Goal: Communication & Community: Answer question/provide support

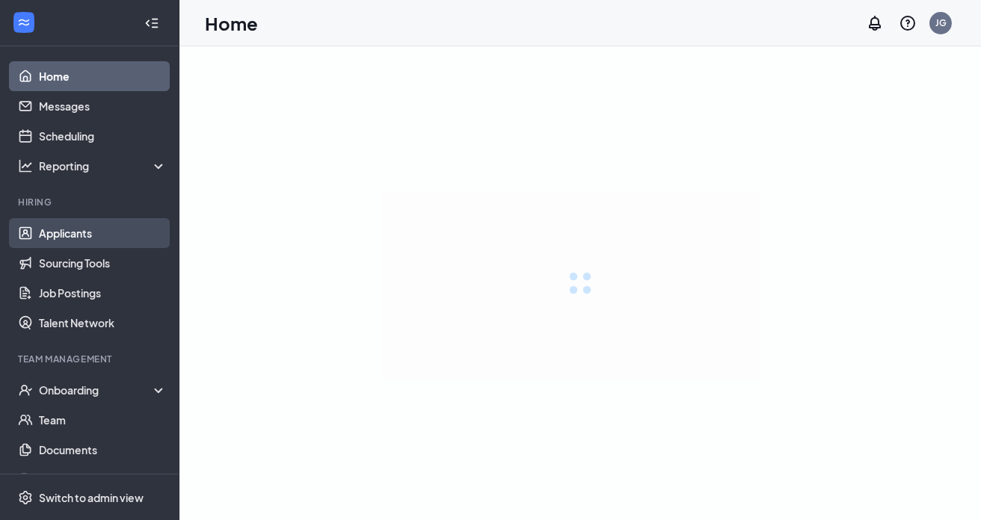
click at [103, 238] on link "Applicants" at bounding box center [103, 233] width 128 height 30
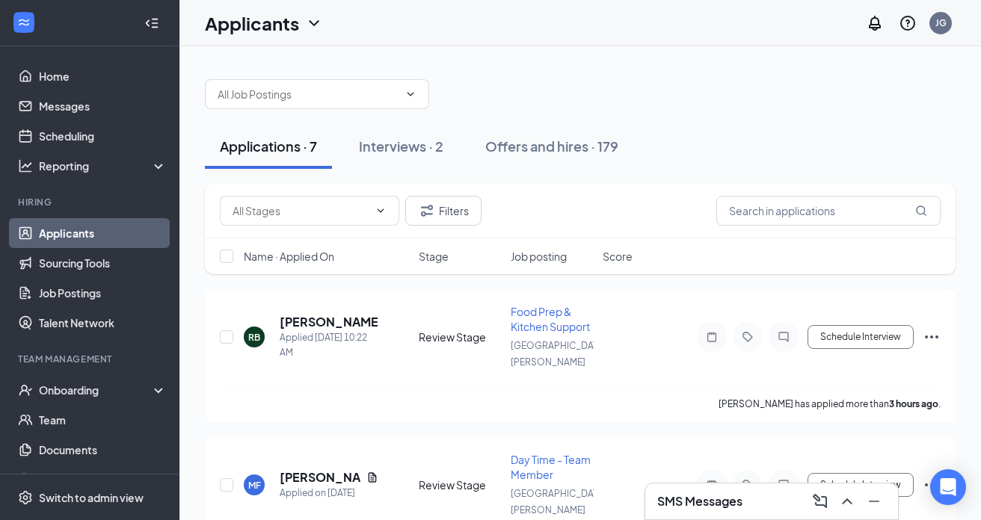
scroll to position [27, 0]
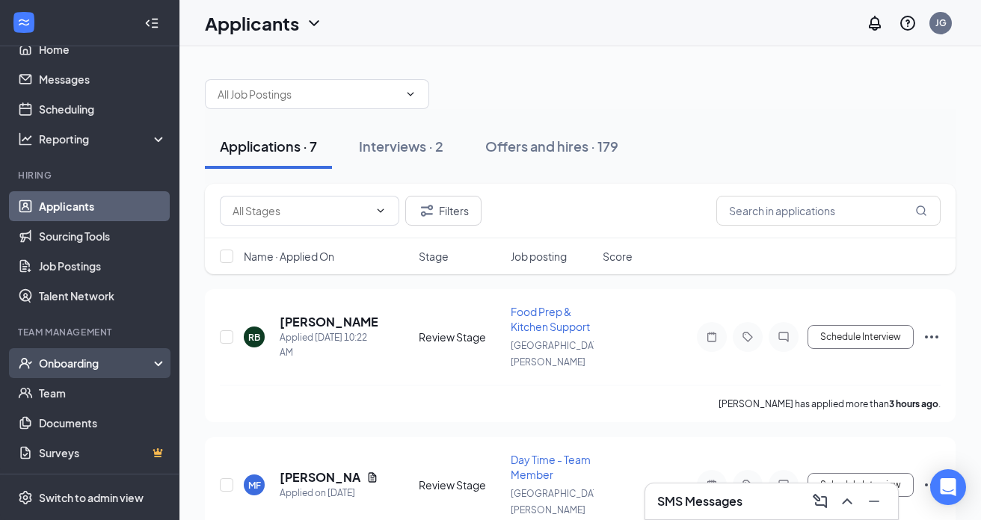
click at [96, 360] on div "Onboarding" at bounding box center [96, 363] width 115 height 15
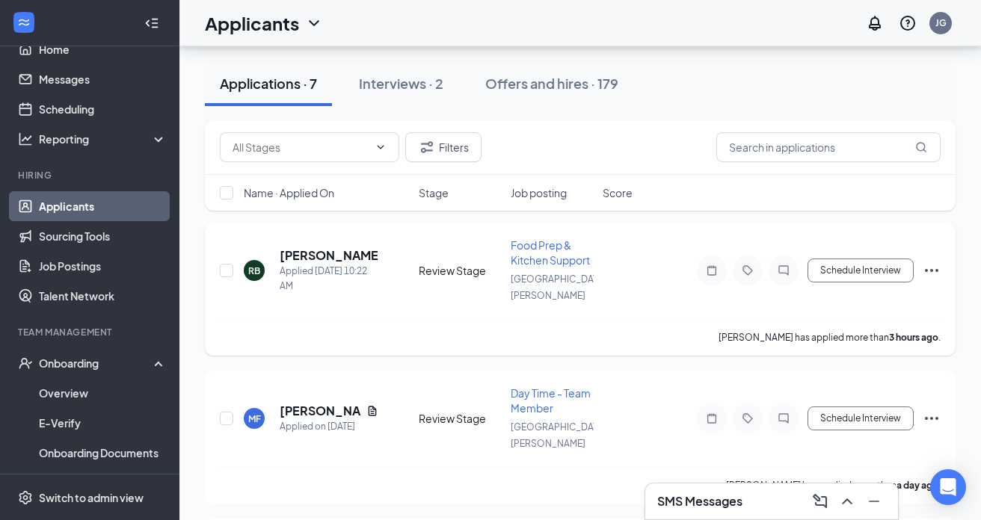
scroll to position [66, 0]
click at [83, 363] on div "Onboarding" at bounding box center [96, 363] width 115 height 15
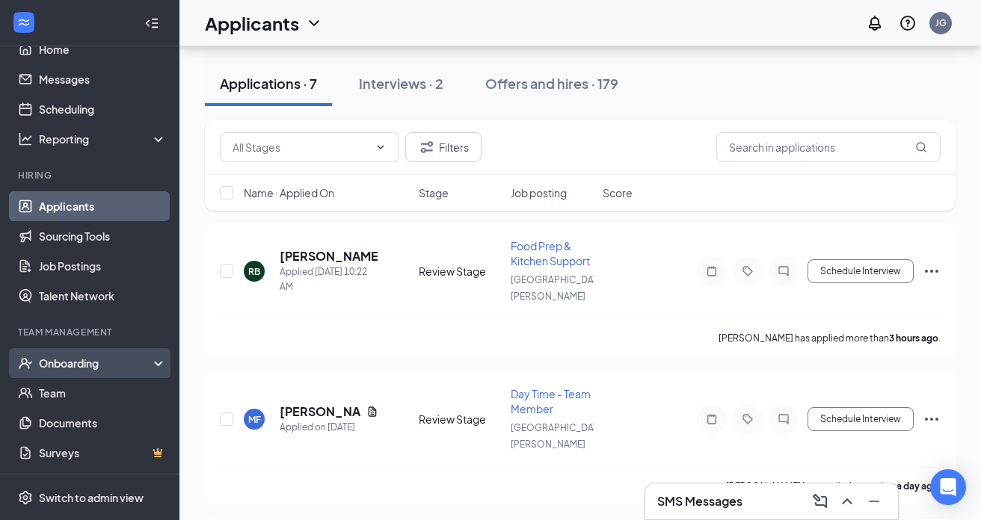
click at [103, 358] on div "Onboarding" at bounding box center [96, 363] width 115 height 15
click at [101, 387] on link "Overview" at bounding box center [103, 393] width 128 height 30
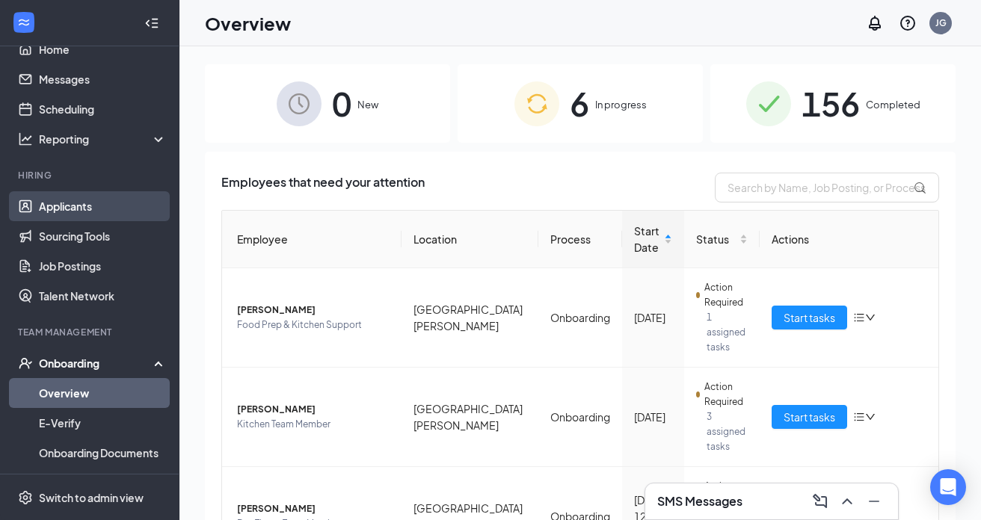
click at [75, 207] on link "Applicants" at bounding box center [103, 206] width 128 height 30
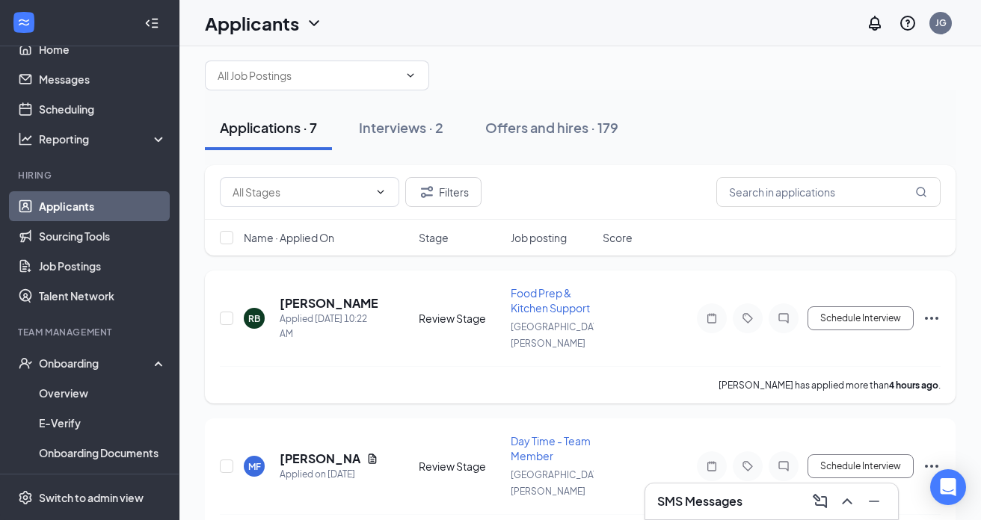
scroll to position [21, 0]
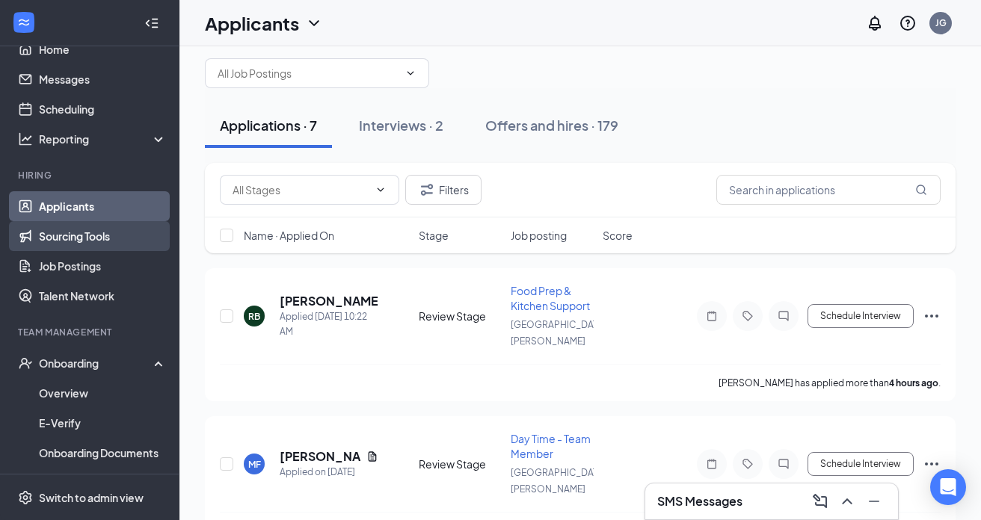
click at [123, 235] on link "Sourcing Tools" at bounding box center [103, 236] width 128 height 30
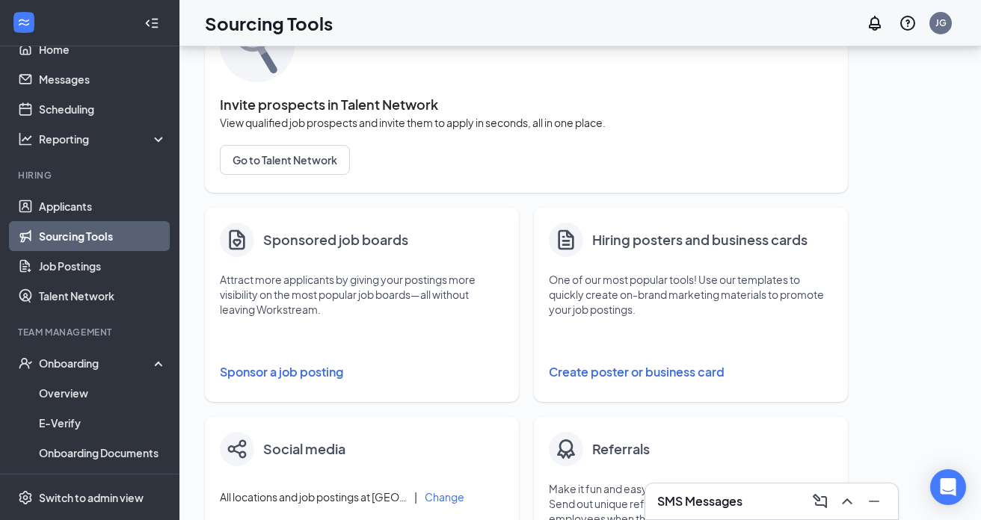
scroll to position [99, 0]
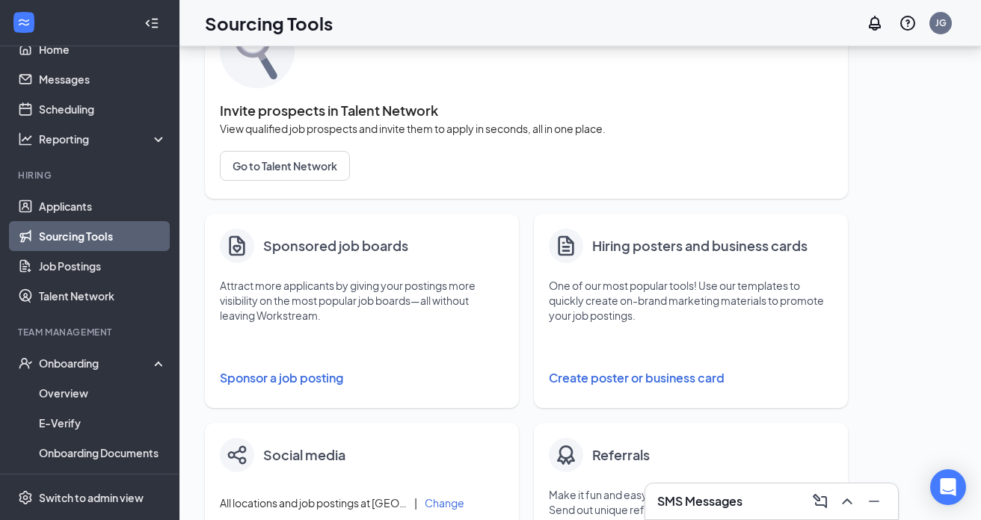
click at [327, 380] on button "Sponsor a job posting" at bounding box center [362, 378] width 284 height 30
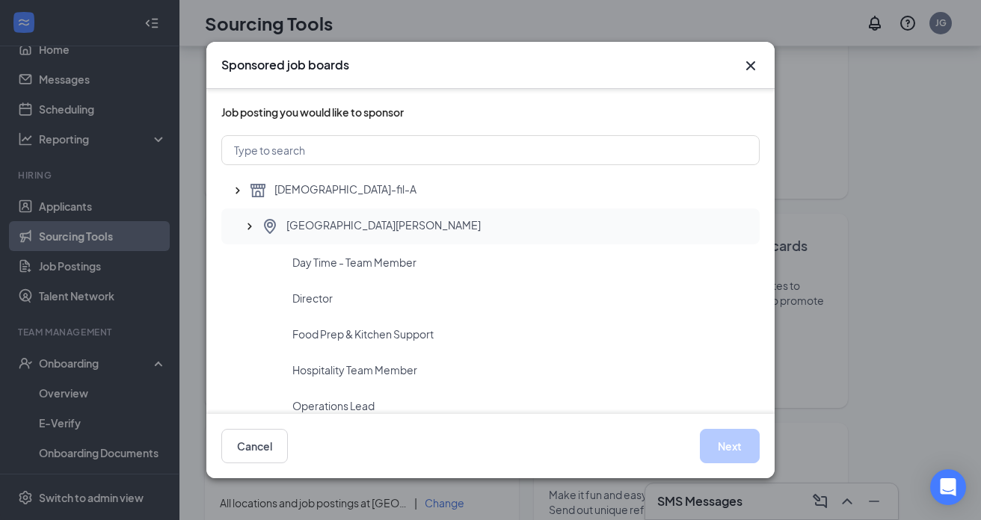
scroll to position [27, 0]
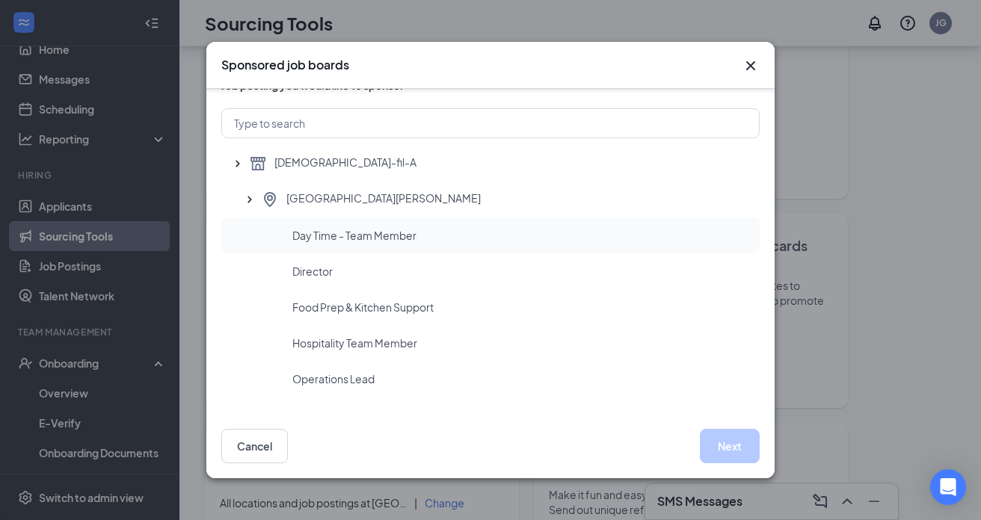
click at [492, 241] on div "Day Time - Team Member" at bounding box center [519, 235] width 455 height 15
click at [738, 448] on button "Next" at bounding box center [730, 446] width 60 height 34
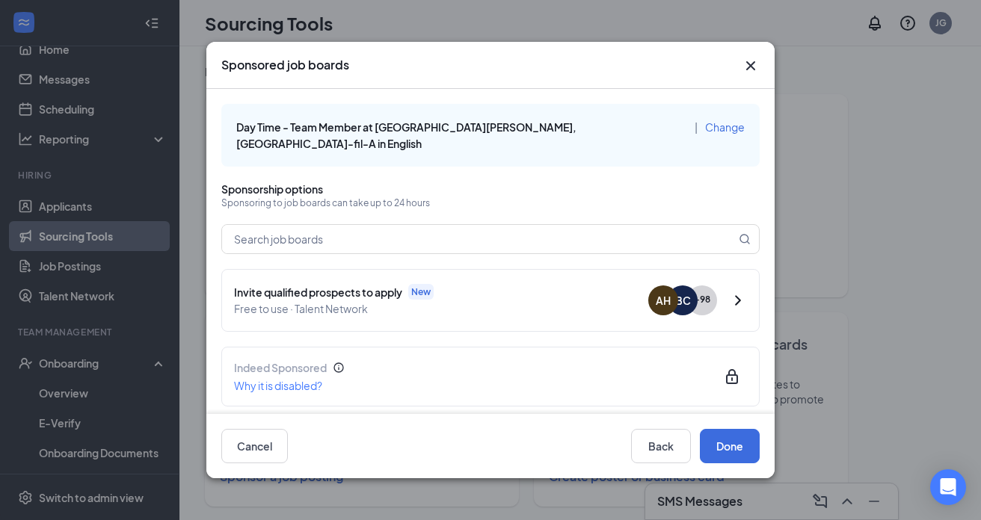
click at [750, 67] on icon "Cross" at bounding box center [750, 66] width 18 height 18
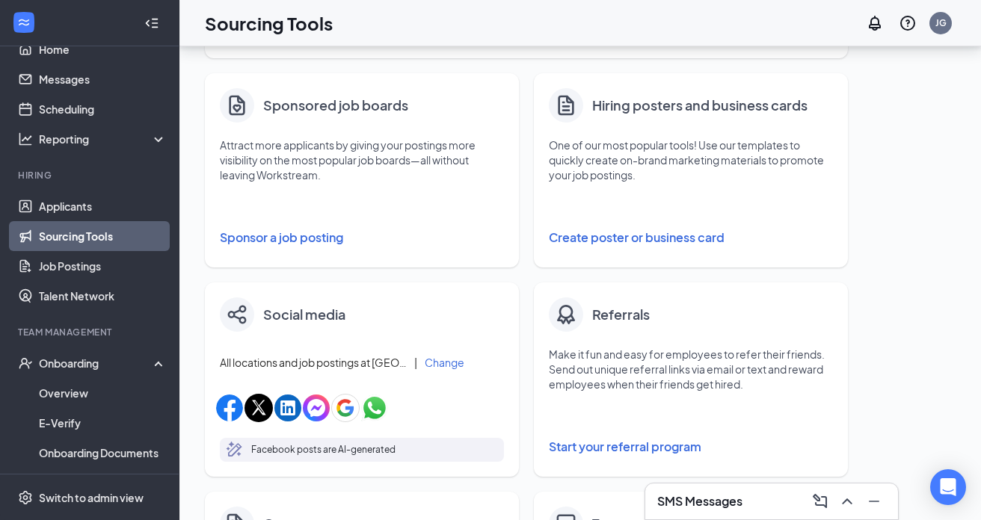
scroll to position [249, 0]
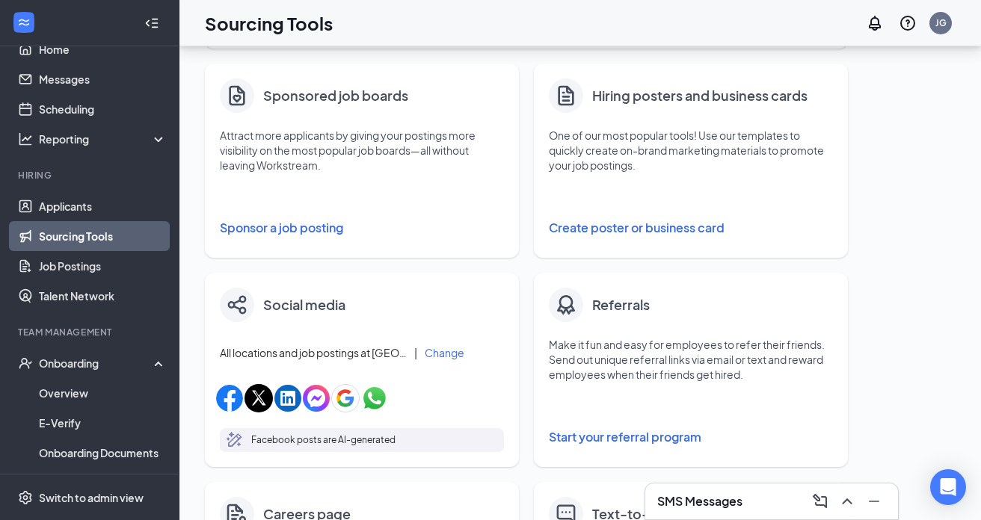
click at [327, 229] on button "Sponsor a job posting" at bounding box center [362, 228] width 284 height 30
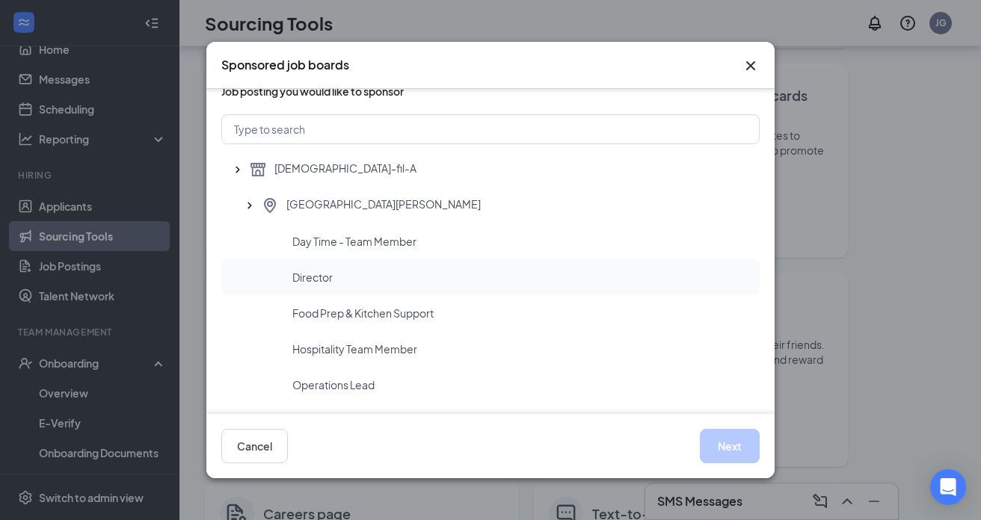
scroll to position [27, 0]
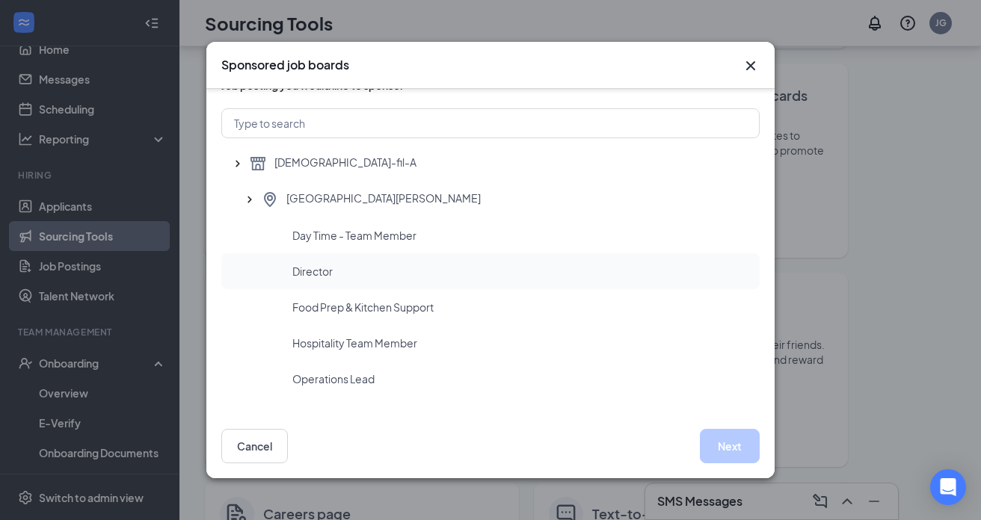
click at [382, 266] on div "Director" at bounding box center [519, 271] width 455 height 15
click at [726, 455] on button "Next" at bounding box center [730, 446] width 60 height 34
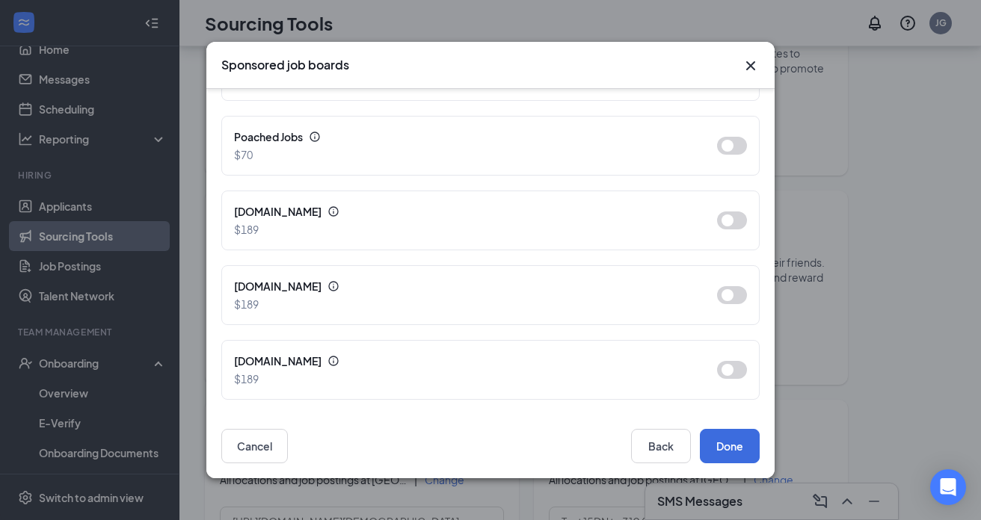
scroll to position [372, 0]
click at [753, 64] on icon "Cross" at bounding box center [750, 66] width 18 height 18
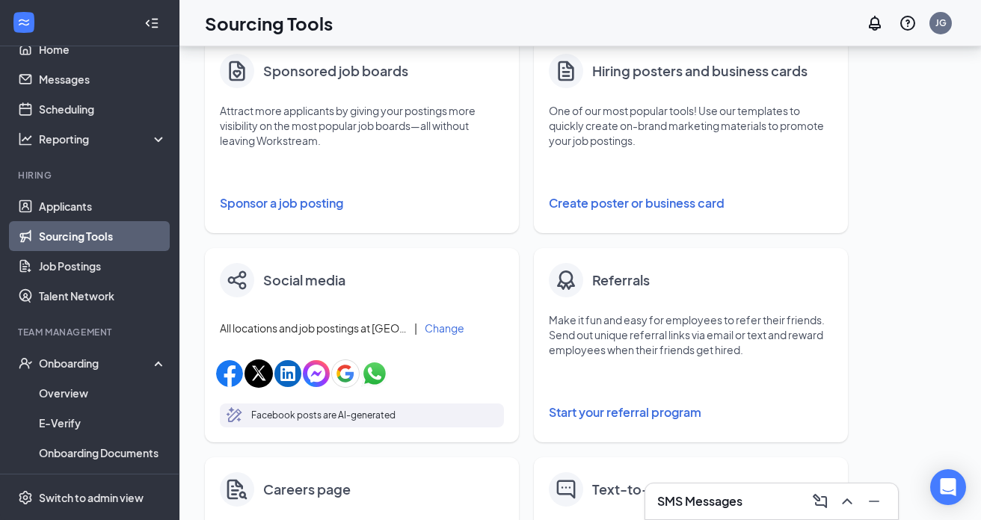
scroll to position [269, 0]
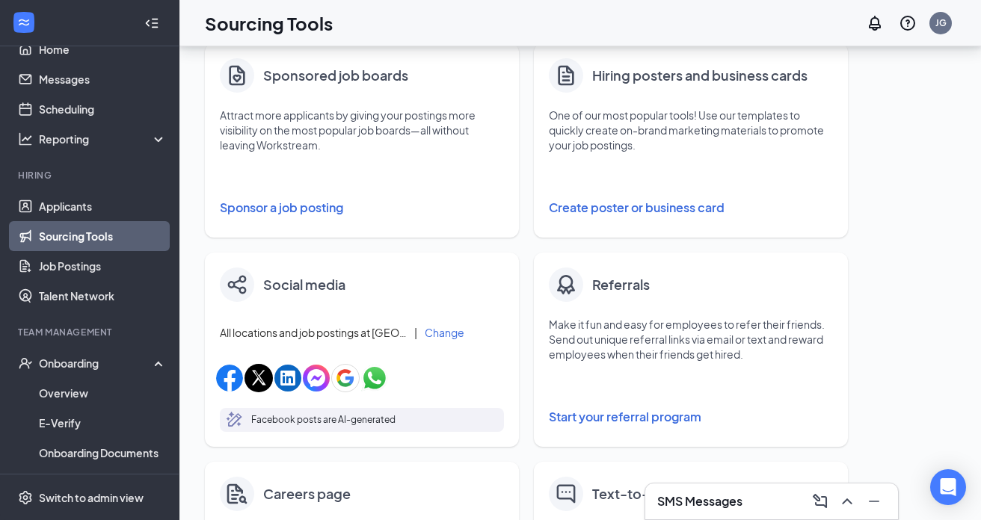
click at [324, 210] on button "Sponsor a job posting" at bounding box center [362, 208] width 284 height 30
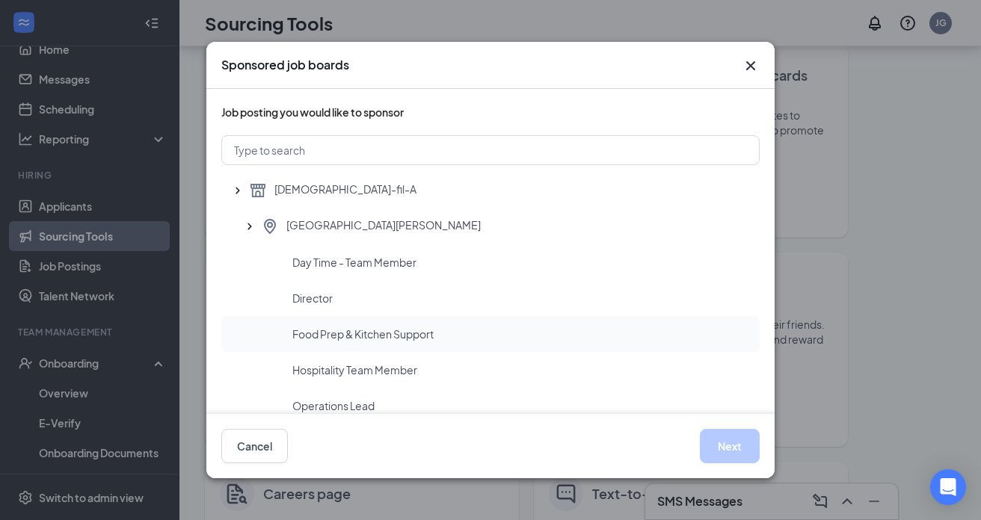
scroll to position [27, 0]
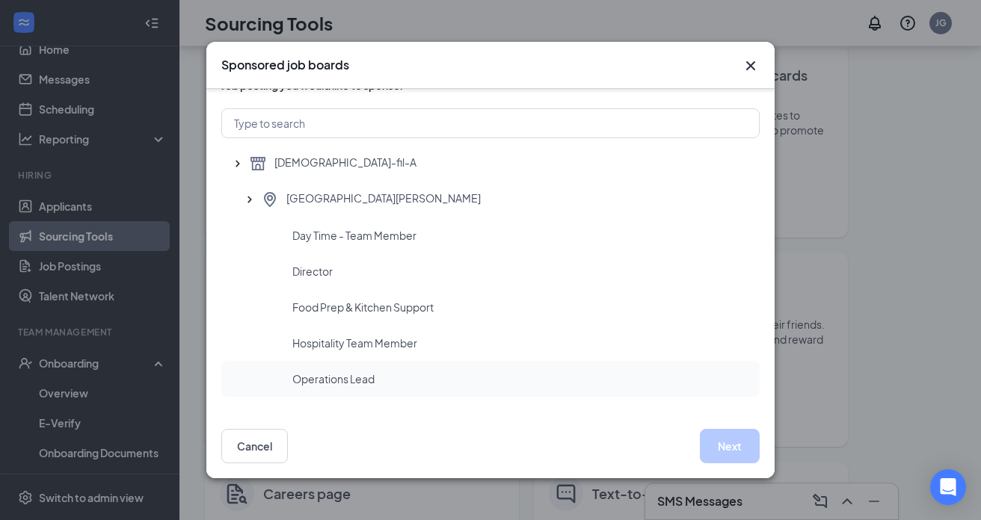
click at [424, 381] on div "Operations Lead" at bounding box center [519, 378] width 455 height 15
click at [719, 441] on button "Next" at bounding box center [730, 446] width 60 height 34
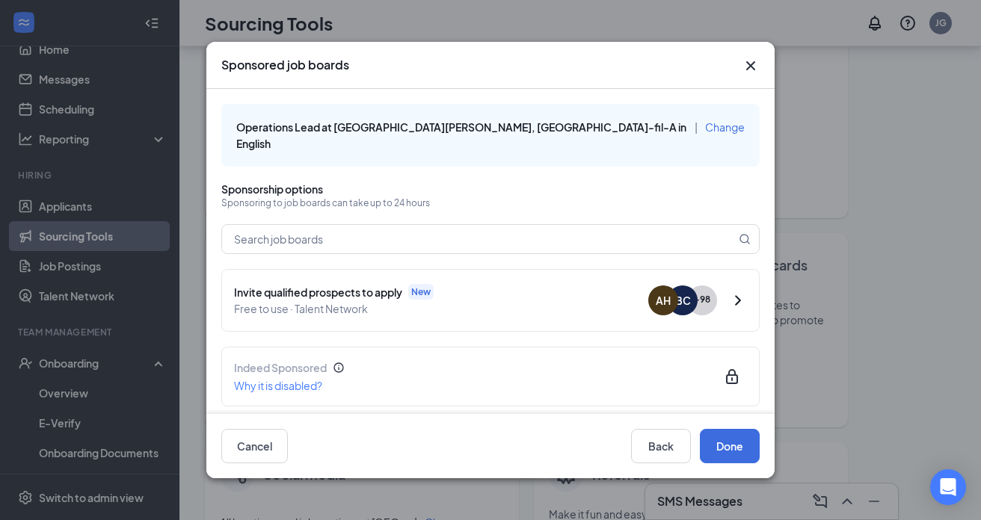
scroll to position [56, 0]
click at [747, 63] on icon "Cross" at bounding box center [750, 65] width 9 height 9
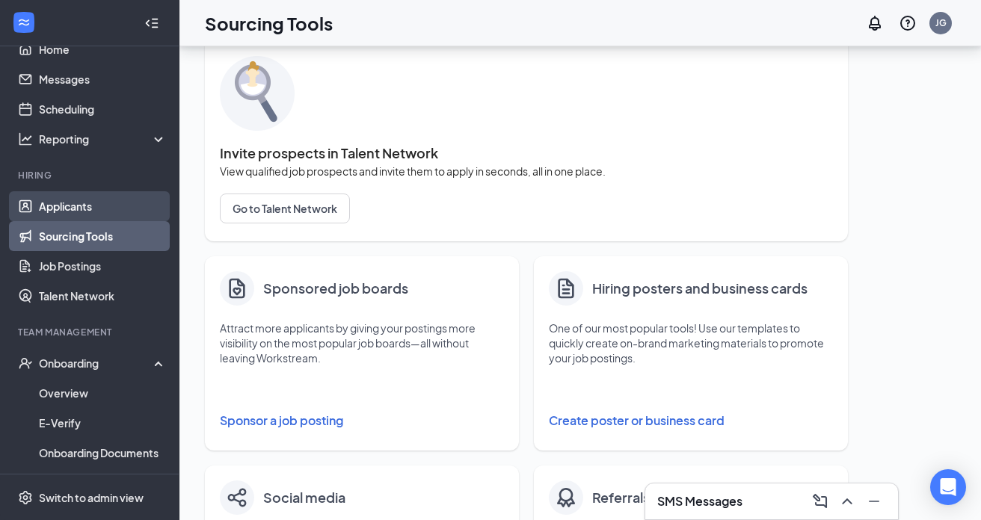
click at [114, 202] on link "Applicants" at bounding box center [103, 206] width 128 height 30
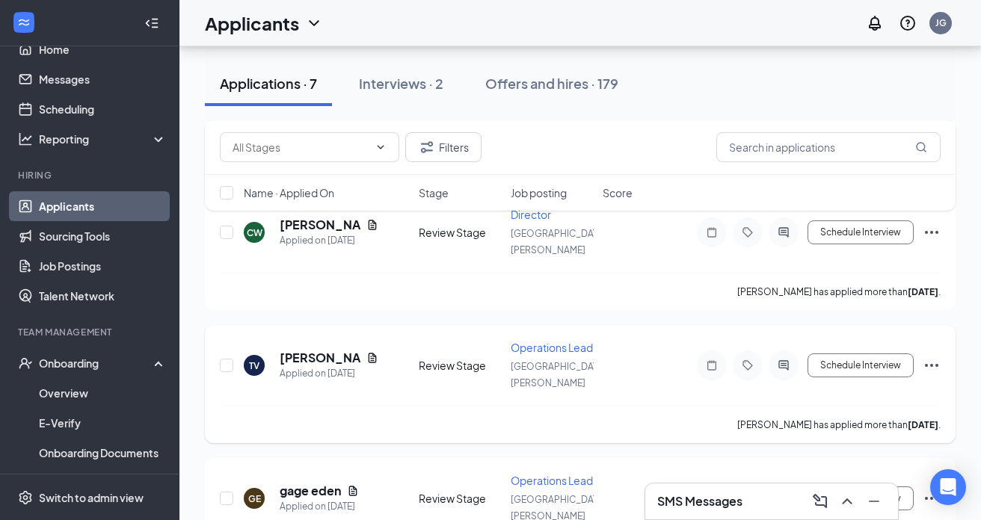
scroll to position [392, 0]
click at [137, 232] on link "Sourcing Tools" at bounding box center [103, 236] width 128 height 30
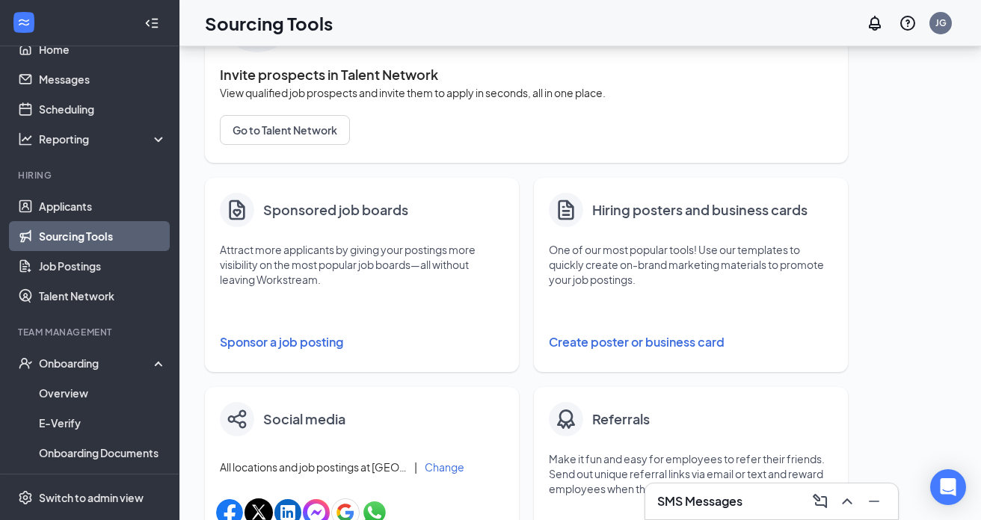
scroll to position [131, 0]
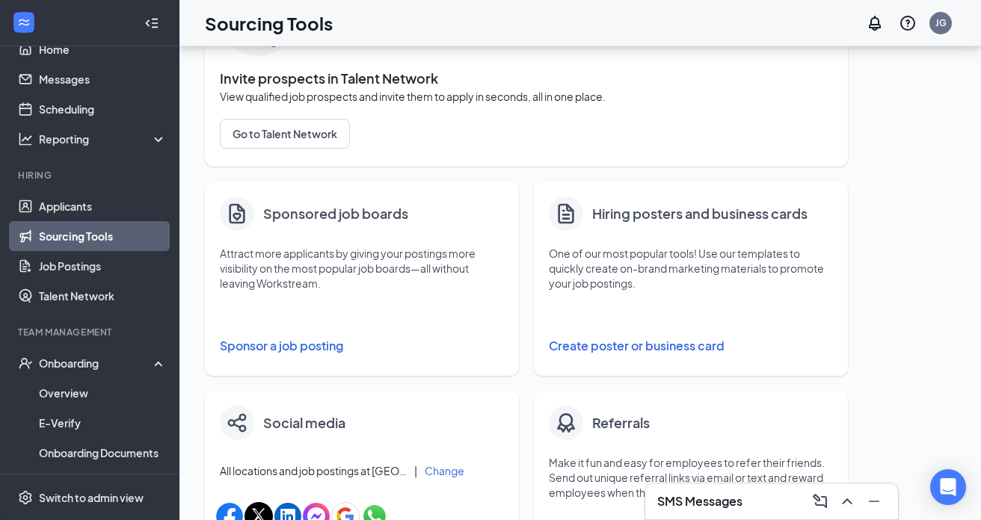
click at [301, 347] on button "Sponsor a job posting" at bounding box center [362, 346] width 284 height 30
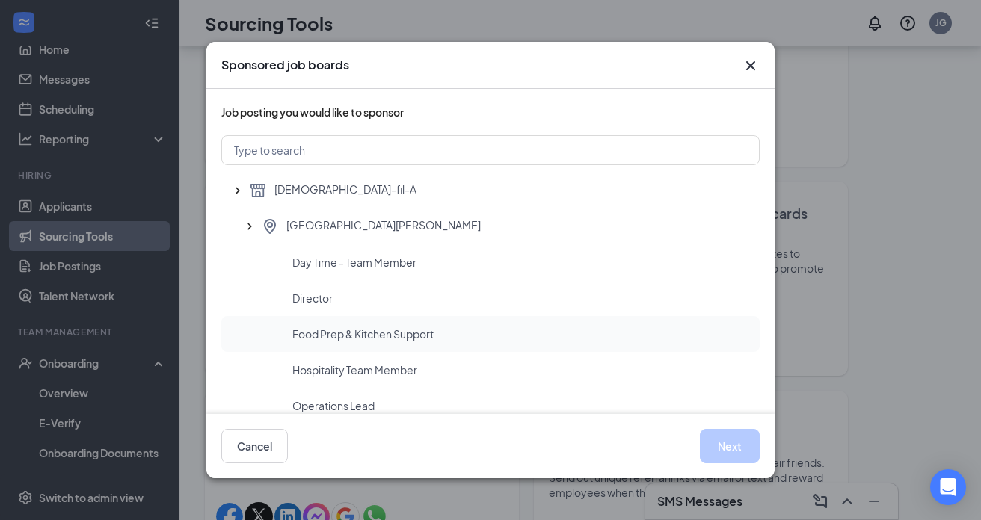
scroll to position [27, 0]
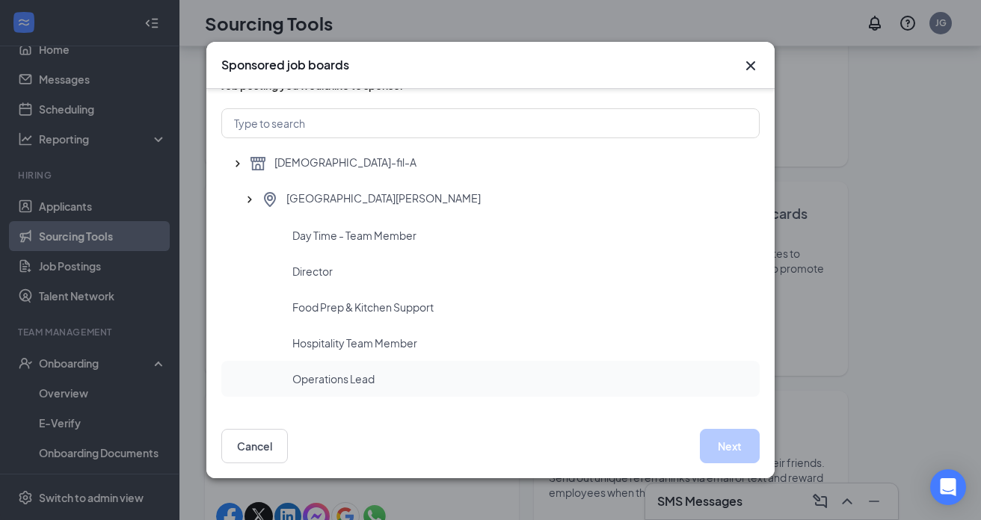
click at [378, 376] on div "Operations Lead" at bounding box center [519, 378] width 455 height 15
click at [722, 451] on button "Next" at bounding box center [730, 446] width 60 height 34
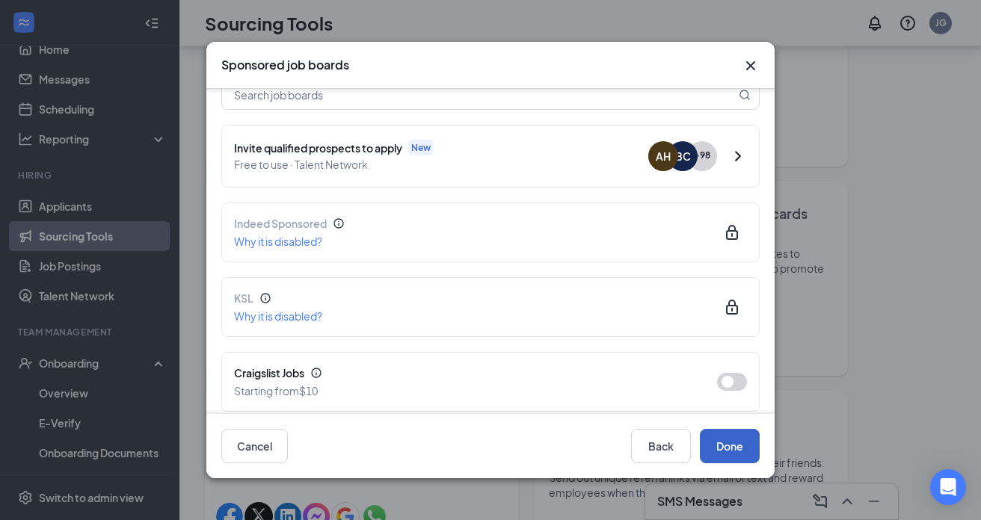
scroll to position [149, 0]
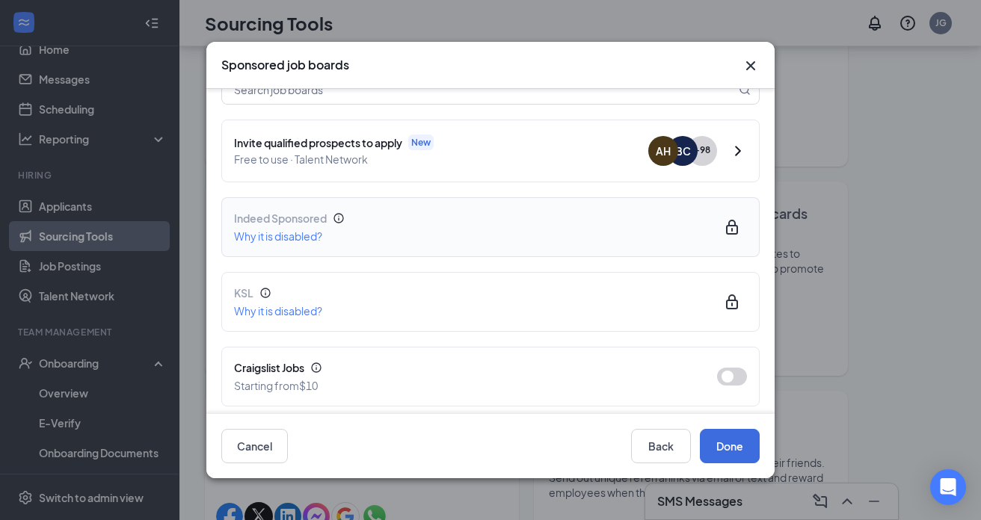
click at [700, 214] on div "Indeed Sponsored Why it is disabled?" at bounding box center [490, 227] width 513 height 34
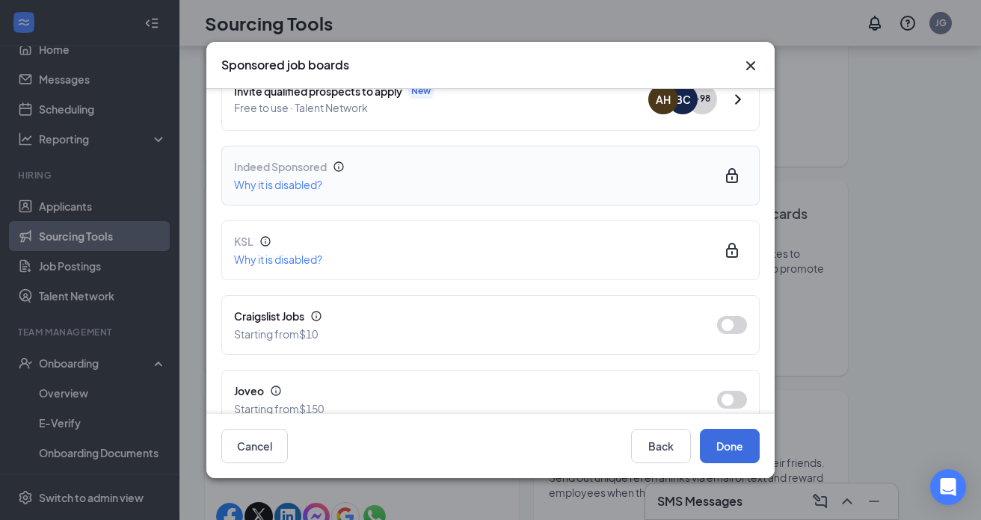
scroll to position [206, 0]
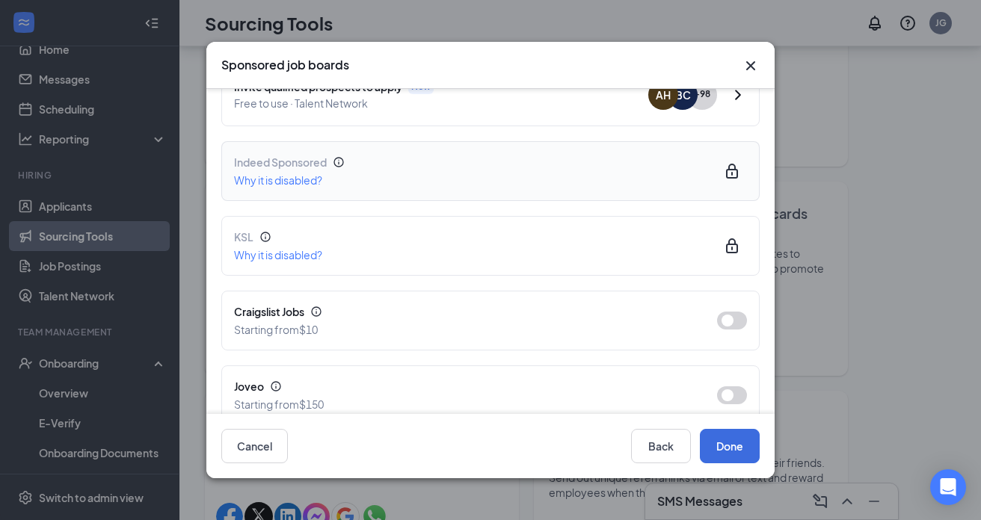
click at [731, 162] on icon "Lock" at bounding box center [732, 171] width 18 height 18
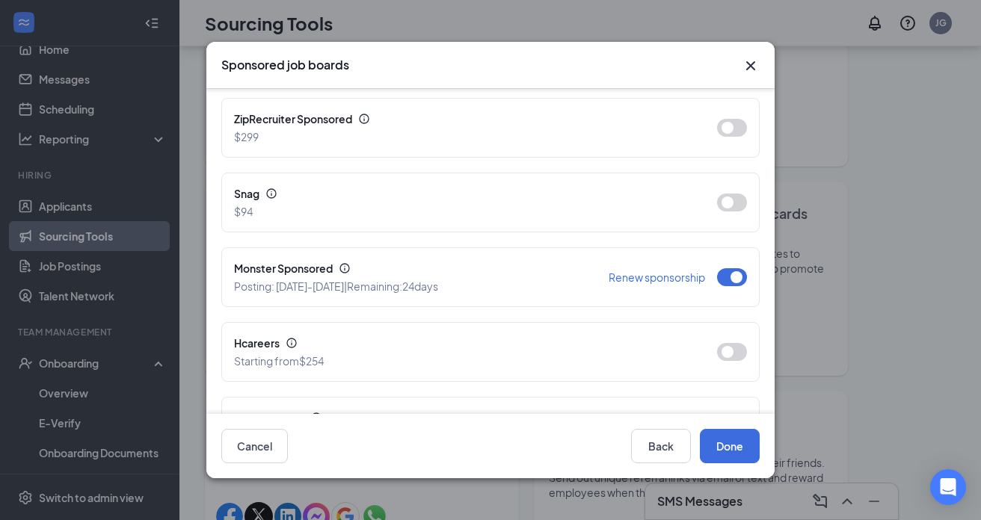
scroll to position [552, 0]
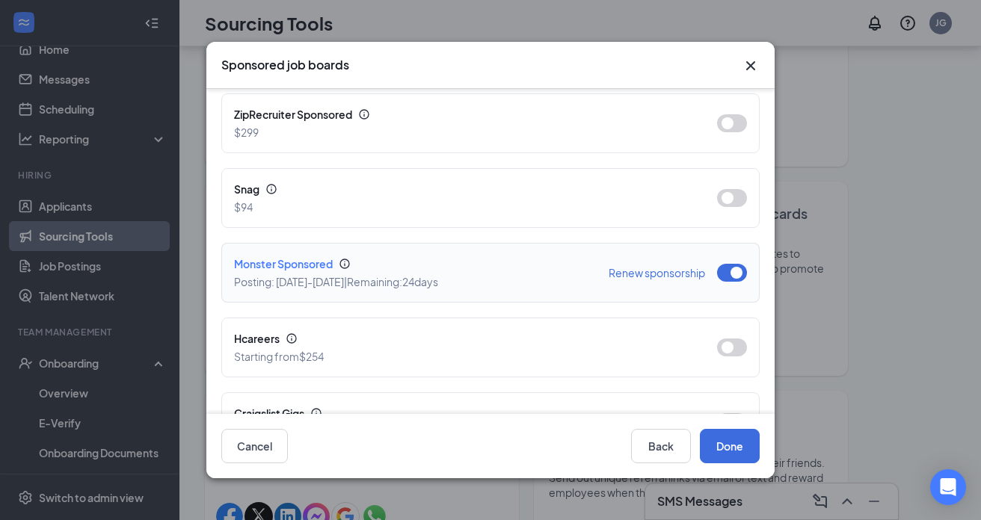
click at [732, 264] on button "button" at bounding box center [732, 273] width 30 height 18
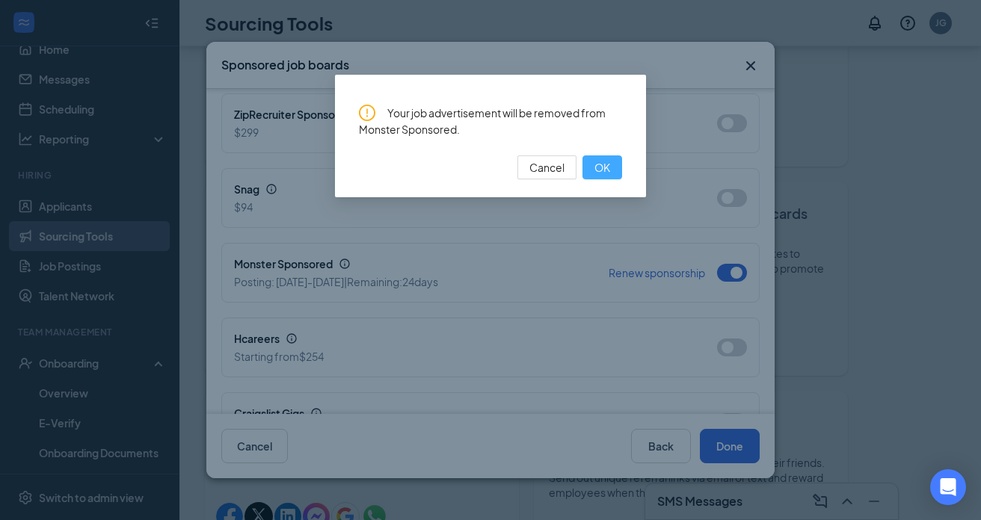
click at [603, 172] on span "OK" at bounding box center [602, 167] width 16 height 16
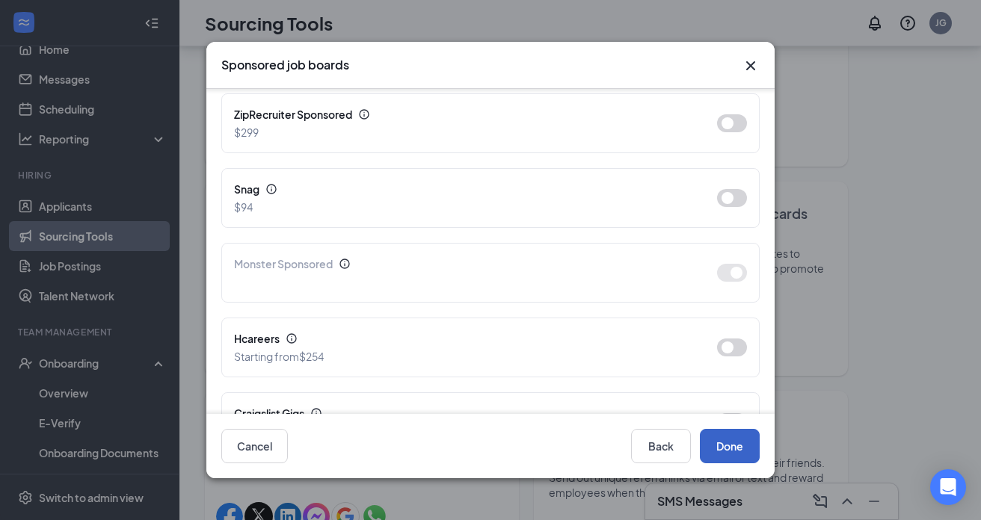
click at [729, 450] on button "Done" at bounding box center [730, 446] width 60 height 34
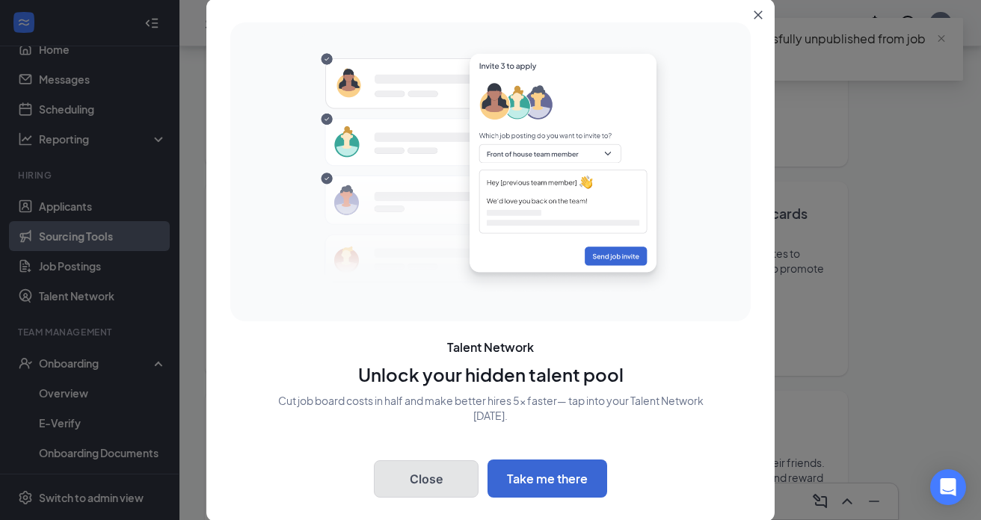
click at [451, 487] on button "Close" at bounding box center [426, 478] width 105 height 37
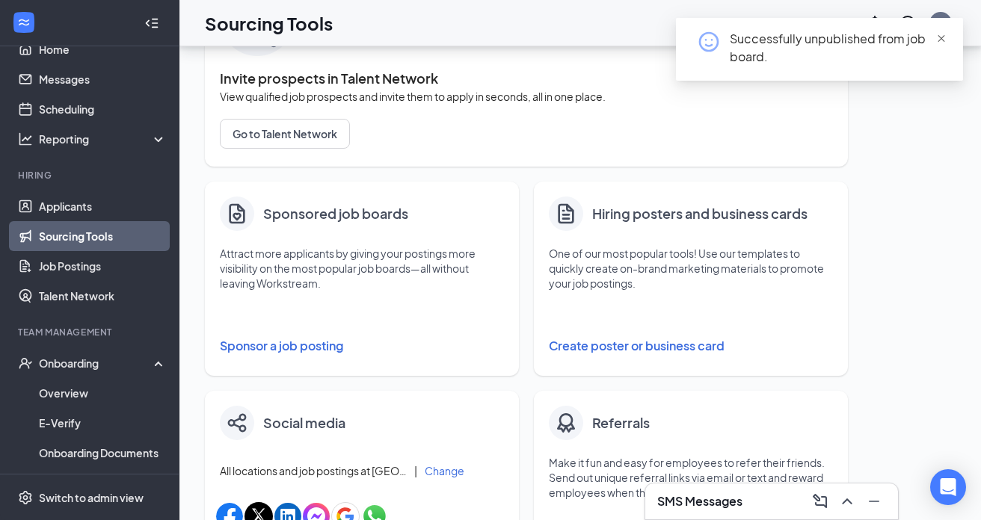
click at [941, 39] on span "close" at bounding box center [941, 39] width 10 height 10
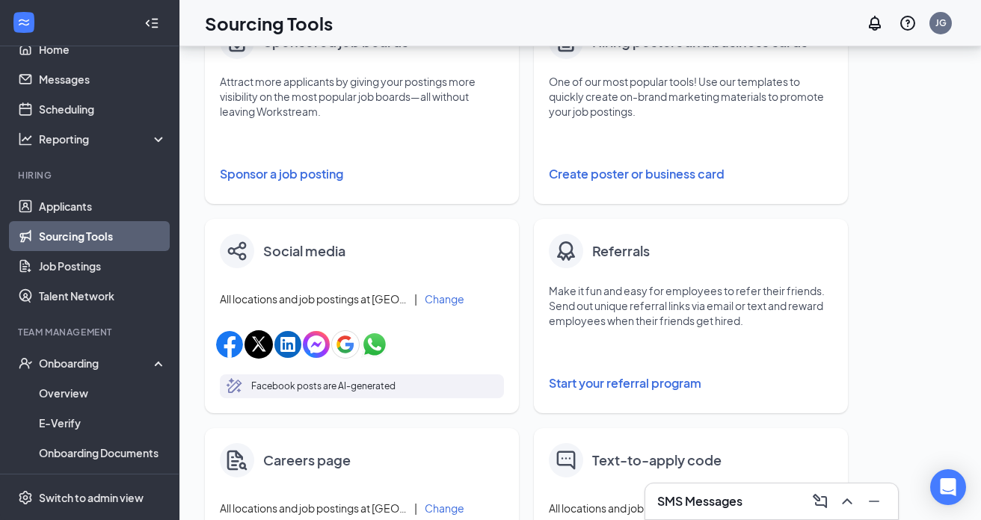
scroll to position [303, 0]
click at [80, 271] on link "Job Postings" at bounding box center [103, 266] width 128 height 30
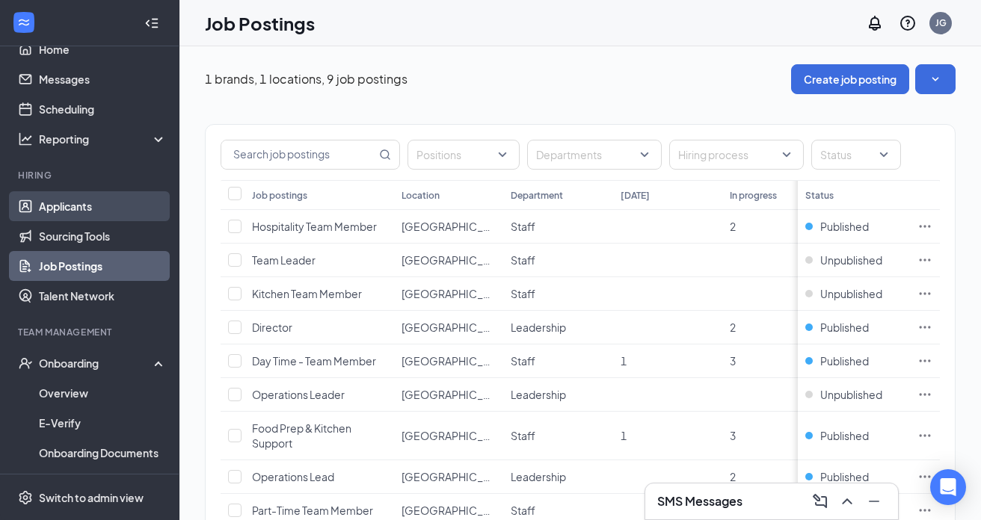
click at [122, 211] on link "Applicants" at bounding box center [103, 206] width 128 height 30
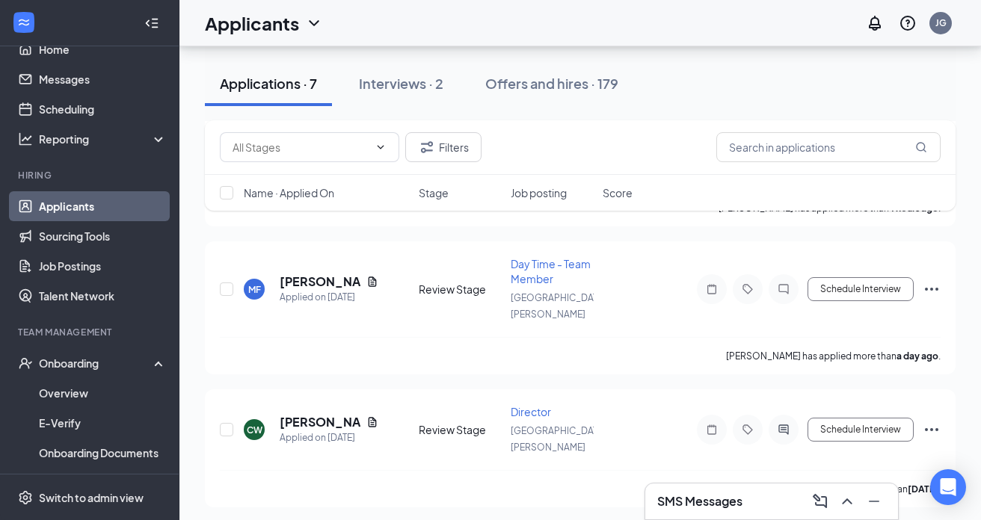
scroll to position [220, 0]
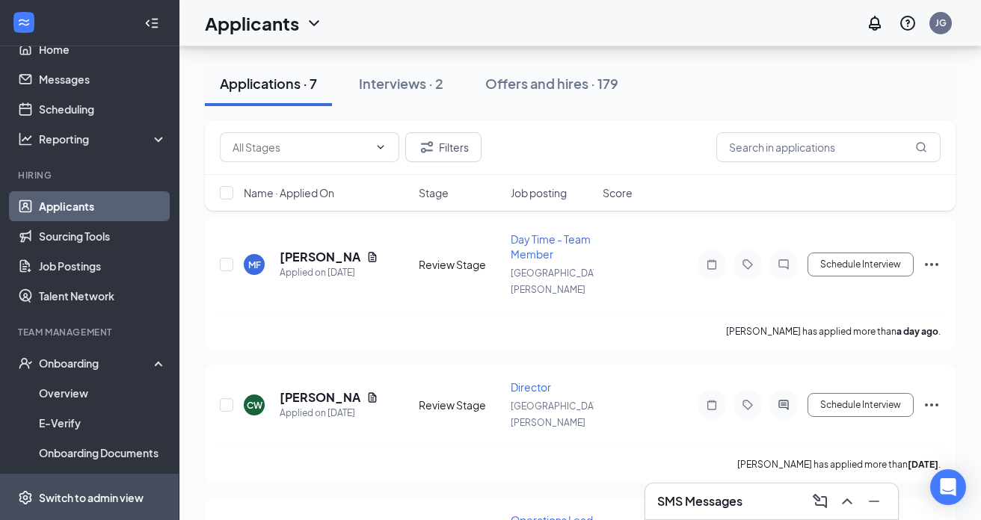
click at [88, 495] on div "Switch to admin view" at bounding box center [91, 497] width 105 height 15
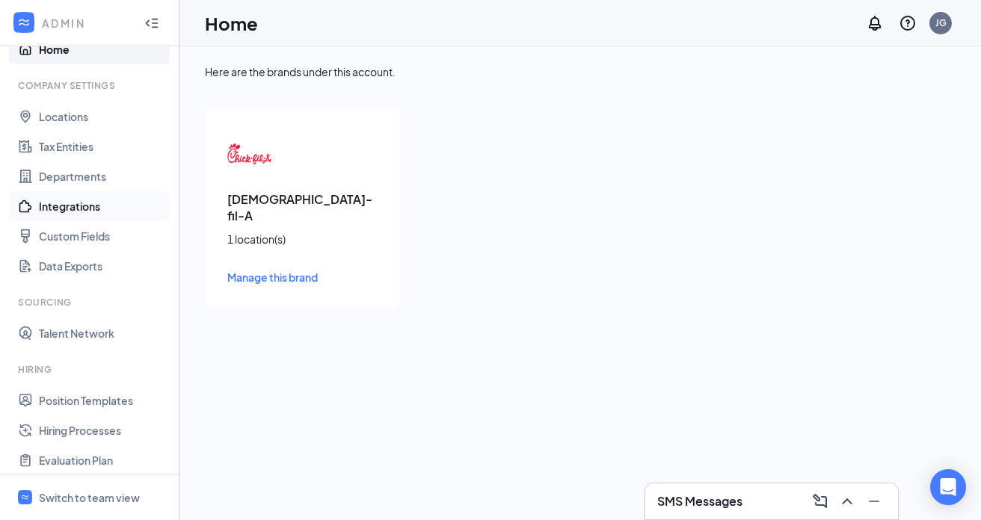
click at [81, 210] on link "Integrations" at bounding box center [103, 206] width 128 height 30
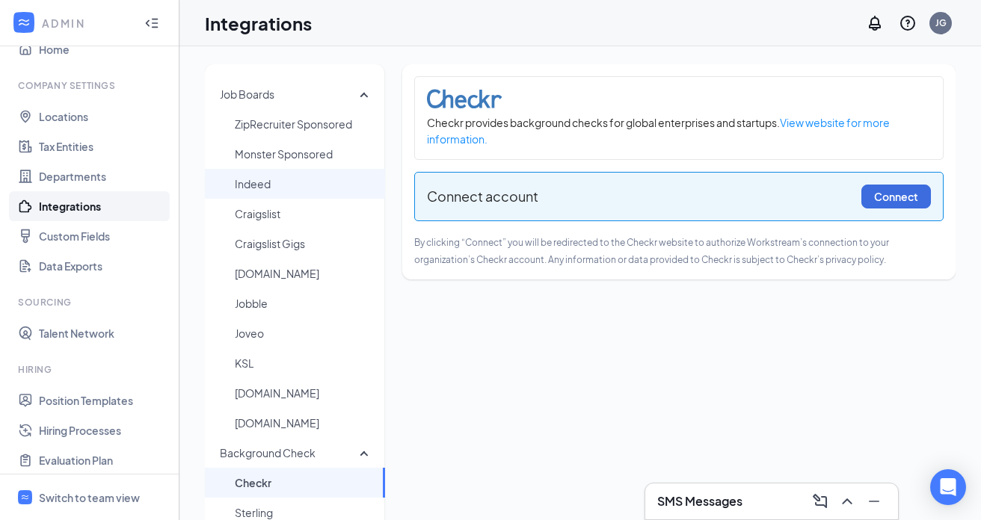
click at [259, 188] on span "Indeed" at bounding box center [304, 184] width 138 height 30
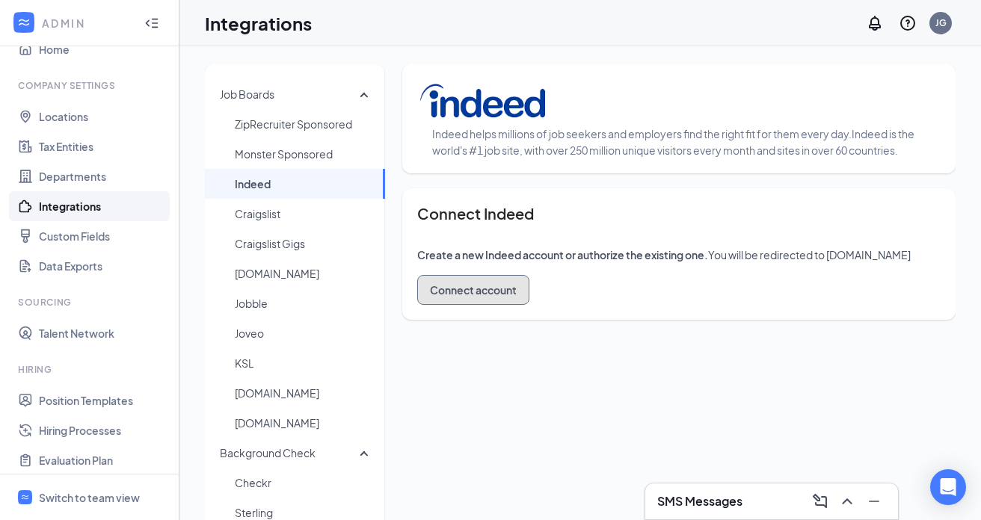
click at [499, 292] on button "Connect account" at bounding box center [473, 290] width 112 height 30
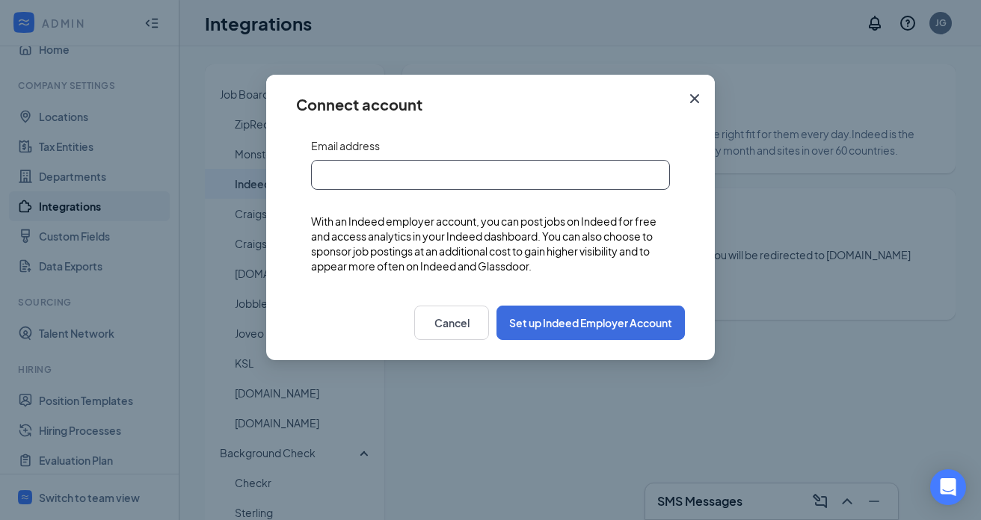
click at [428, 176] on input "text" at bounding box center [490, 175] width 359 height 30
click at [457, 171] on input "text" at bounding box center [490, 175] width 359 height 30
type input "04253@chick-fil-a.com"
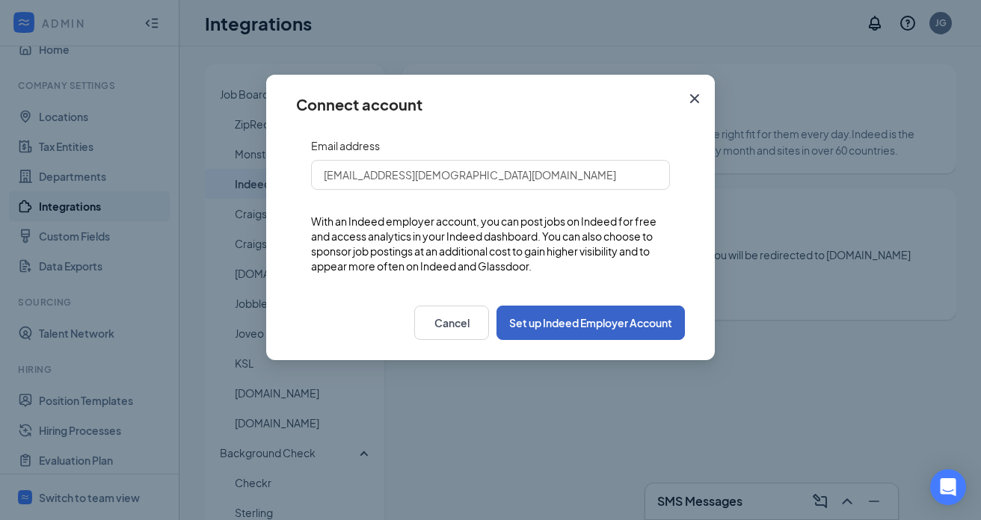
click at [606, 323] on button "Set up Indeed Employer Account" at bounding box center [590, 323] width 188 height 34
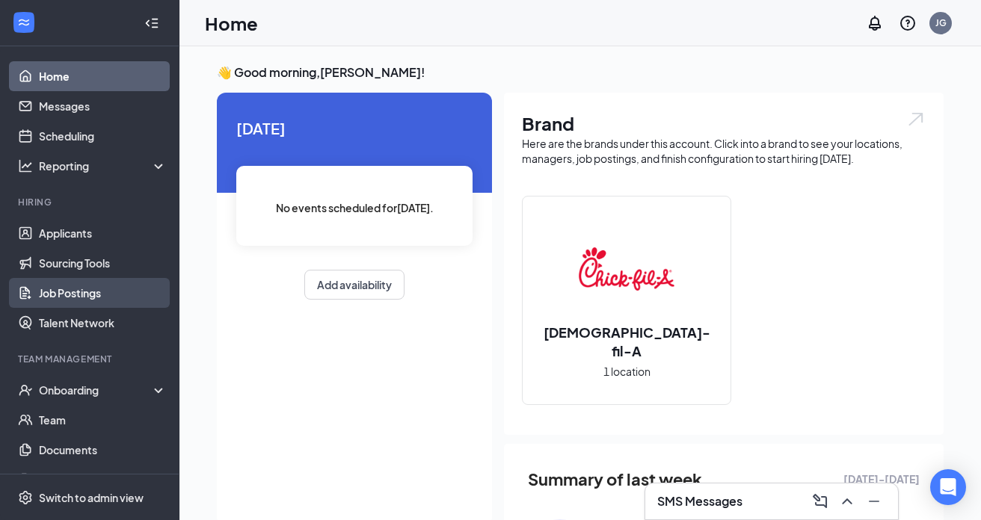
click at [113, 296] on link "Job Postings" at bounding box center [103, 293] width 128 height 30
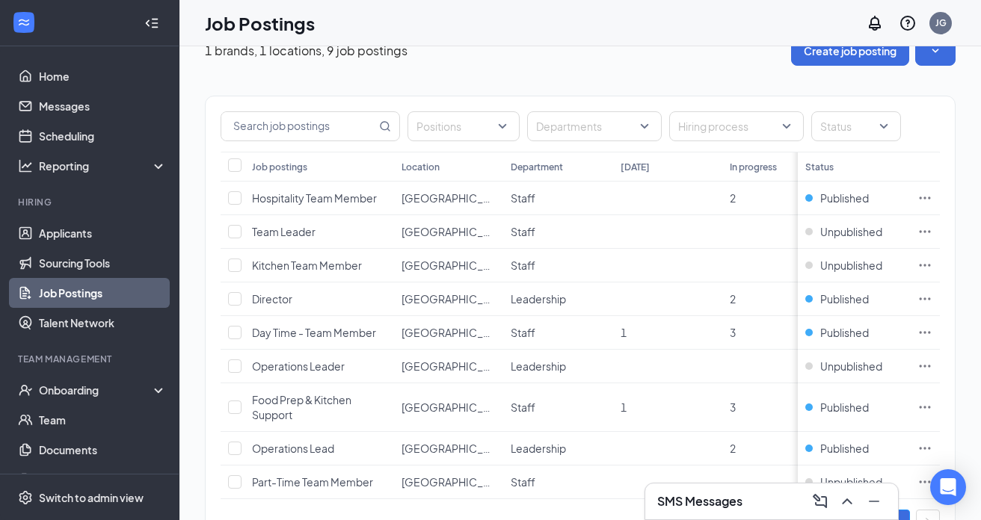
scroll to position [31, 0]
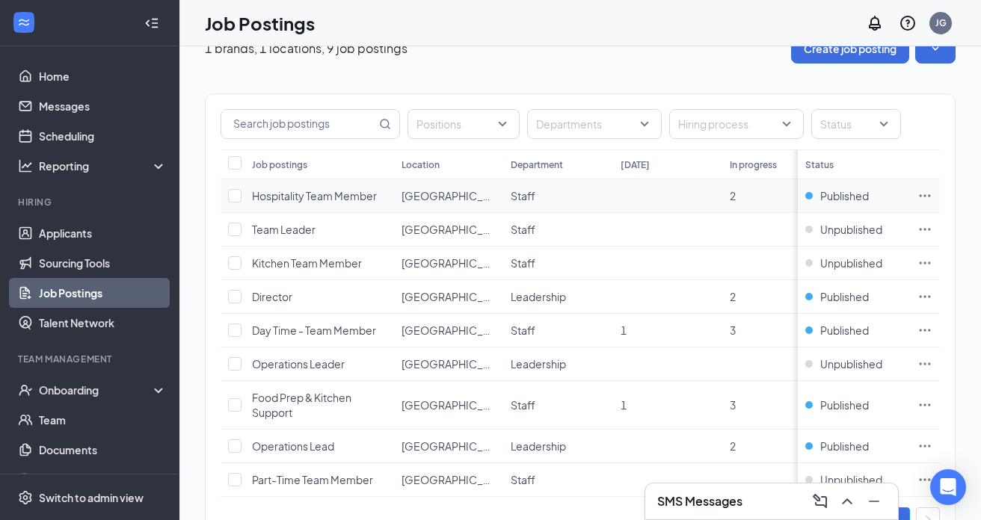
click at [922, 194] on icon "Ellipses" at bounding box center [924, 195] width 15 height 15
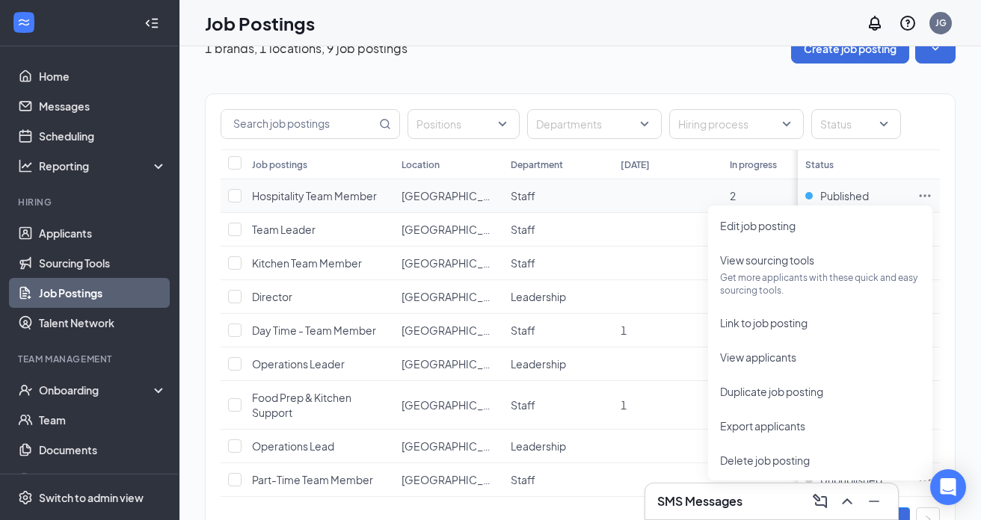
click at [638, 194] on td at bounding box center [667, 196] width 109 height 34
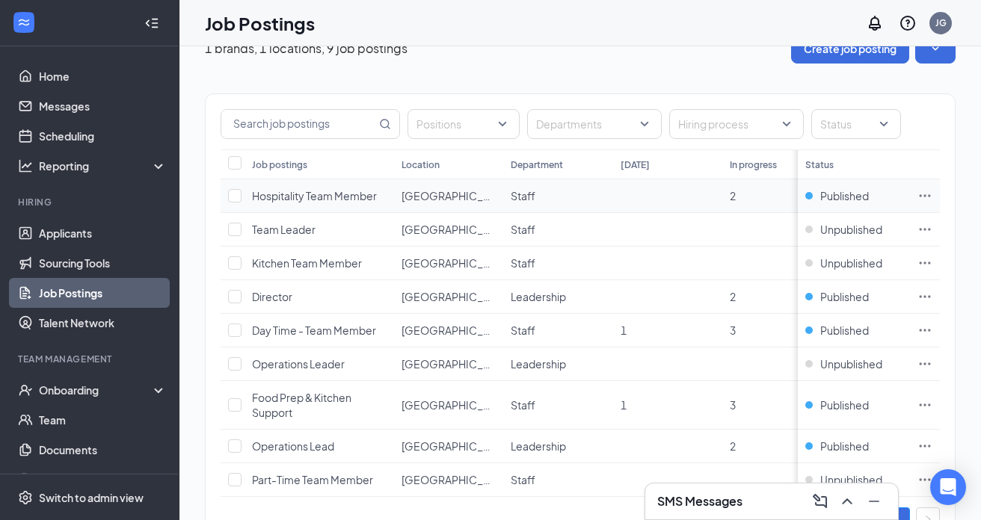
click at [357, 197] on span "Hospitality Team Member" at bounding box center [314, 195] width 125 height 13
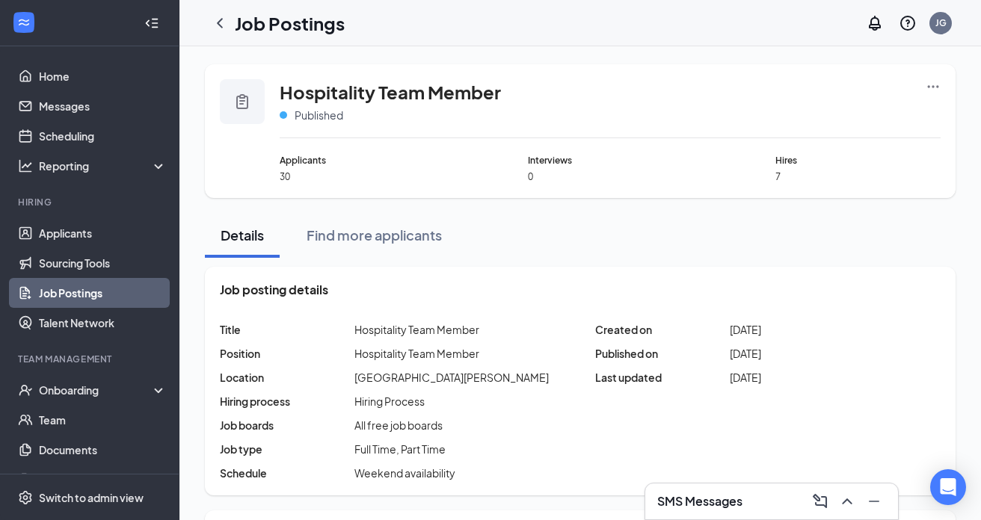
click at [936, 84] on icon "Ellipses" at bounding box center [932, 86] width 15 height 15
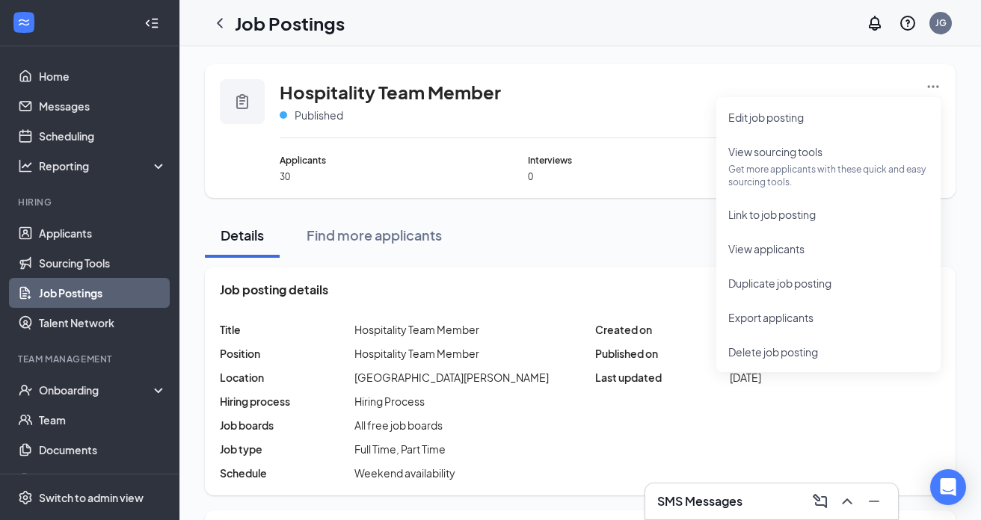
click at [679, 89] on div "Hospitality Team Member Published" at bounding box center [610, 108] width 661 height 59
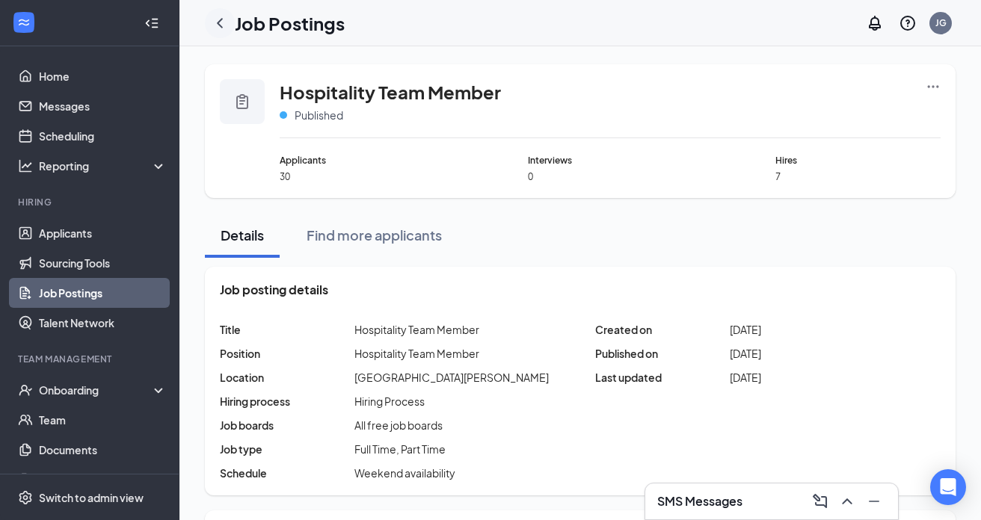
click at [219, 20] on icon "ChevronLeft" at bounding box center [220, 23] width 6 height 10
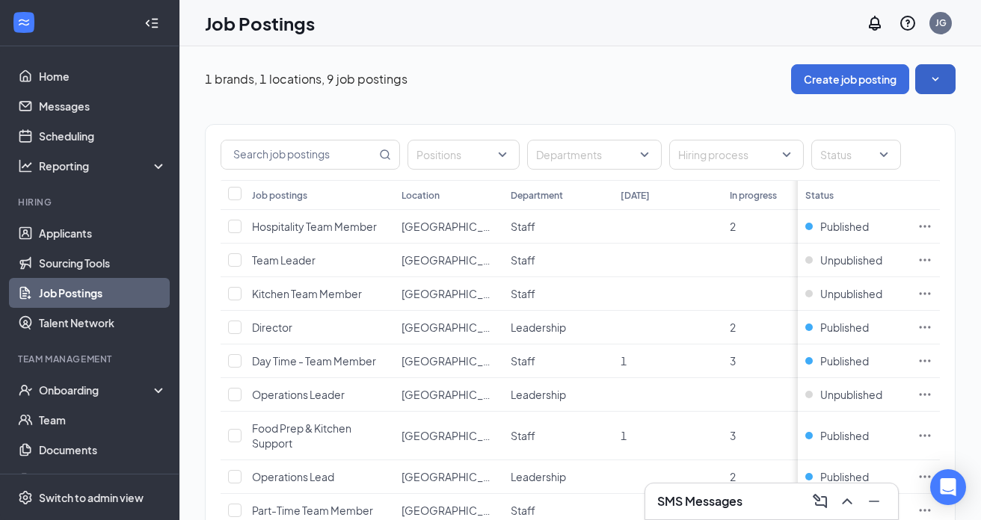
click at [940, 82] on icon "SmallChevronDown" at bounding box center [935, 79] width 15 height 15
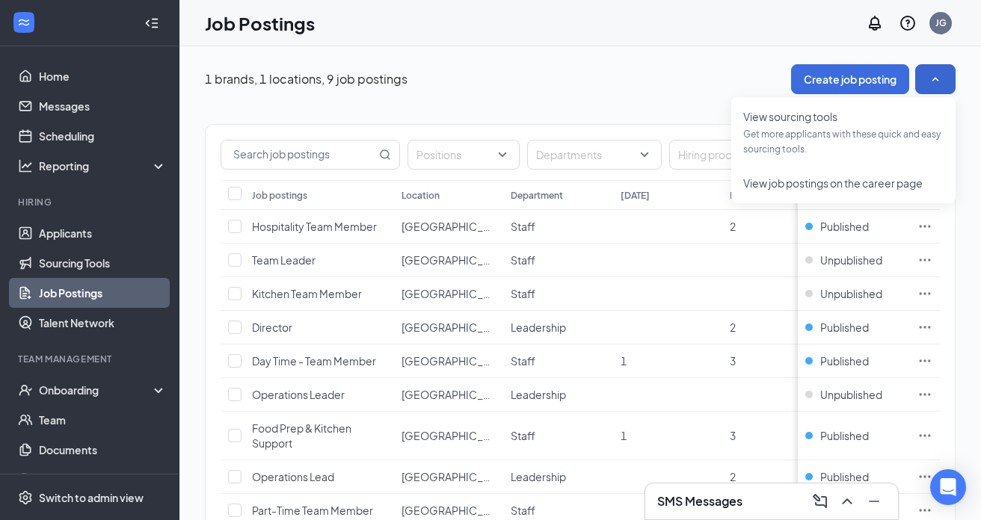
click at [712, 86] on div "1 brands, 1 locations, 9 job postings Create job posting" at bounding box center [580, 79] width 750 height 30
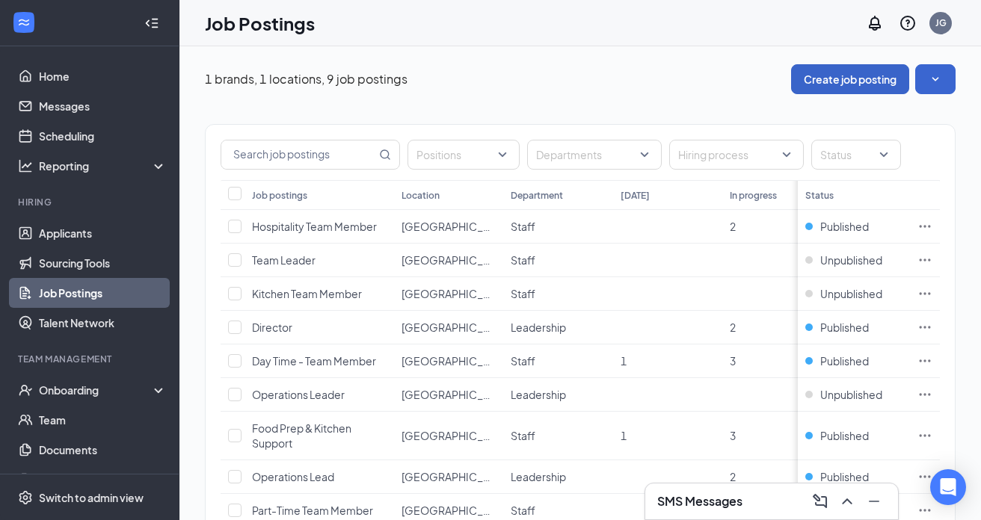
click at [846, 81] on button "Create job posting" at bounding box center [850, 79] width 118 height 30
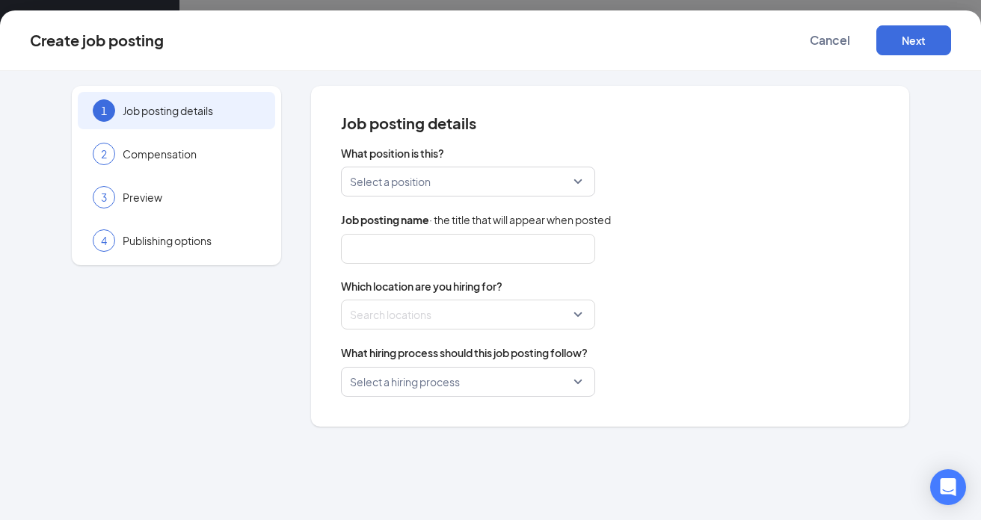
click at [457, 181] on input "search" at bounding box center [463, 181] width 226 height 28
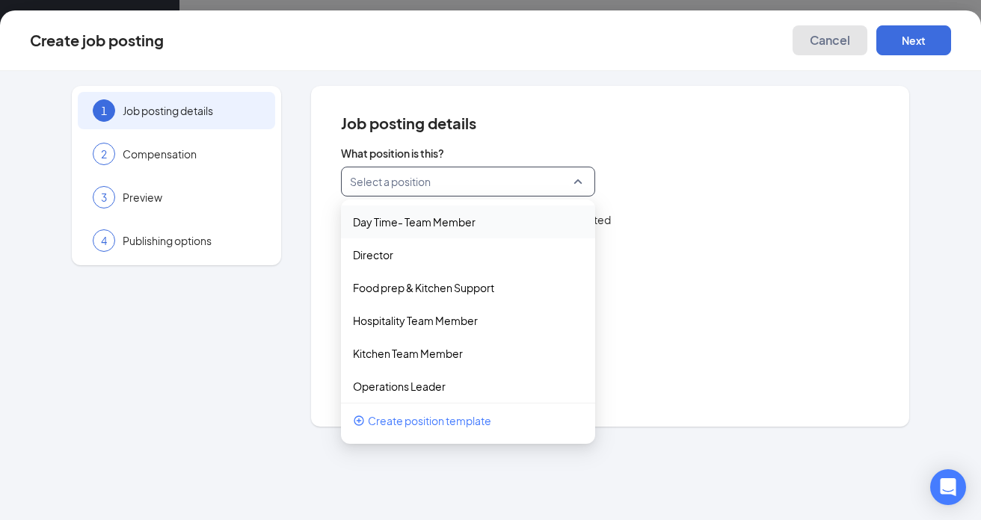
click at [828, 46] on span "Cancel" at bounding box center [829, 40] width 40 height 15
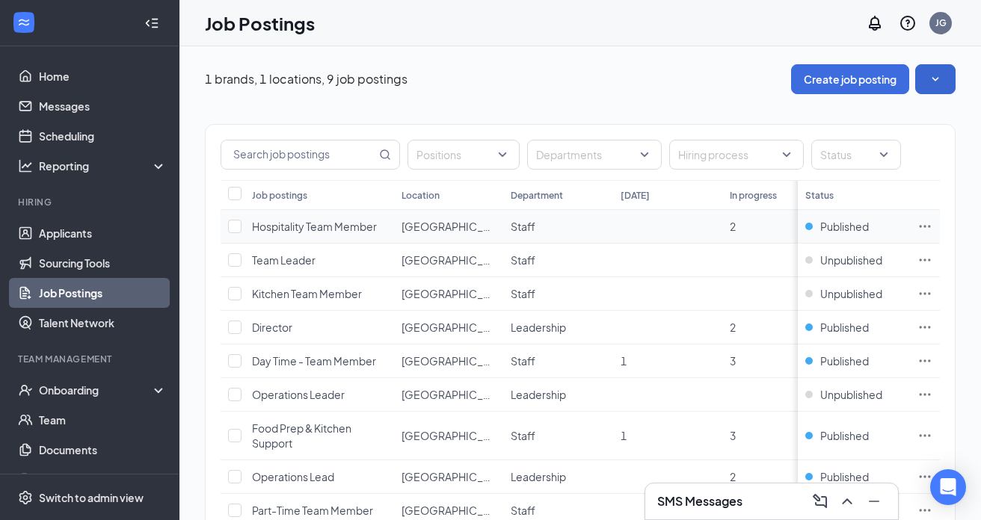
click at [925, 227] on icon "Ellipses" at bounding box center [924, 226] width 15 height 15
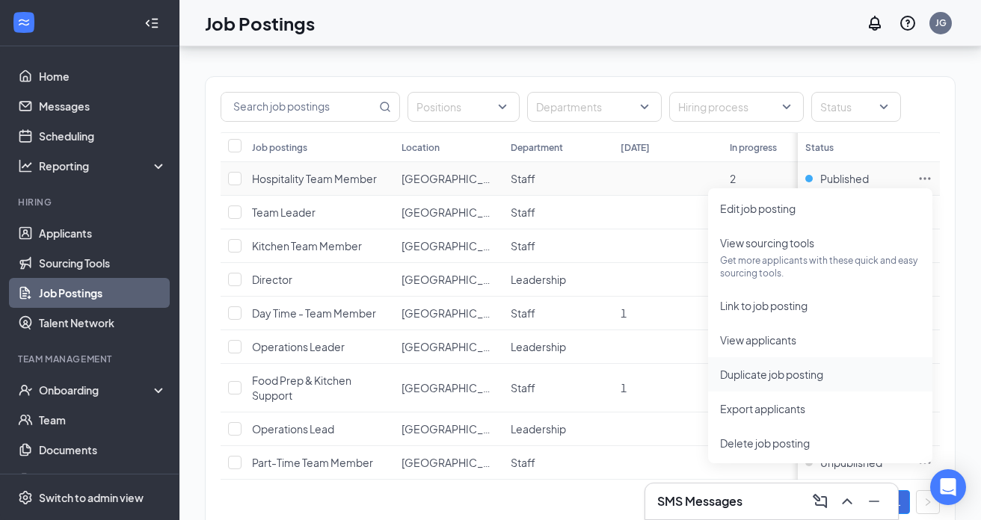
scroll to position [65, 0]
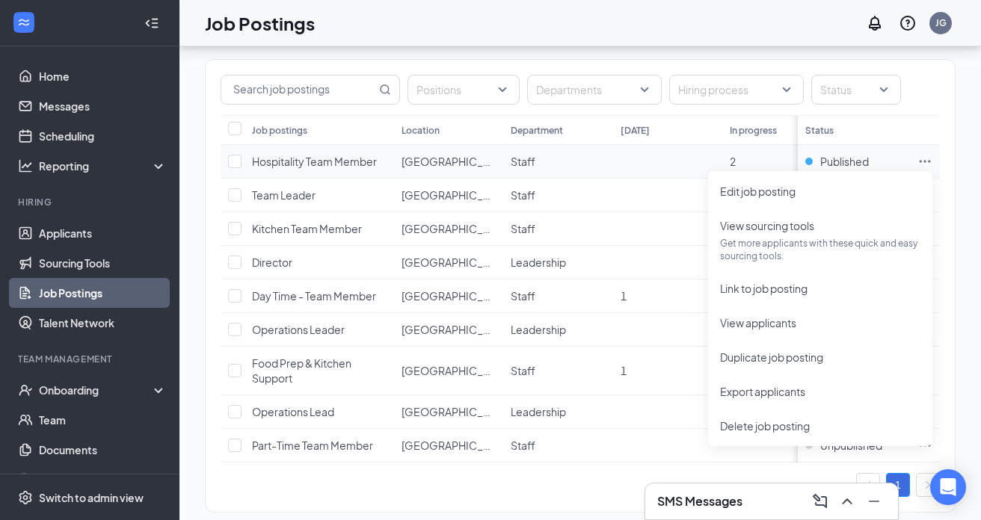
click at [618, 167] on td at bounding box center [667, 162] width 109 height 34
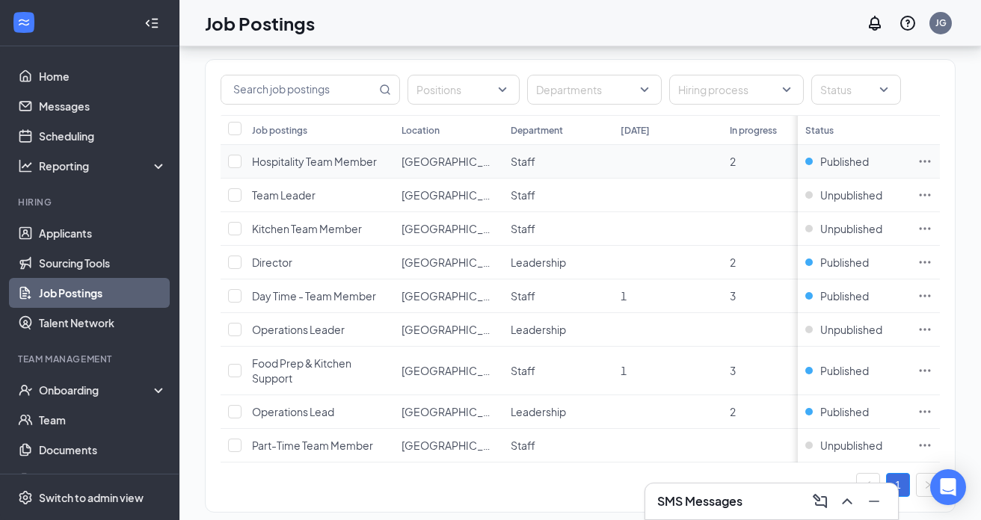
click at [922, 163] on icon "Ellipses" at bounding box center [924, 161] width 15 height 15
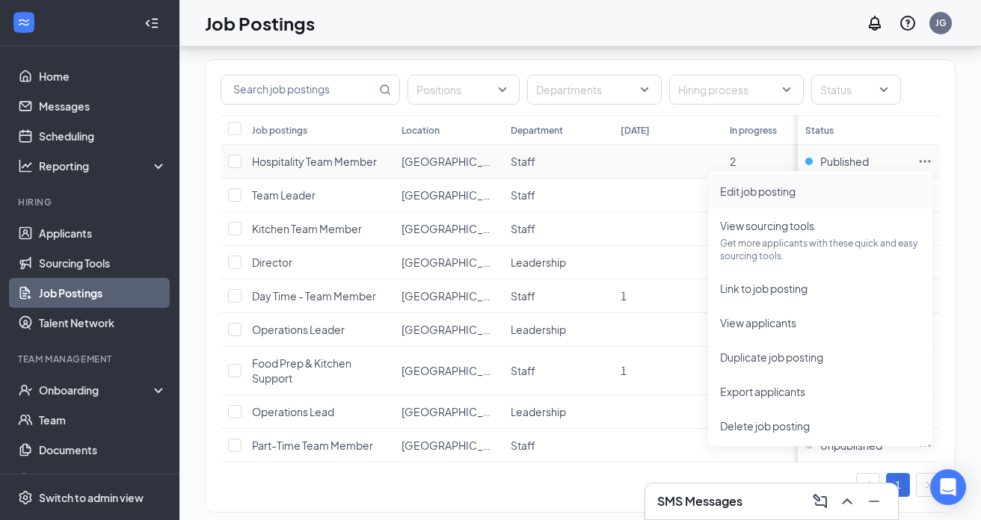
click at [774, 191] on span "Edit job posting" at bounding box center [757, 191] width 75 height 13
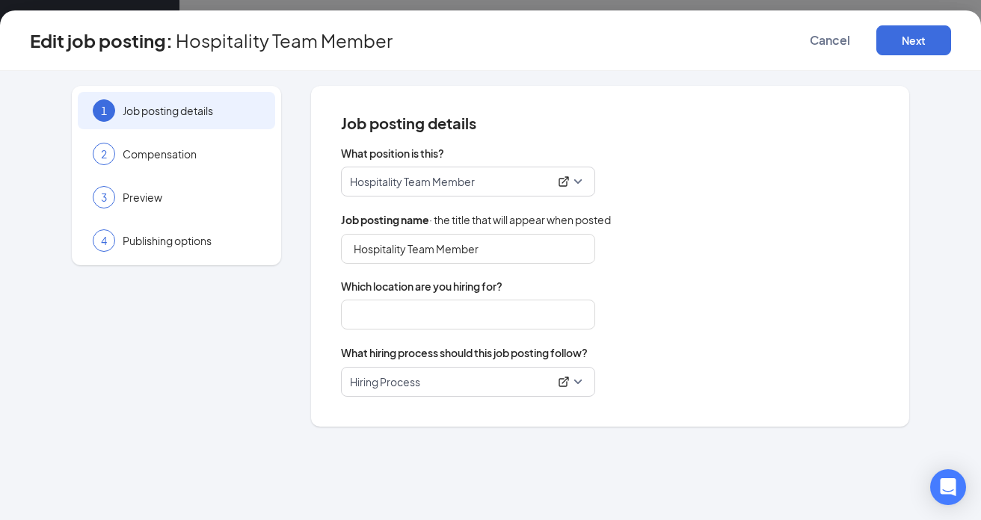
type input "[GEOGRAPHIC_DATA][PERSON_NAME]"
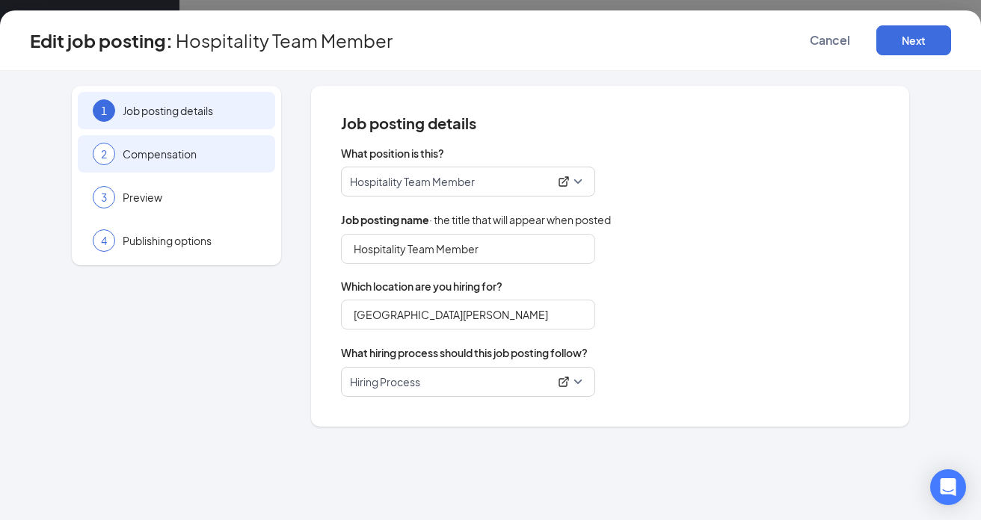
click at [202, 165] on div "2 Compensation" at bounding box center [176, 153] width 197 height 37
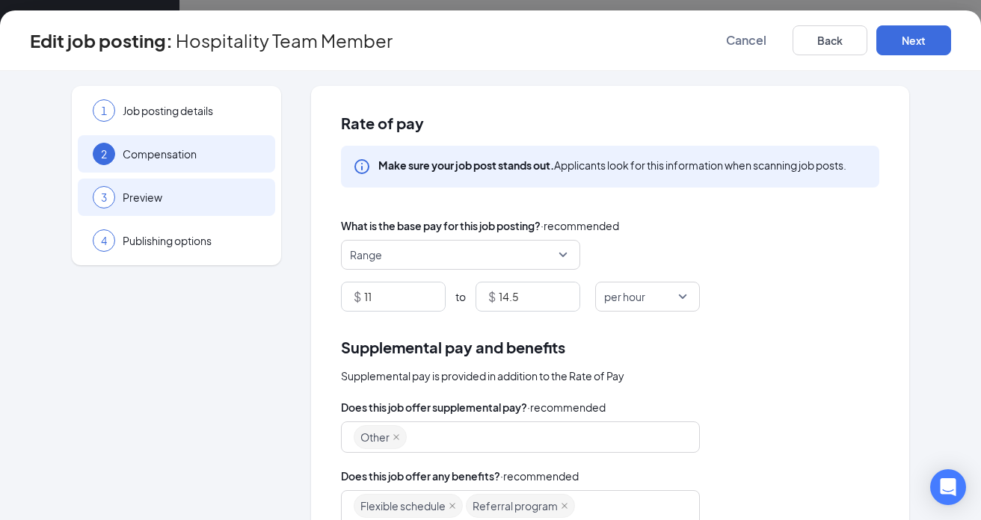
click at [246, 188] on div "3 Preview" at bounding box center [176, 197] width 197 height 37
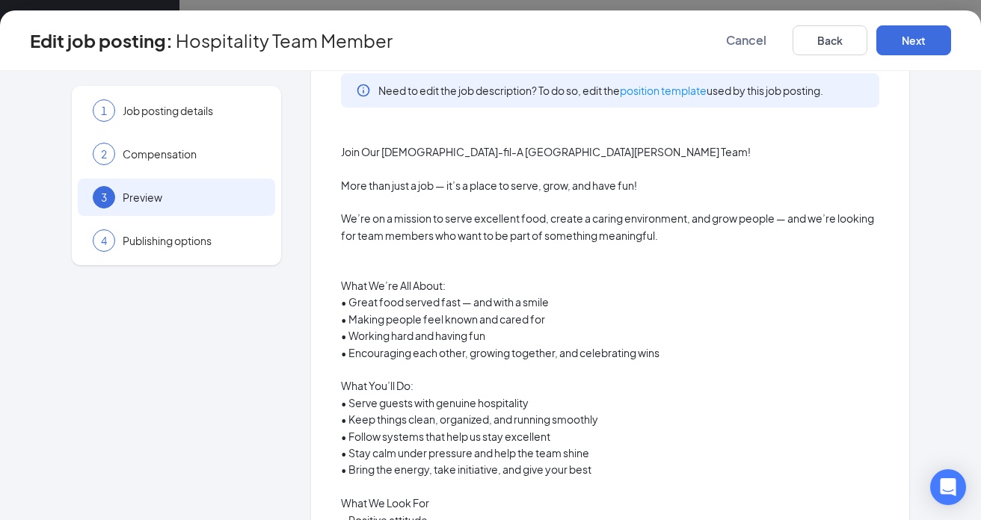
scroll to position [191, 0]
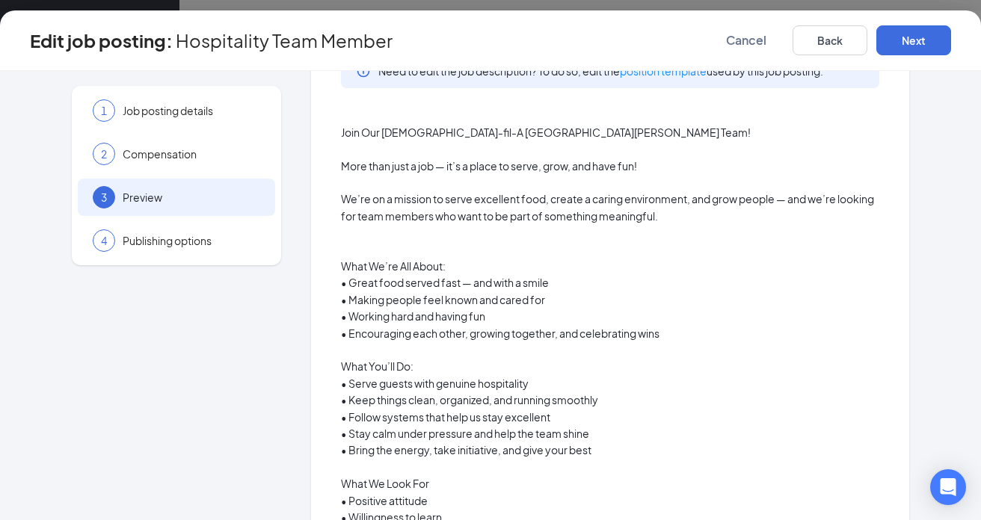
click at [343, 165] on p "More than just a job — it’s a place to serve, grow, and have fun!" at bounding box center [610, 166] width 538 height 16
drag, startPoint x: 339, startPoint y: 135, endPoint x: 542, endPoint y: 148, distance: 203.7
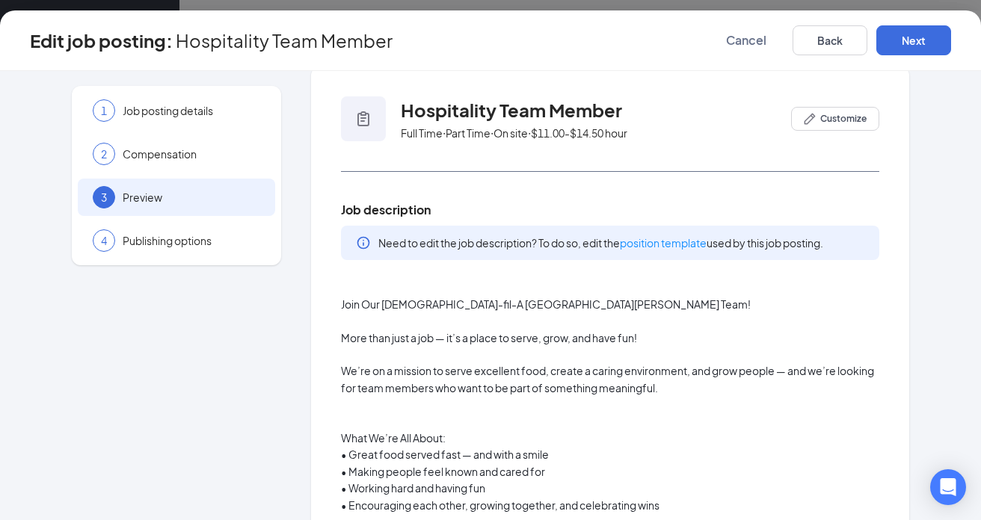
scroll to position [7, 0]
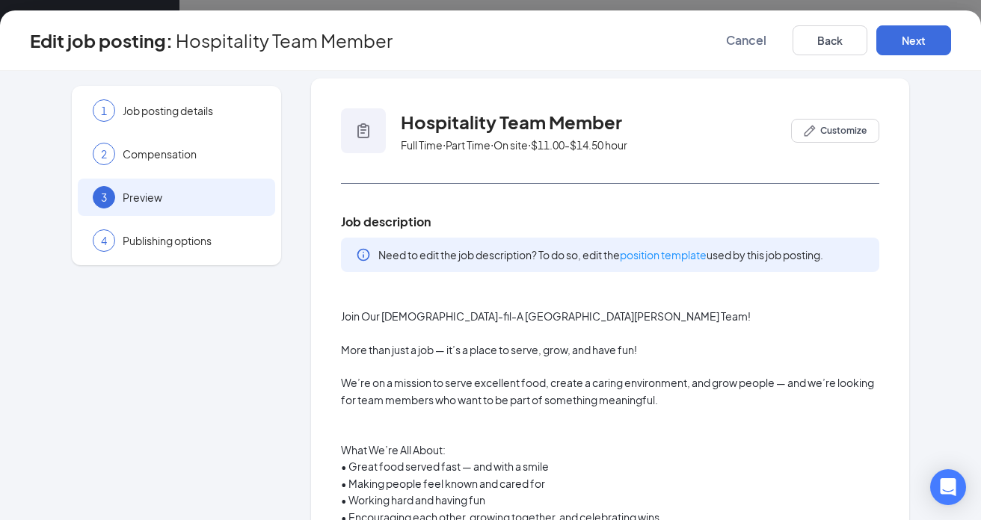
drag, startPoint x: 336, startPoint y: 317, endPoint x: 564, endPoint y: 315, distance: 228.0
drag, startPoint x: 341, startPoint y: 315, endPoint x: 529, endPoint y: 336, distance: 189.5
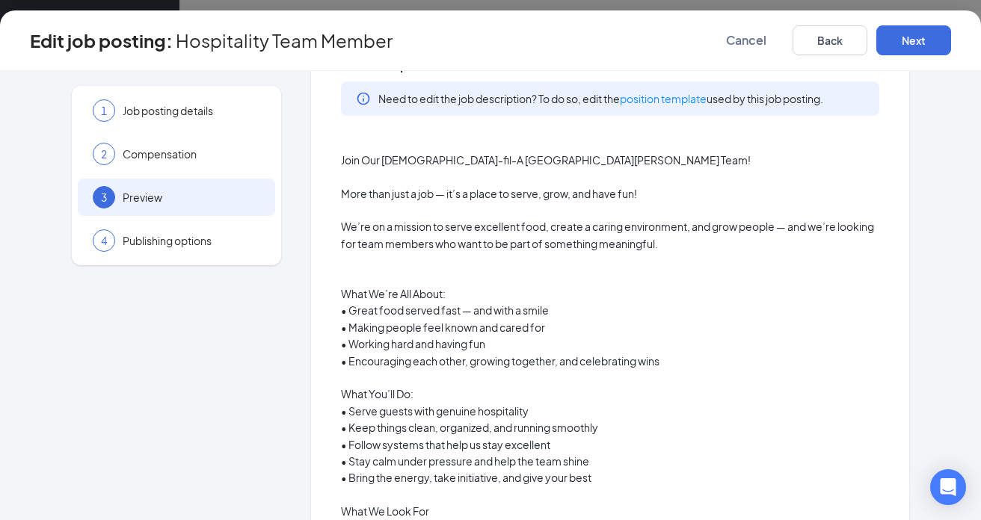
scroll to position [155, 0]
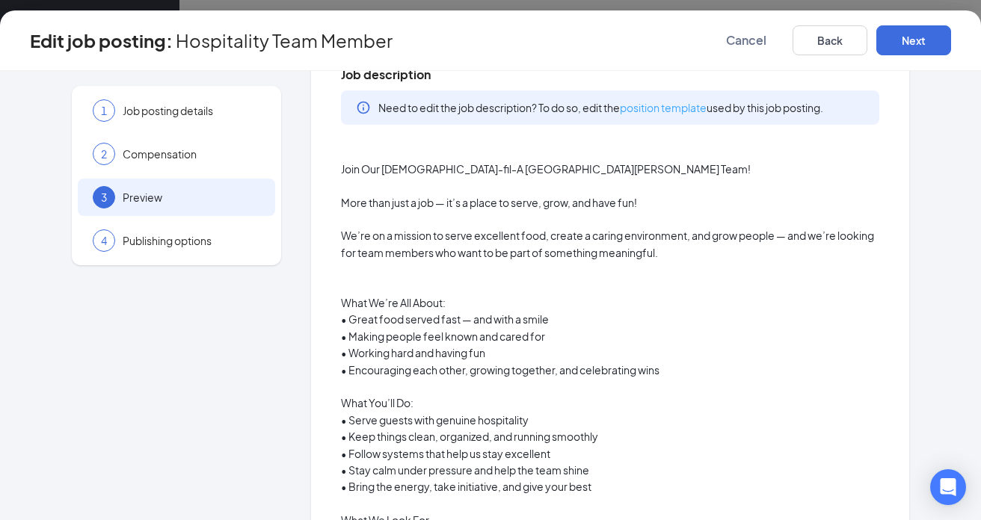
click at [672, 108] on link "position template" at bounding box center [663, 107] width 87 height 13
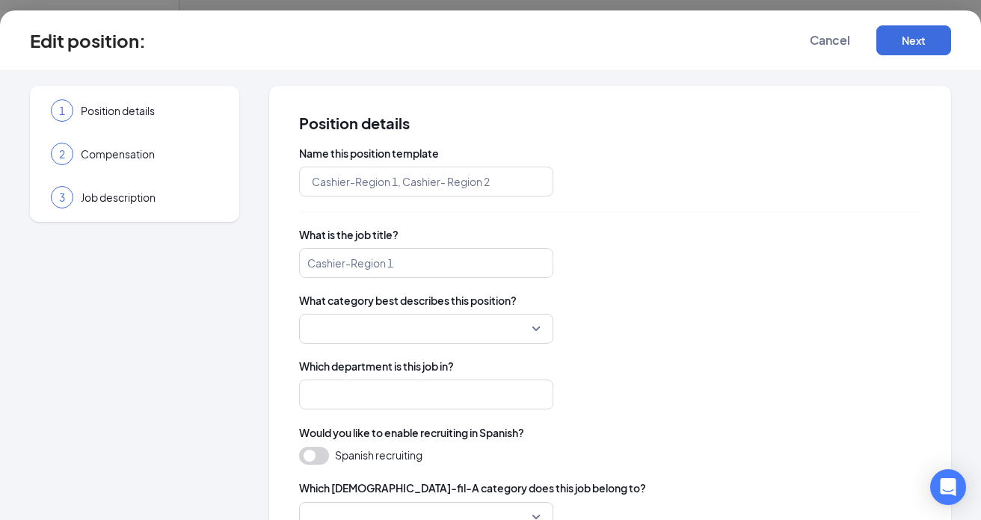
type input "Hospitality Team Member"
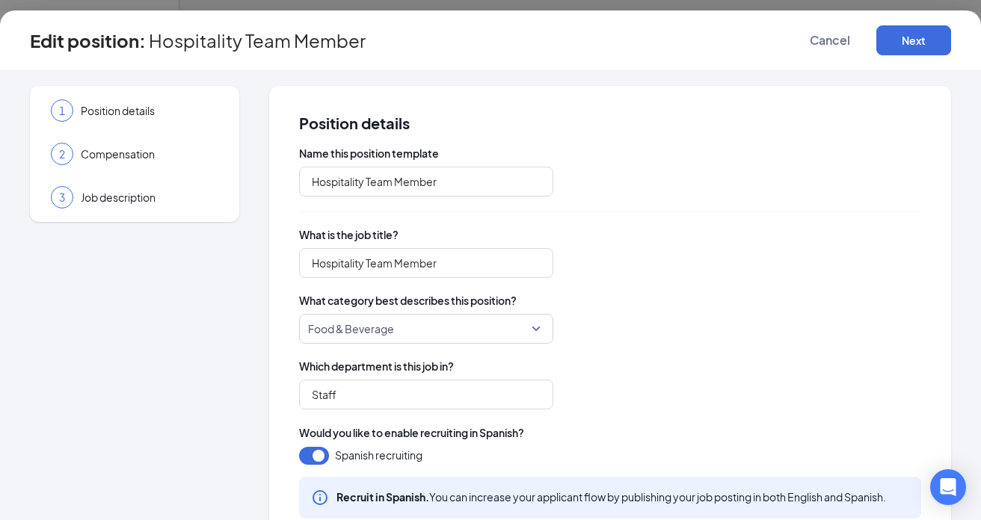
type input "Staff"
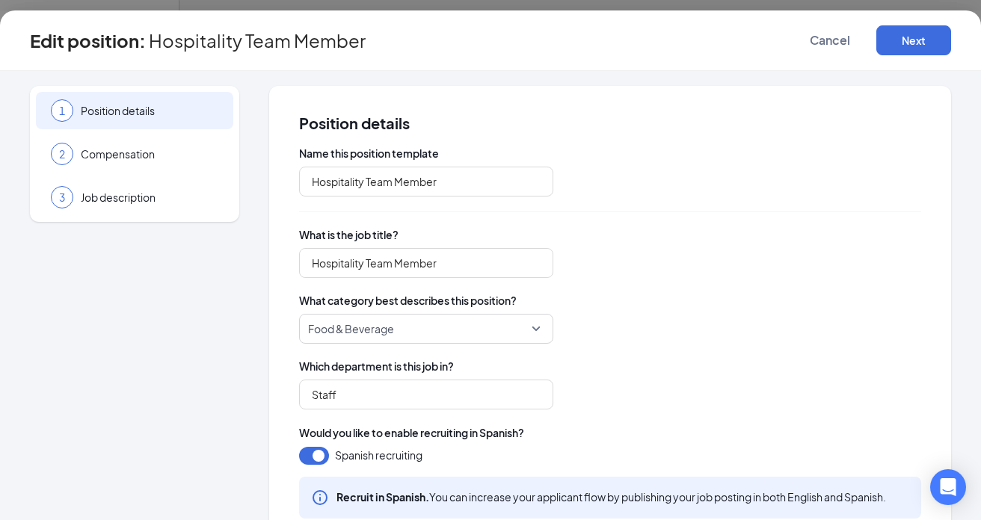
click at [111, 111] on span "Position details" at bounding box center [150, 110] width 138 height 15
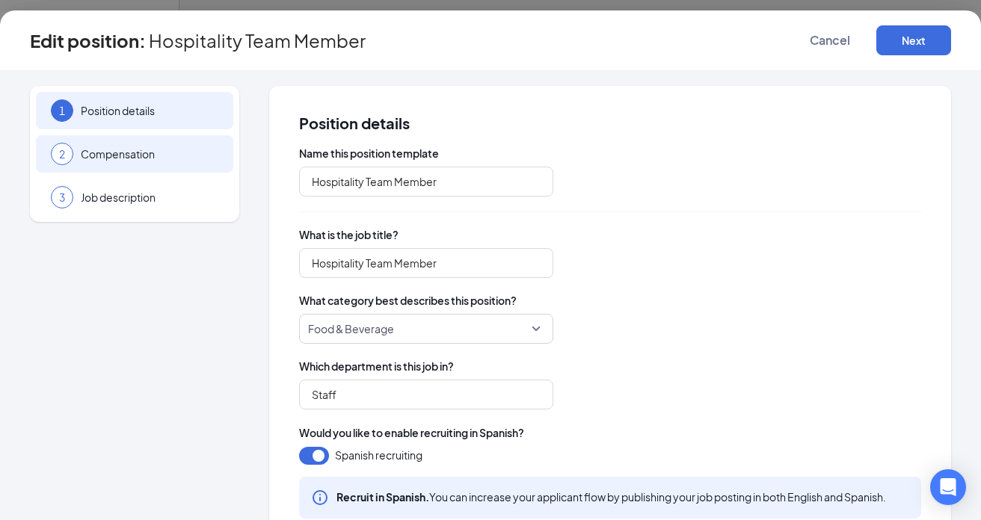
click at [123, 160] on span "Compensation" at bounding box center [150, 153] width 138 height 15
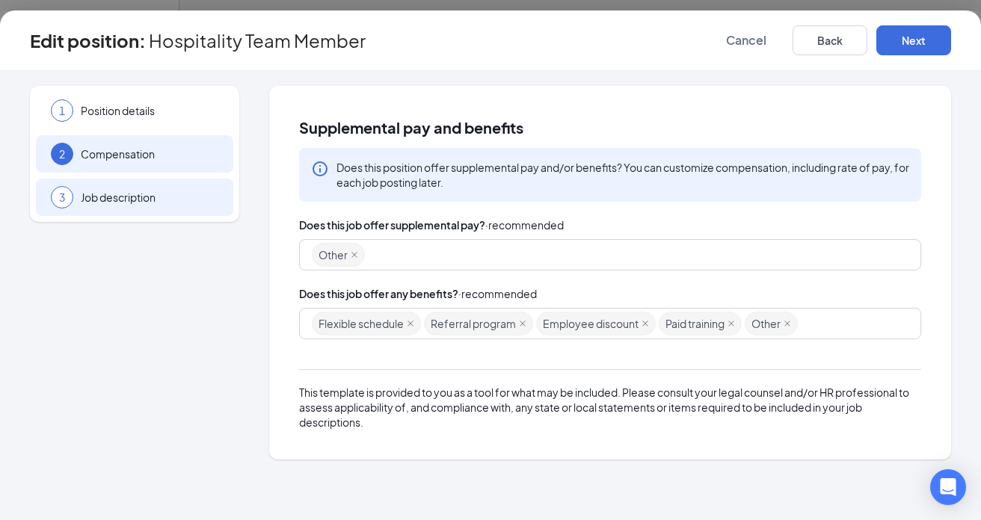
click at [131, 205] on div "3 Job description" at bounding box center [134, 197] width 197 height 37
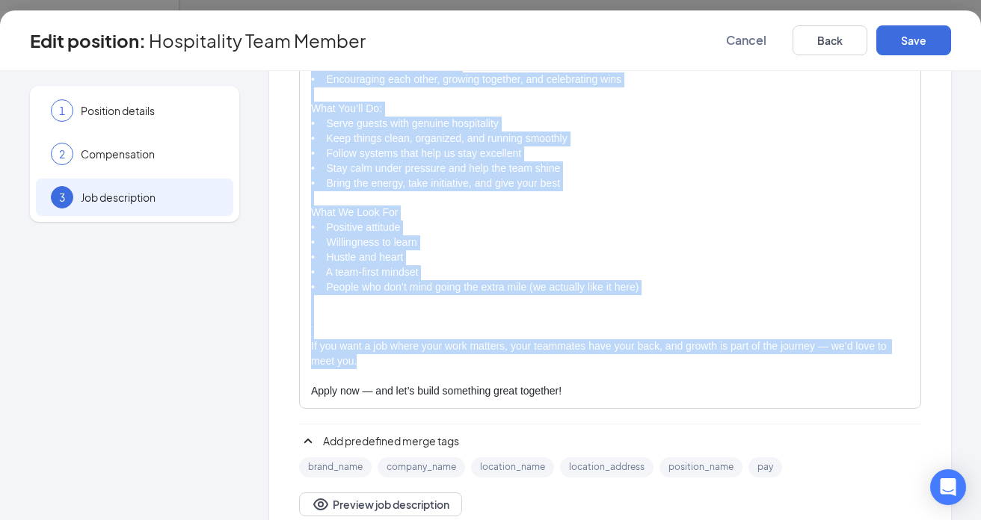
scroll to position [376, 0]
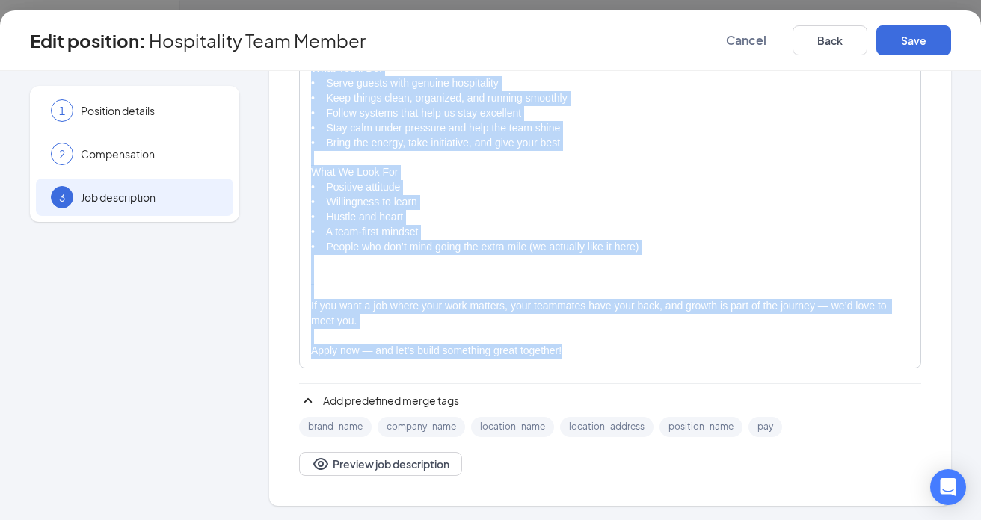
drag, startPoint x: 310, startPoint y: 262, endPoint x: 620, endPoint y: 355, distance: 323.7
click at [620, 355] on div "Join Our [DEMOGRAPHIC_DATA]-fil-A [GEOGRAPHIC_DATA][PERSON_NAME] Team! More tha…" at bounding box center [610, 196] width 620 height 342
copy div "Join Our Chick-fil-A St. Clairsville Team! More than just a job — it’s a place …"
click at [757, 43] on span "Cancel" at bounding box center [746, 40] width 40 height 15
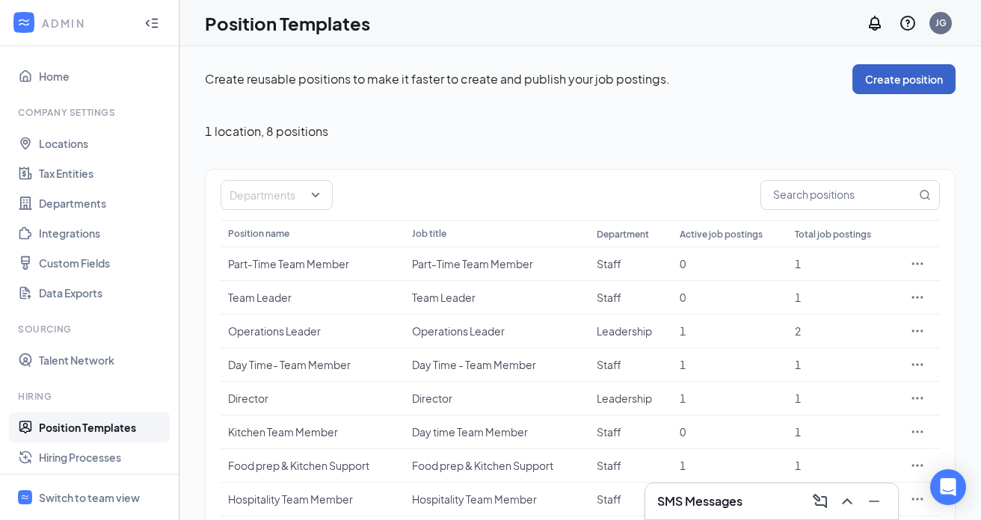
click at [890, 83] on button "Create position" at bounding box center [903, 79] width 103 height 30
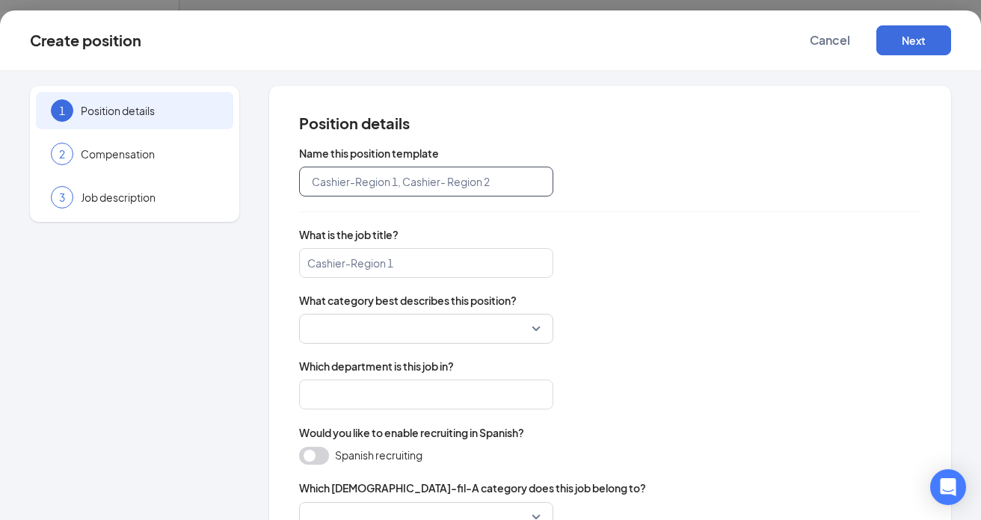
click at [336, 188] on input "text" at bounding box center [426, 182] width 254 height 30
click at [371, 188] on input "text" at bounding box center [426, 182] width 254 height 30
type input "Team Member - Front of house"
click at [407, 269] on input "search" at bounding box center [426, 263] width 254 height 30
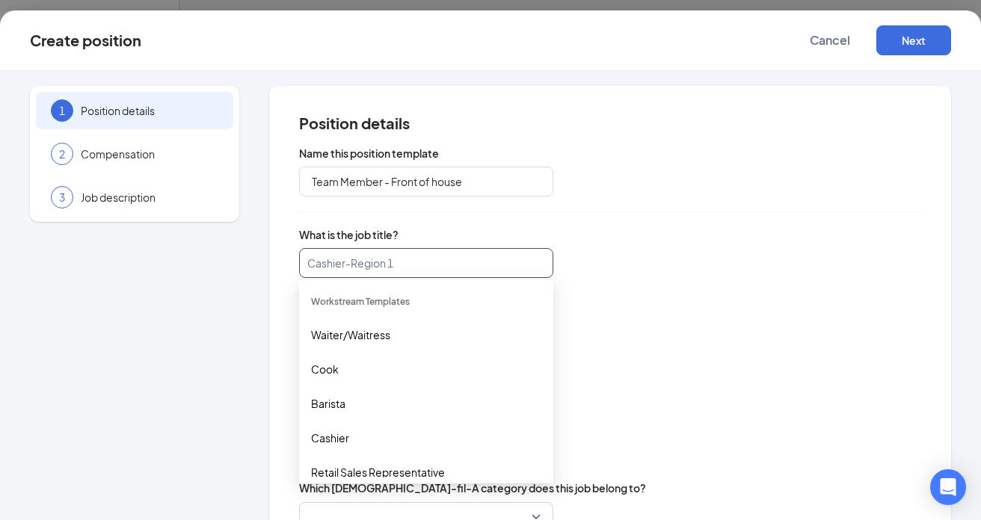
click at [415, 268] on input "search" at bounding box center [426, 263] width 254 height 30
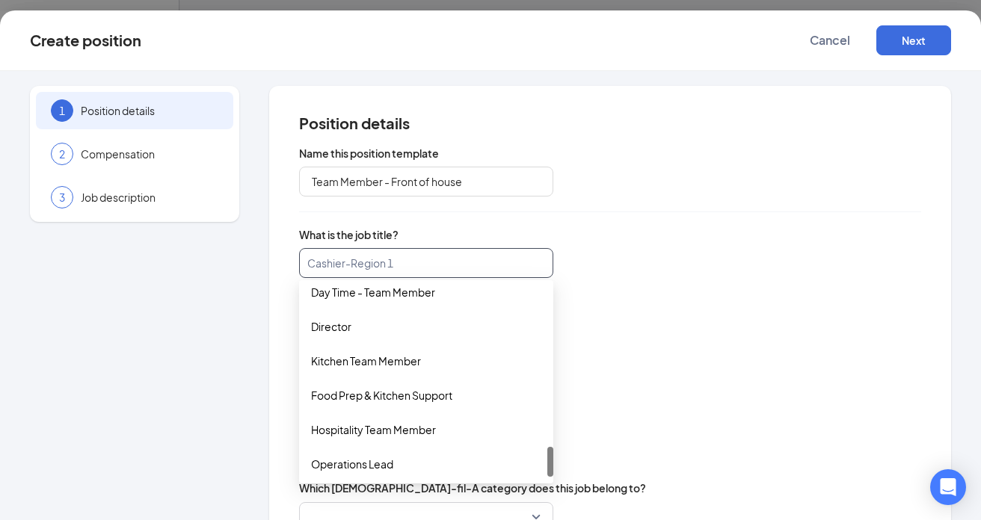
scroll to position [1006, 0]
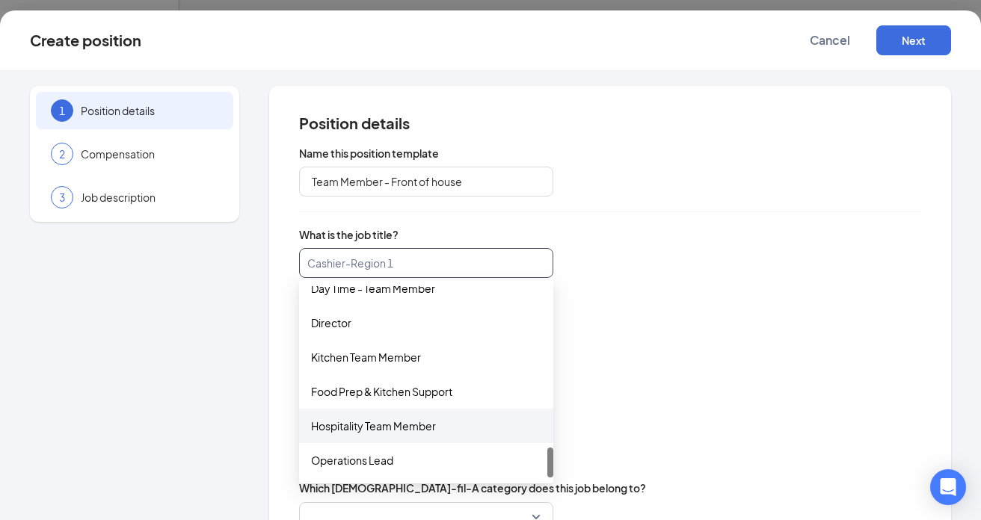
click at [384, 425] on div "Hospitality Team Member" at bounding box center [426, 426] width 230 height 16
type input "Hospitality Team Member"
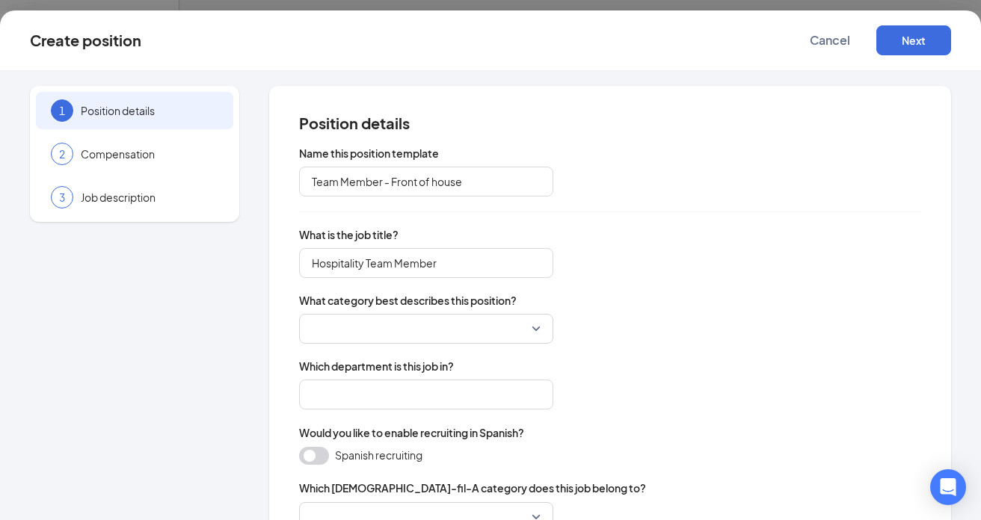
click at [520, 327] on input "search" at bounding box center [421, 329] width 226 height 28
click at [574, 315] on div "Cleaning & Grounds Maintenance Community & Human Services Construction & Extrac…" at bounding box center [610, 329] width 622 height 30
click at [407, 336] on input "search" at bounding box center [421, 329] width 226 height 28
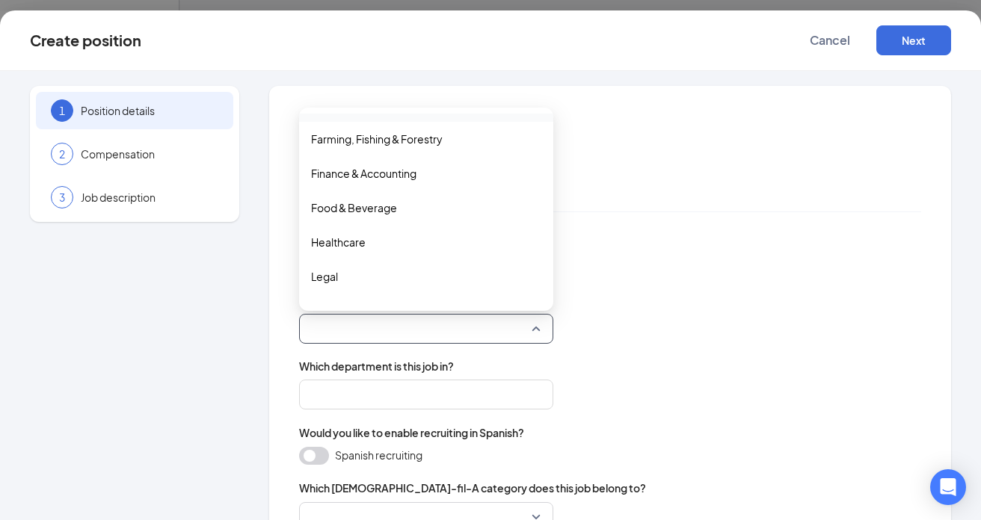
scroll to position [239, 0]
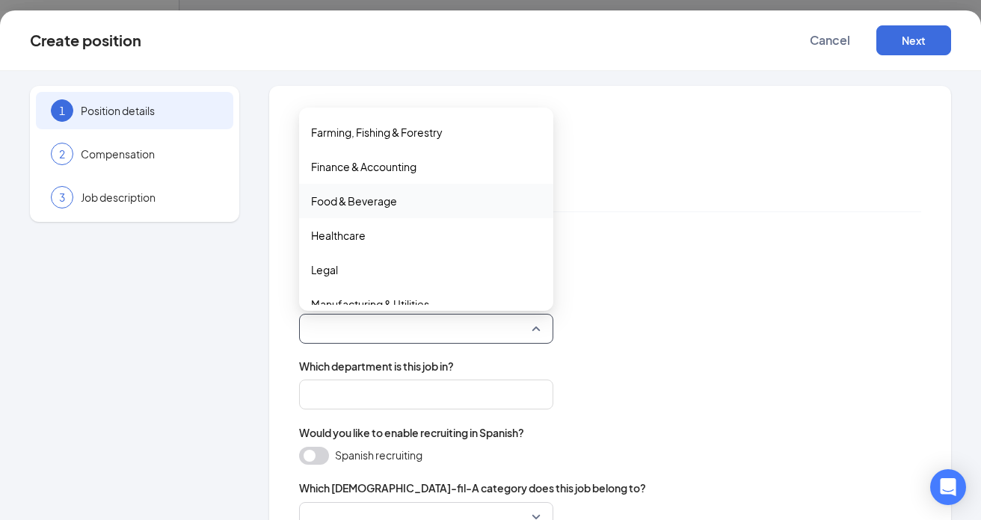
click at [357, 200] on span "Food & Beverage" at bounding box center [354, 201] width 86 height 16
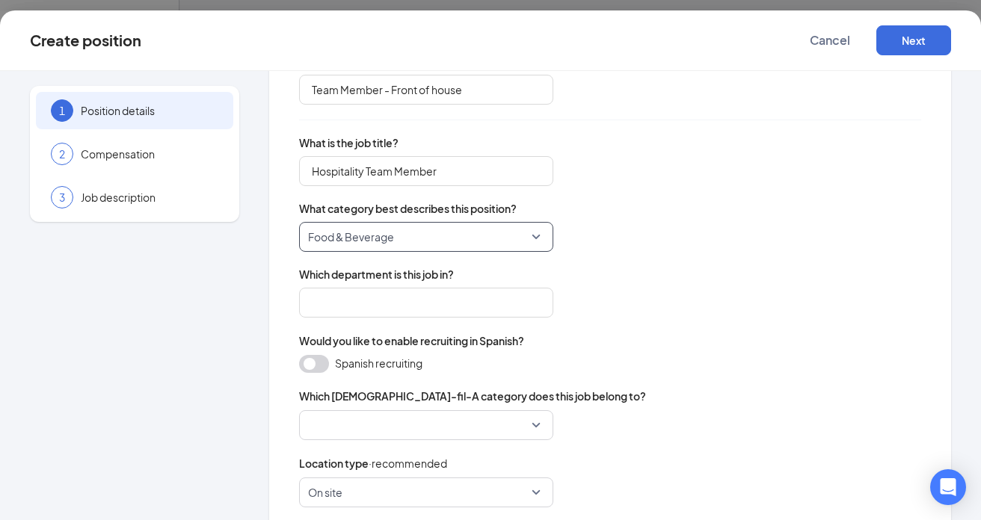
scroll to position [99, 0]
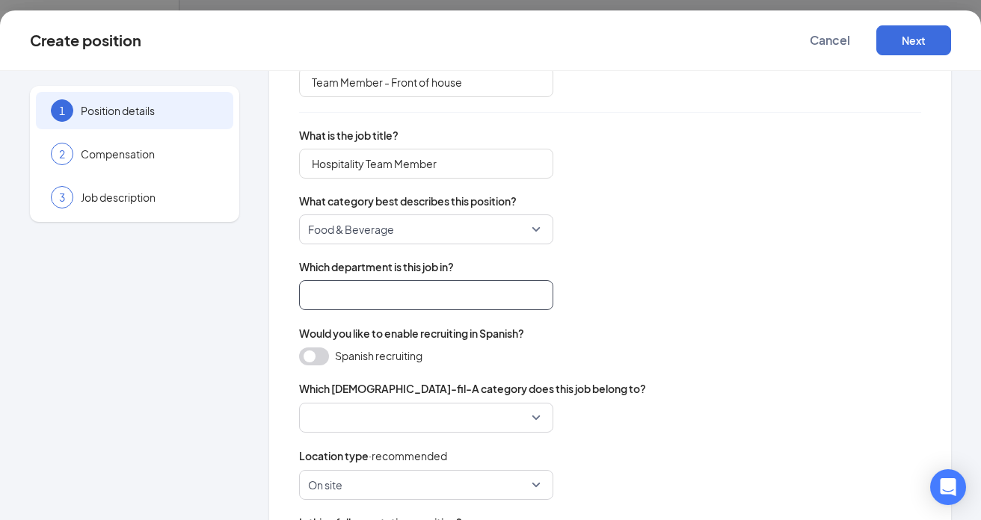
click at [395, 300] on input "search" at bounding box center [426, 295] width 254 height 30
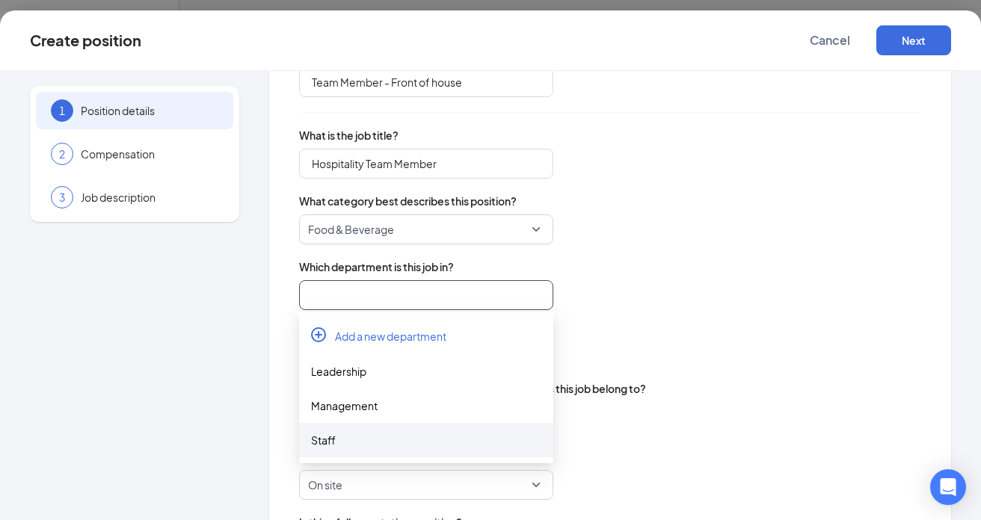
click at [342, 440] on div "Staff" at bounding box center [426, 440] width 230 height 16
type input "Staff"
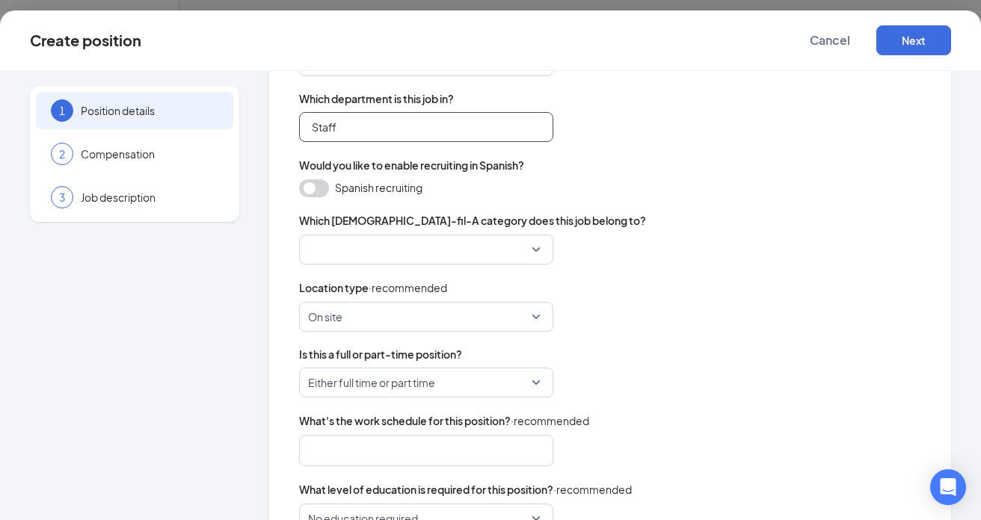
scroll to position [283, 0]
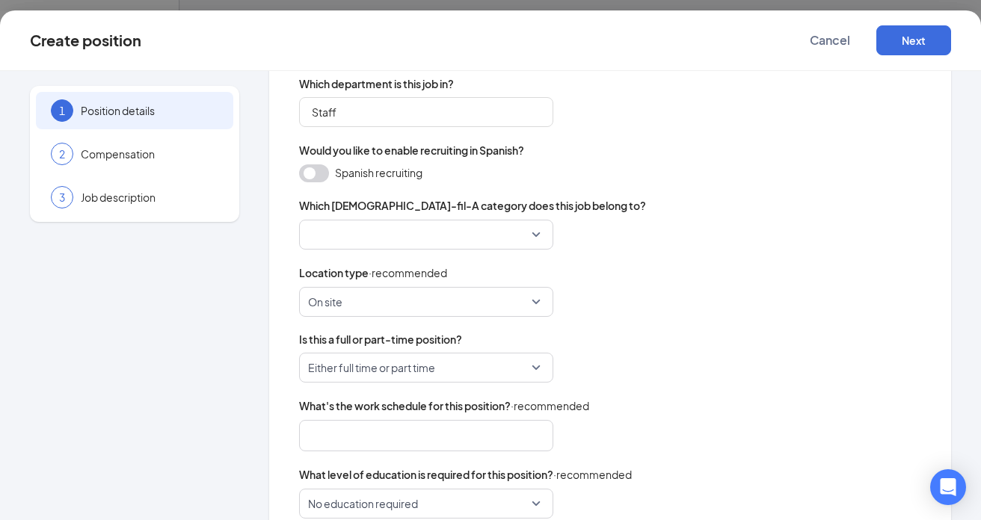
click at [310, 179] on button "button" at bounding box center [314, 173] width 30 height 18
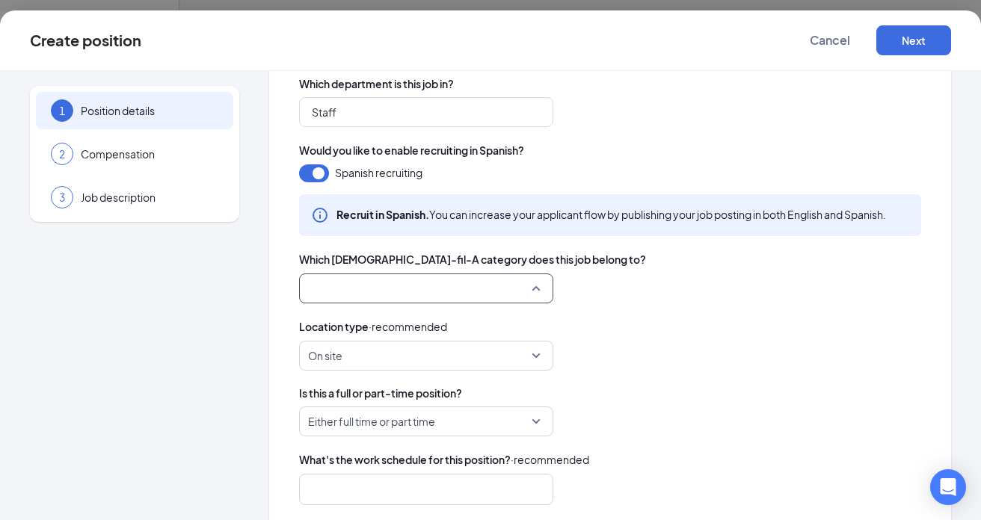
click at [499, 292] on input "search" at bounding box center [421, 288] width 226 height 28
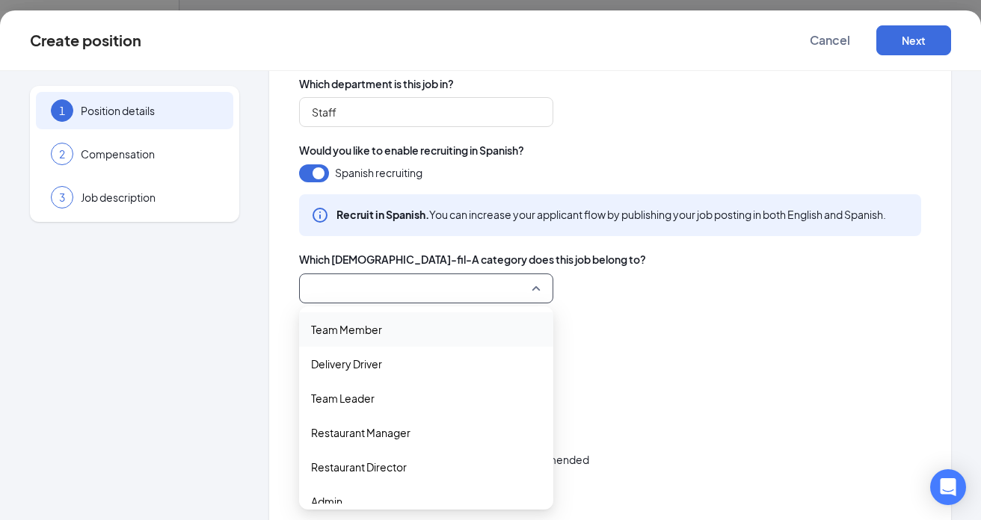
click at [419, 326] on span "Team Member" at bounding box center [426, 329] width 230 height 16
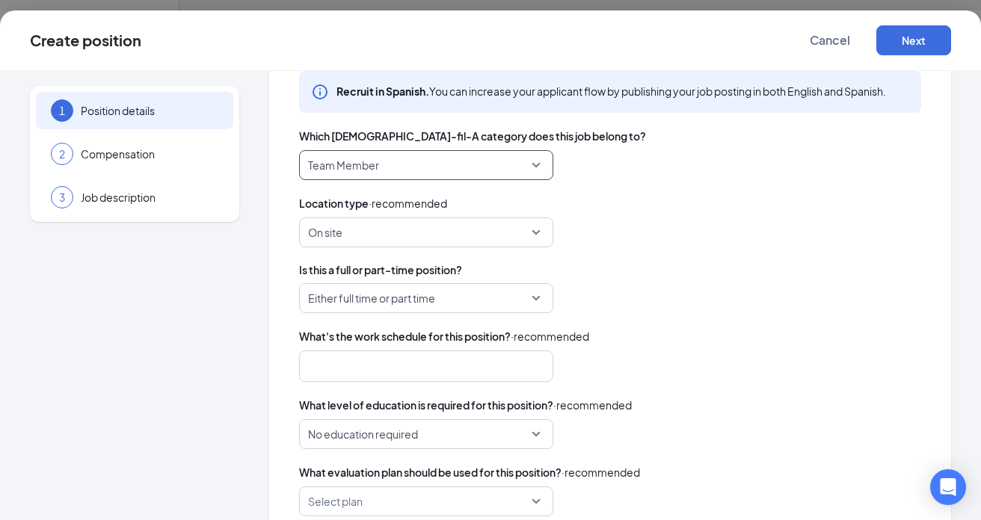
scroll to position [421, 0]
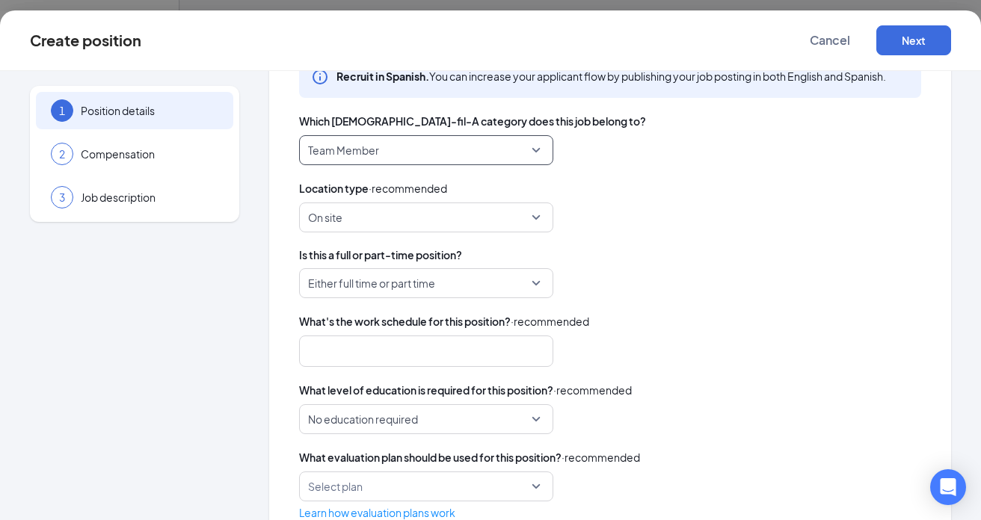
click at [520, 285] on span "Either full time or part time" at bounding box center [419, 283] width 223 height 28
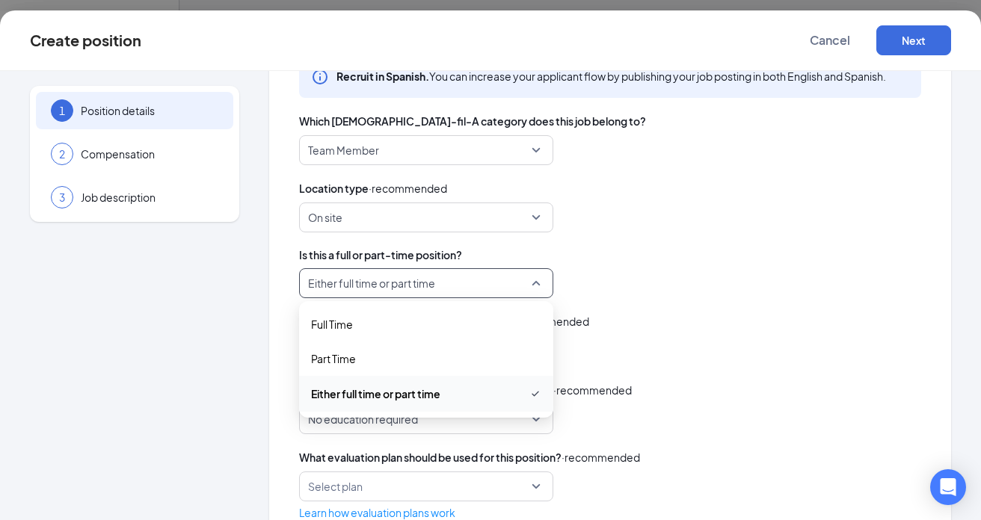
click at [385, 389] on span "Either full time or part time" at bounding box center [375, 394] width 129 height 16
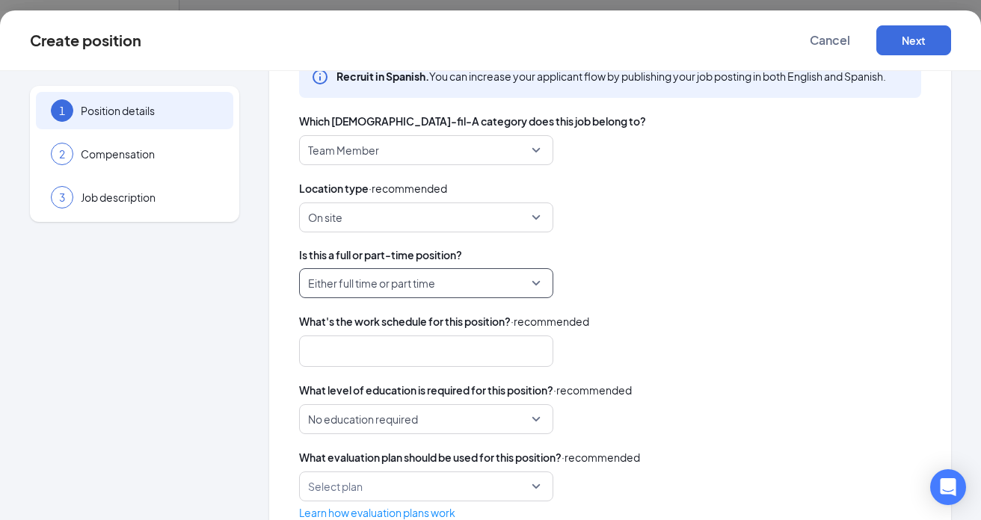
click at [394, 353] on div at bounding box center [419, 351] width 215 height 24
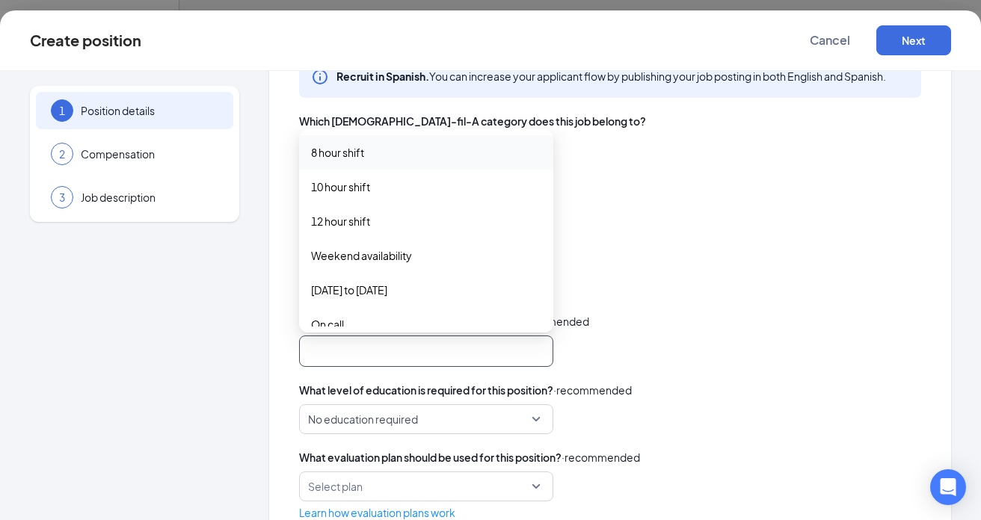
click at [404, 156] on span "8 hour shift" at bounding box center [426, 152] width 230 height 16
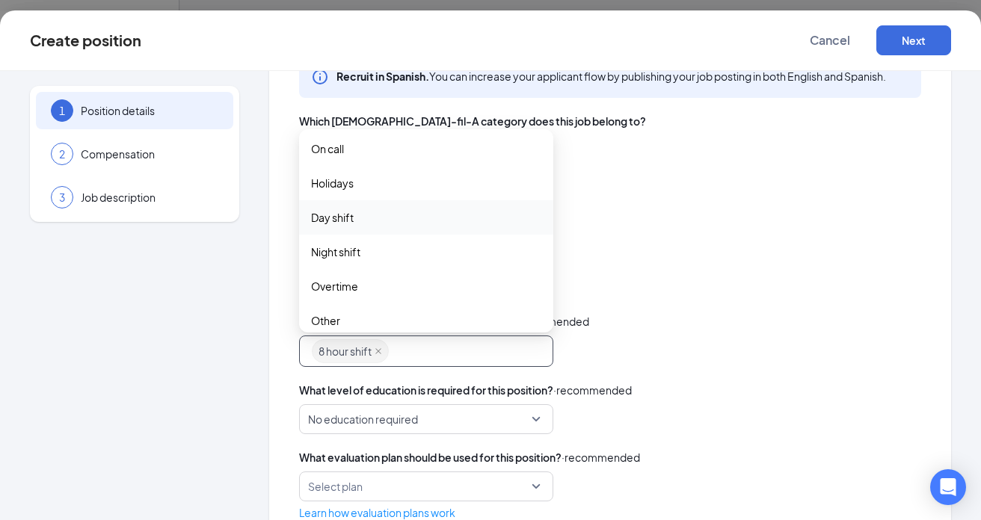
scroll to position [173, 0]
click at [379, 226] on span "Day shift" at bounding box center [426, 221] width 230 height 16
click at [380, 259] on span "Night shift" at bounding box center [426, 257] width 230 height 16
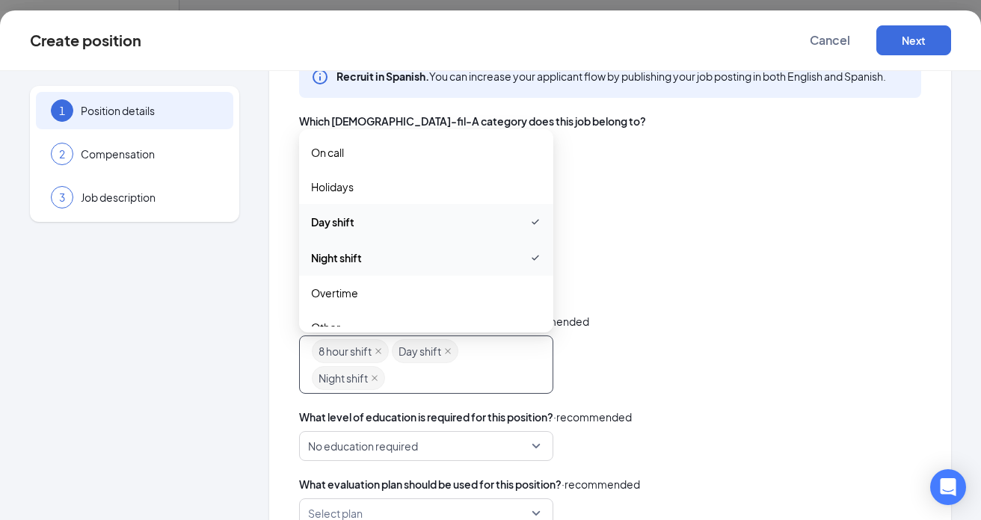
scroll to position [191, 0]
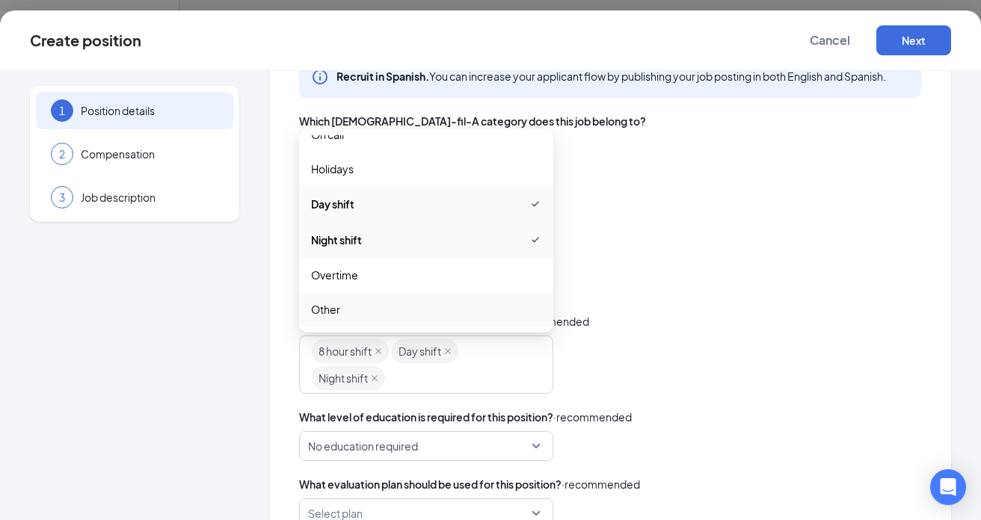
click at [641, 357] on div "8 hour shift Day shift Night shift overtime other 8 hour shift 10 hour shift 12…" at bounding box center [610, 365] width 622 height 58
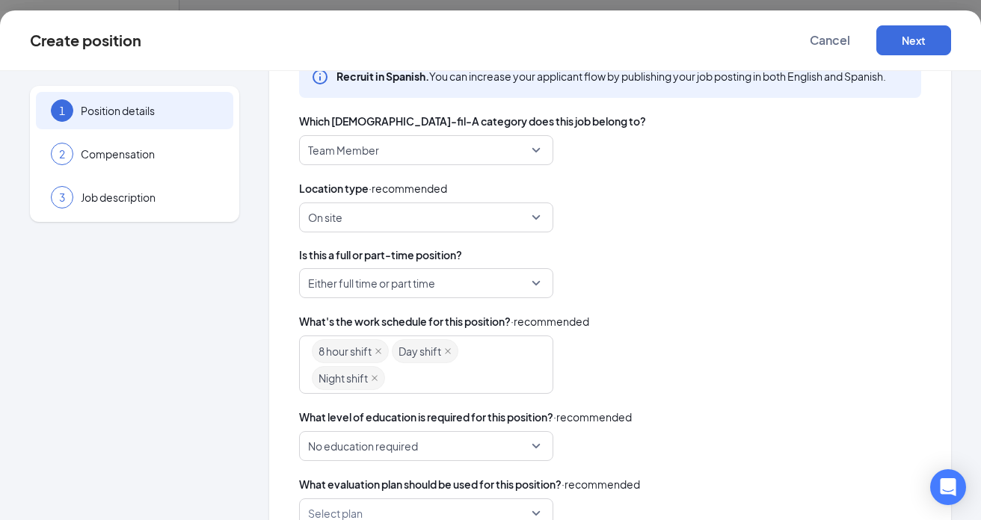
scroll to position [493, 0]
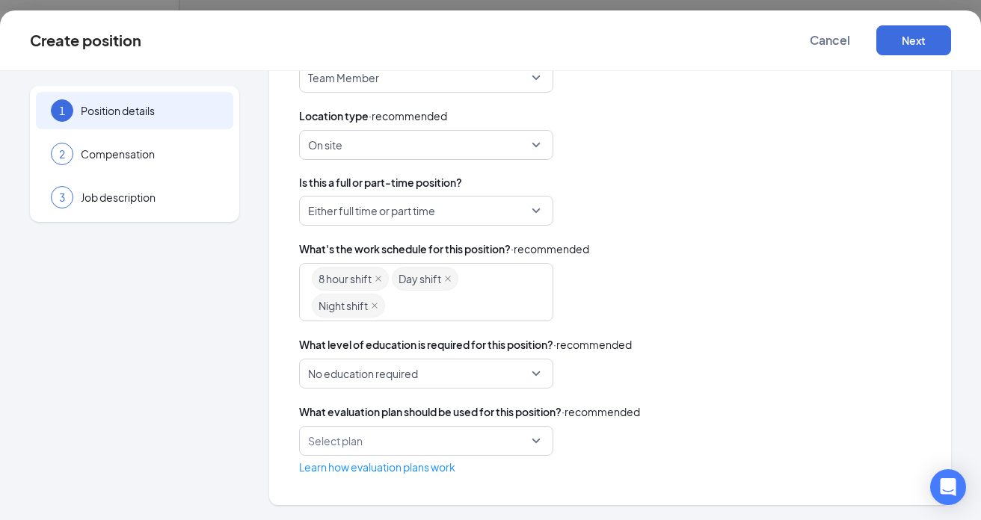
click at [536, 445] on div "Select plan" at bounding box center [426, 441] width 254 height 30
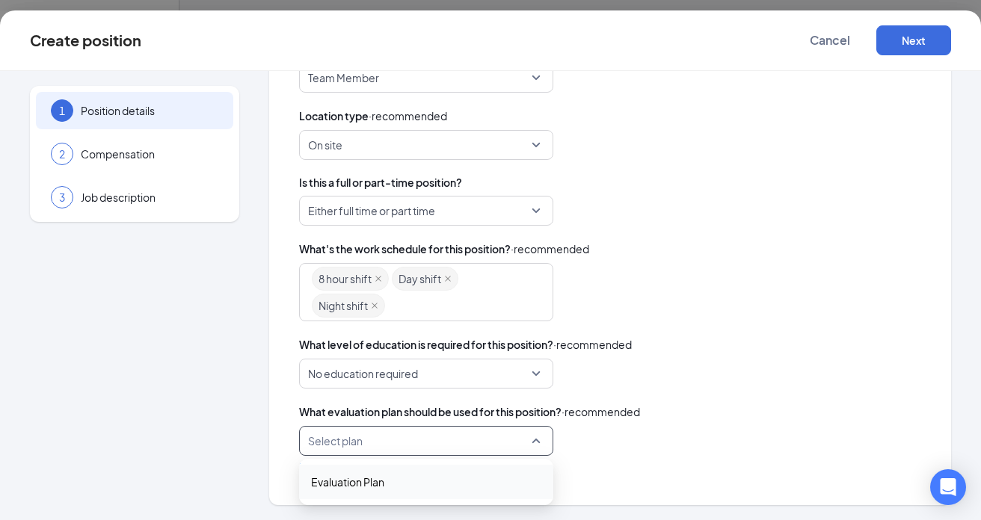
click at [452, 487] on span "Evaluation Plan" at bounding box center [426, 482] width 230 height 16
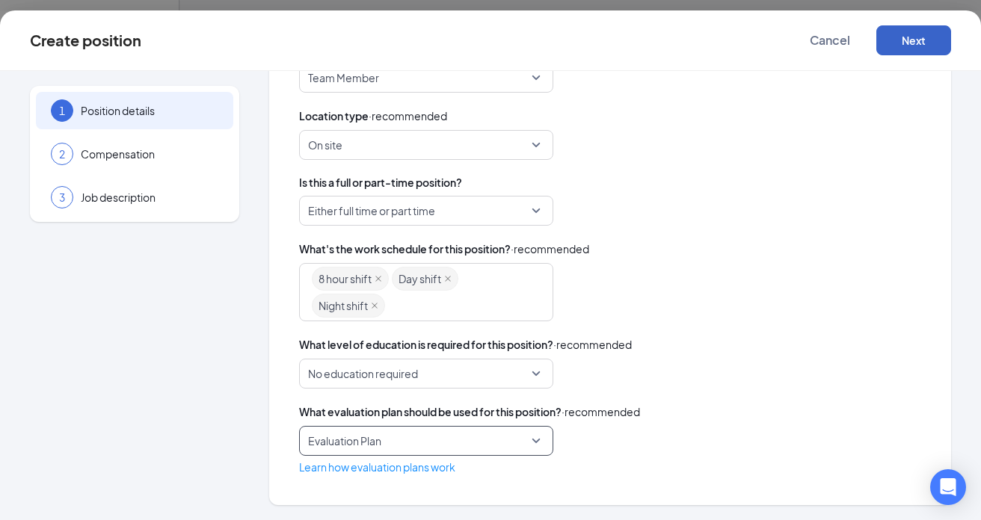
click at [913, 46] on button "Next" at bounding box center [913, 40] width 75 height 30
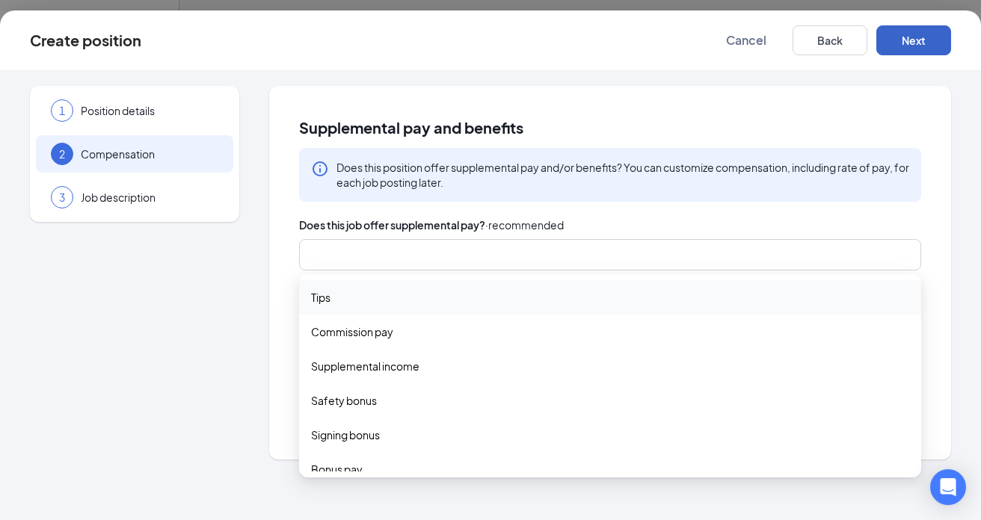
click at [392, 259] on div at bounding box center [603, 255] width 582 height 24
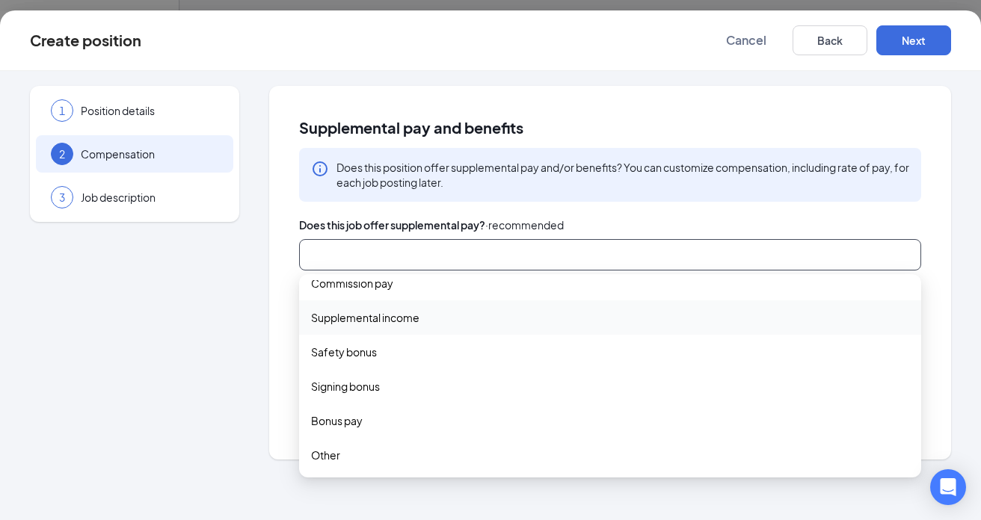
scroll to position [49, 0]
click at [369, 460] on span "Other" at bounding box center [610, 454] width 598 height 16
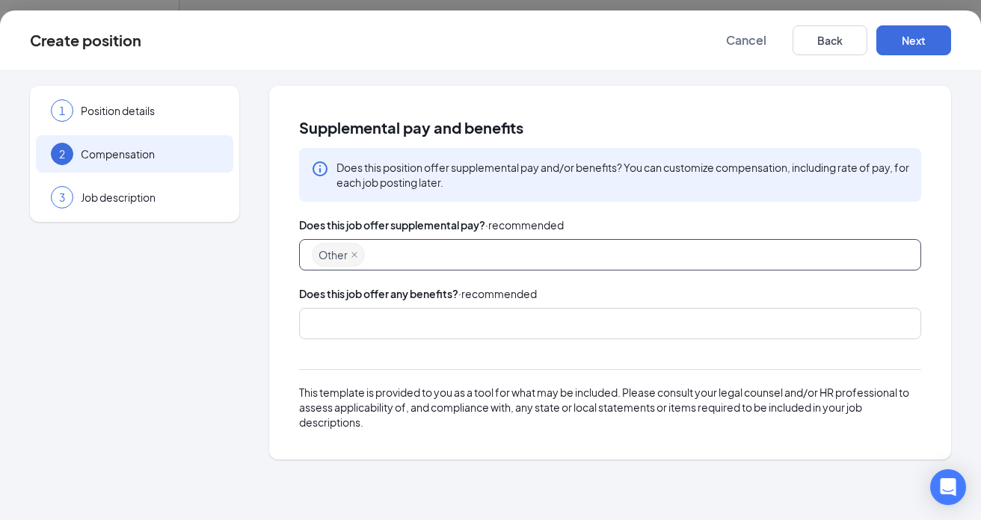
click at [359, 256] on span "Other" at bounding box center [338, 255] width 53 height 24
click at [355, 253] on icon "close" at bounding box center [354, 254] width 7 height 7
click at [377, 323] on div at bounding box center [603, 324] width 582 height 24
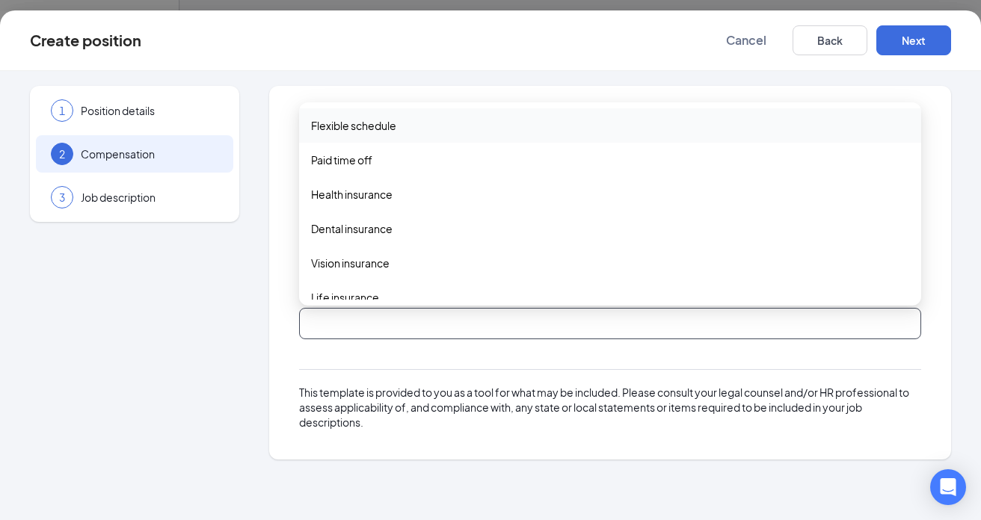
click at [383, 123] on span "Flexible schedule" at bounding box center [353, 125] width 85 height 16
click at [360, 167] on span "Paid time off" at bounding box center [341, 161] width 61 height 16
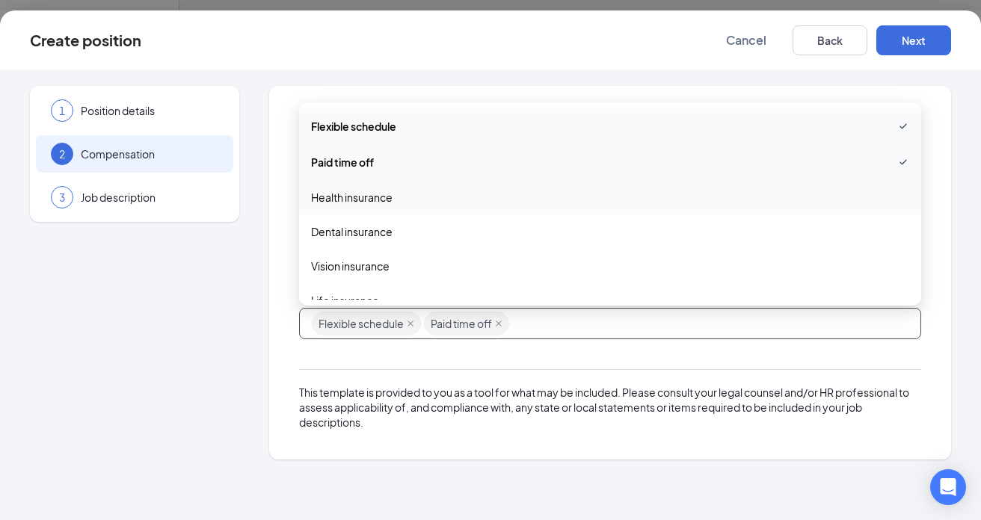
click at [365, 202] on span "Health insurance" at bounding box center [351, 197] width 81 height 16
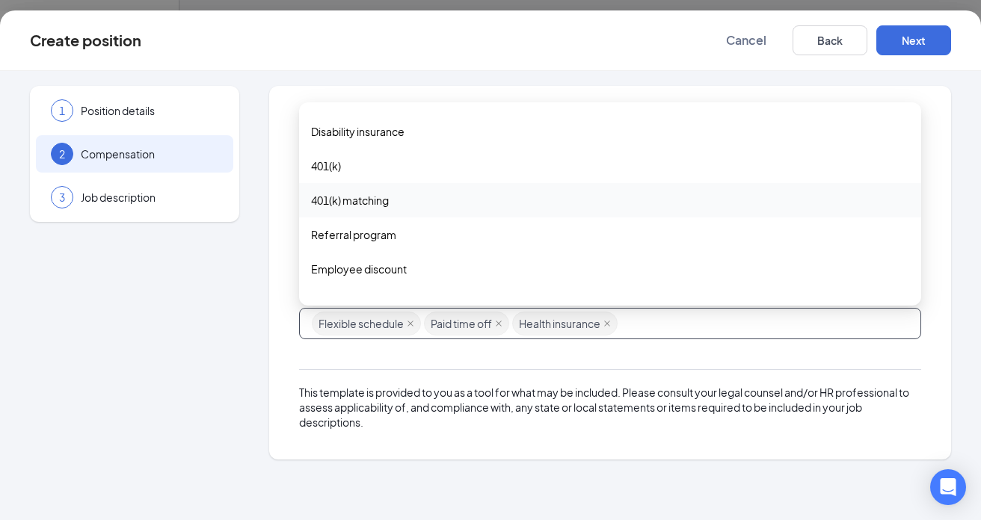
scroll to position [219, 0]
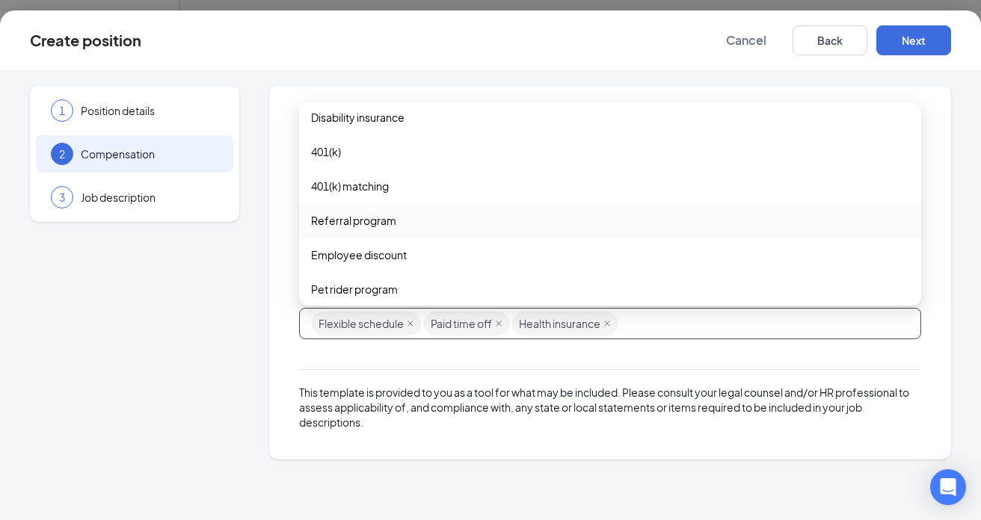
click at [395, 221] on span "Referral program" at bounding box center [610, 220] width 598 height 16
click at [396, 256] on span "Employee discount" at bounding box center [359, 256] width 96 height 16
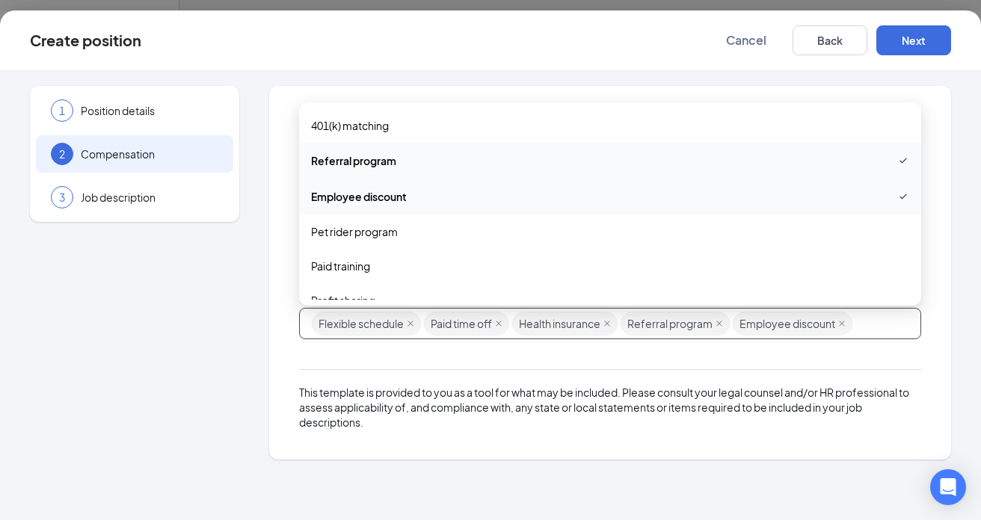
scroll to position [313, 0]
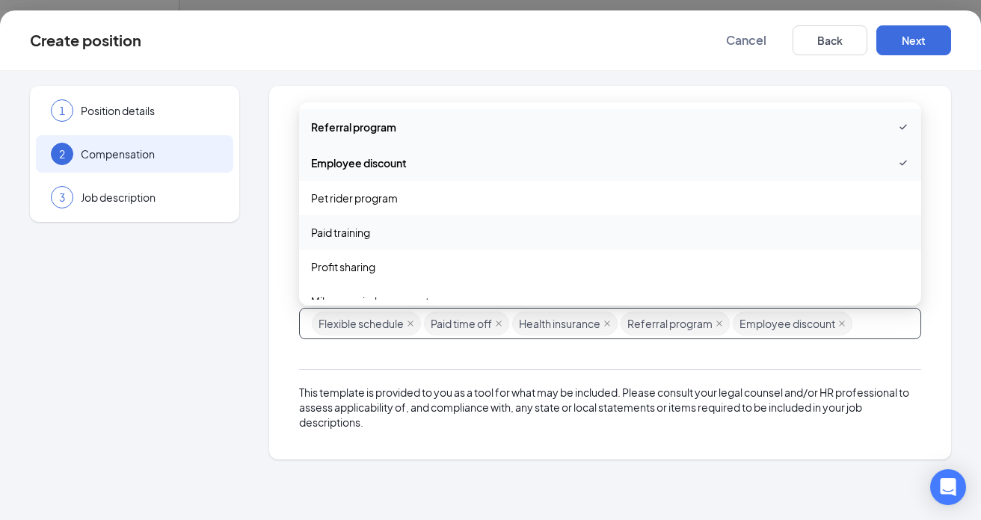
click at [348, 234] on span "Paid training" at bounding box center [340, 232] width 59 height 16
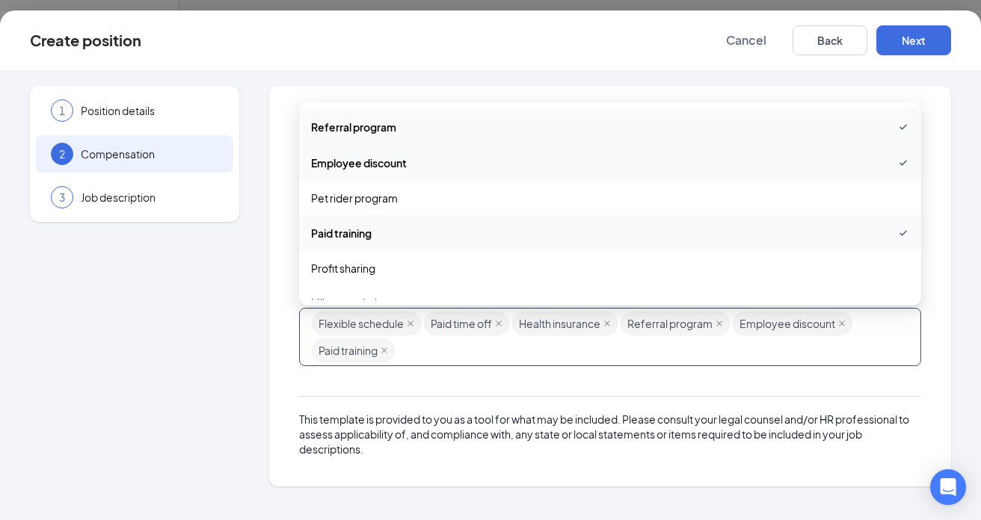
scroll to position [368, 0]
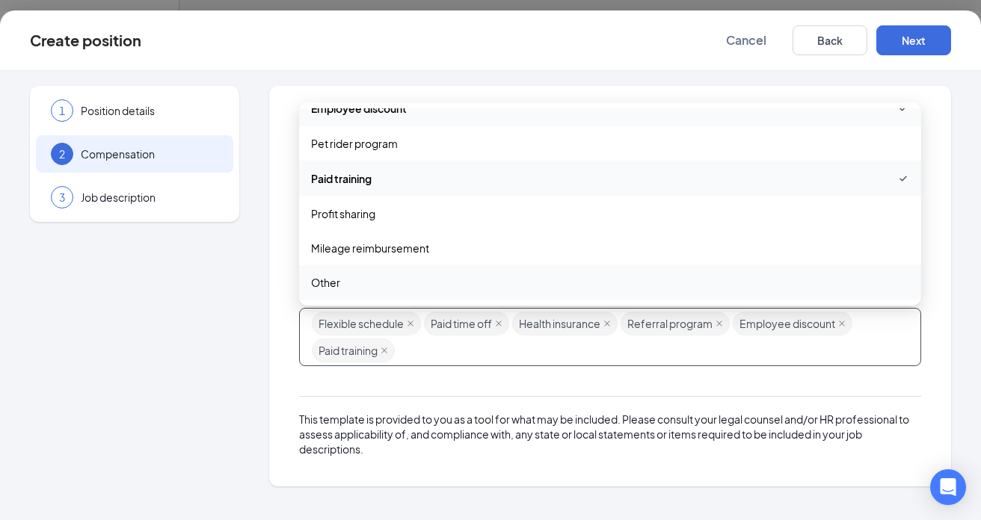
click at [431, 287] on span "Other" at bounding box center [610, 282] width 598 height 16
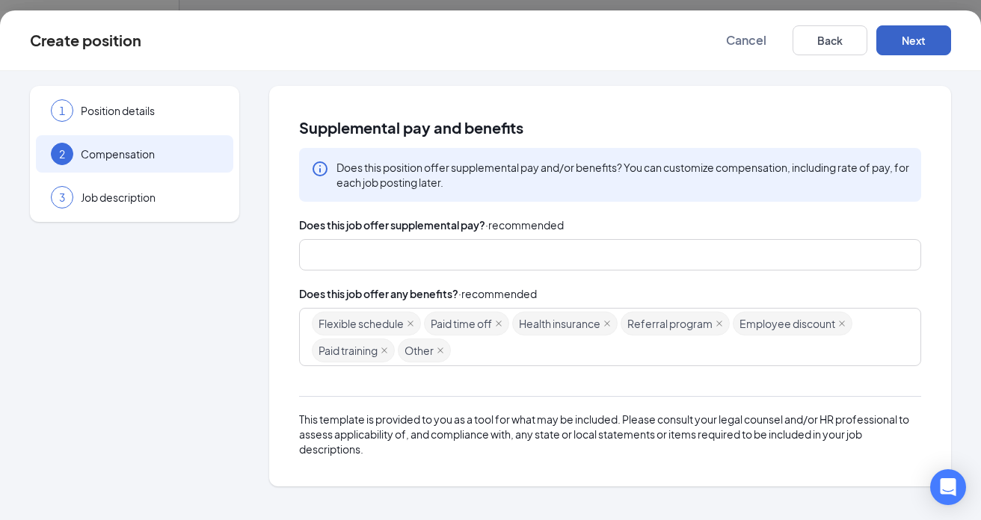
click at [909, 40] on button "Next" at bounding box center [913, 40] width 75 height 30
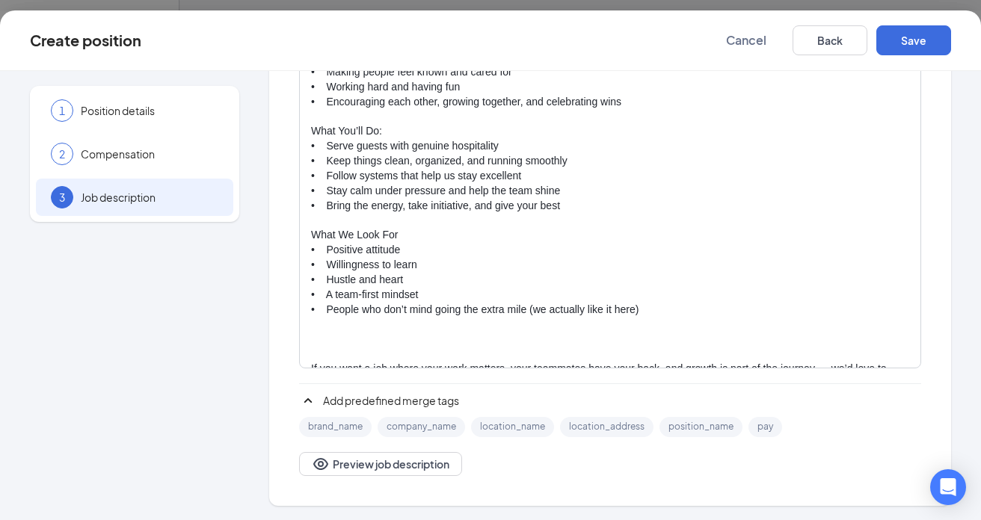
scroll to position [181, 0]
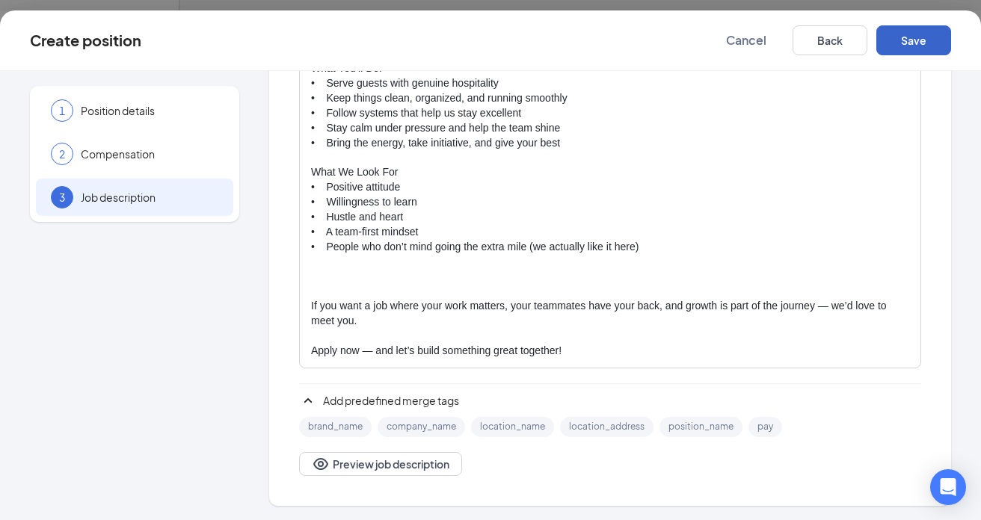
click at [909, 42] on button "Save" at bounding box center [913, 40] width 75 height 30
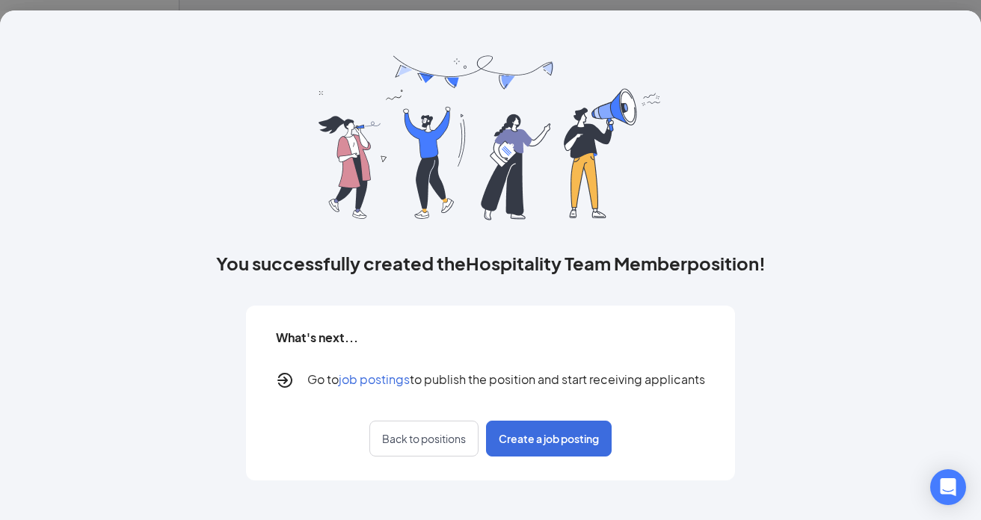
scroll to position [0, 0]
click at [388, 382] on span "job postings" at bounding box center [374, 379] width 71 height 16
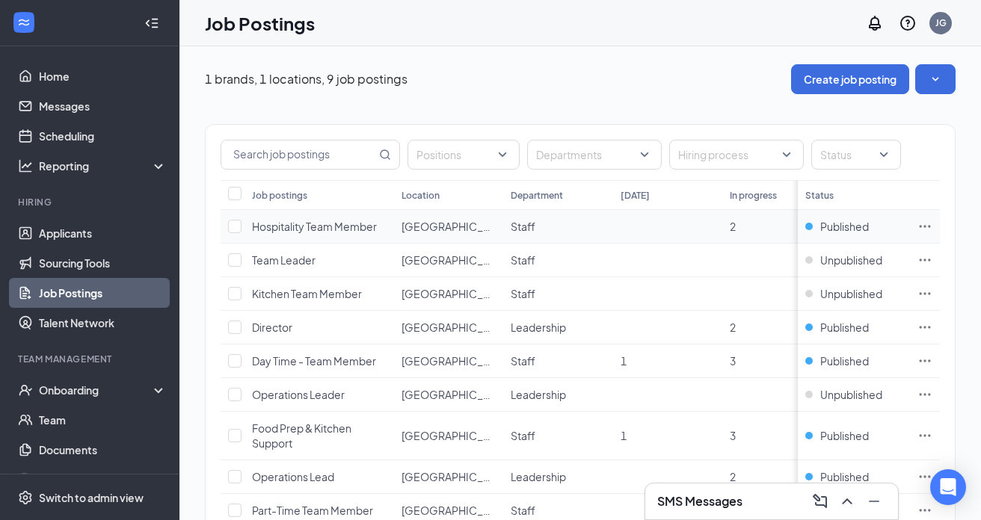
click at [927, 226] on icon "Ellipses" at bounding box center [924, 226] width 15 height 15
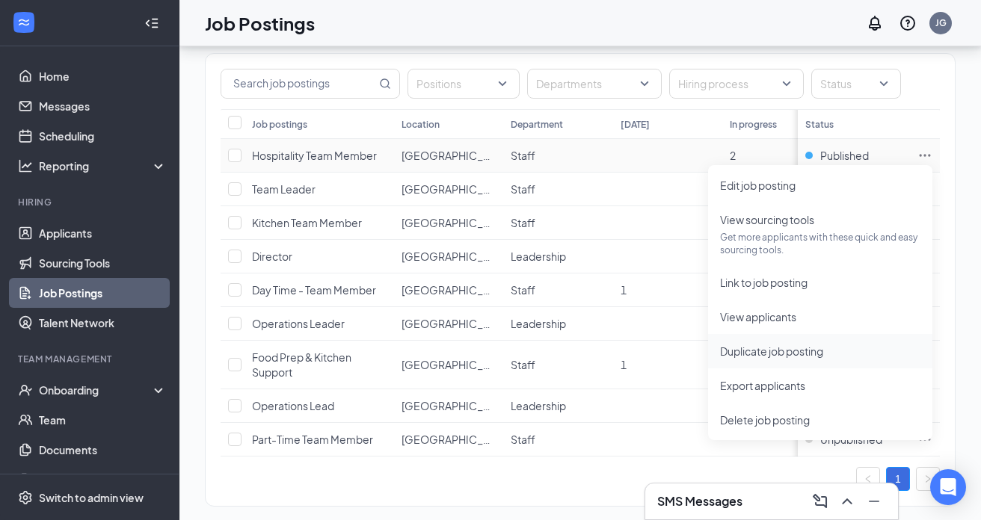
scroll to position [73, 0]
click at [838, 152] on span "Published" at bounding box center [844, 153] width 49 height 15
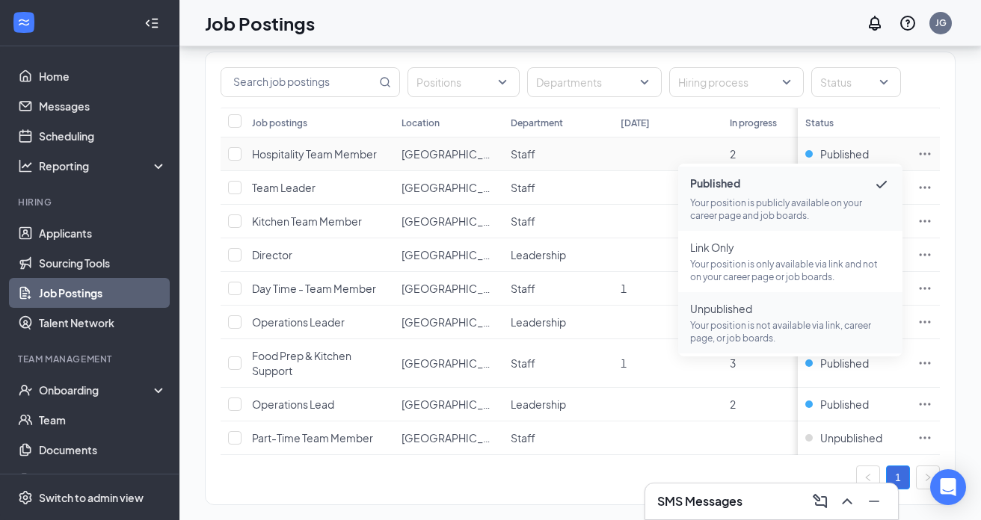
click at [751, 324] on p "Your position is not available via link, career page, or job boards." at bounding box center [790, 331] width 200 height 25
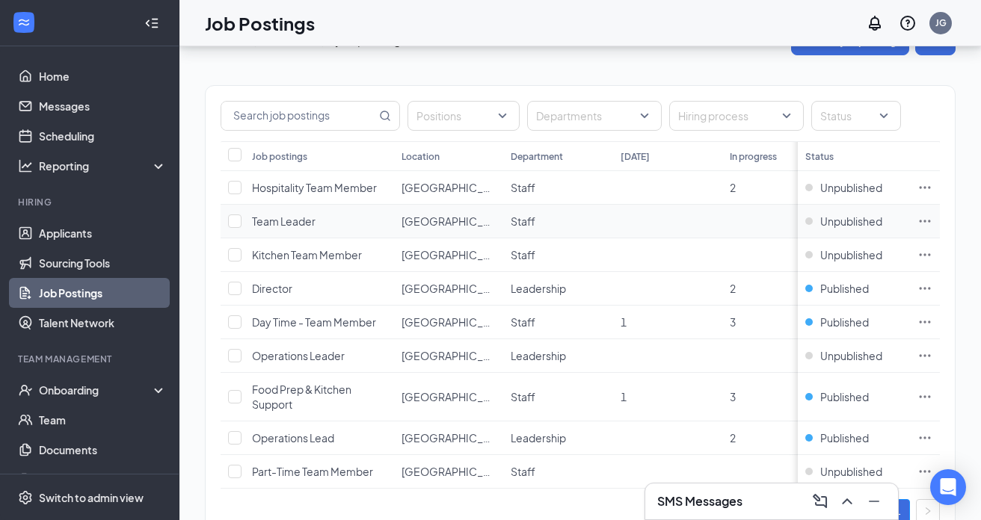
scroll to position [90, 0]
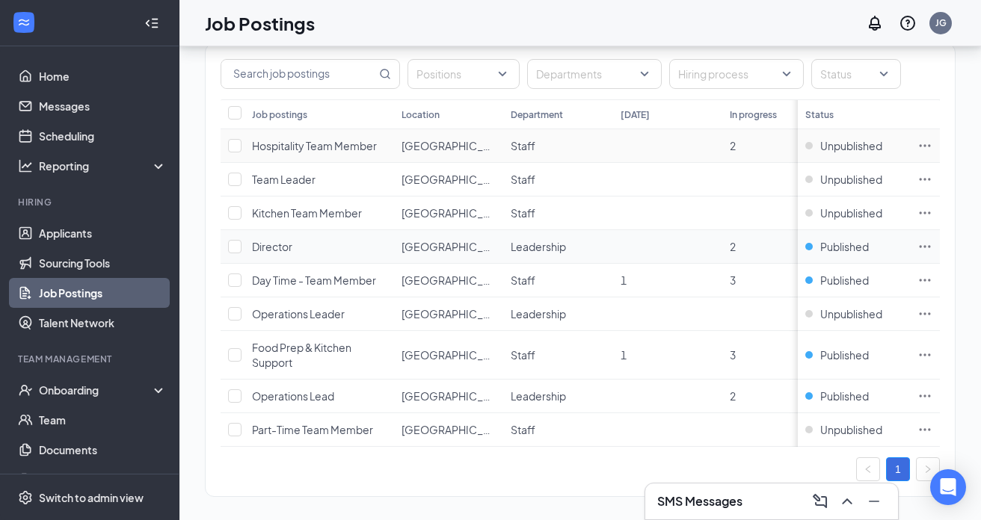
scroll to position [90, 0]
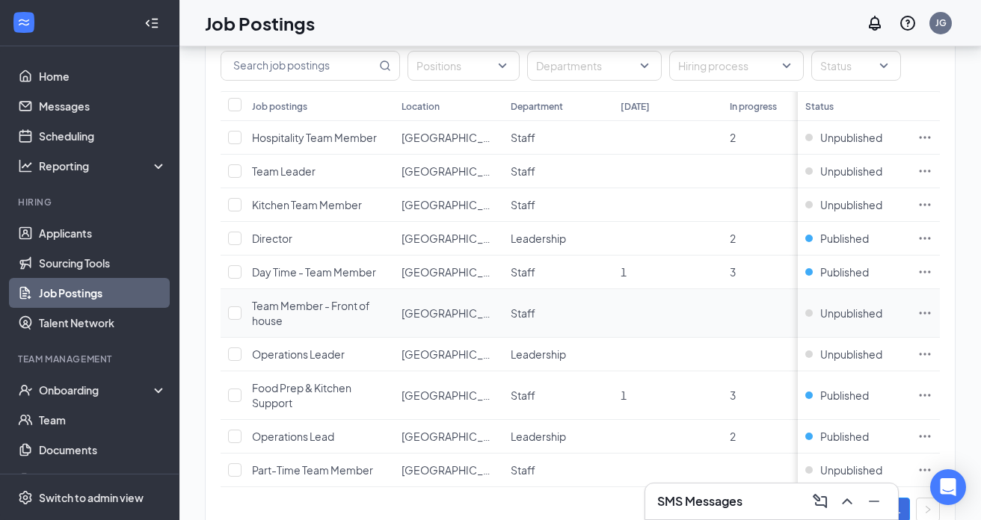
scroll to position [93, 0]
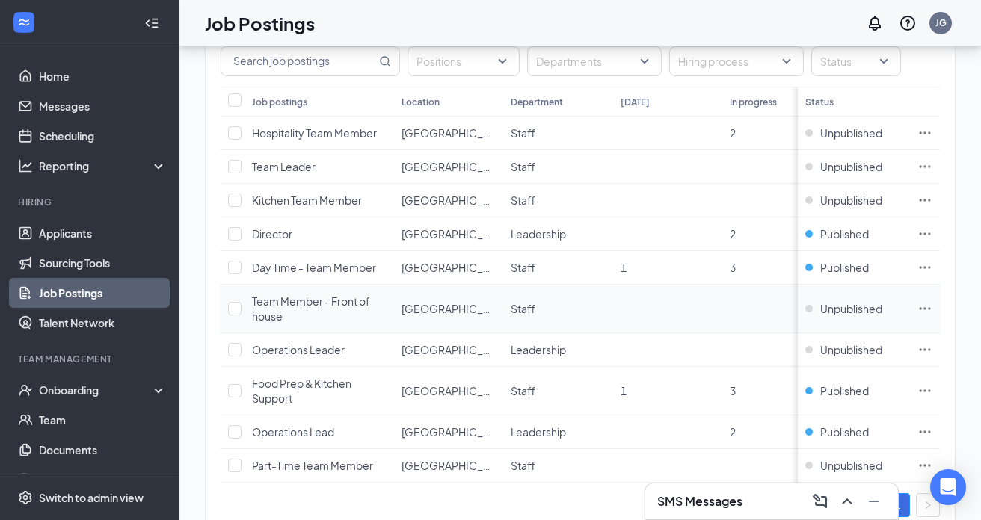
click at [924, 309] on icon "Ellipses" at bounding box center [924, 308] width 11 height 2
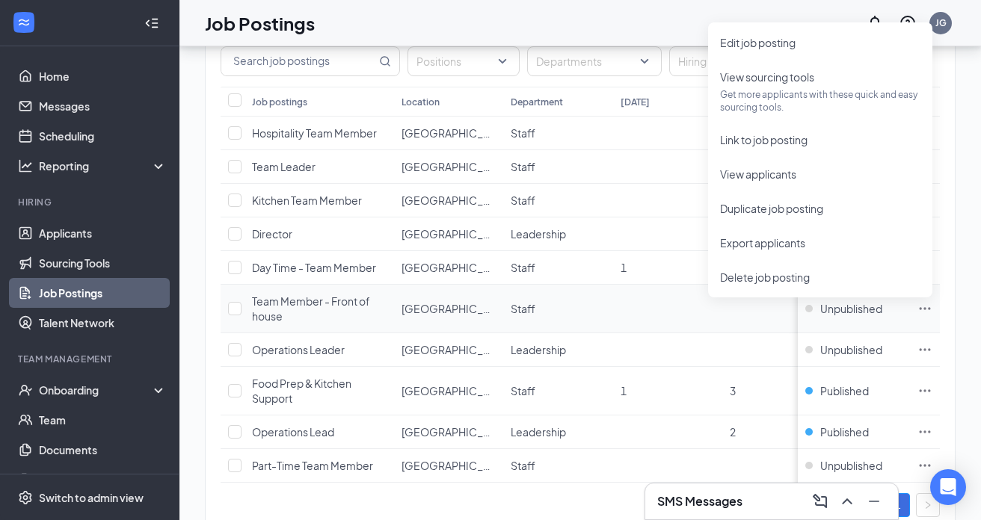
click at [314, 302] on span "Team Member - Front of house" at bounding box center [311, 308] width 118 height 28
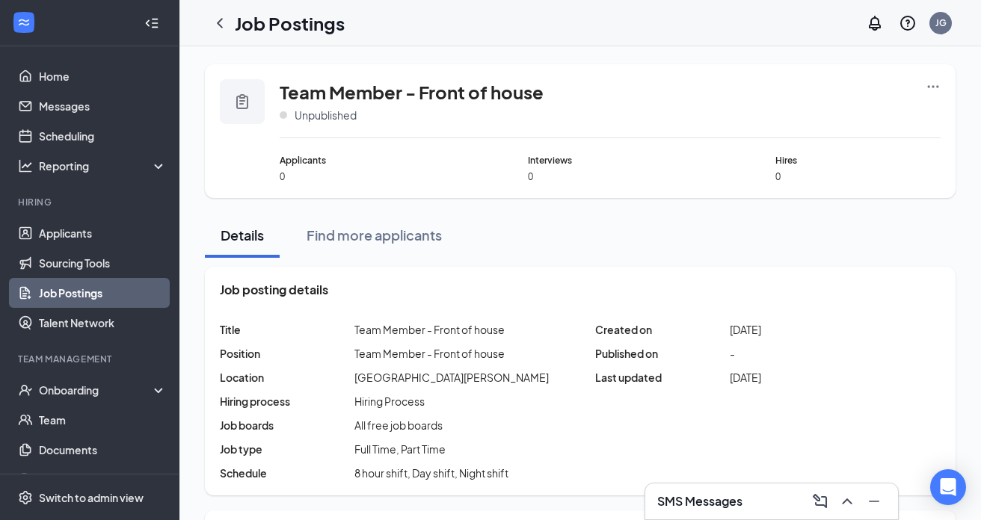
click at [928, 87] on icon "Ellipses" at bounding box center [932, 86] width 15 height 15
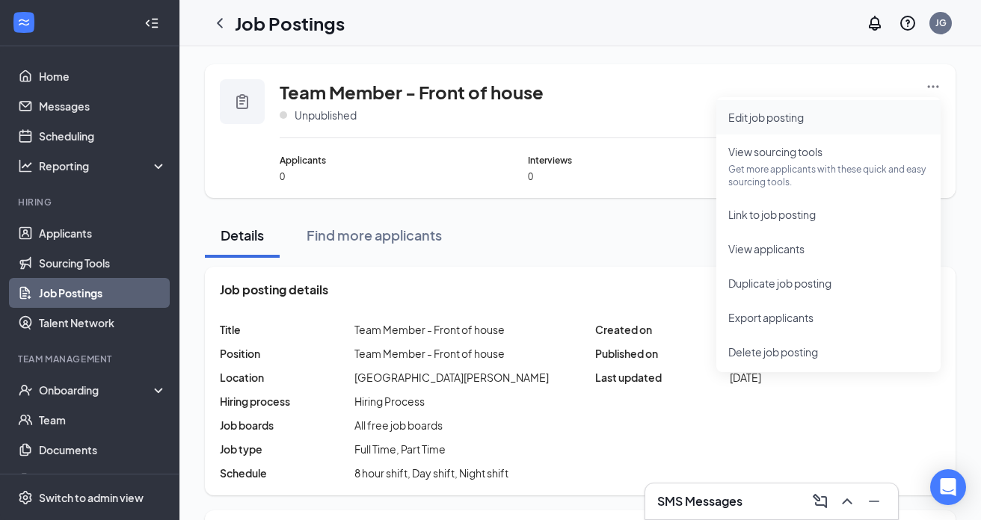
click at [748, 120] on span "Edit job posting" at bounding box center [765, 117] width 75 height 13
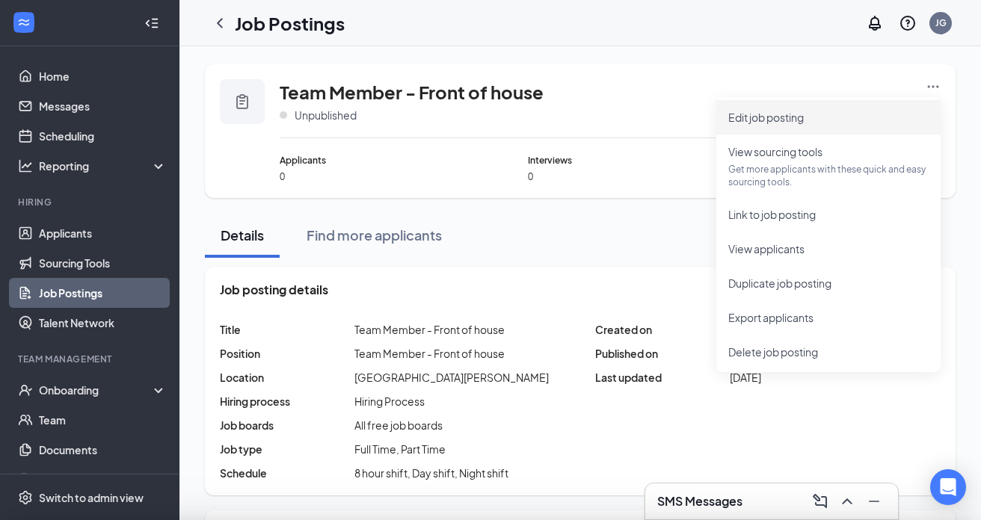
type input "Team Member - Front of house"
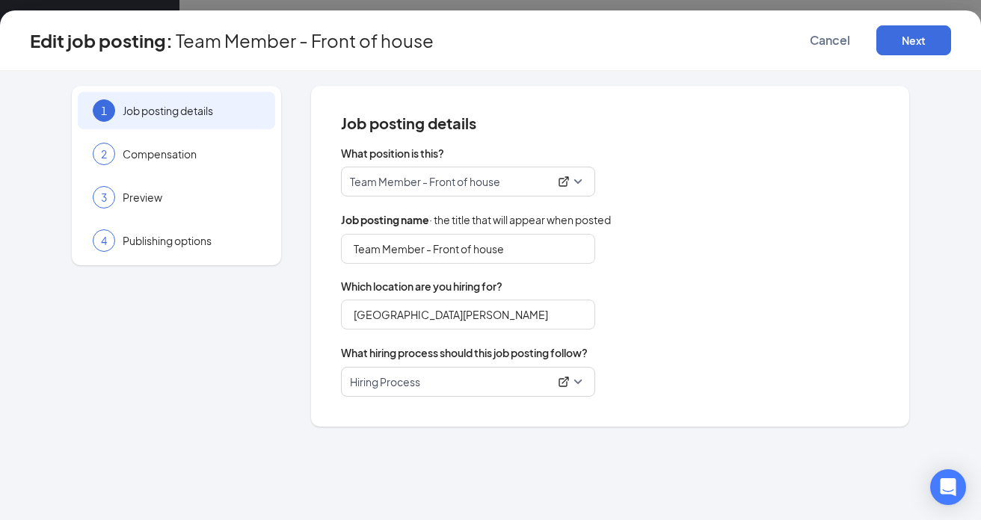
click at [475, 185] on p "Team Member - Front of house" at bounding box center [449, 181] width 199 height 15
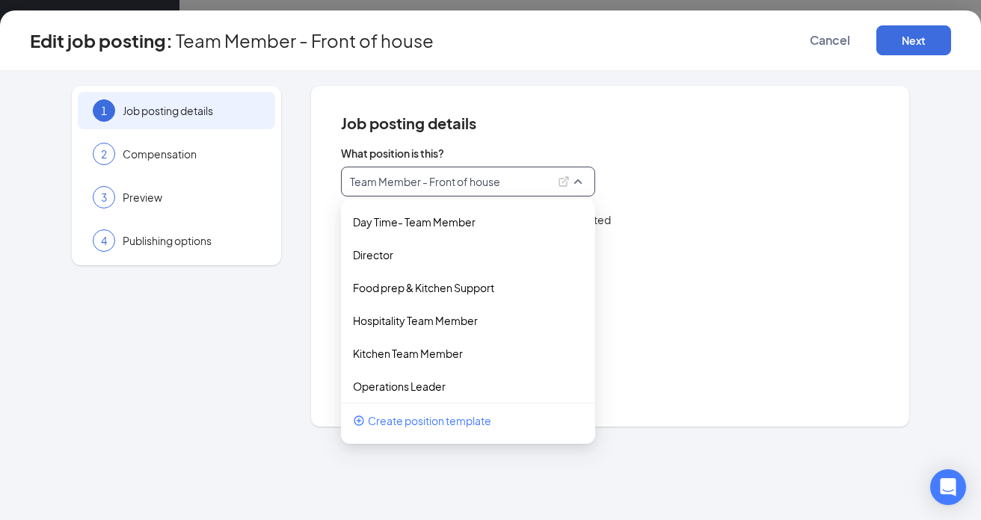
scroll to position [108, 0]
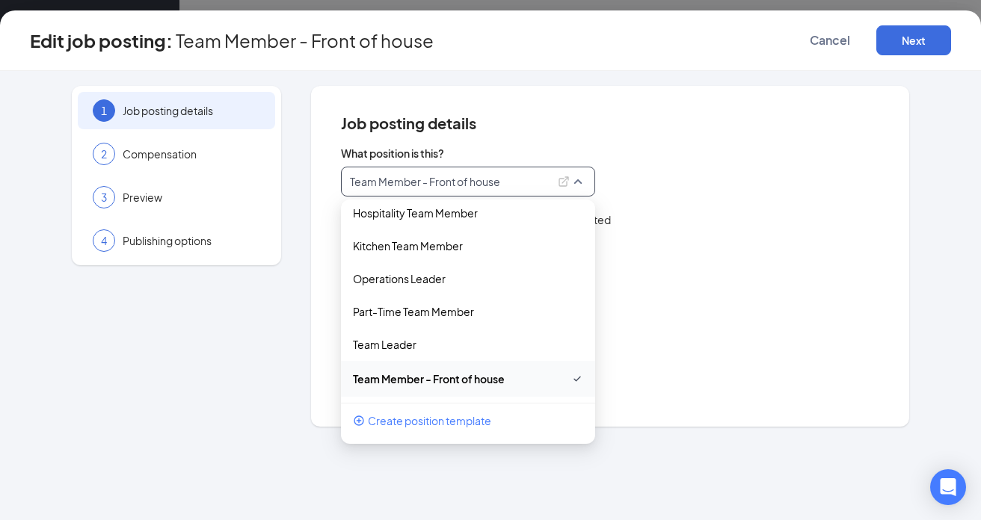
type input "H"
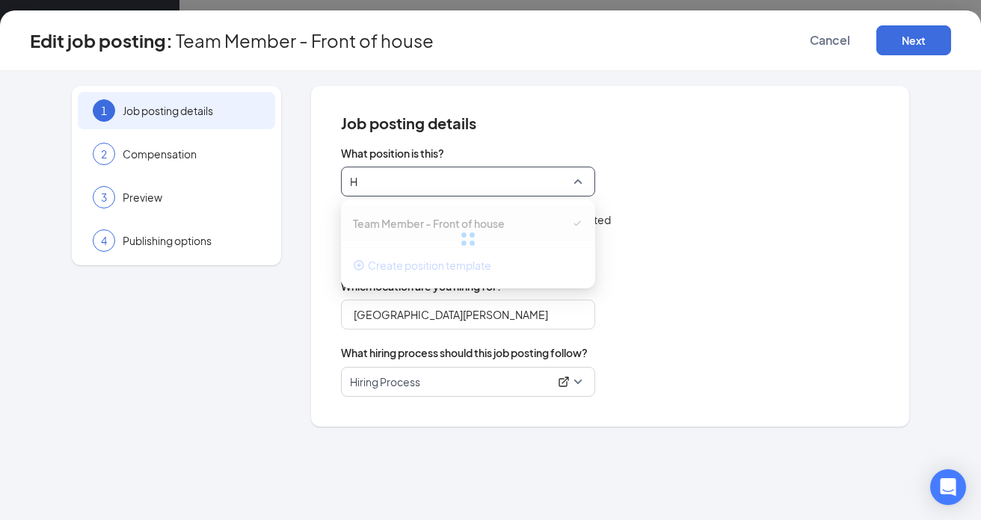
scroll to position [0, 0]
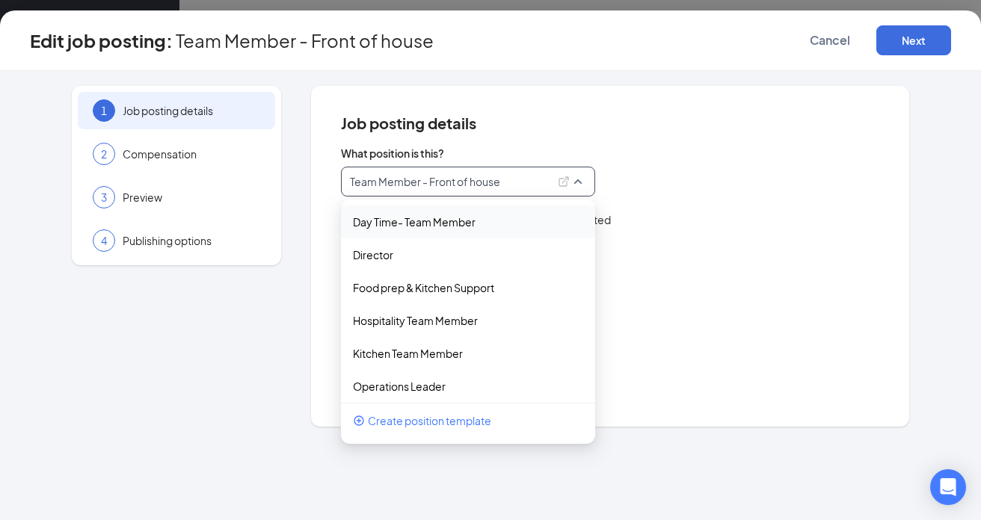
click at [596, 146] on span "What position is this?" at bounding box center [610, 153] width 538 height 15
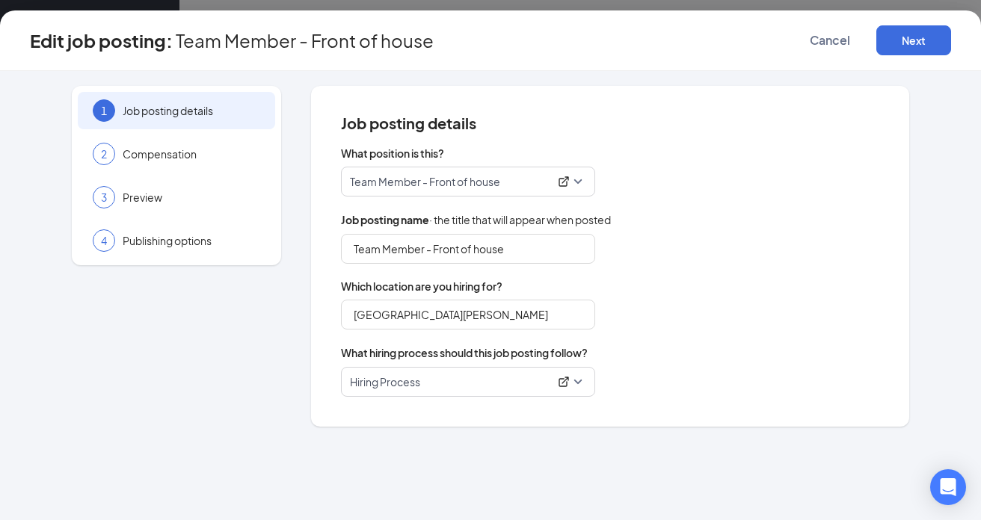
scroll to position [108, 0]
click at [518, 180] on p "Team Member - Front of house" at bounding box center [449, 181] width 199 height 15
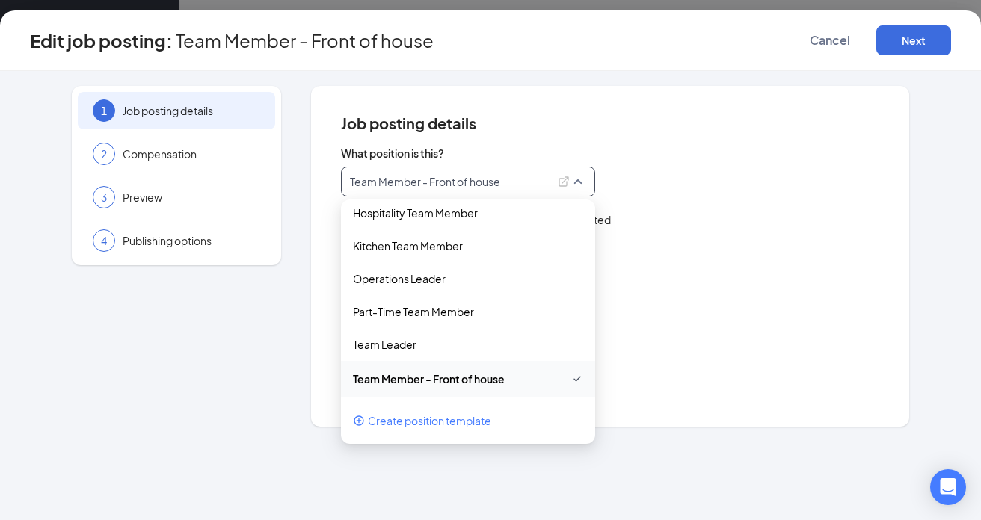
click at [477, 184] on p "Team Member - Front of house" at bounding box center [449, 181] width 199 height 15
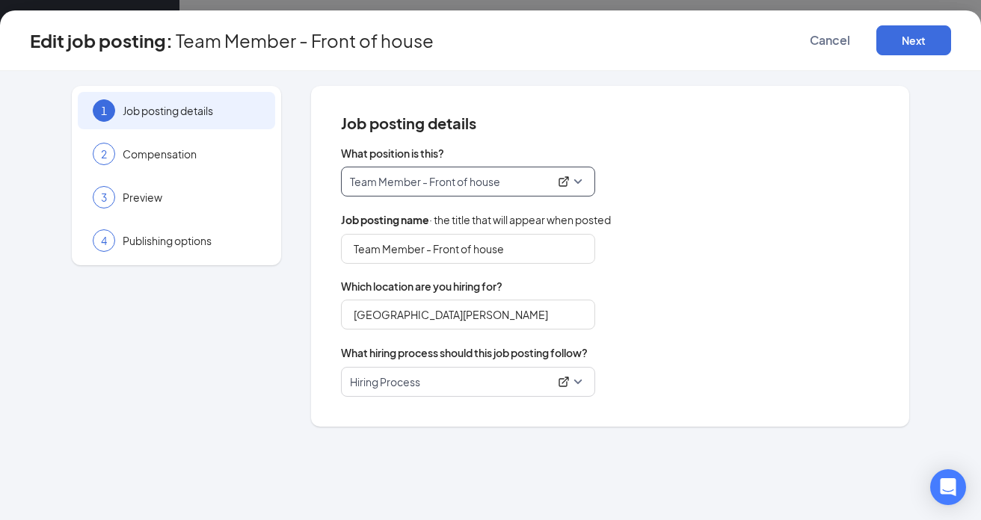
click at [477, 184] on p "Team Member - Front of house" at bounding box center [449, 181] width 199 height 15
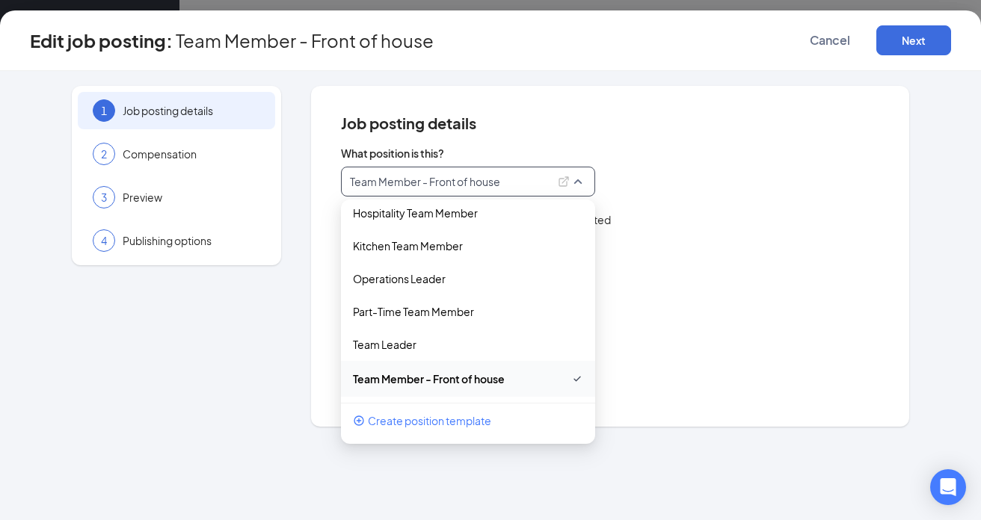
click at [677, 172] on div "Team Member - Front of house 59098 267172 Day Time- Team Member Director Food p…" at bounding box center [610, 182] width 538 height 30
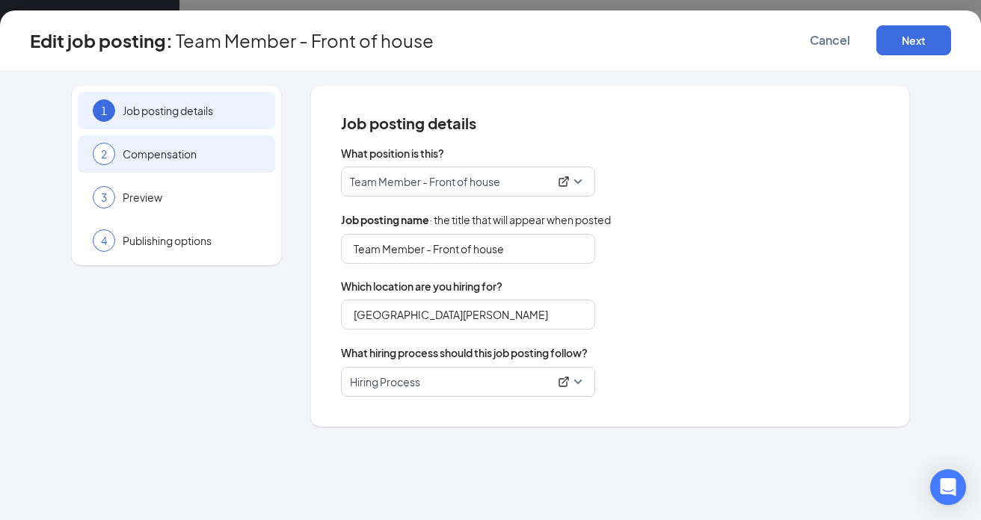
click at [195, 164] on div "2 Compensation" at bounding box center [176, 153] width 197 height 37
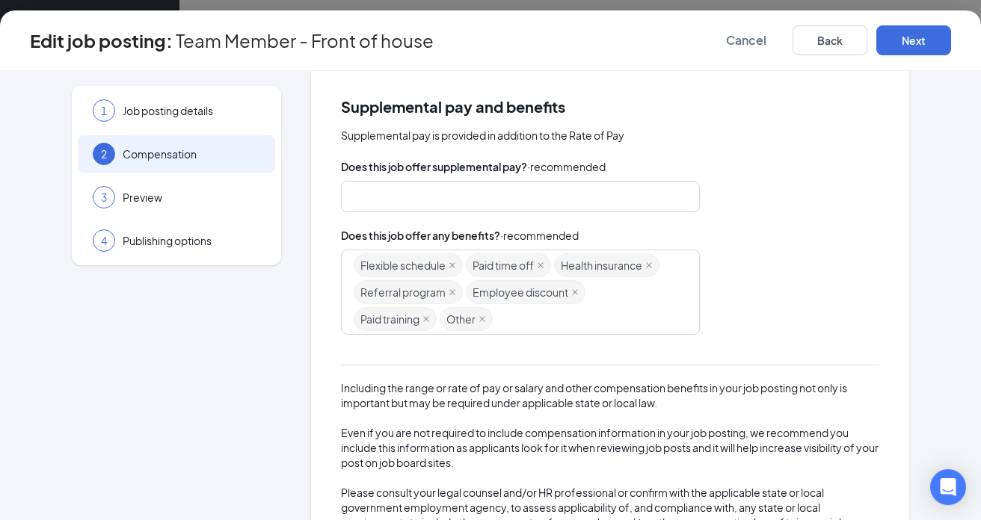
scroll to position [251, 0]
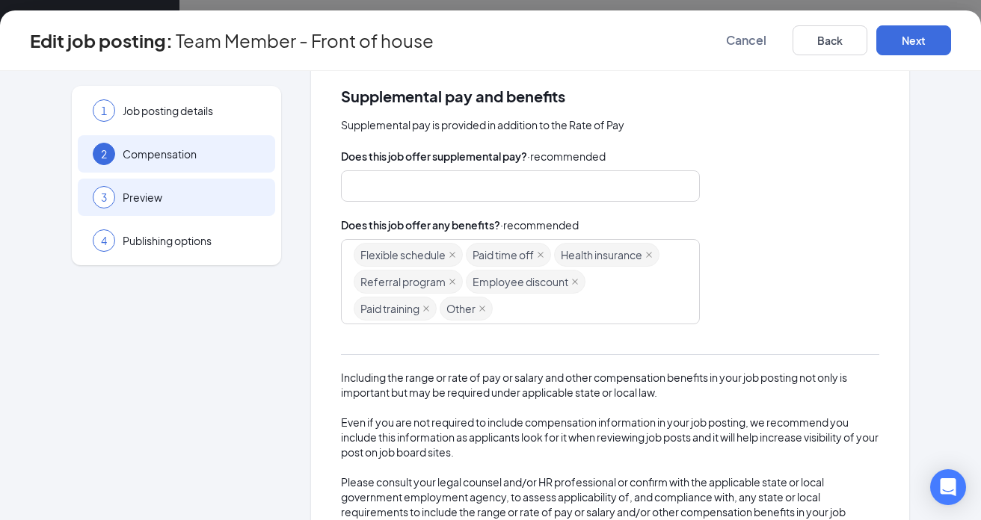
click at [194, 194] on span "Preview" at bounding box center [192, 197] width 138 height 15
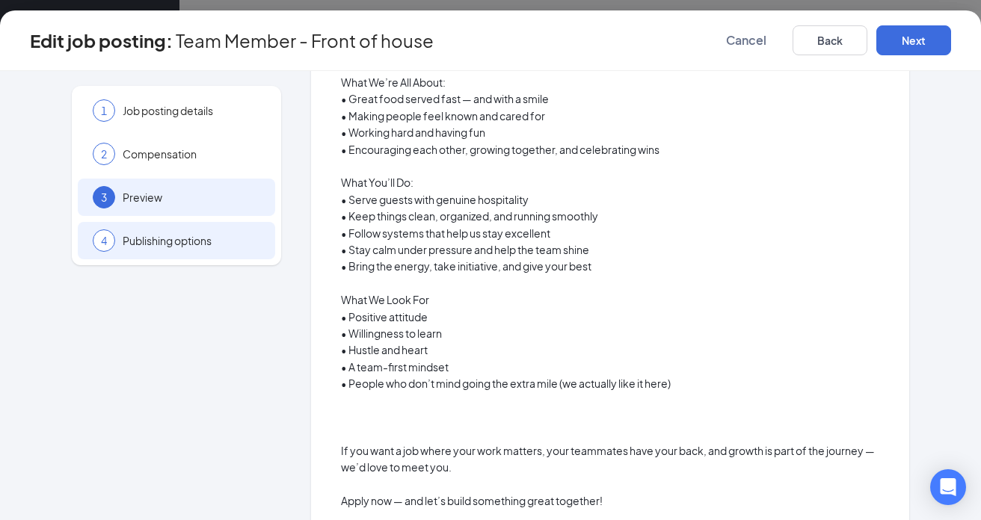
click at [218, 245] on span "Publishing options" at bounding box center [192, 240] width 138 height 15
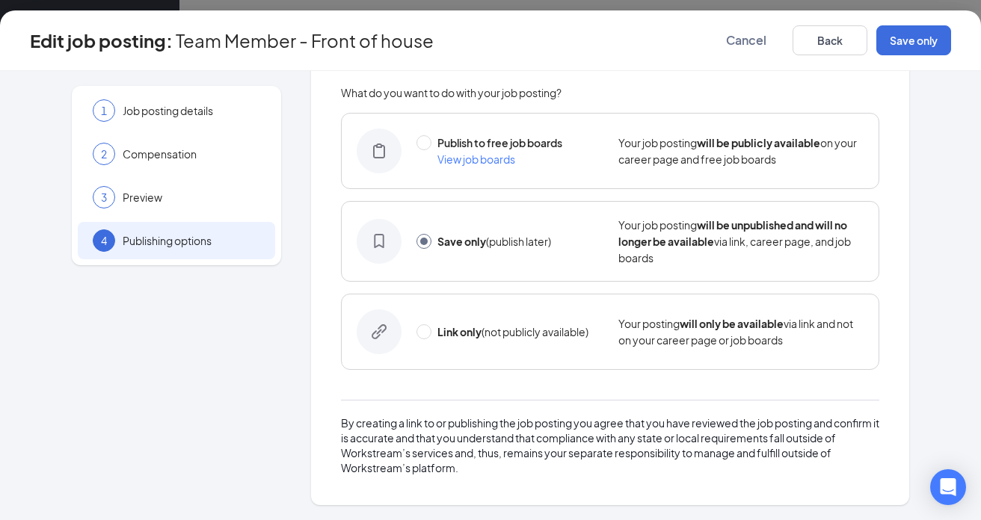
scroll to position [61, 0]
click at [755, 45] on span "Cancel" at bounding box center [746, 40] width 40 height 15
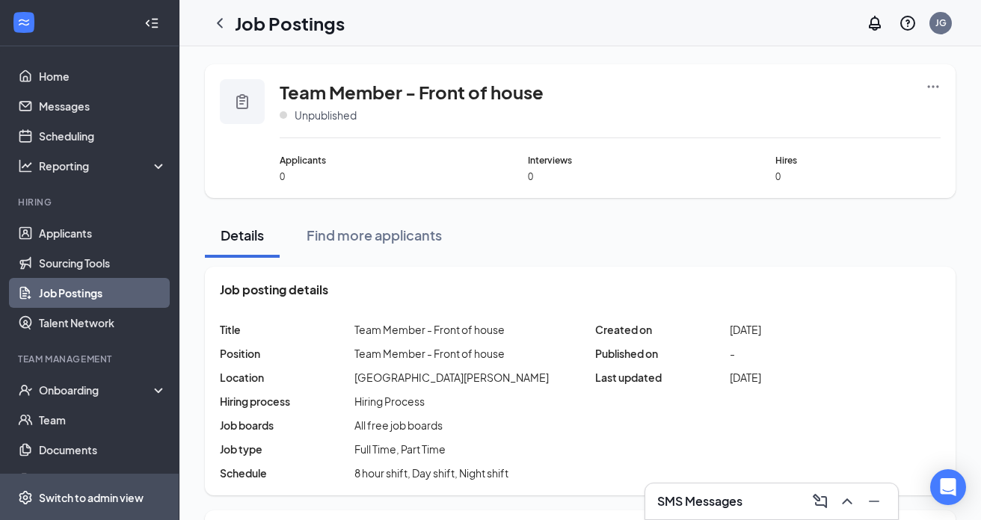
click at [104, 503] on div "Switch to admin view" at bounding box center [91, 497] width 105 height 15
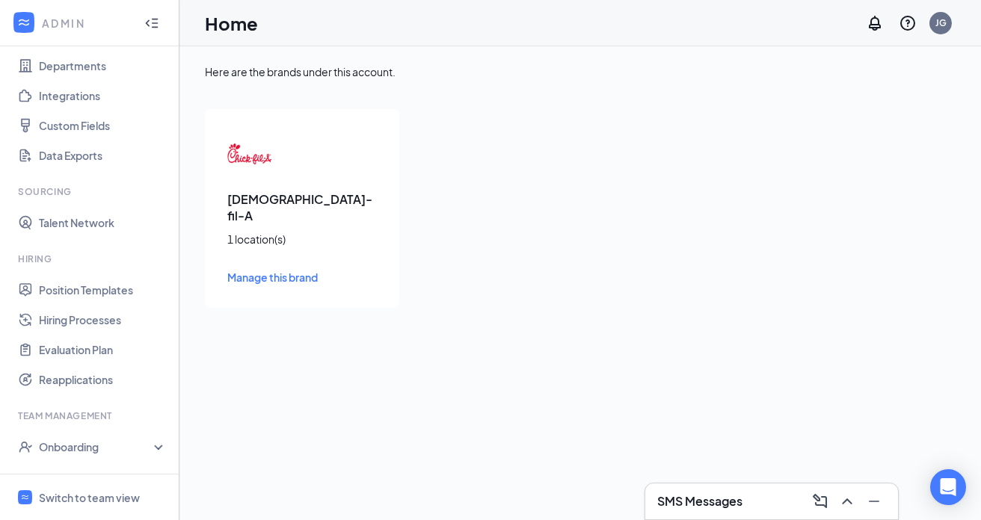
scroll to position [147, 0]
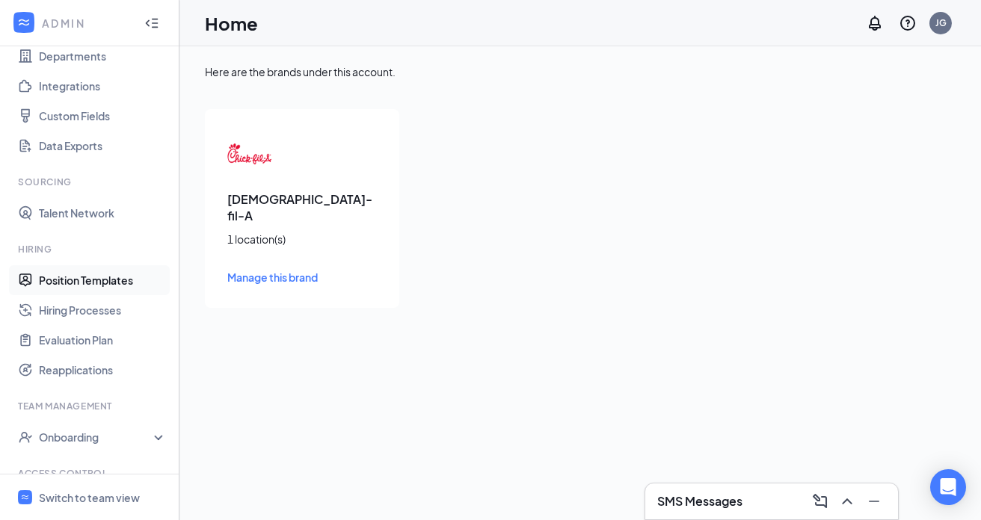
click at [105, 280] on link "Position Templates" at bounding box center [103, 280] width 128 height 30
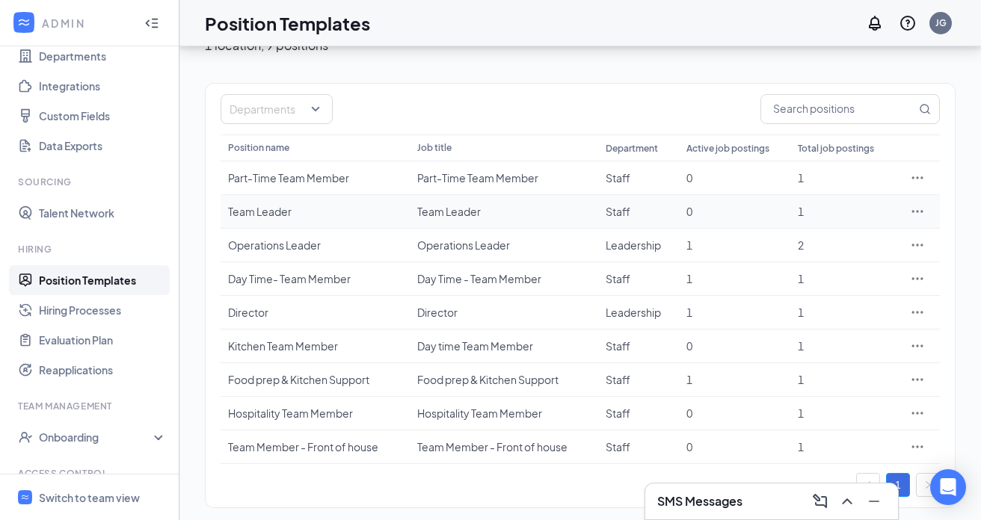
scroll to position [87, 0]
click at [917, 447] on icon "Ellipses" at bounding box center [917, 445] width 15 height 15
click at [806, 309] on span "Edit" at bounding box center [848, 311] width 129 height 16
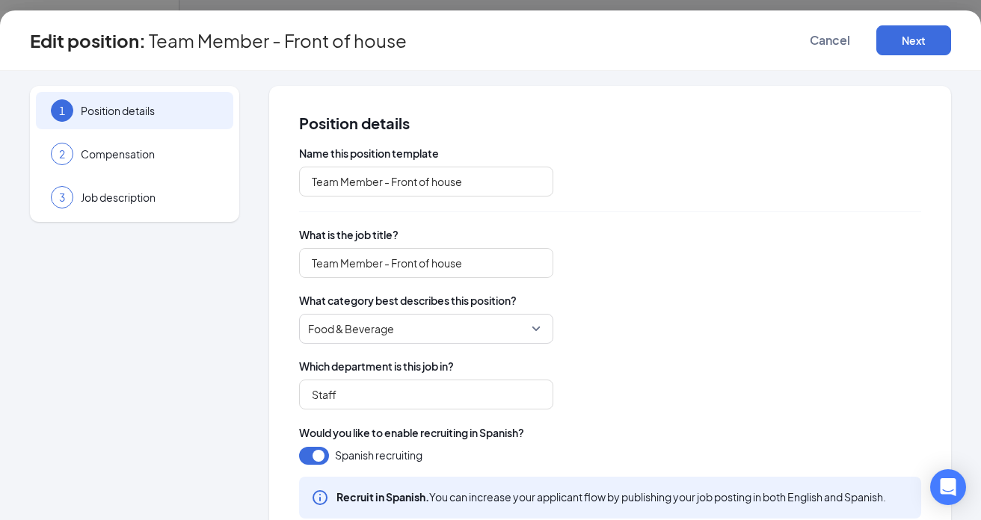
type input "Staff"
click at [437, 184] on input "Team Member - Front of house" at bounding box center [426, 182] width 254 height 30
type input "Team Member - Front of House"
click at [910, 46] on button "Next" at bounding box center [913, 40] width 75 height 30
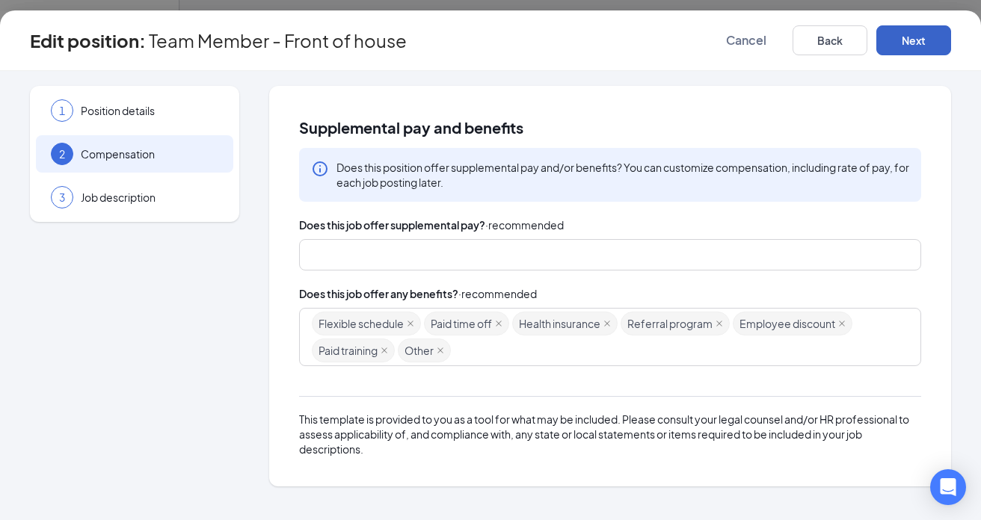
click at [930, 49] on button "Next" at bounding box center [913, 40] width 75 height 30
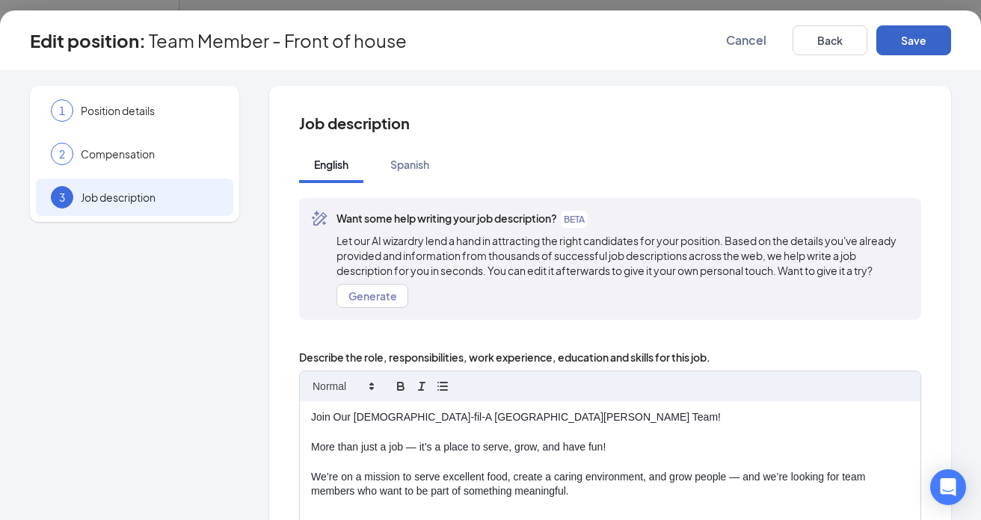
click at [927, 46] on button "Save" at bounding box center [913, 40] width 75 height 30
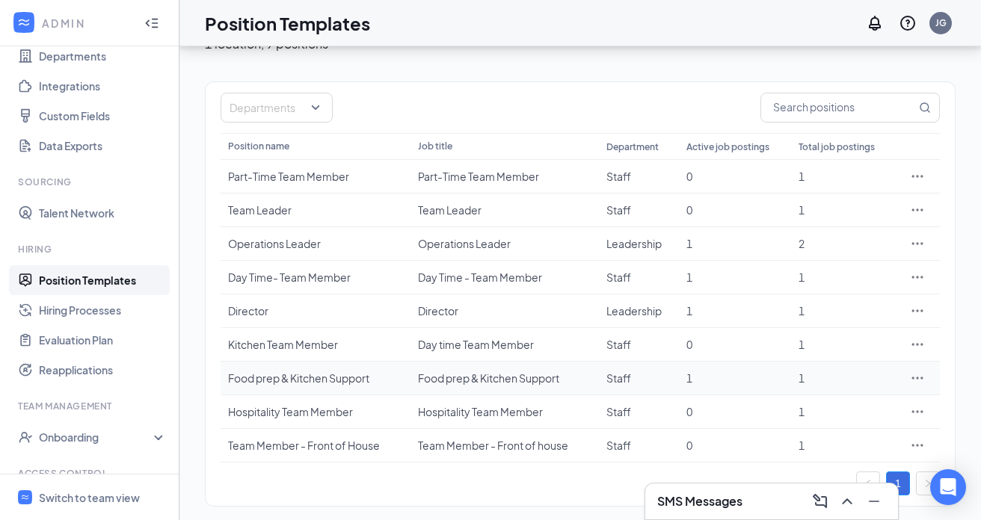
click at [916, 377] on icon "Ellipses" at bounding box center [917, 378] width 15 height 15
click at [806, 248] on span "Edit" at bounding box center [848, 244] width 129 height 16
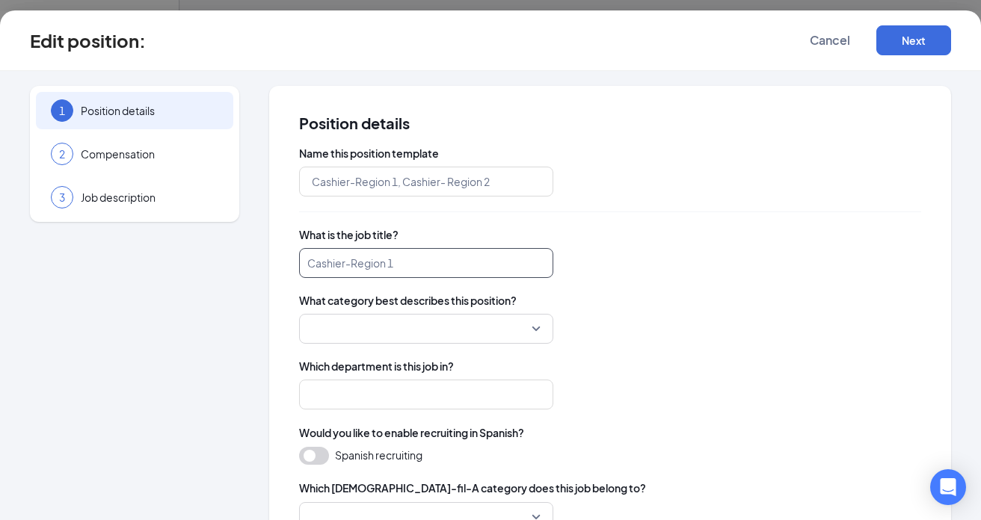
type input "Food prep & Kitchen Support"
type input "Staff"
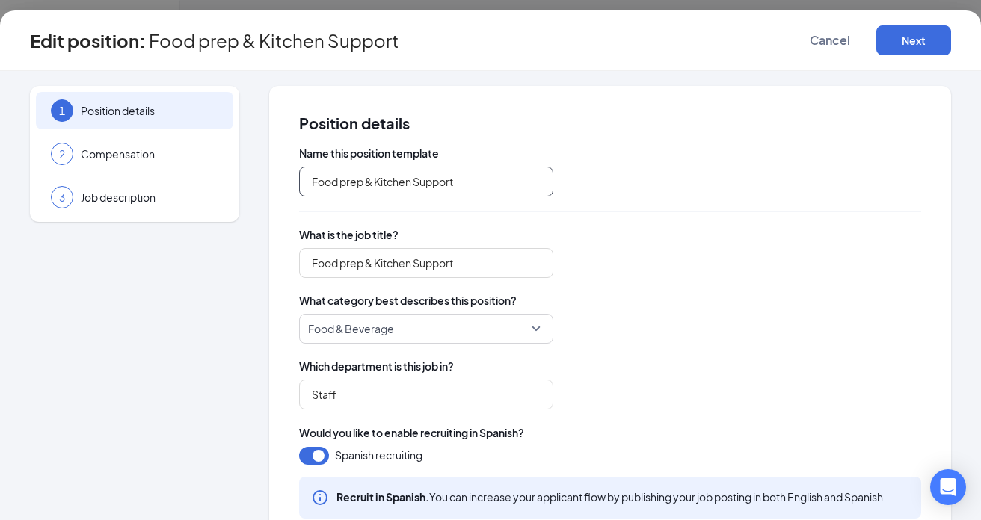
drag, startPoint x: 479, startPoint y: 185, endPoint x: 306, endPoint y: 174, distance: 173.0
click at [306, 174] on input "Food prep & Kitchen Support" at bounding box center [426, 182] width 254 height 30
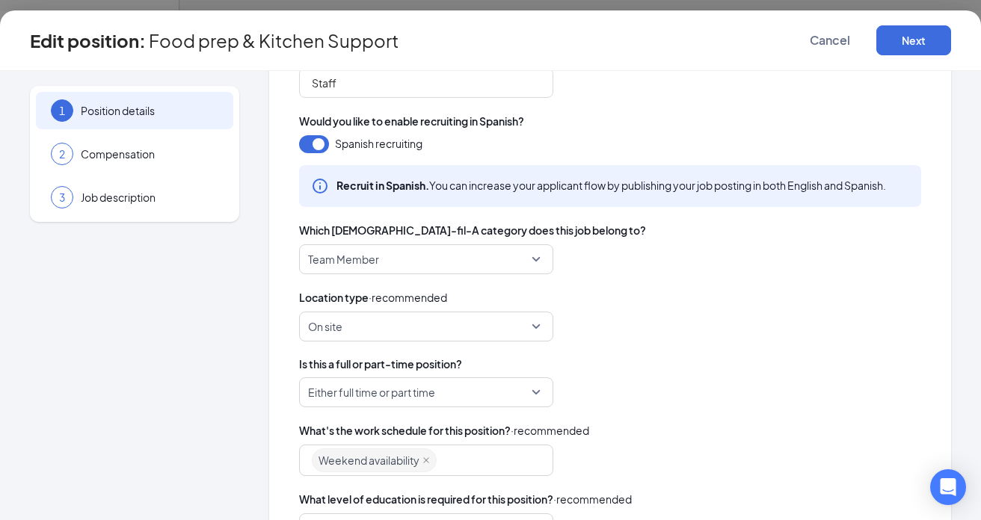
scroll to position [466, 0]
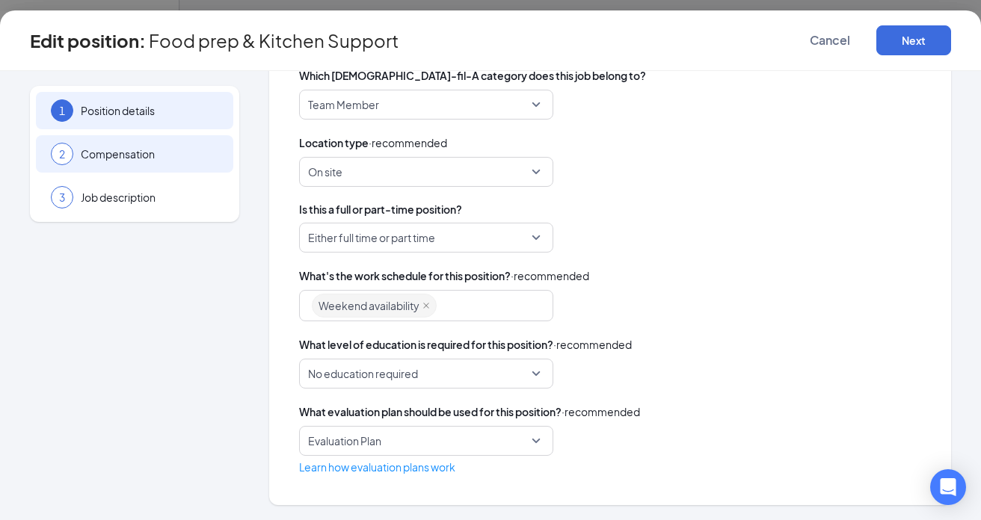
click at [195, 161] on span "Compensation" at bounding box center [150, 153] width 138 height 15
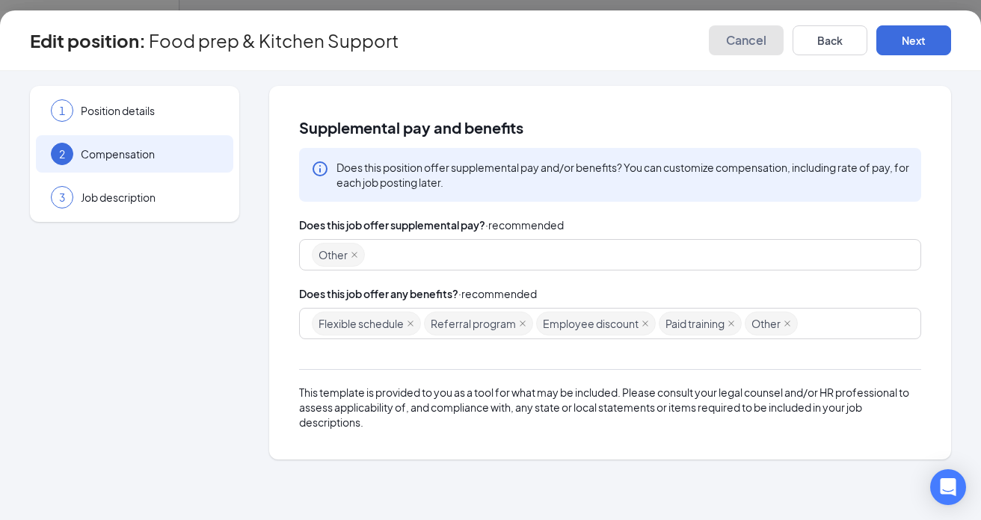
click at [744, 39] on span "Cancel" at bounding box center [746, 40] width 40 height 15
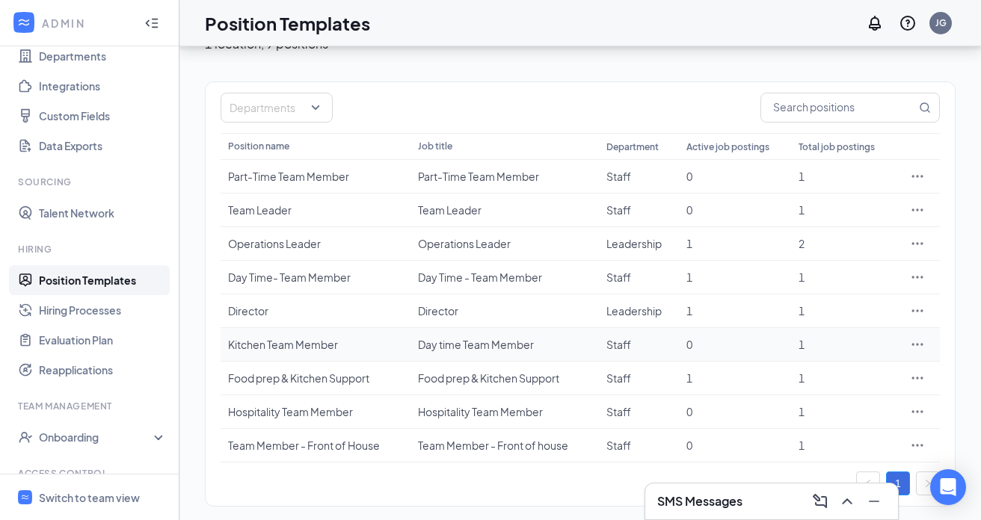
scroll to position [92, 0]
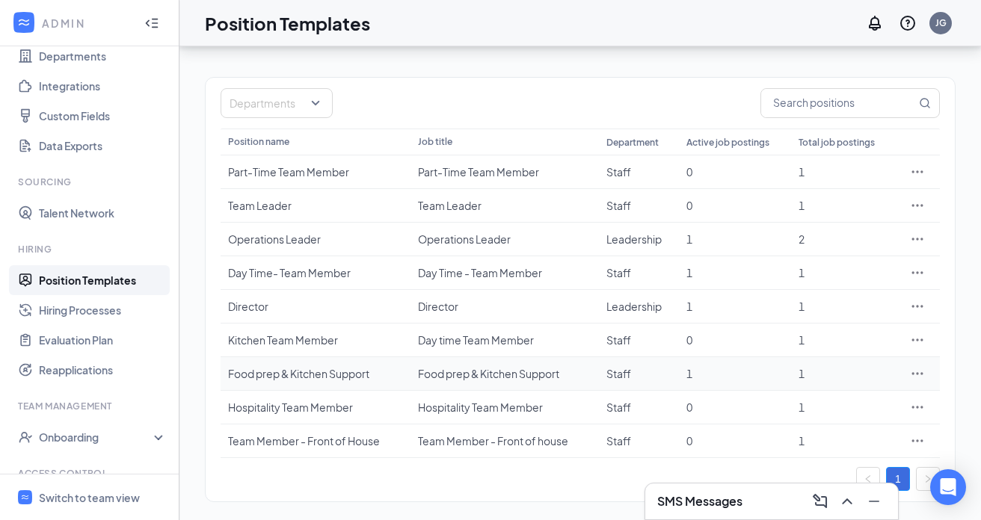
click at [916, 375] on icon "Ellipses" at bounding box center [917, 373] width 15 height 15
click at [829, 245] on span "Edit" at bounding box center [848, 240] width 129 height 16
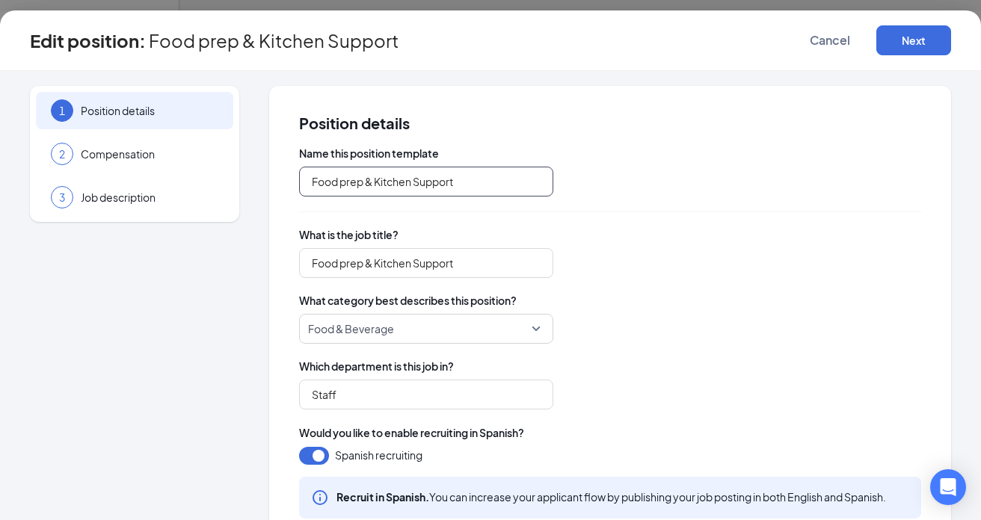
click at [492, 187] on input "Food prep & Kitchen Support" at bounding box center [426, 182] width 254 height 30
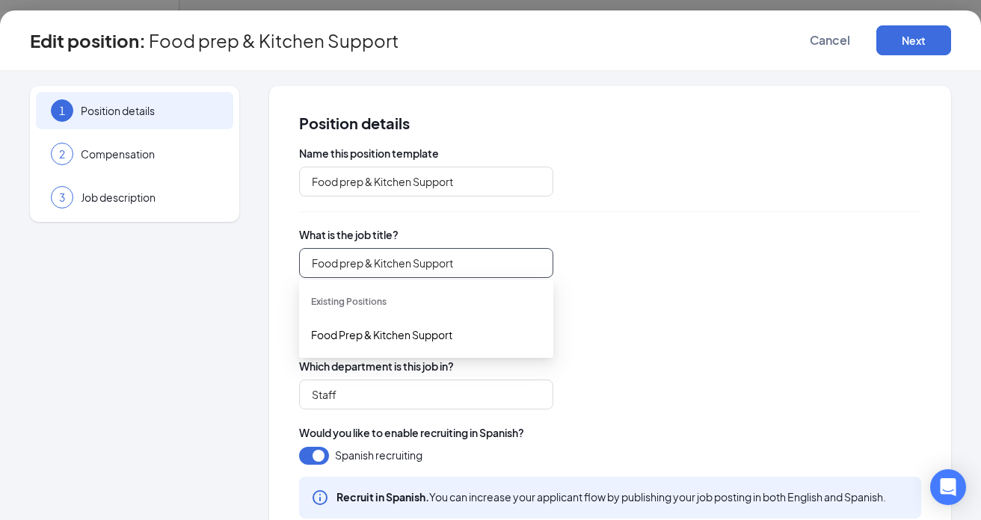
drag, startPoint x: 491, startPoint y: 262, endPoint x: 302, endPoint y: 258, distance: 189.1
click at [302, 258] on input "Food prep & Kitchen Support" at bounding box center [426, 263] width 254 height 30
click at [833, 41] on span "Cancel" at bounding box center [829, 40] width 40 height 15
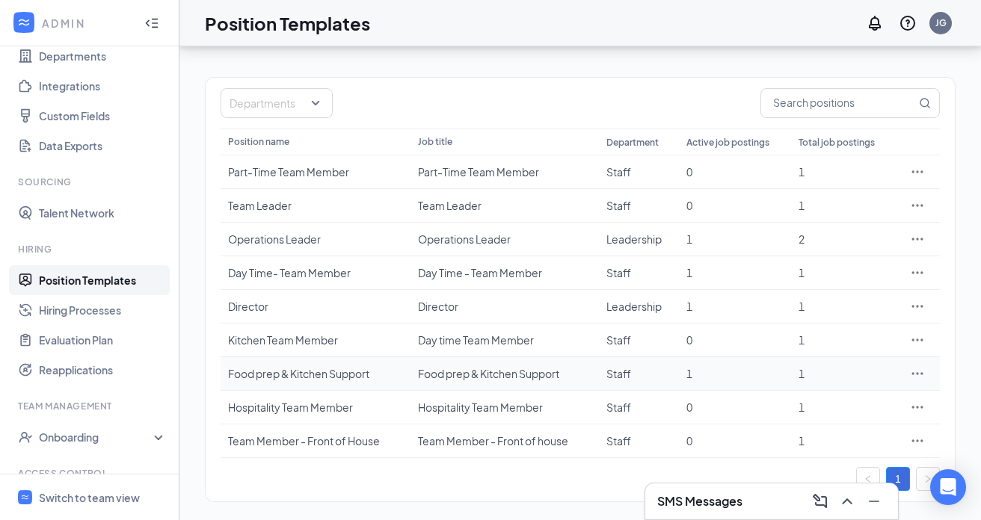
click at [919, 374] on icon "Ellipses" at bounding box center [917, 373] width 15 height 15
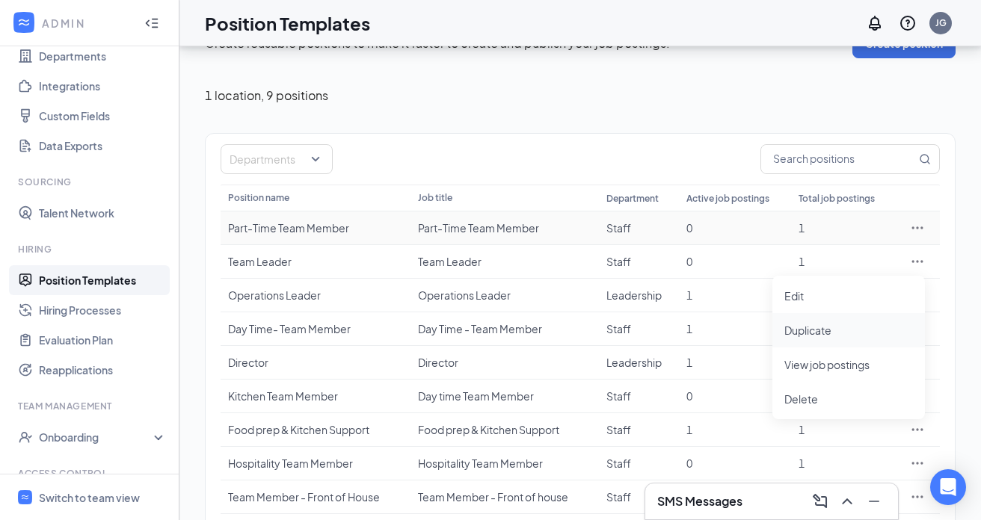
scroll to position [92, 0]
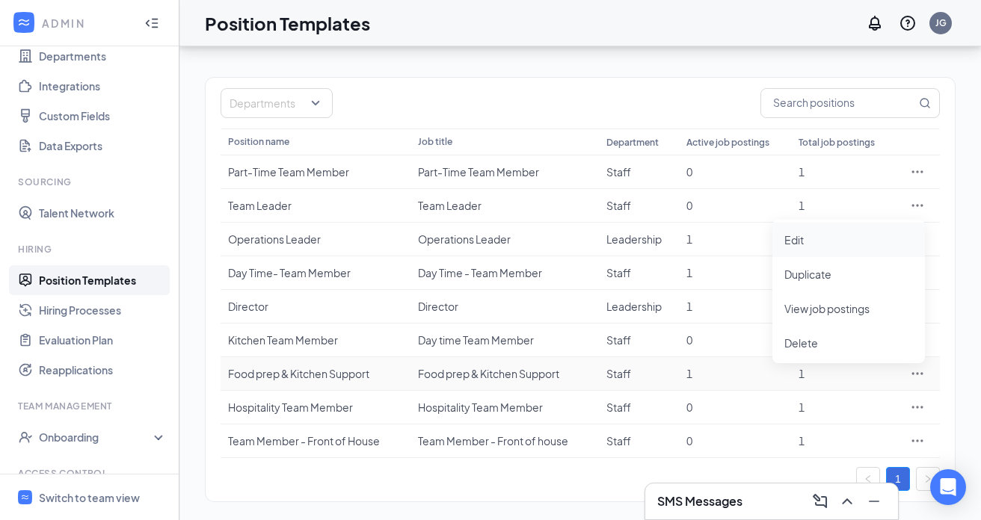
click at [809, 238] on span "Edit" at bounding box center [848, 240] width 129 height 16
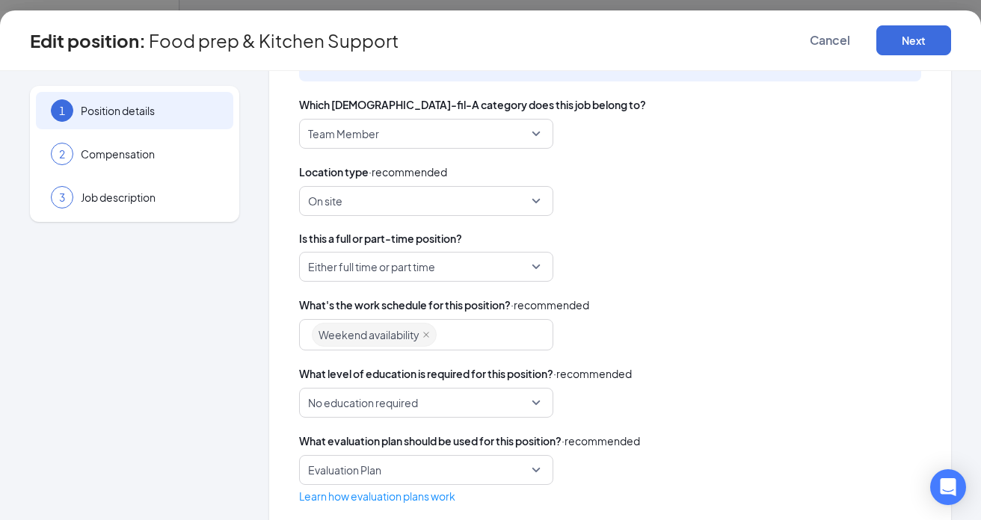
scroll to position [466, 0]
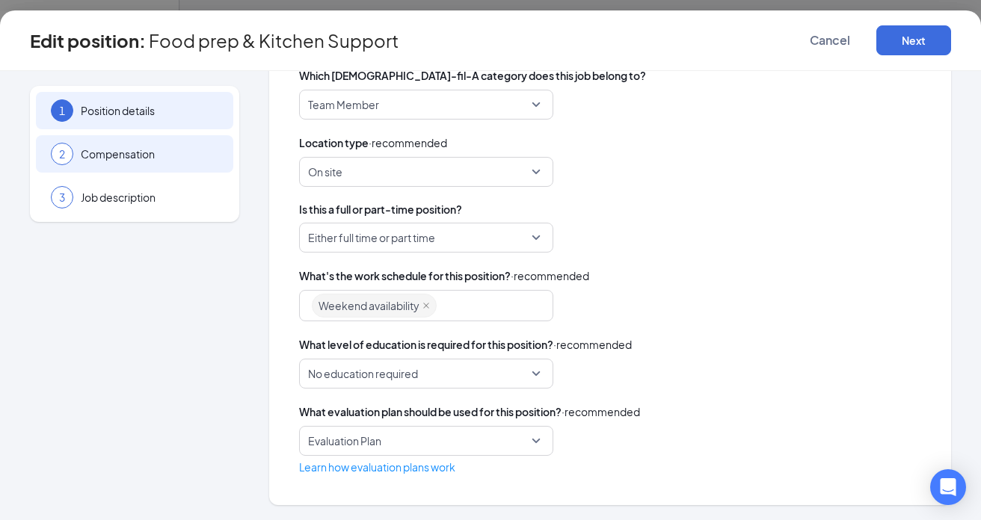
click at [186, 166] on div "2 Compensation" at bounding box center [134, 153] width 197 height 37
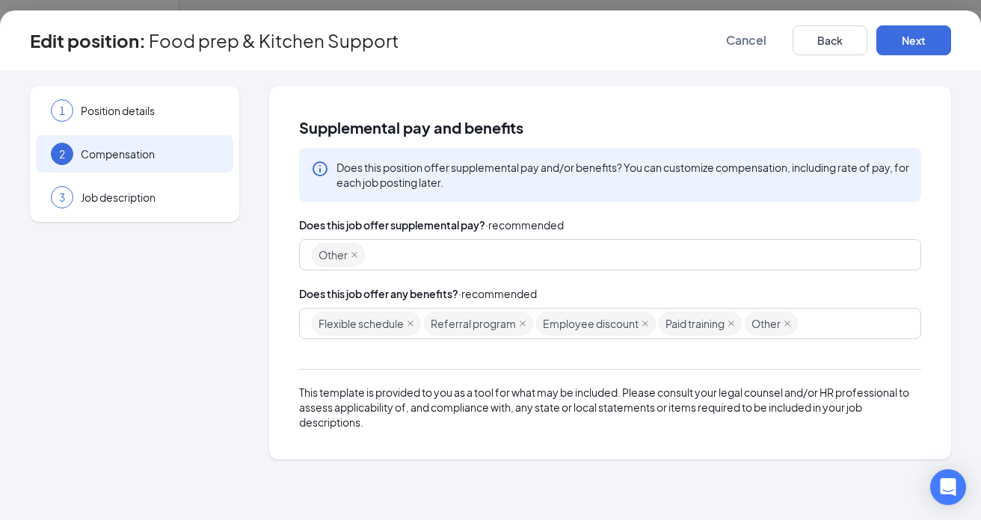
scroll to position [0, 0]
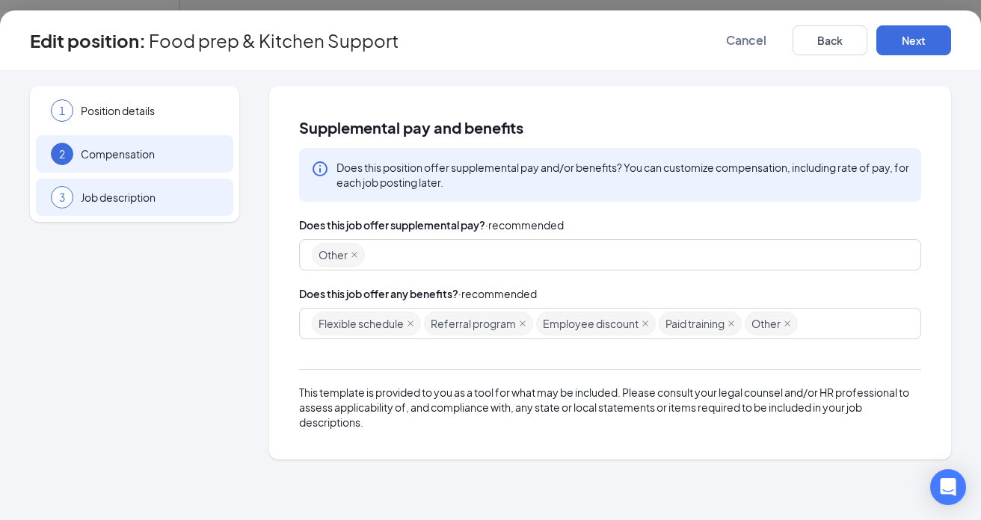
click at [165, 210] on div "3 Job description" at bounding box center [134, 197] width 197 height 37
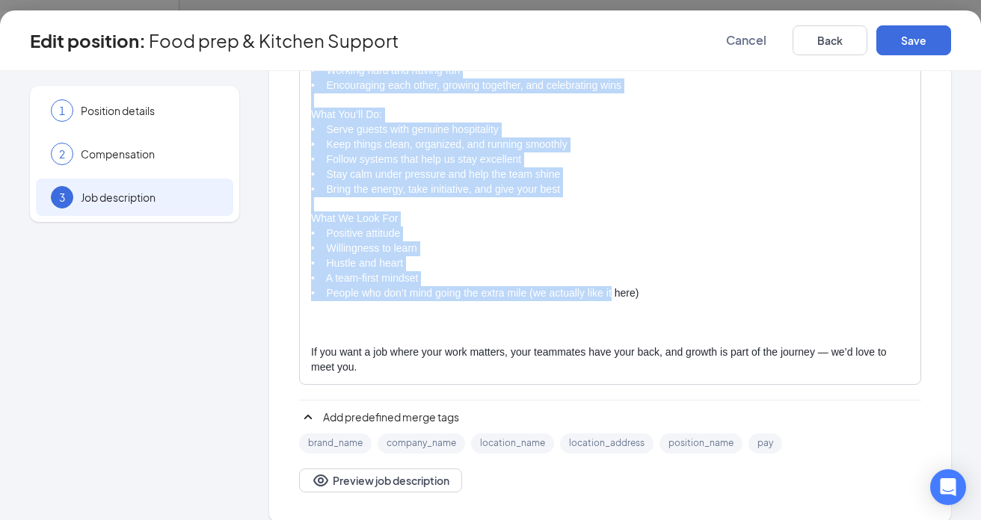
scroll to position [376, 0]
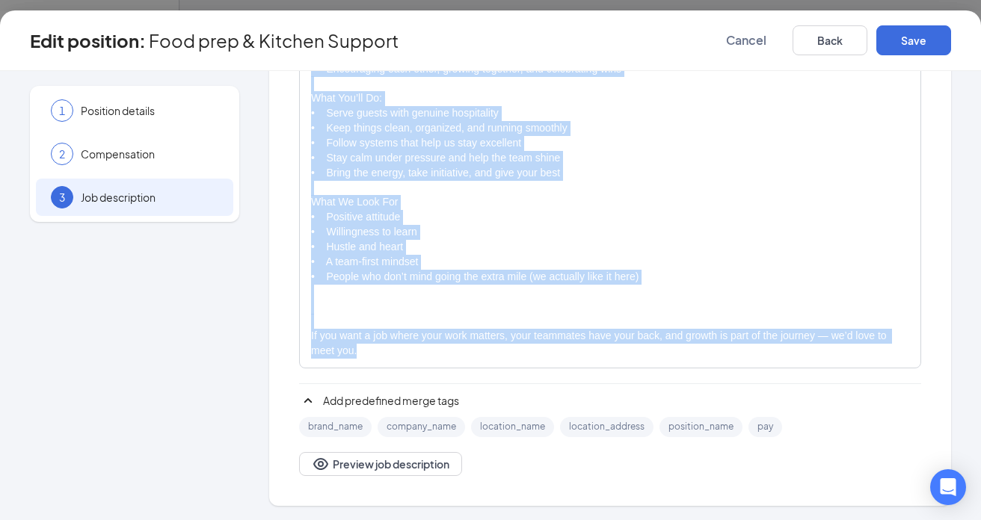
drag, startPoint x: 315, startPoint y: 222, endPoint x: 598, endPoint y: 360, distance: 315.2
click at [598, 360] on div "Join Our [DEMOGRAPHIC_DATA]-fil-A [GEOGRAPHIC_DATA][PERSON_NAME] Team! More tha…" at bounding box center [610, 196] width 620 height 342
copy div "Lore Ips Dolor-sit-A Co. Adipiscinge Sedd! Eius temp inci u lab — et’d m aliqu …"
click at [753, 42] on span "Cancel" at bounding box center [746, 40] width 40 height 15
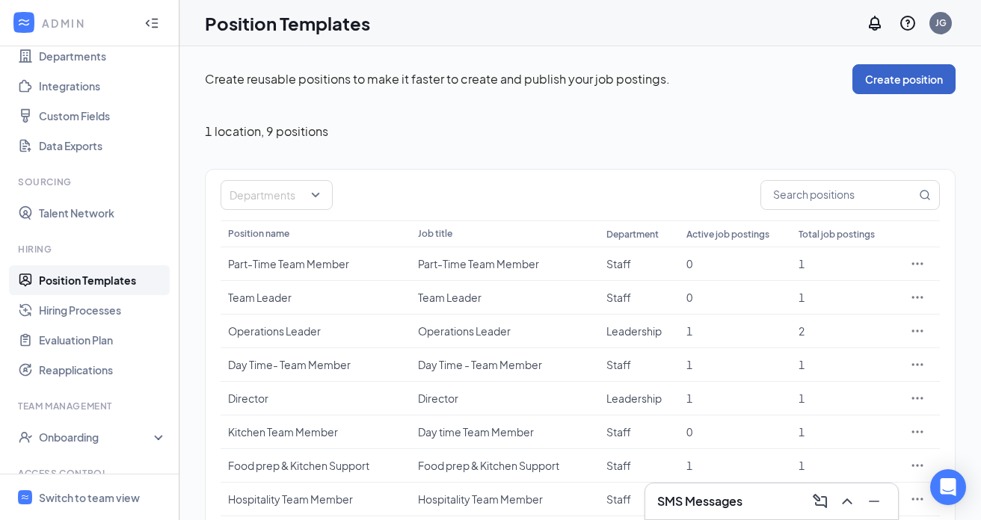
click at [902, 82] on button "Create position" at bounding box center [903, 79] width 103 height 30
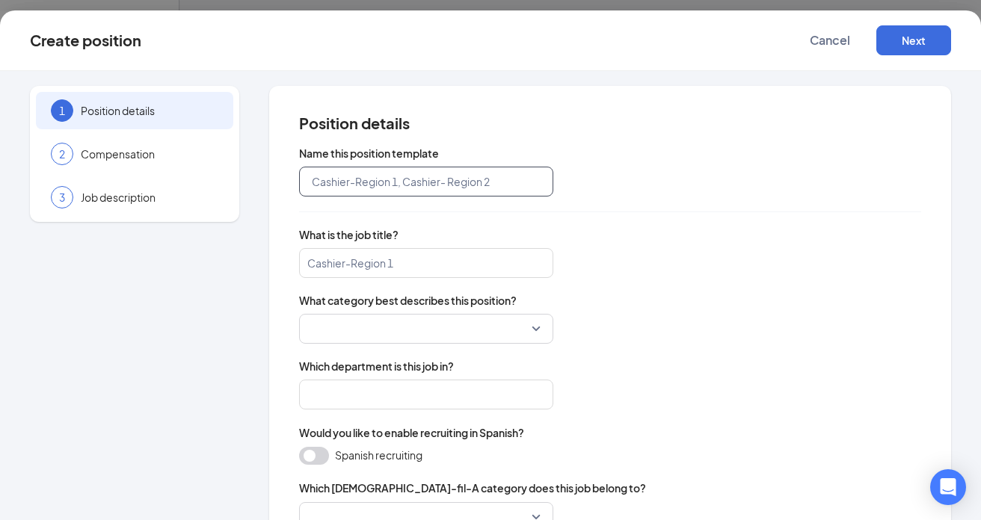
click at [382, 181] on input "text" at bounding box center [426, 182] width 254 height 30
click at [371, 184] on input "text" at bounding box center [426, 182] width 254 height 30
type input "t"
type input "Team Member - Back of House"
click at [436, 268] on input "search" at bounding box center [426, 263] width 254 height 30
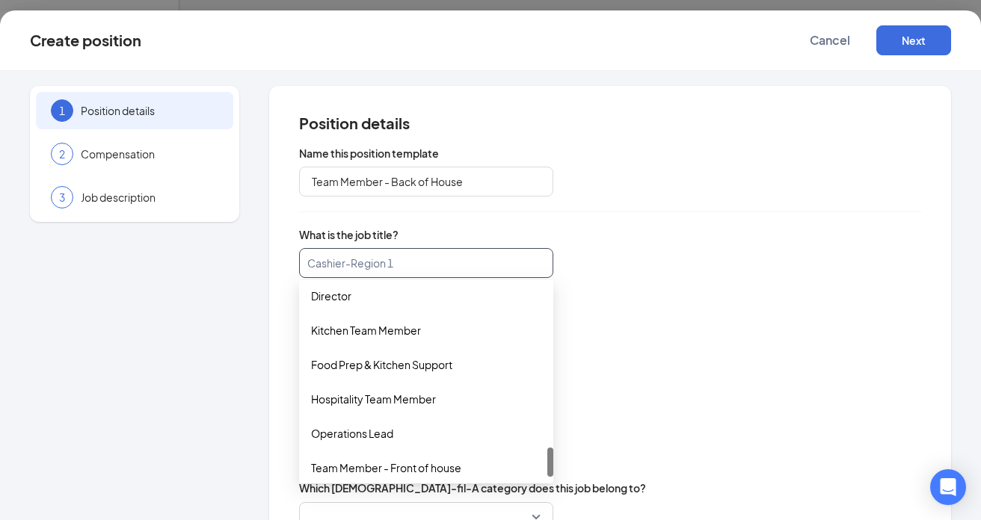
scroll to position [1040, 0]
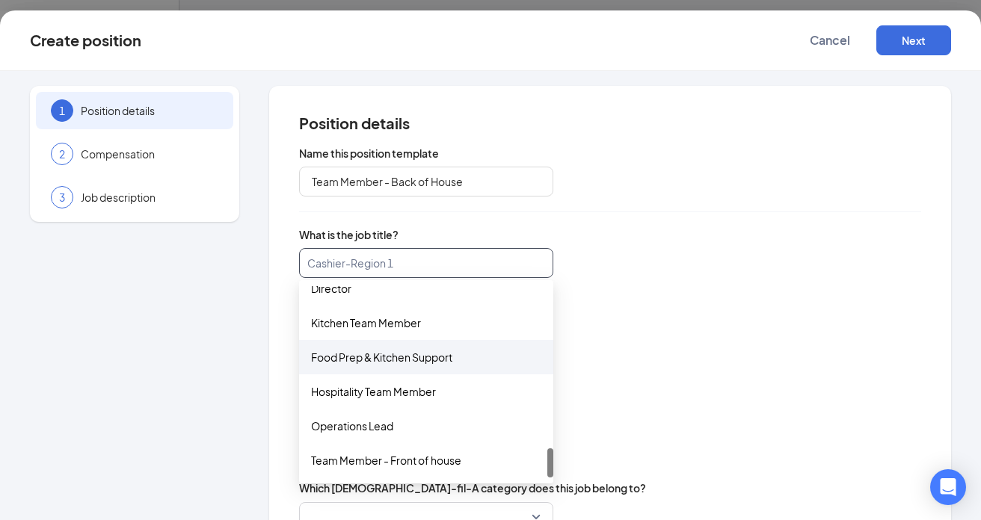
click at [411, 365] on div "Food Prep & Kitchen Support" at bounding box center [426, 357] width 230 height 16
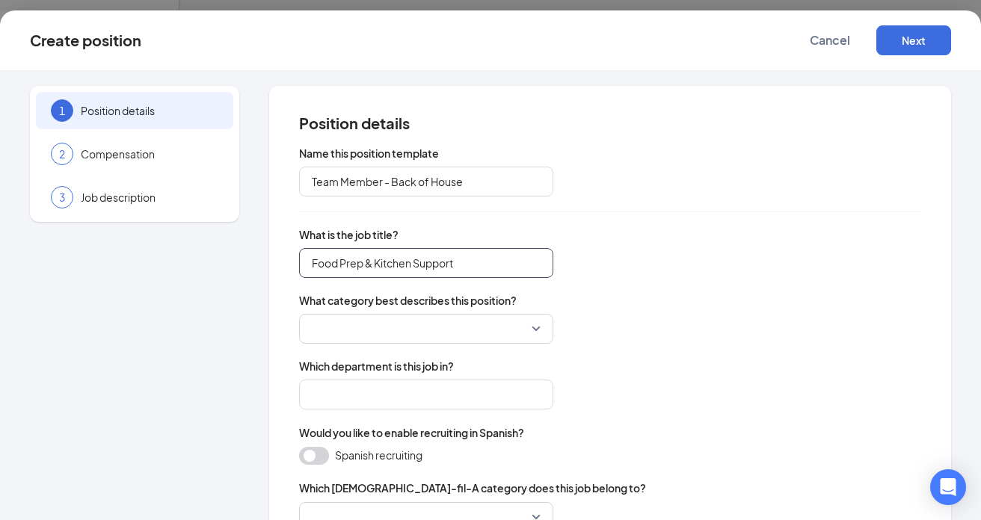
scroll to position [0, 0]
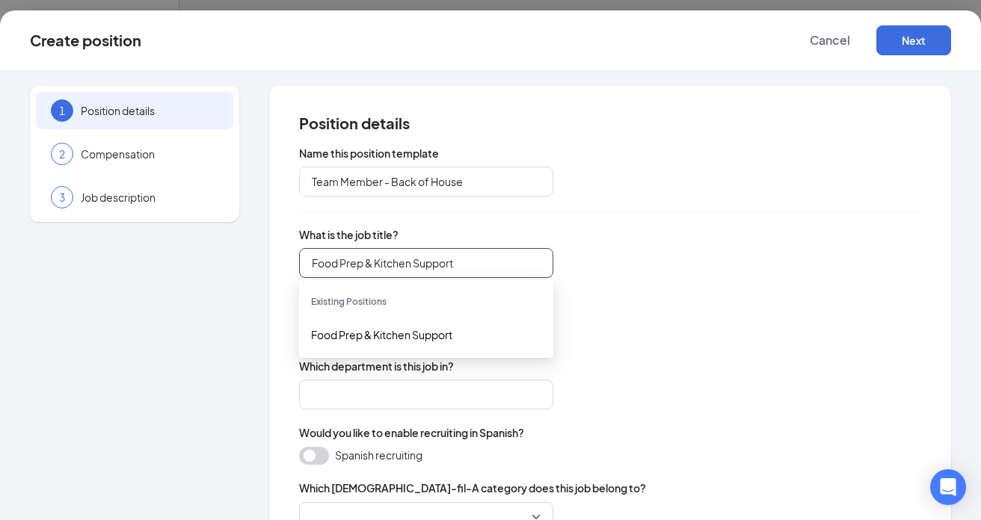
drag, startPoint x: 482, startPoint y: 263, endPoint x: 309, endPoint y: 264, distance: 172.7
click at [309, 264] on input "Food Prep & Kitchen Support" at bounding box center [426, 263] width 254 height 30
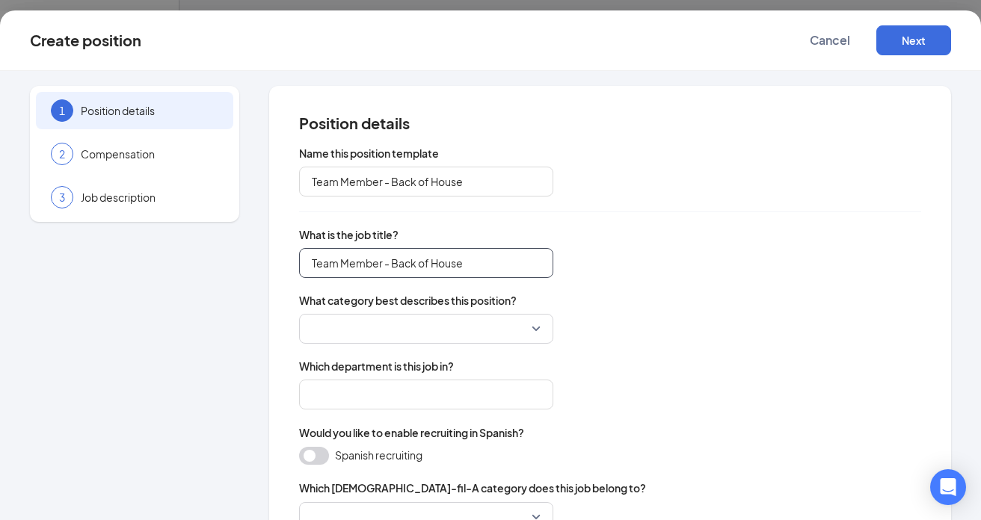
type input "Team Member - Back of House"
click at [428, 327] on input "search" at bounding box center [421, 329] width 226 height 28
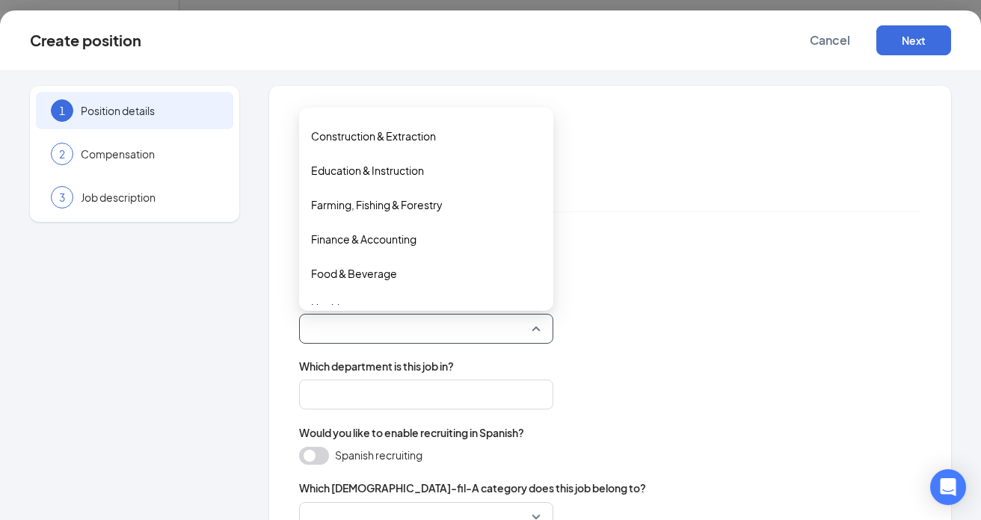
scroll to position [173, 0]
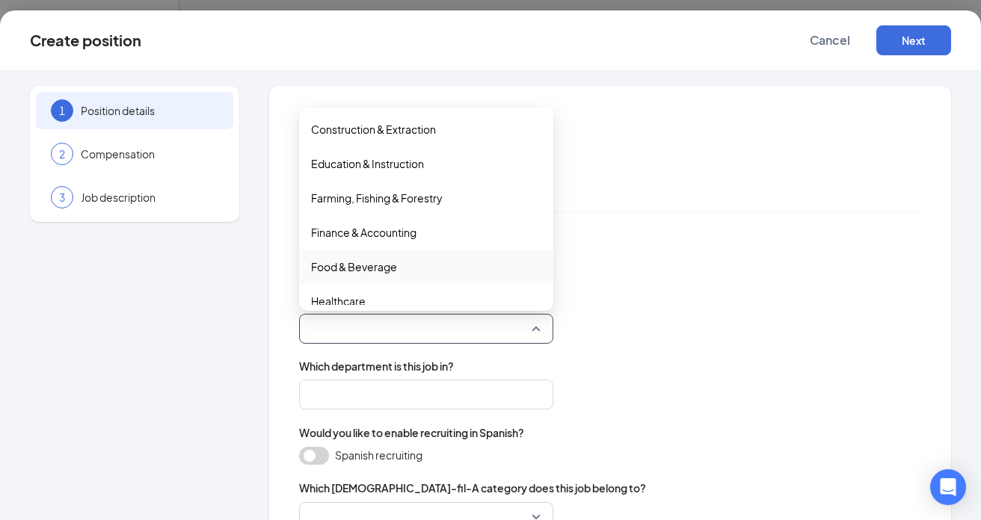
click at [368, 266] on span "Food & Beverage" at bounding box center [354, 267] width 86 height 16
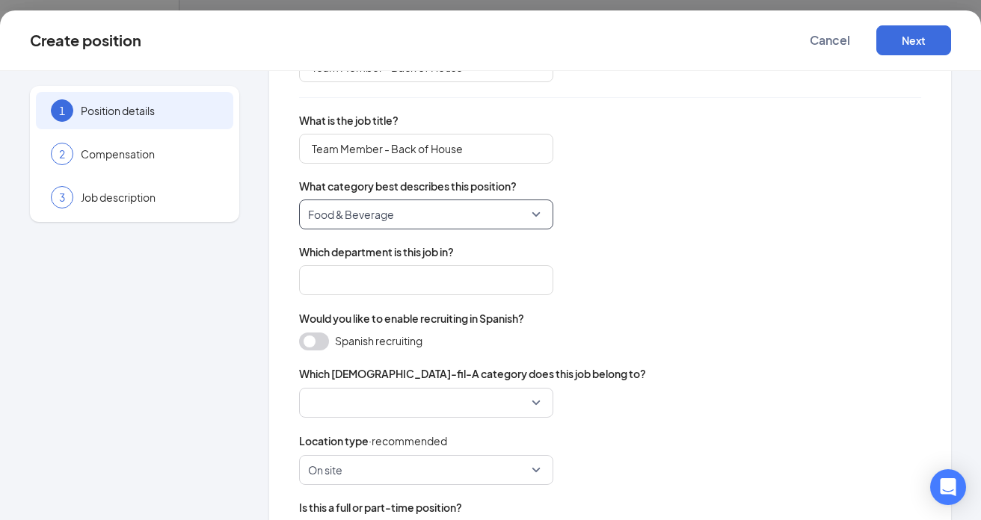
scroll to position [123, 0]
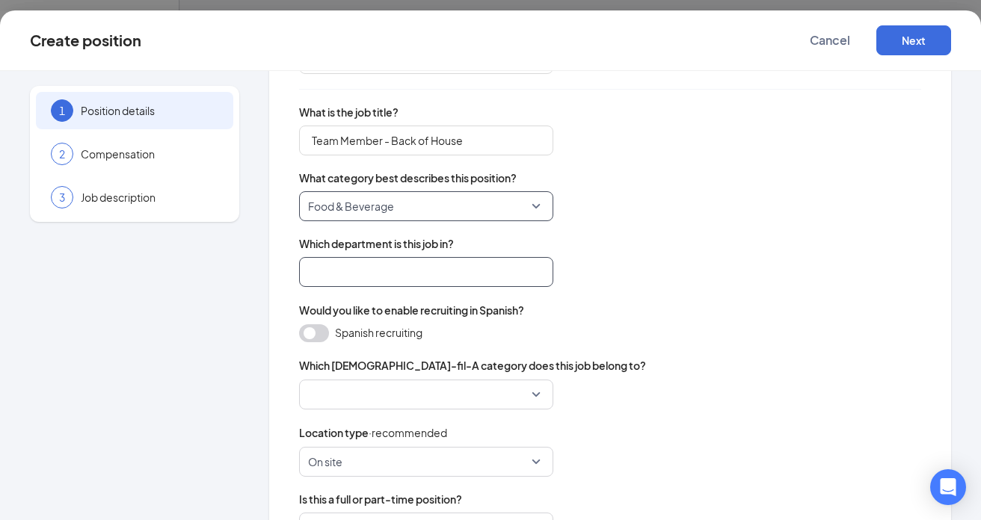
click at [488, 277] on input "search" at bounding box center [426, 272] width 254 height 30
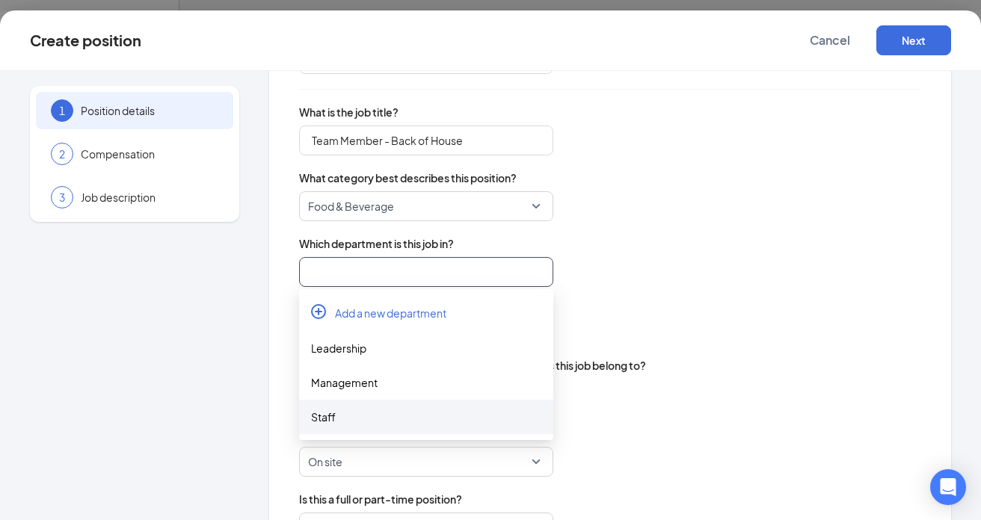
click at [336, 419] on div "Staff" at bounding box center [426, 417] width 230 height 16
type input "Staff"
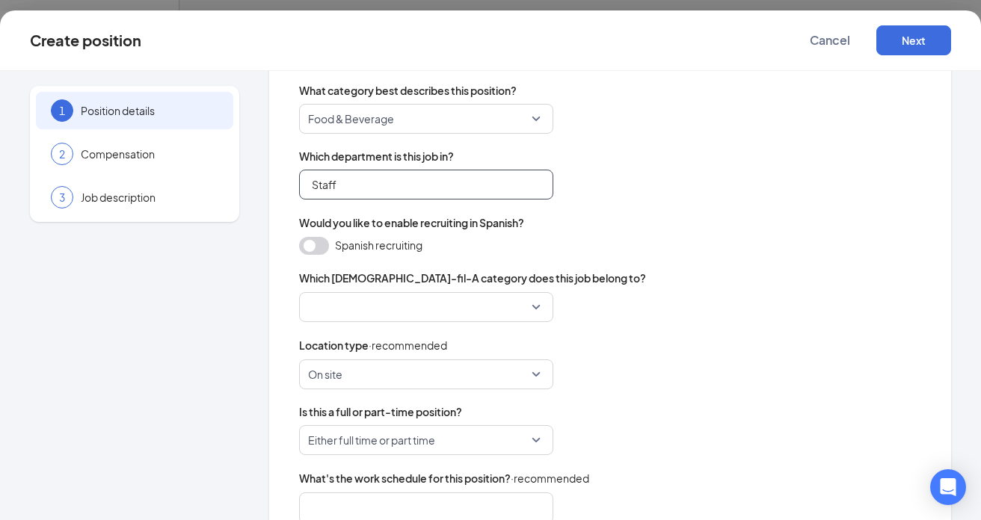
scroll to position [233, 0]
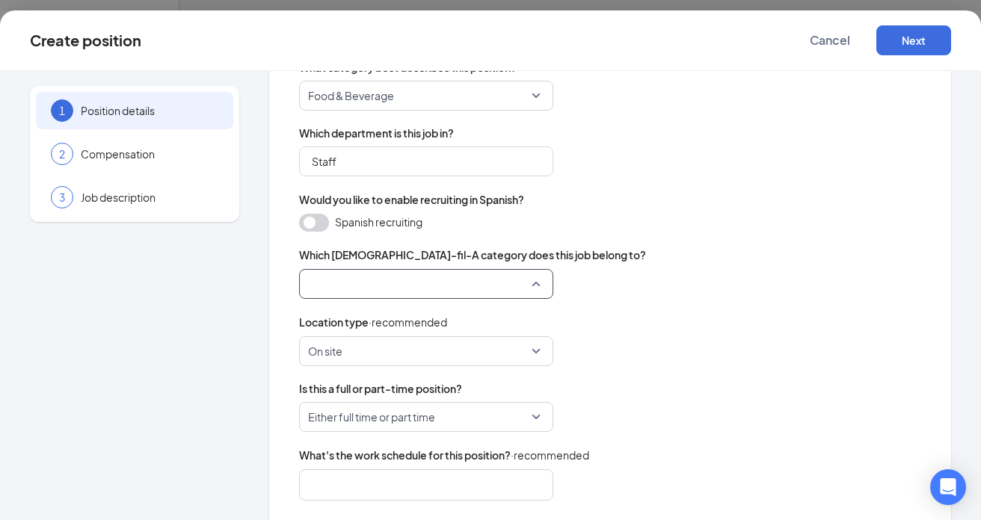
click at [503, 287] on input "search" at bounding box center [421, 284] width 226 height 28
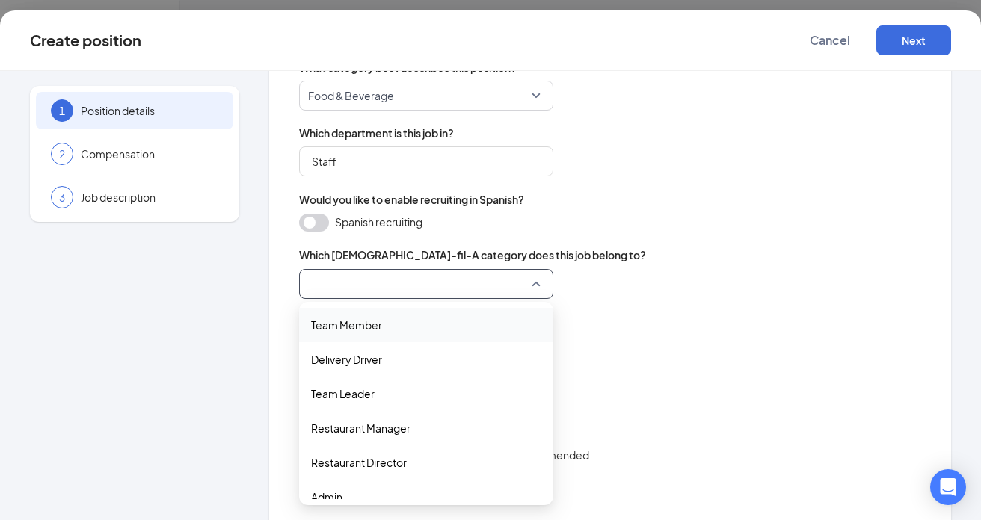
click at [384, 329] on span "Team Member" at bounding box center [426, 325] width 230 height 16
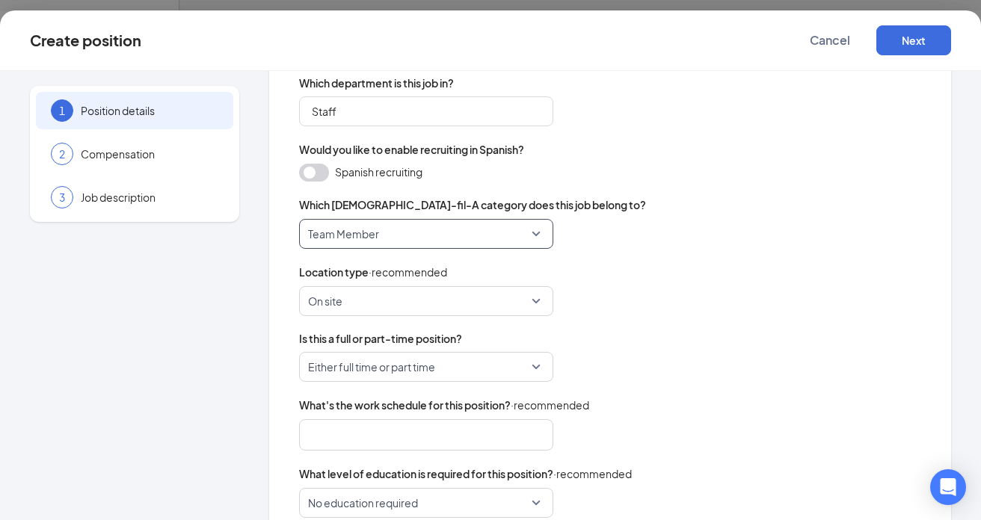
scroll to position [287, 0]
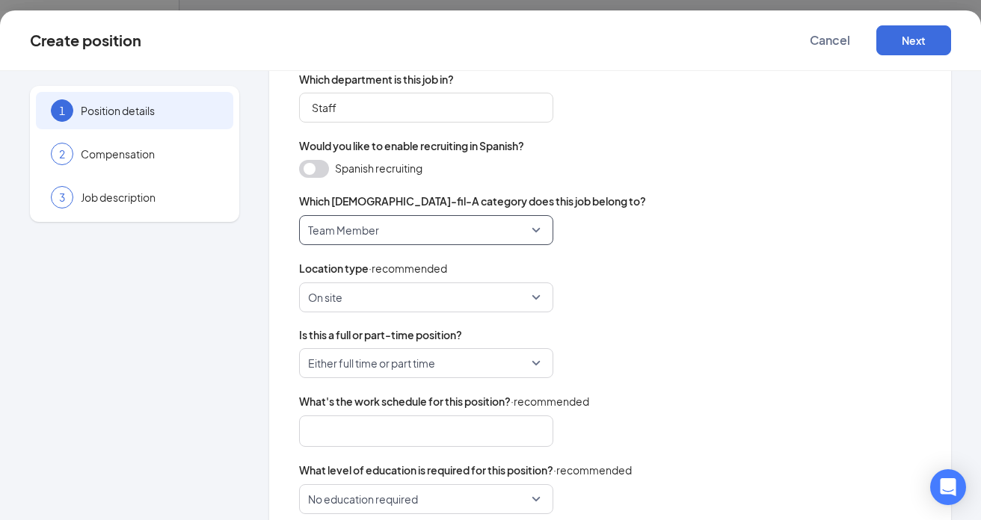
click at [397, 299] on span "On site" at bounding box center [419, 297] width 223 height 28
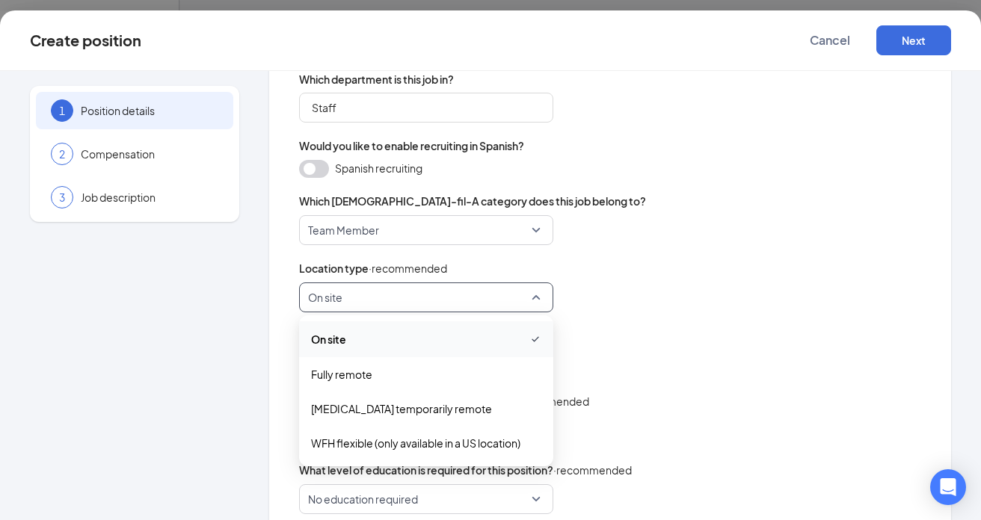
click at [379, 332] on span "On site" at bounding box center [426, 339] width 230 height 18
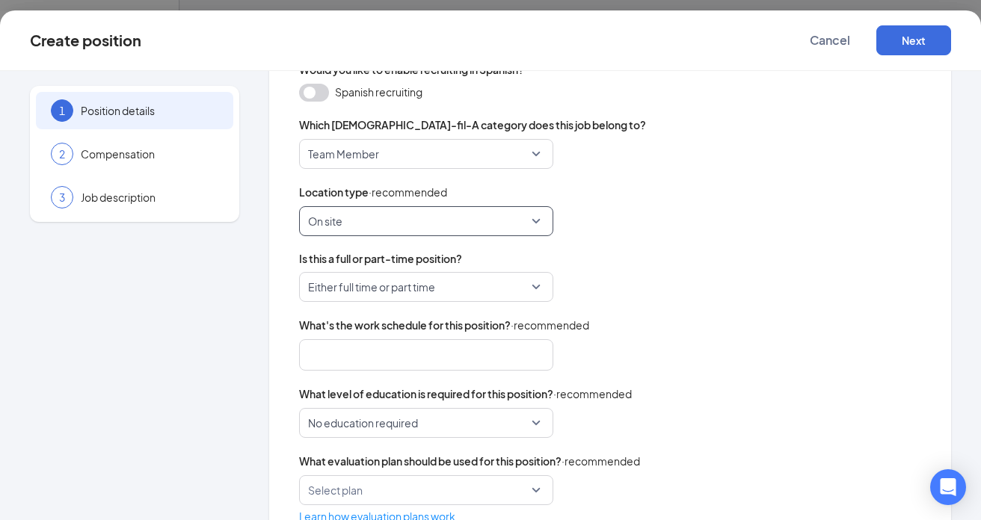
scroll to position [369, 0]
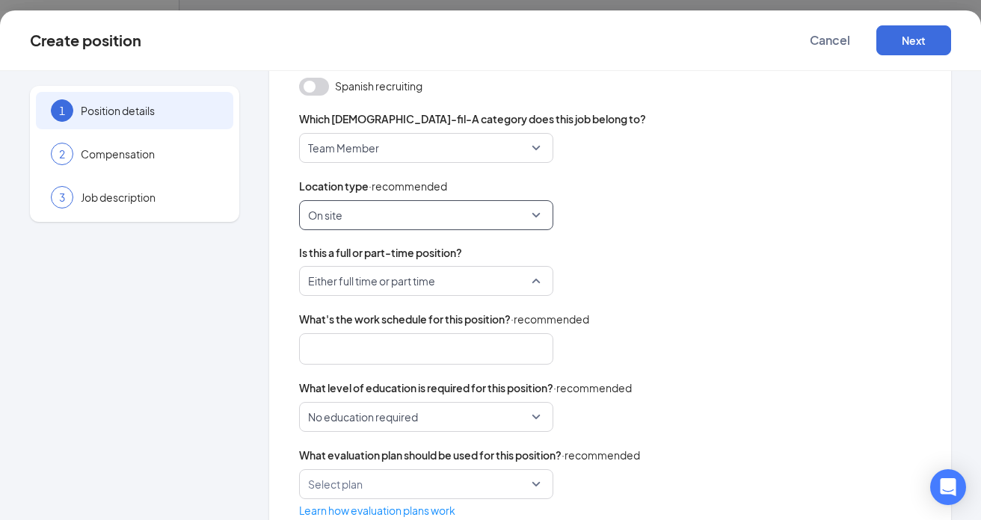
click at [481, 285] on span "Either full time or part time" at bounding box center [419, 281] width 223 height 28
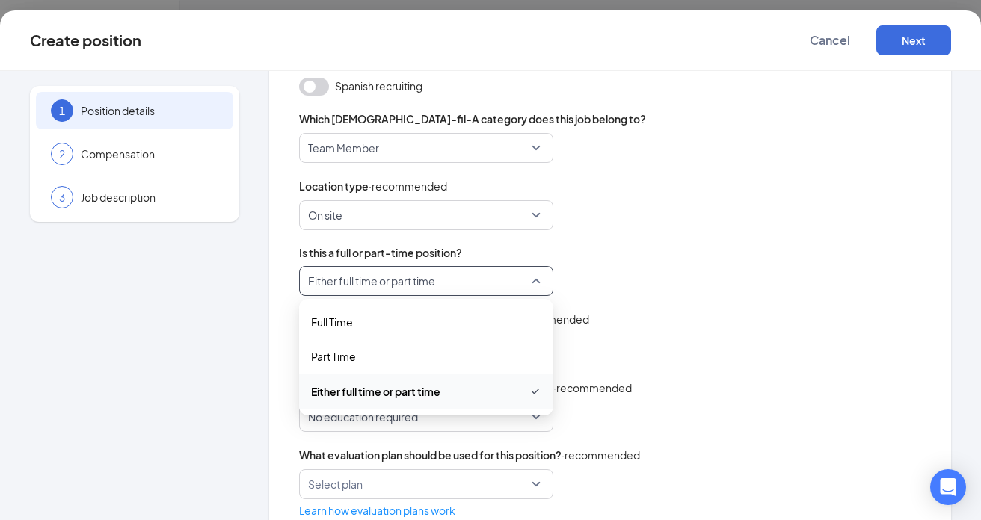
click at [362, 389] on span "Either full time or part time" at bounding box center [375, 391] width 129 height 16
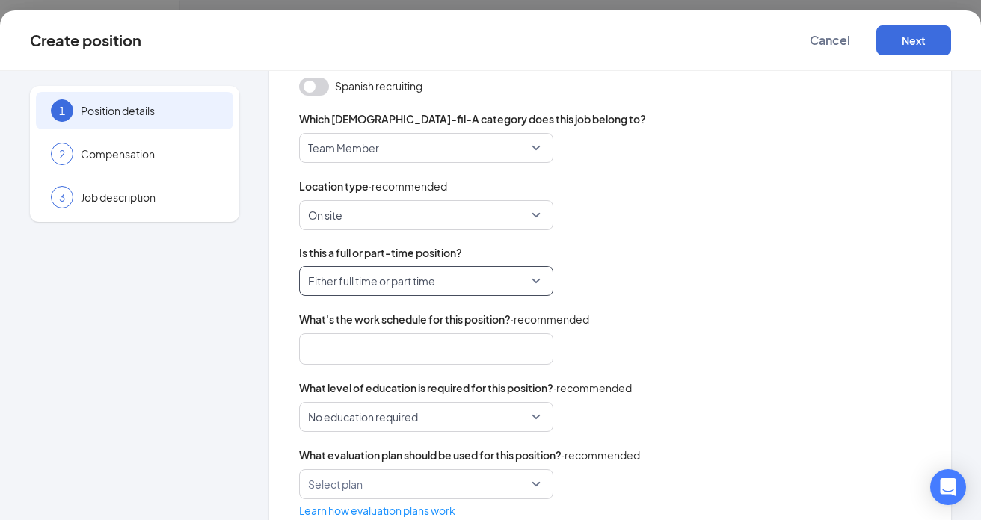
click at [375, 348] on div at bounding box center [419, 349] width 215 height 24
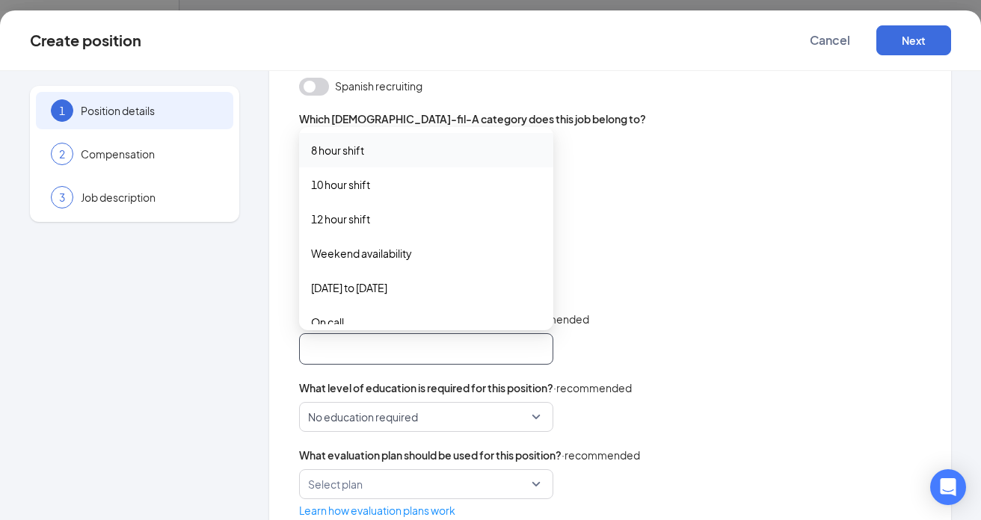
click at [401, 153] on span "8 hour shift" at bounding box center [426, 150] width 230 height 16
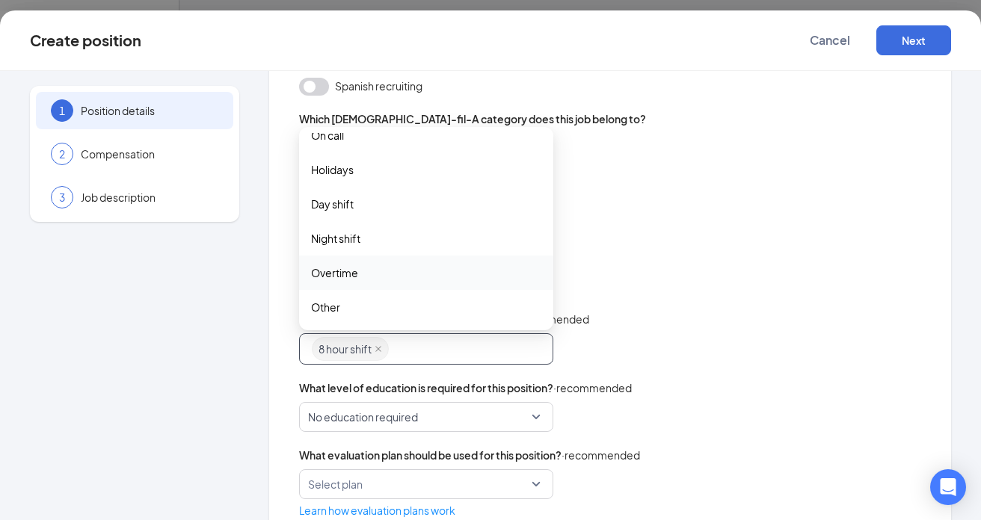
click at [407, 274] on span "Overtime" at bounding box center [426, 273] width 230 height 16
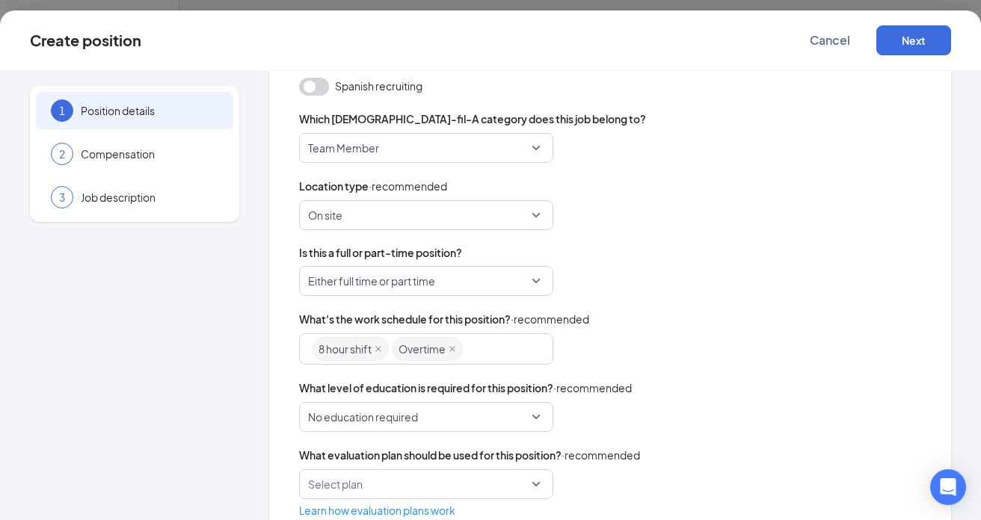
click at [706, 362] on div "8 hour shift Overtime overtime other 8 hour shift 10 hour shift 12 hour shift W…" at bounding box center [610, 348] width 622 height 31
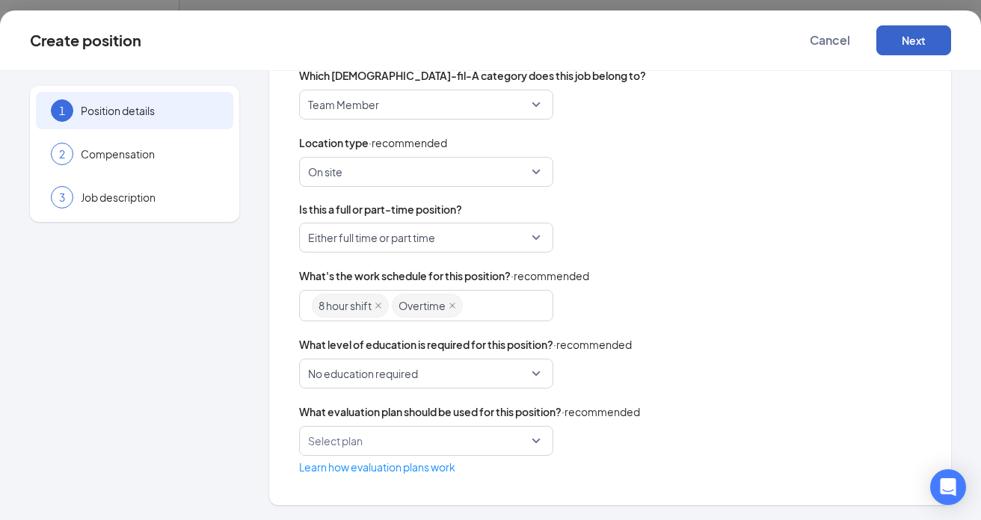
click at [928, 48] on button "Next" at bounding box center [913, 40] width 75 height 30
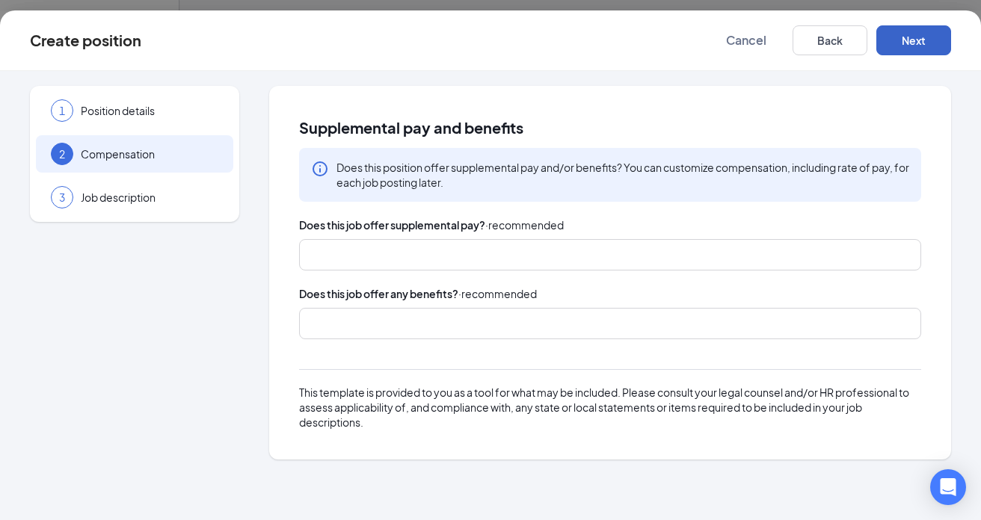
click at [478, 258] on div at bounding box center [603, 255] width 582 height 24
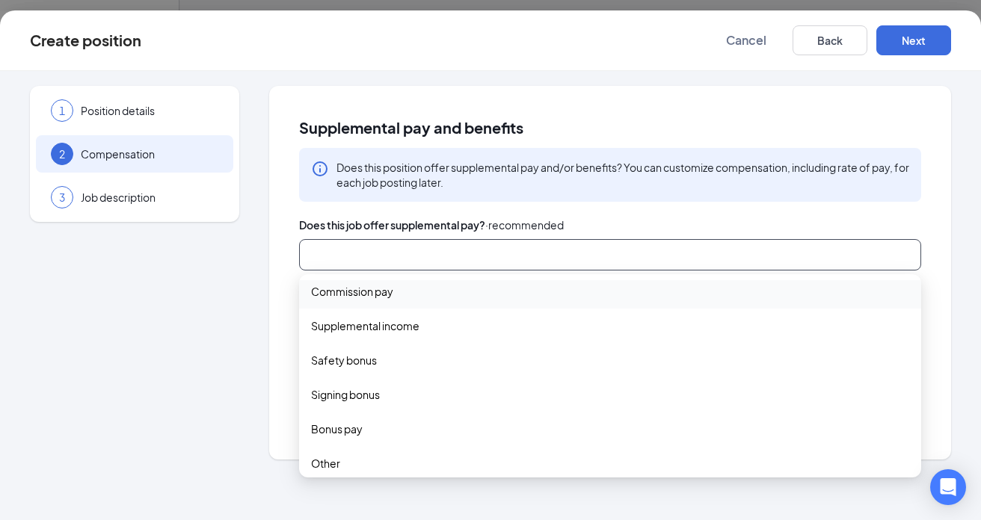
scroll to position [49, 0]
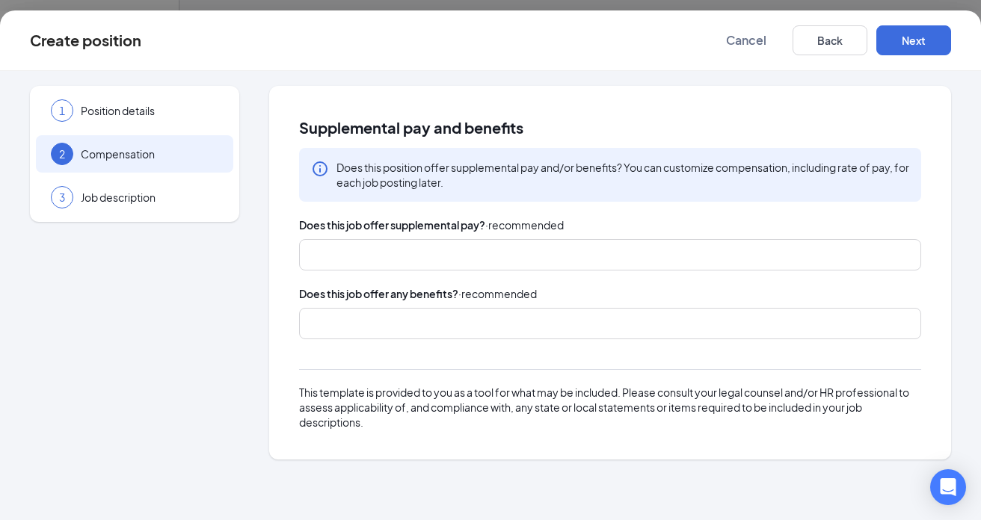
click at [280, 294] on div "Supplemental pay and benefits Does this position offer supplemental pay and/or …" at bounding box center [610, 273] width 682 height 374
click at [384, 322] on div at bounding box center [603, 324] width 582 height 24
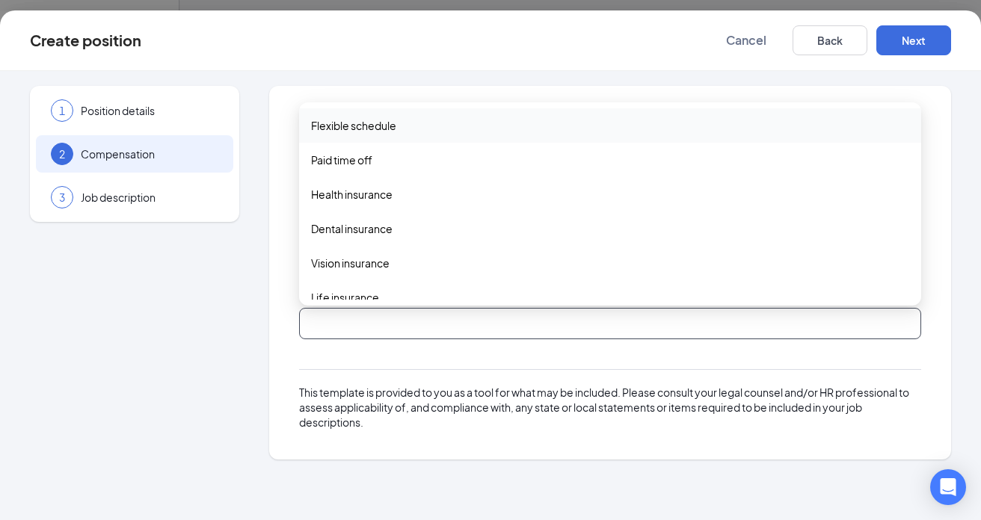
click at [383, 127] on span "Flexible schedule" at bounding box center [353, 125] width 85 height 16
click at [358, 160] on span "Paid time off" at bounding box center [341, 161] width 61 height 16
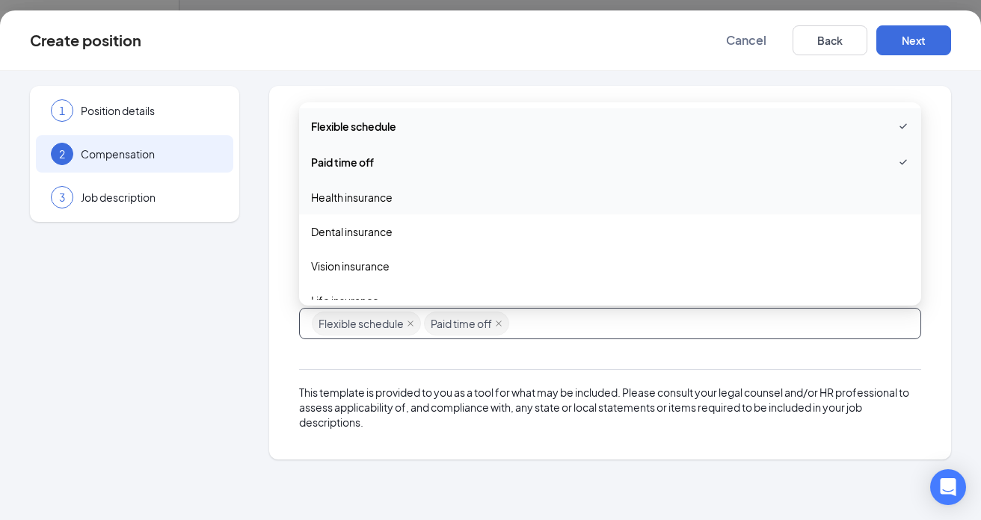
click at [354, 194] on span "Health insurance" at bounding box center [351, 197] width 81 height 16
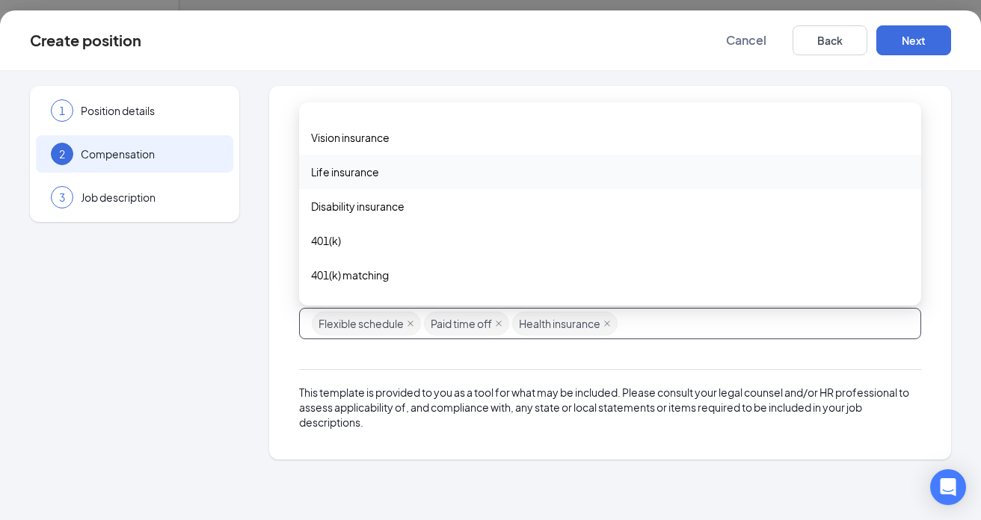
scroll to position [132, 0]
click at [374, 175] on span "Life insurance" at bounding box center [345, 169] width 68 height 16
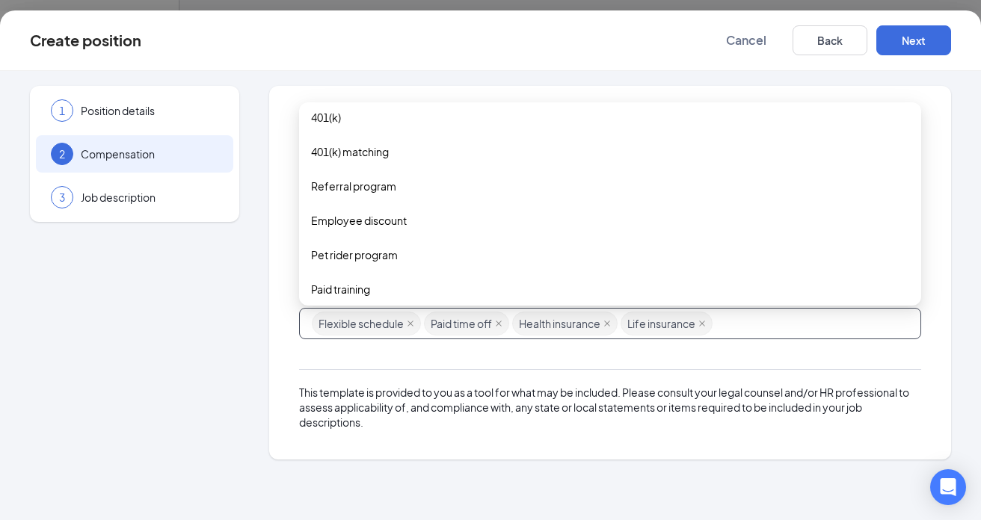
scroll to position [257, 0]
click at [379, 189] on span "Referral program" at bounding box center [353, 184] width 85 height 16
click at [372, 221] on span "Employee discount" at bounding box center [359, 220] width 96 height 16
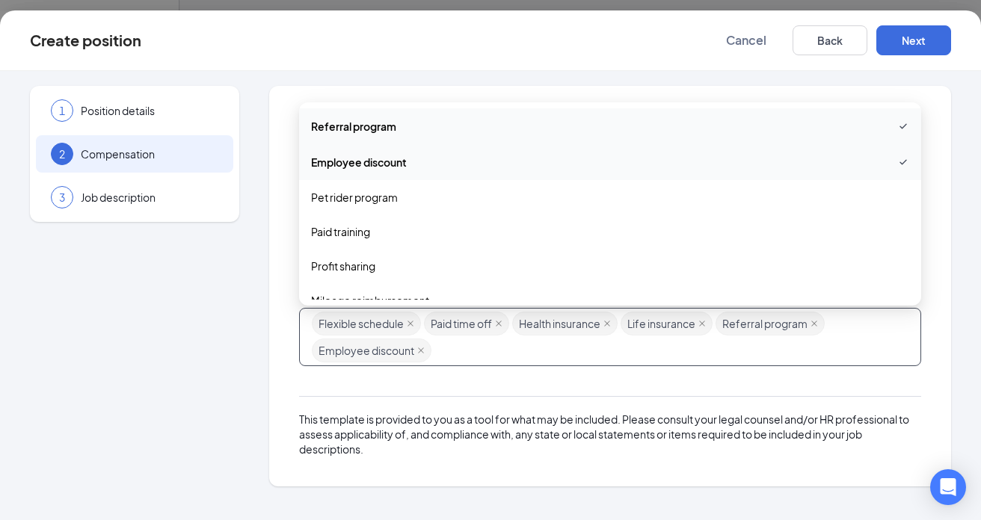
scroll to position [330, 0]
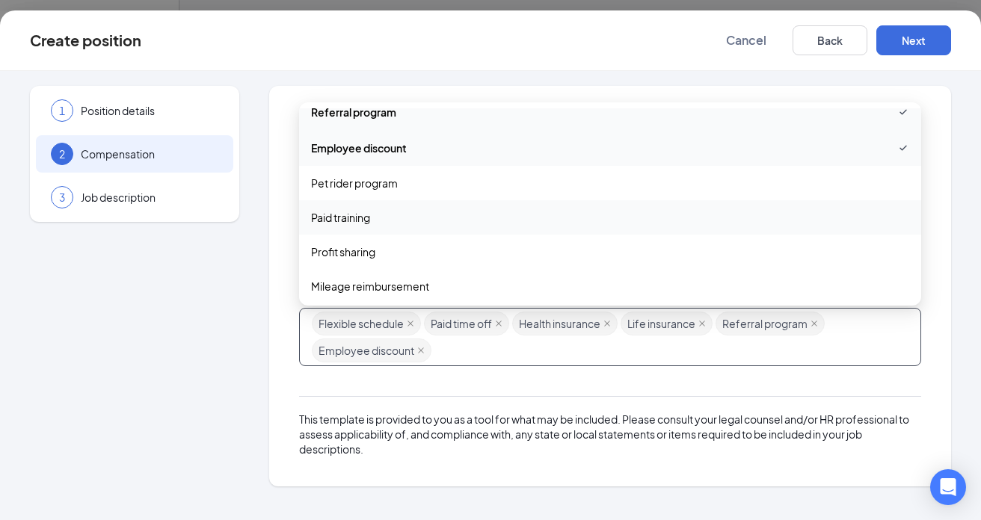
click at [362, 219] on span "Paid training" at bounding box center [340, 217] width 59 height 16
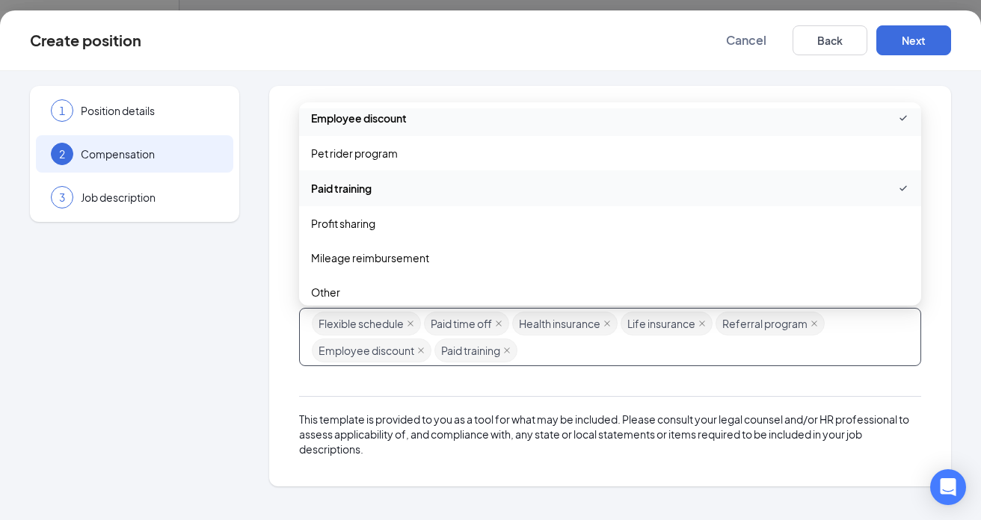
scroll to position [369, 0]
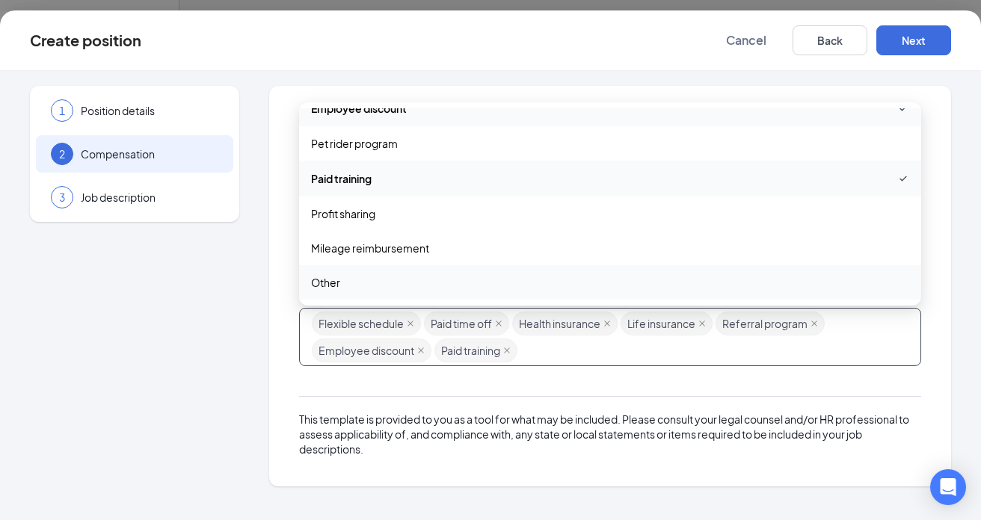
click at [383, 283] on span "Other" at bounding box center [610, 282] width 598 height 16
click at [547, 383] on div "This template is provided to you as a tool for what may be included. Please con…" at bounding box center [610, 418] width 622 height 75
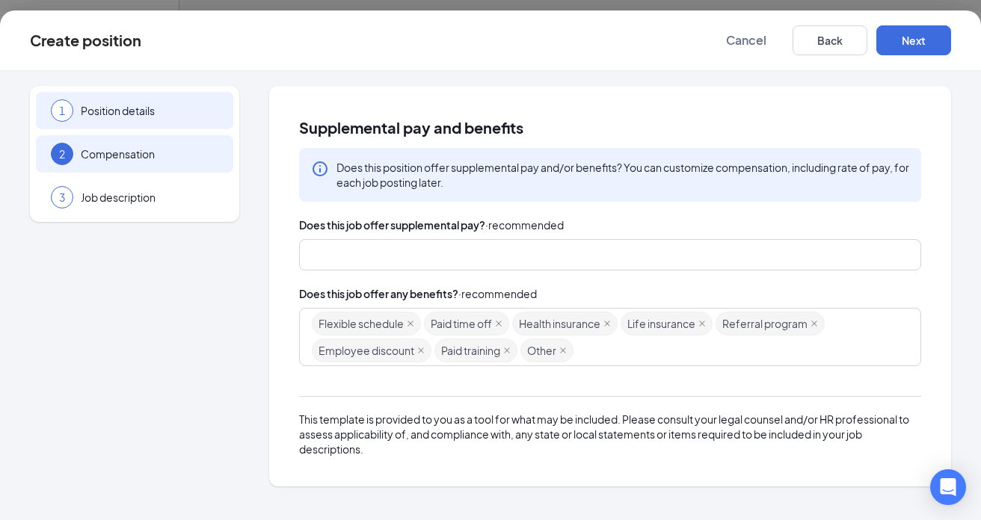
click at [188, 118] on div "1 Position details" at bounding box center [134, 110] width 197 height 37
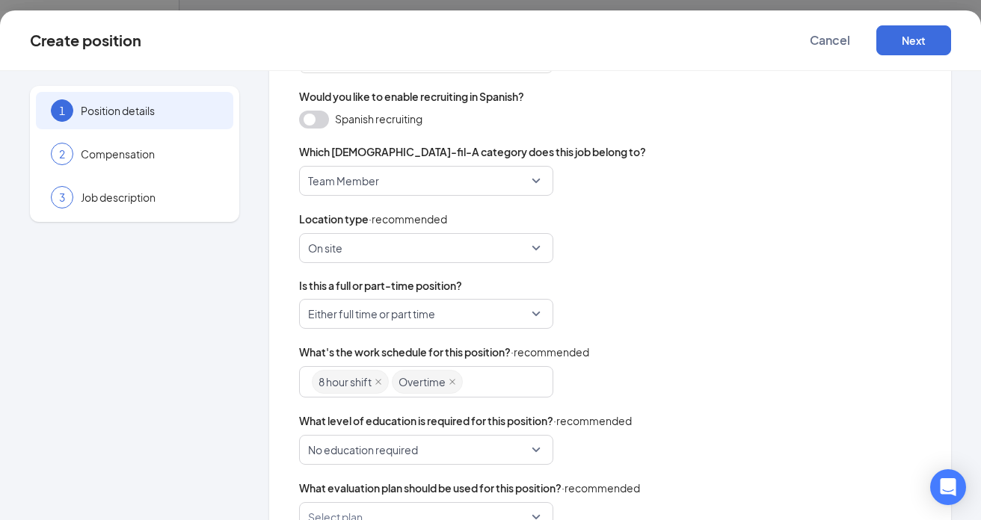
scroll to position [413, 0]
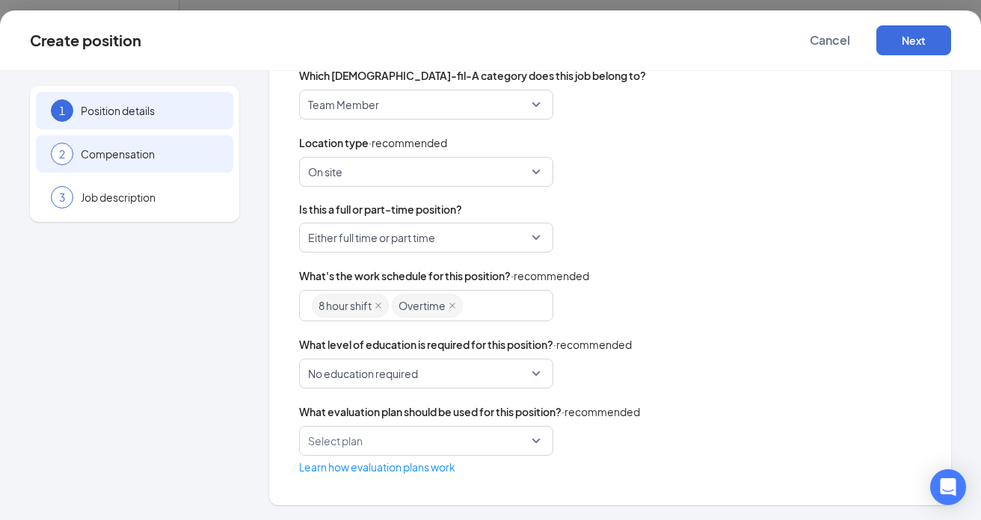
click at [190, 154] on span "Compensation" at bounding box center [150, 153] width 138 height 15
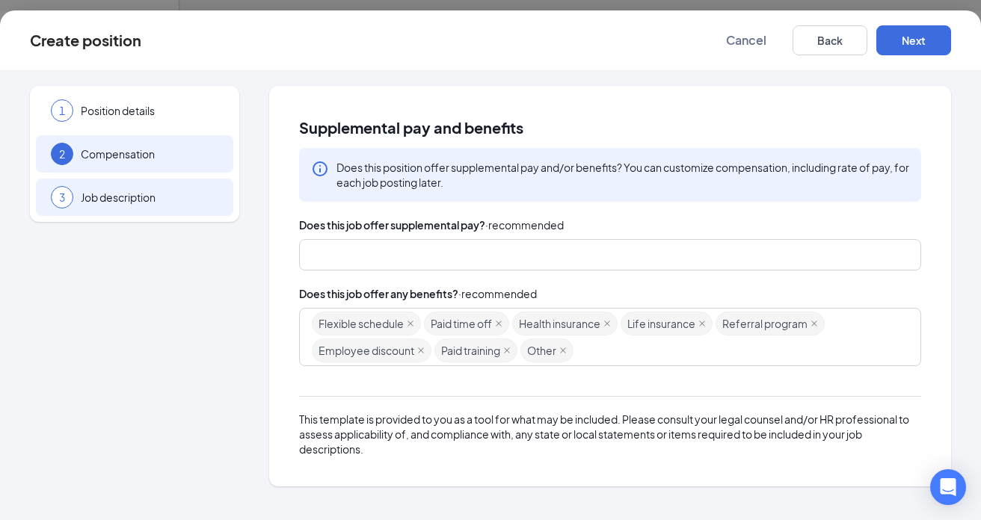
scroll to position [0, 0]
click at [185, 208] on div "3 Job description" at bounding box center [134, 197] width 197 height 37
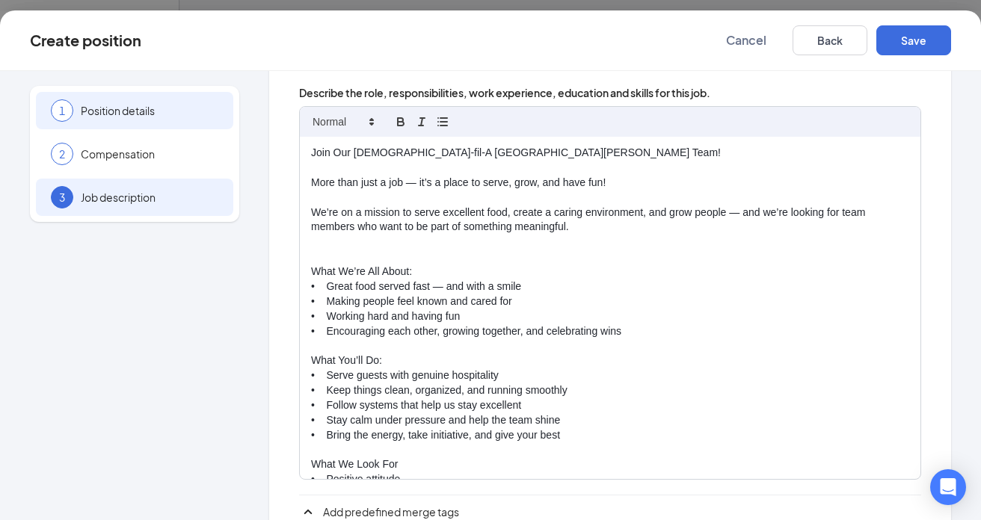
click at [218, 117] on span "Position details" at bounding box center [150, 110] width 138 height 15
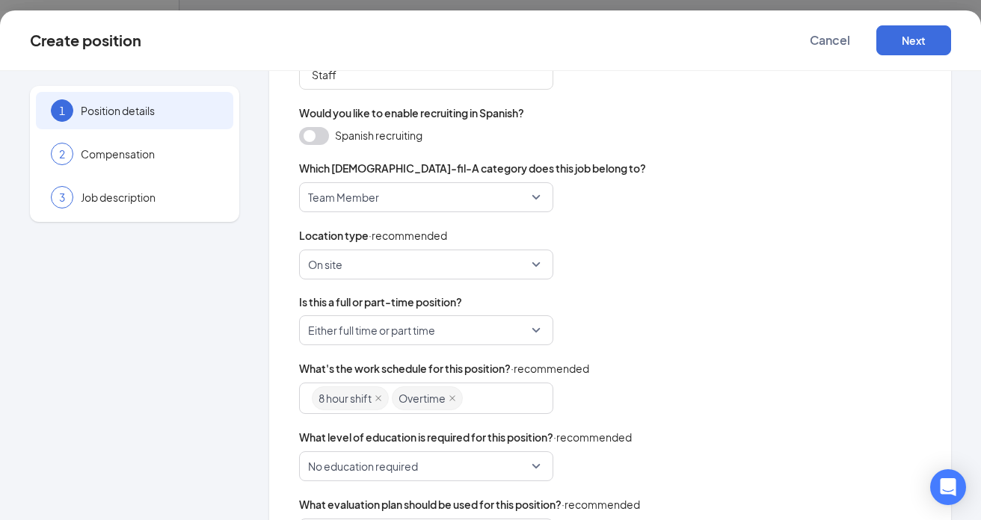
scroll to position [363, 0]
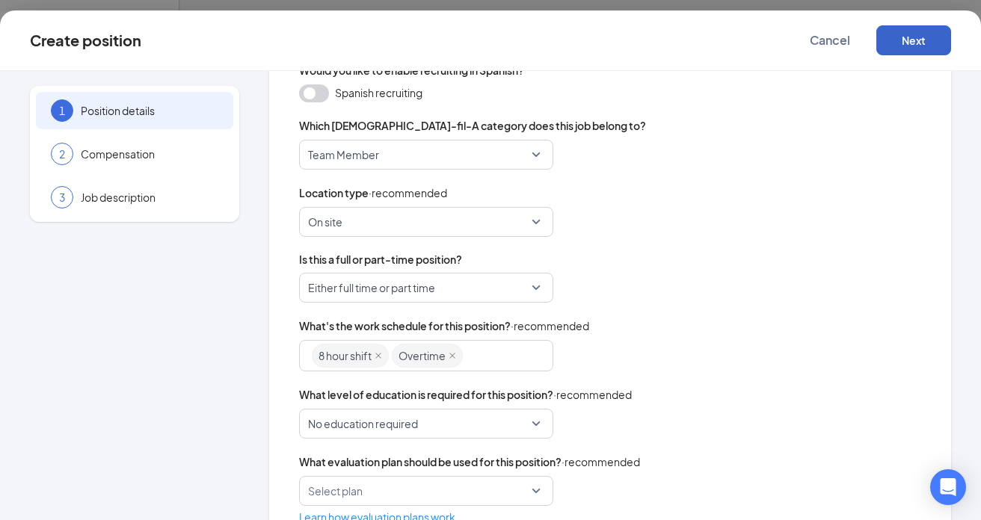
click at [922, 42] on button "Next" at bounding box center [913, 40] width 75 height 30
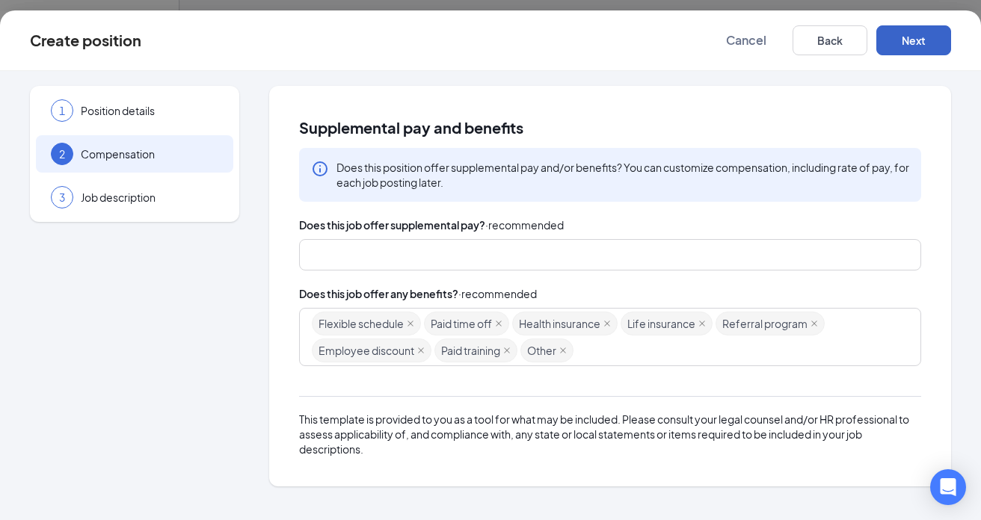
scroll to position [0, 0]
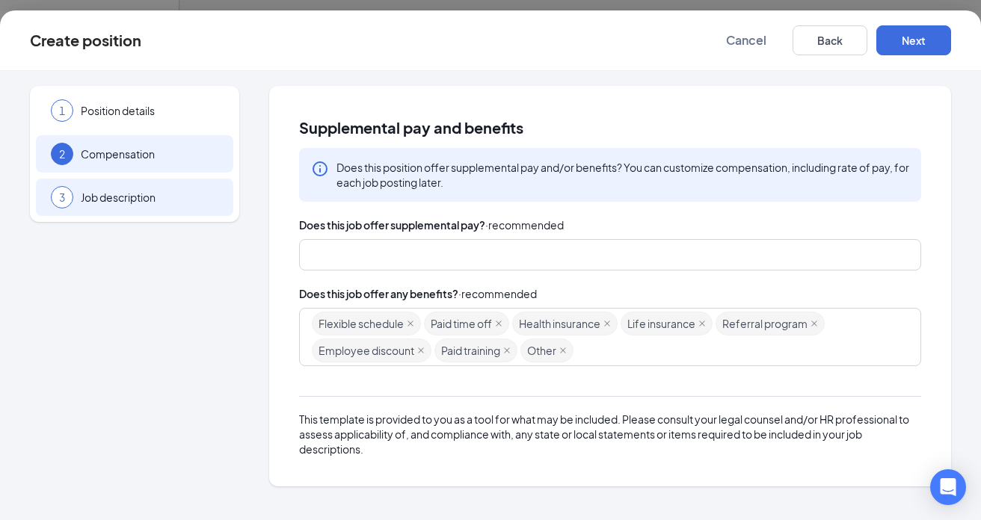
click at [169, 209] on div "3 Job description" at bounding box center [134, 197] width 197 height 37
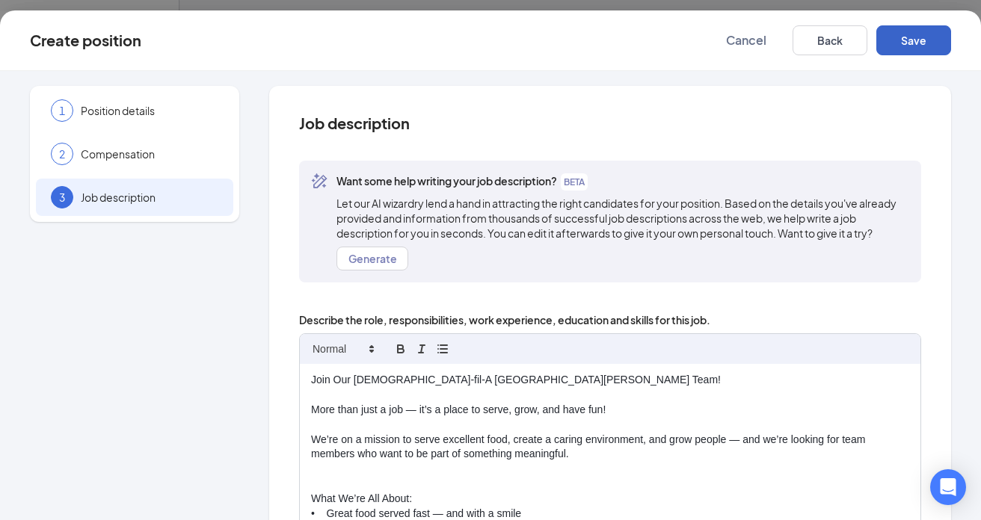
click at [917, 46] on button "Save" at bounding box center [913, 40] width 75 height 30
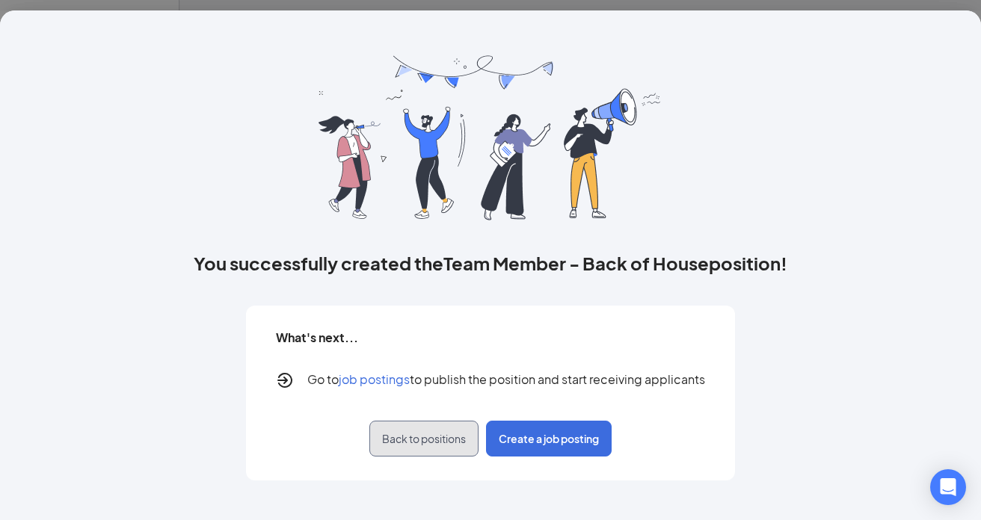
click at [438, 442] on span "Back to positions" at bounding box center [424, 438] width 84 height 15
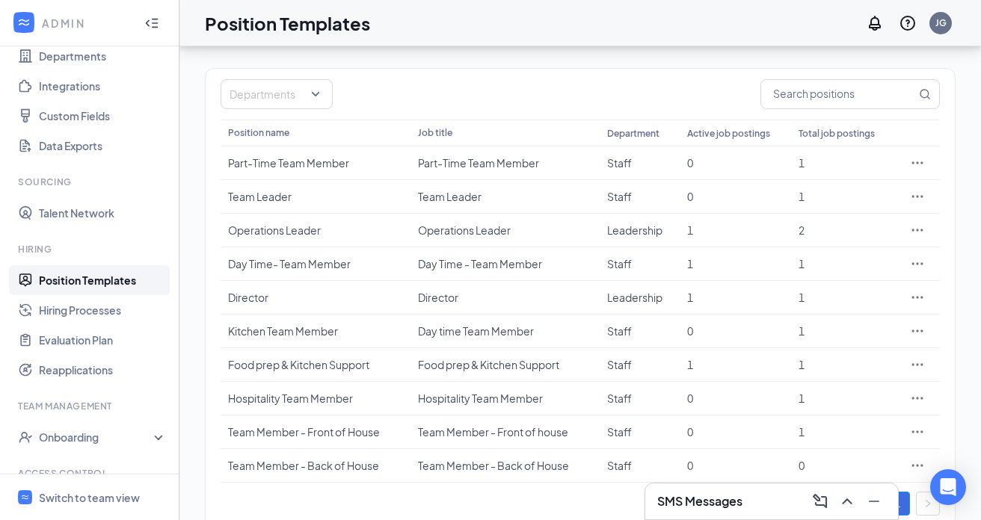
scroll to position [112, 0]
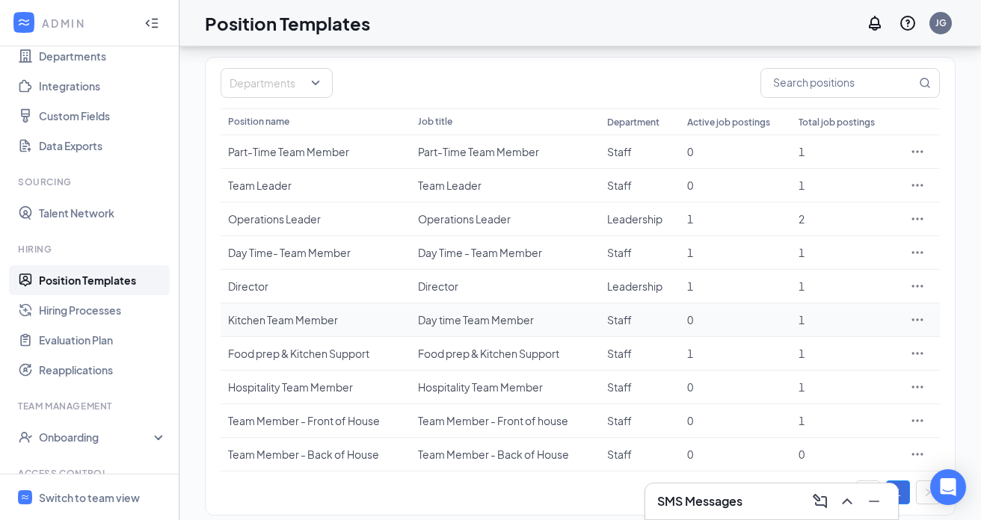
click at [913, 321] on icon "Ellipses" at bounding box center [917, 319] width 15 height 15
click at [794, 219] on td "2" at bounding box center [843, 220] width 104 height 34
click at [363, 164] on td "Part-Time Team Member" at bounding box center [315, 152] width 190 height 34
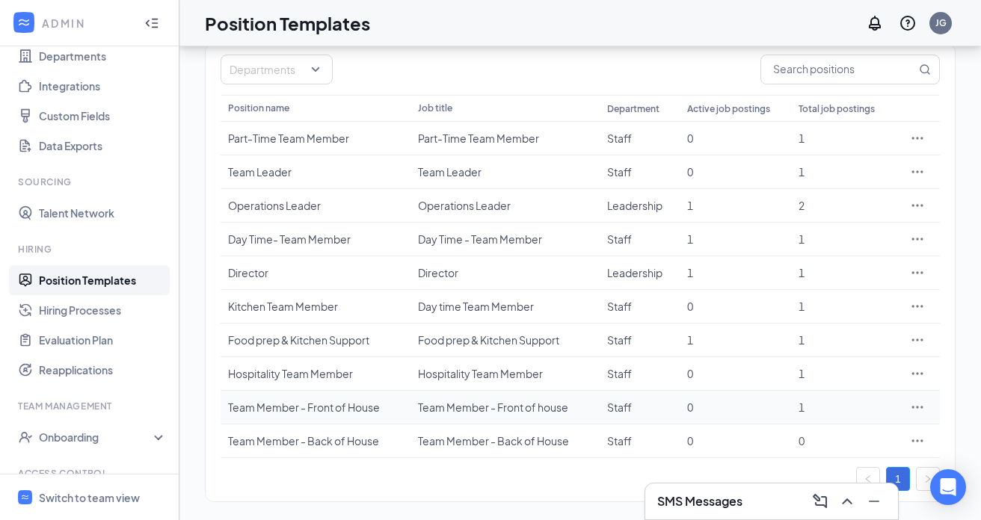
click at [918, 408] on icon "Ellipses" at bounding box center [917, 407] width 15 height 15
click at [832, 274] on span "Edit" at bounding box center [848, 273] width 129 height 16
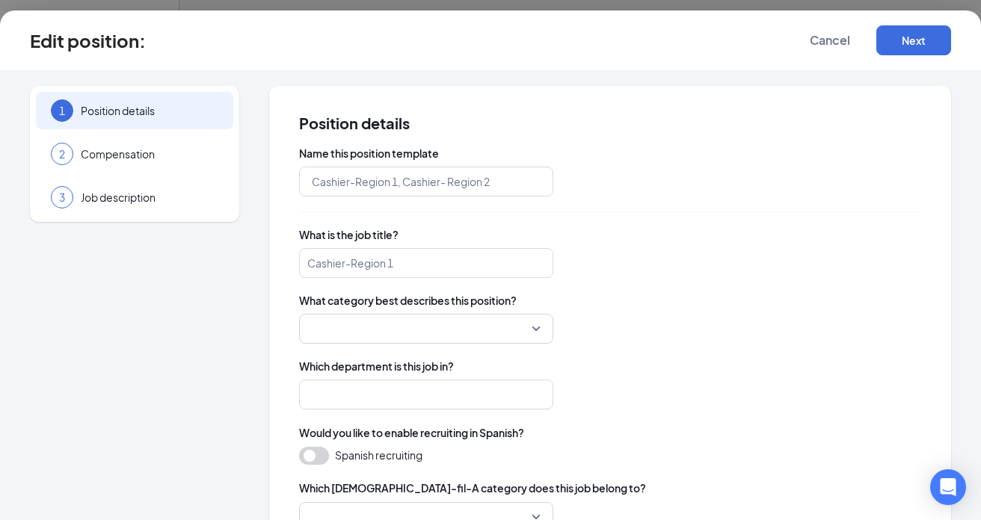
type input "Team Member - Front of House"
type input "Team Member - Front of house"
type input "Staff"
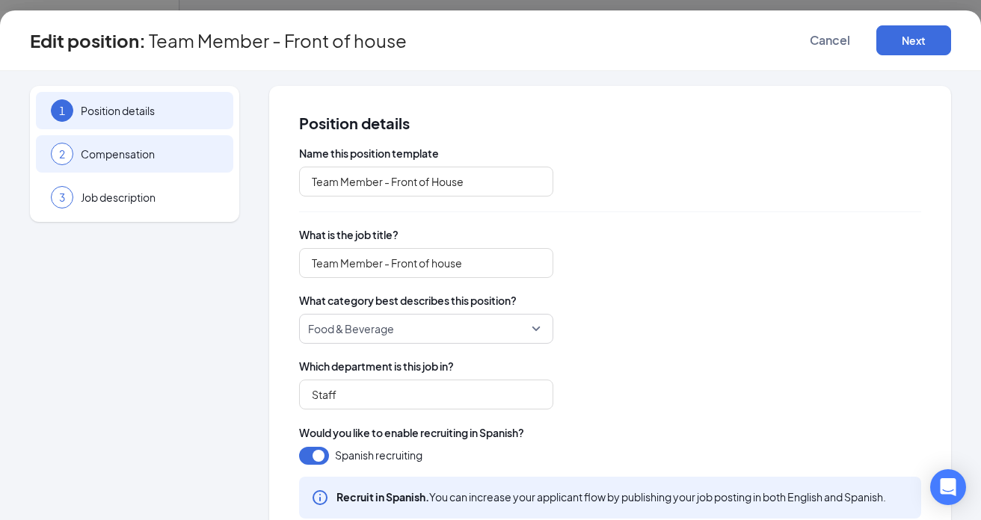
click at [193, 159] on span "Compensation" at bounding box center [150, 153] width 138 height 15
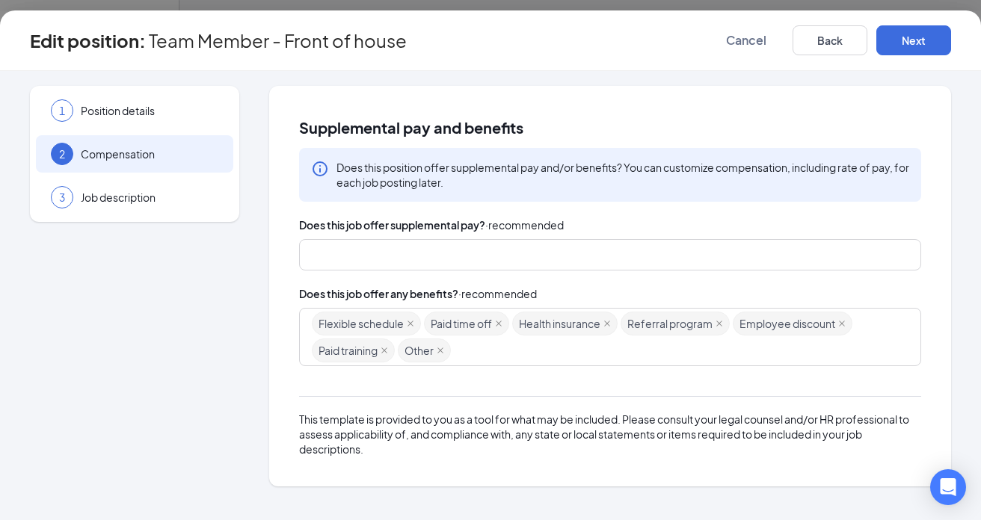
click at [462, 352] on div "Flexible schedule Paid time off Health insurance Referral program Employee disc…" at bounding box center [603, 337] width 582 height 54
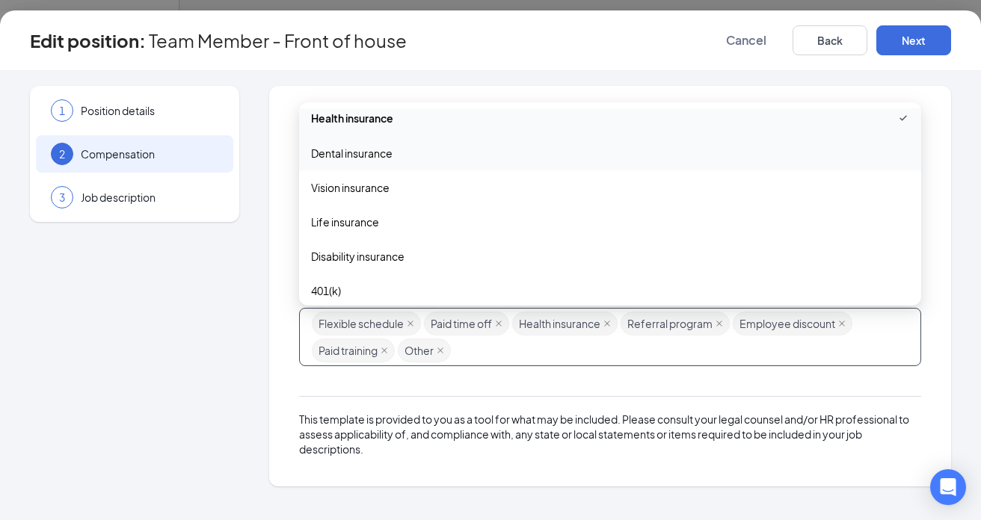
scroll to position [82, 0]
click at [421, 223] on span "Life insurance" at bounding box center [610, 220] width 598 height 16
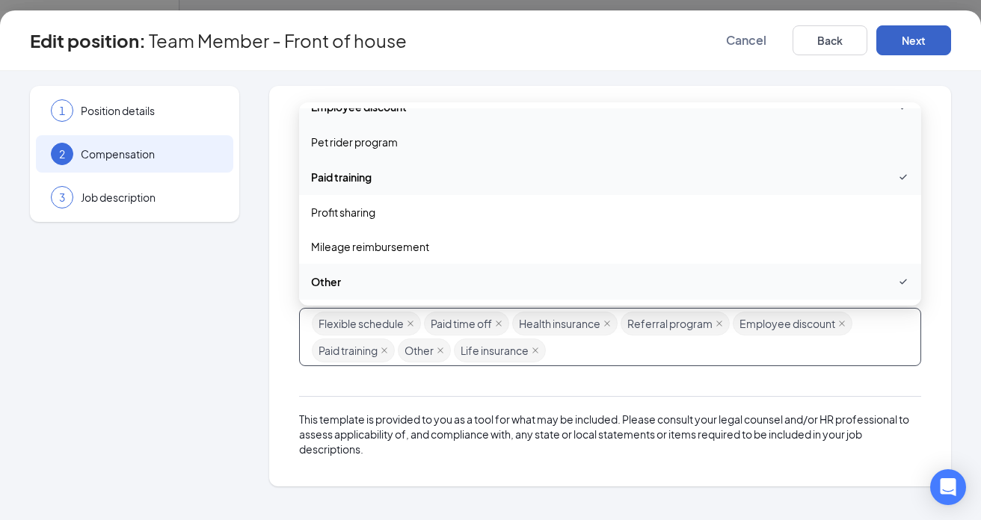
click at [909, 49] on button "Next" at bounding box center [913, 40] width 75 height 30
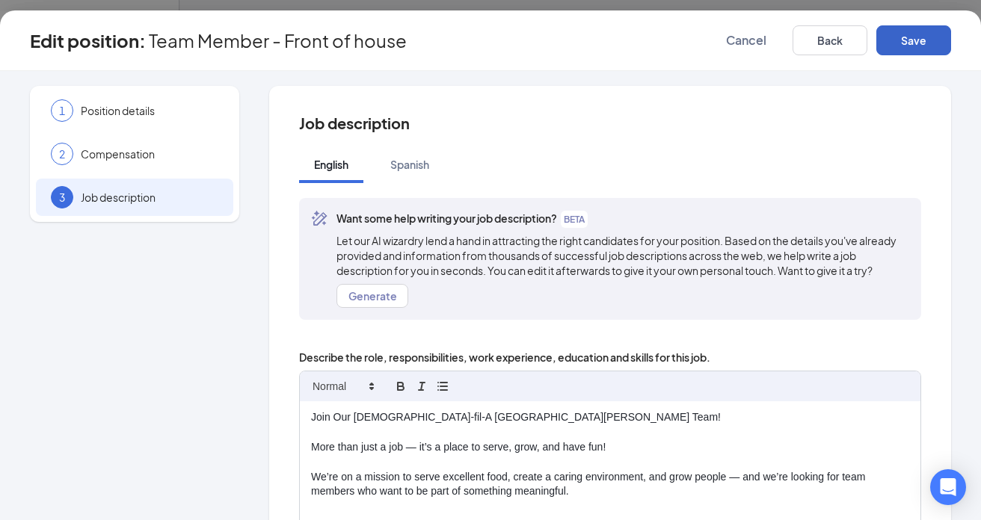
click at [909, 49] on button "Save" at bounding box center [913, 40] width 75 height 30
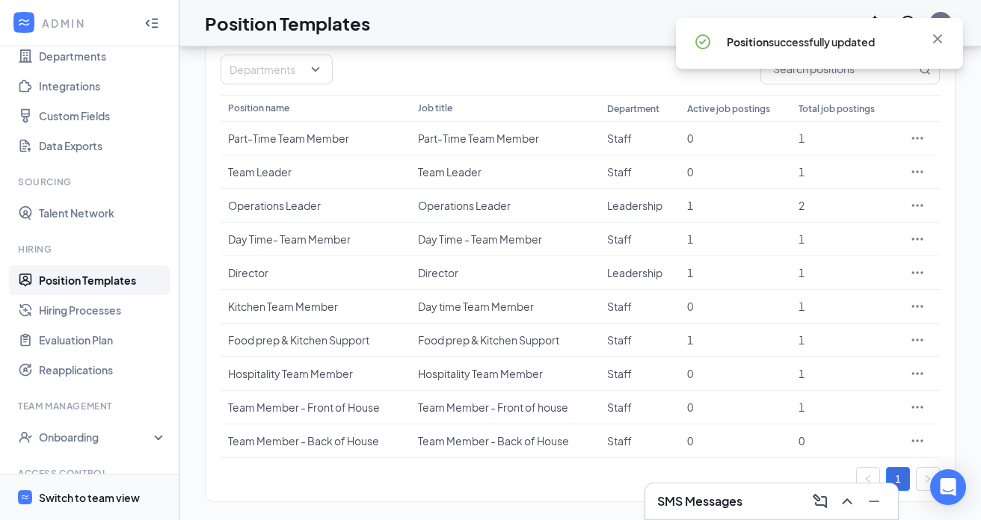
click at [96, 497] on div "Switch to team view" at bounding box center [89, 497] width 101 height 15
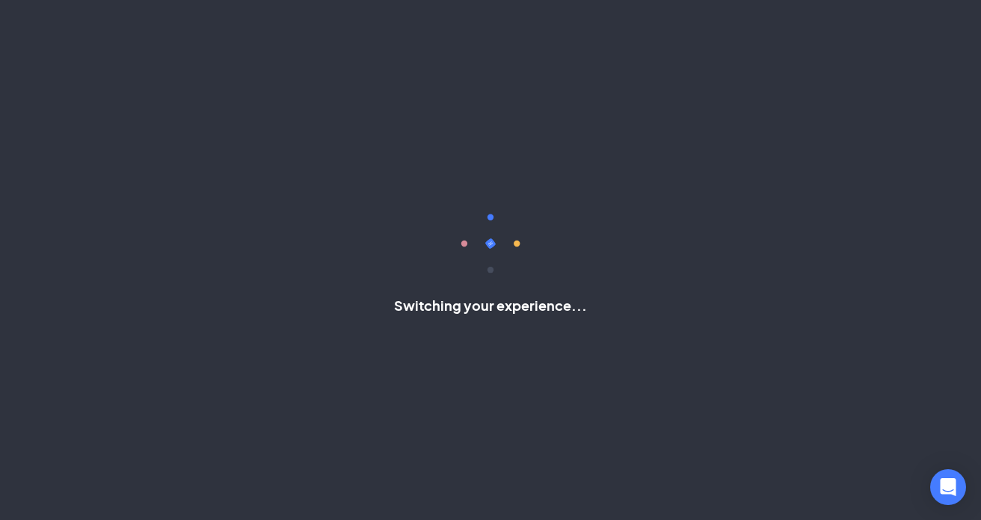
scroll to position [27, 0]
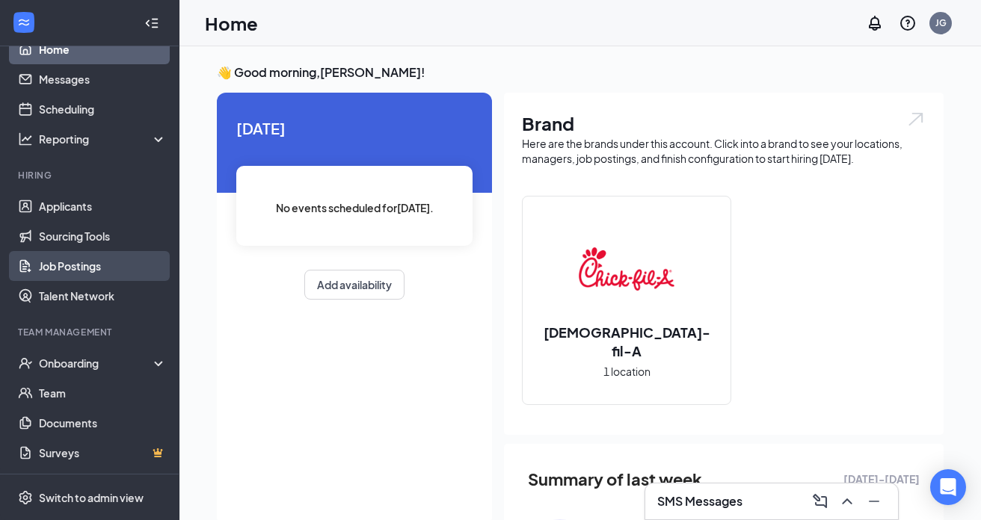
click at [86, 262] on link "Job Postings" at bounding box center [103, 266] width 128 height 30
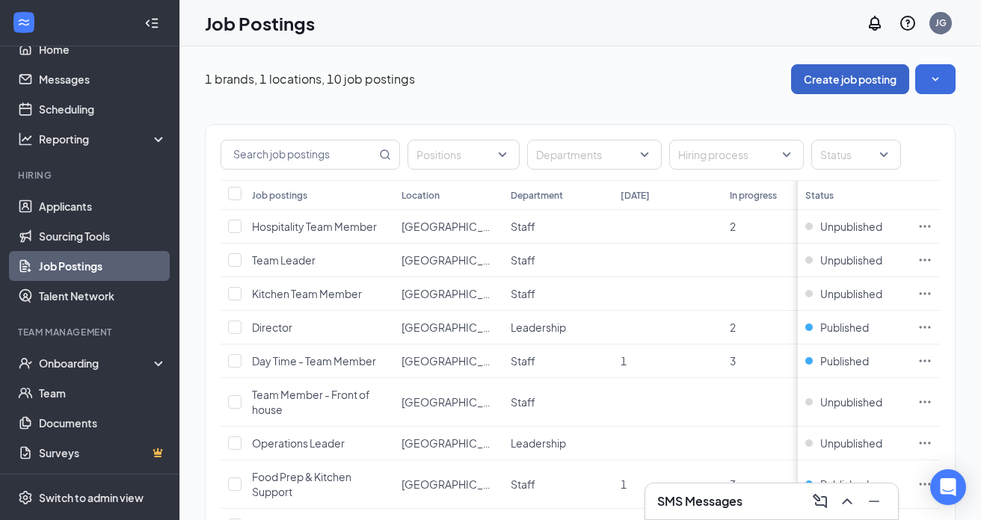
click at [845, 81] on button "Create job posting" at bounding box center [850, 79] width 118 height 30
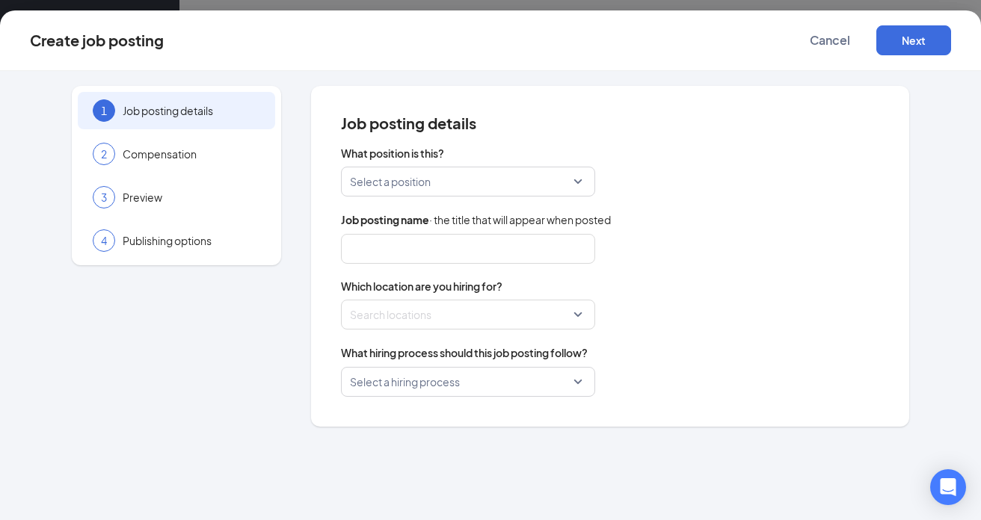
click at [397, 188] on input "search" at bounding box center [463, 181] width 226 height 28
click at [836, 42] on span "Cancel" at bounding box center [829, 40] width 40 height 15
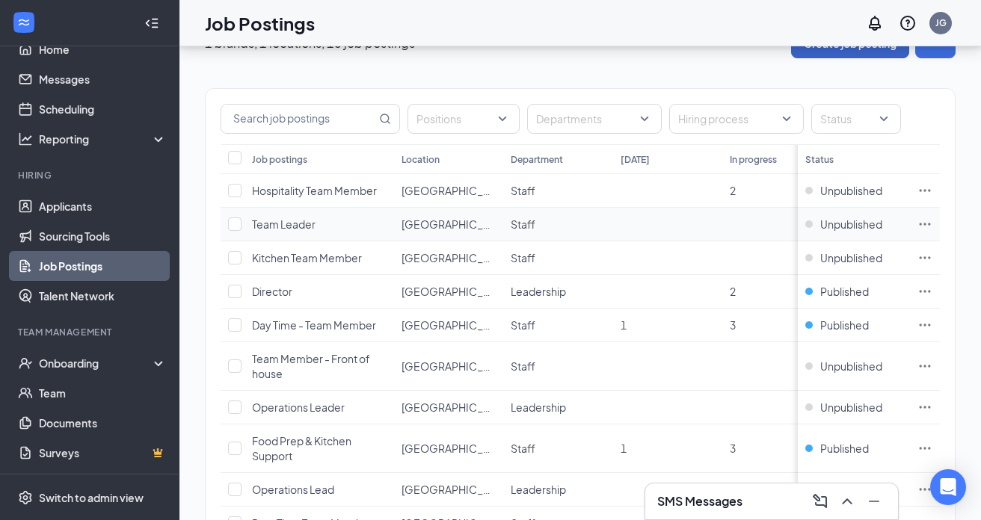
scroll to position [42, 0]
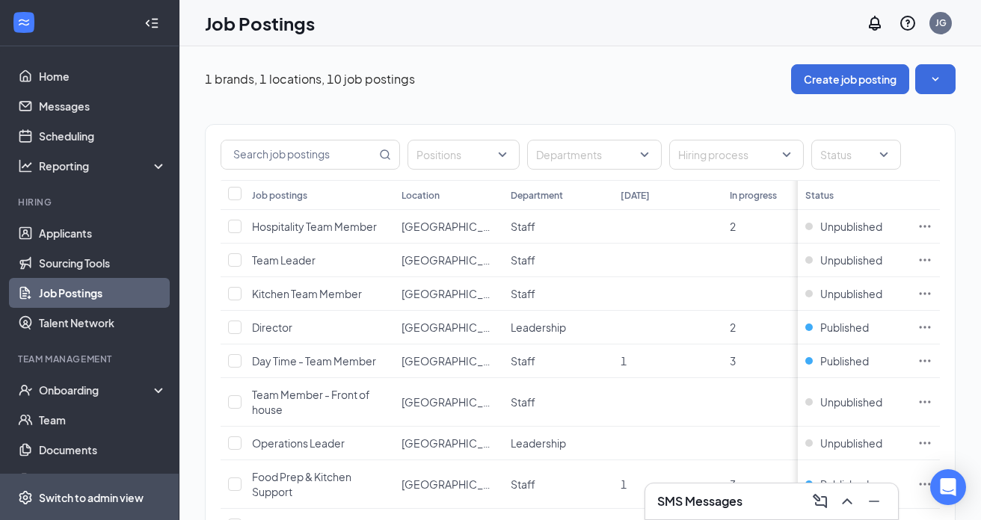
click at [103, 498] on div "Switch to admin view" at bounding box center [91, 497] width 105 height 15
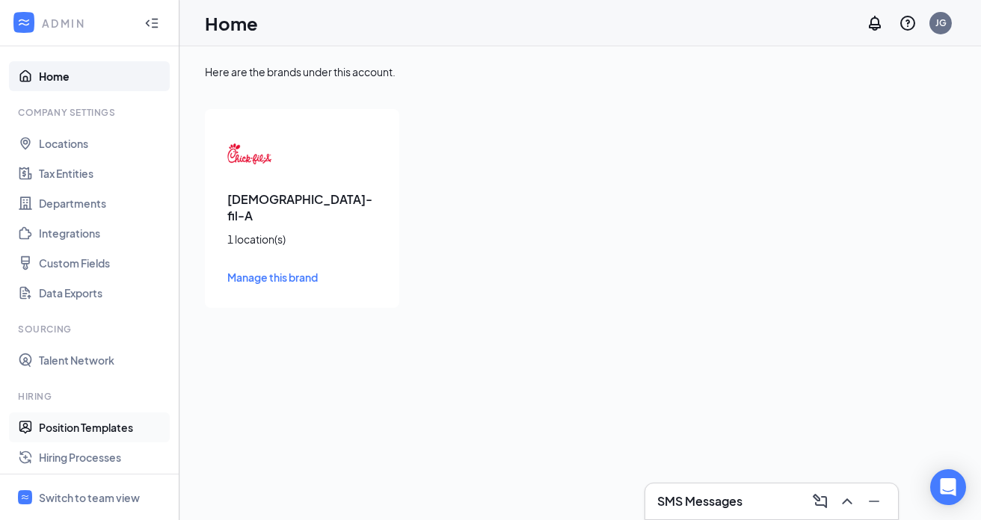
click at [89, 432] on link "Position Templates" at bounding box center [103, 428] width 128 height 30
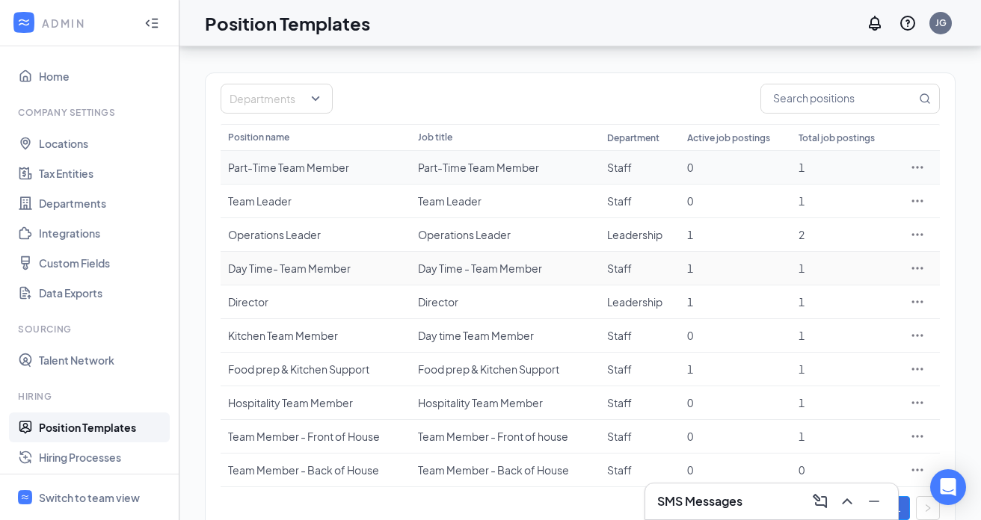
scroll to position [101, 0]
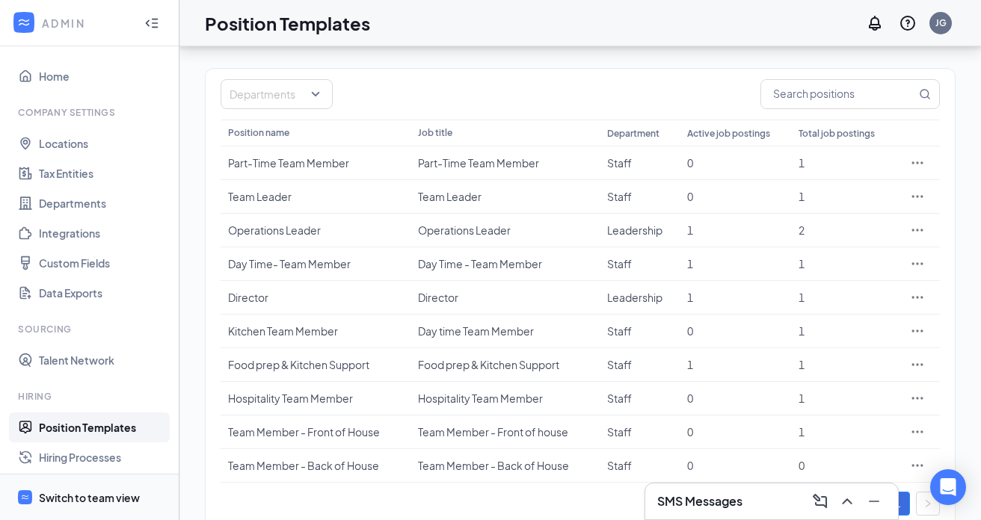
click at [84, 493] on div "Switch to team view" at bounding box center [89, 497] width 101 height 15
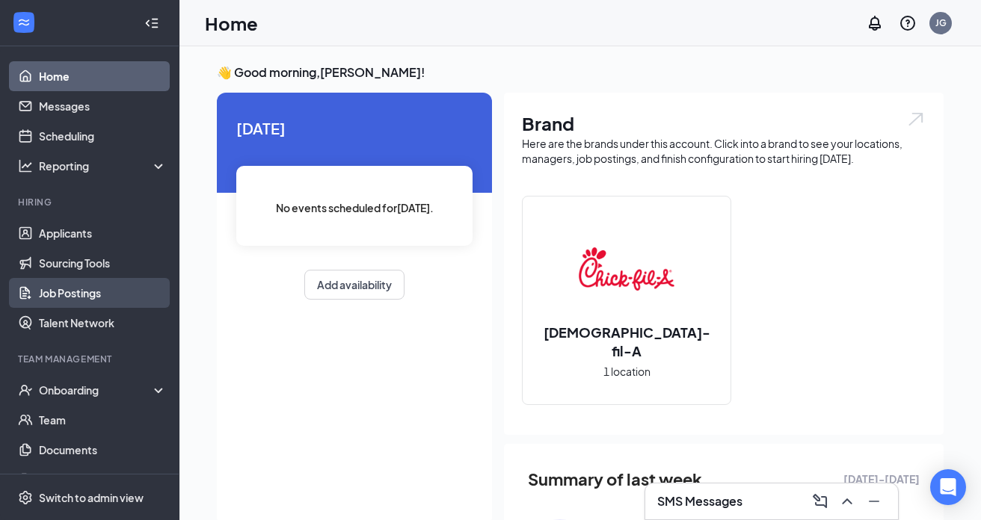
click at [89, 289] on link "Job Postings" at bounding box center [103, 293] width 128 height 30
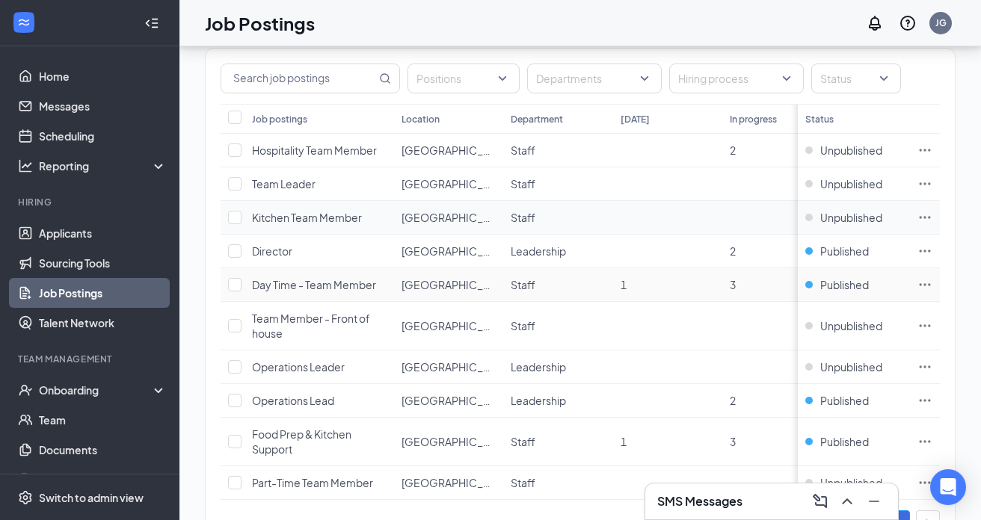
scroll to position [138, 0]
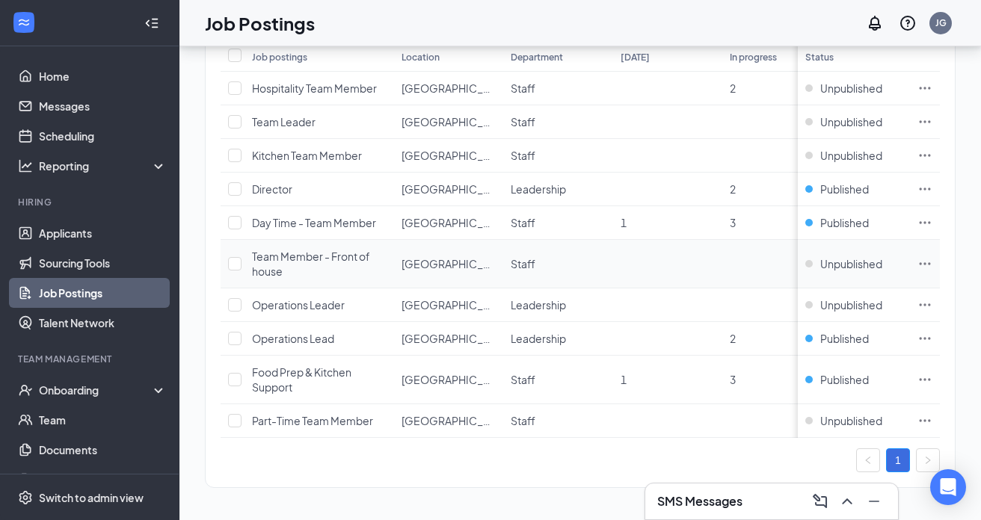
click at [925, 262] on icon "Ellipses" at bounding box center [924, 263] width 15 height 15
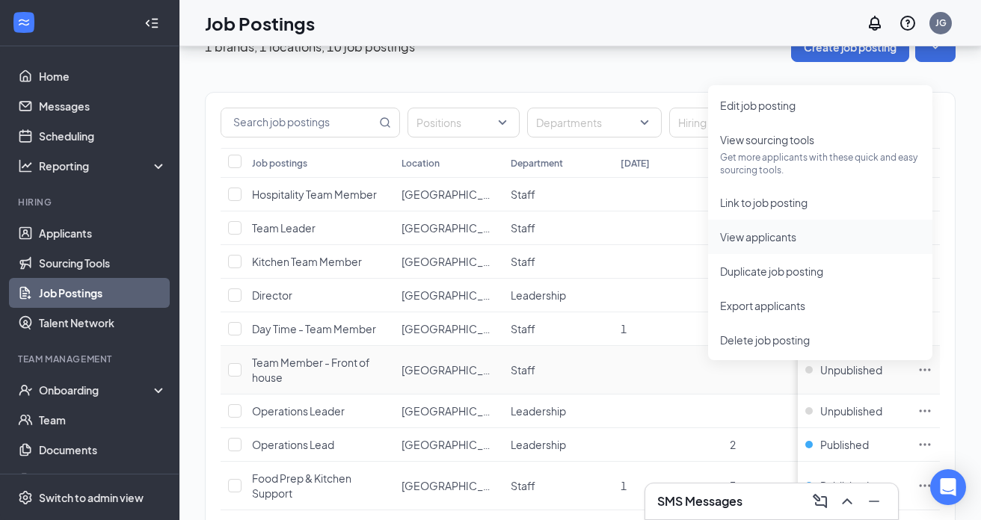
scroll to position [30, 0]
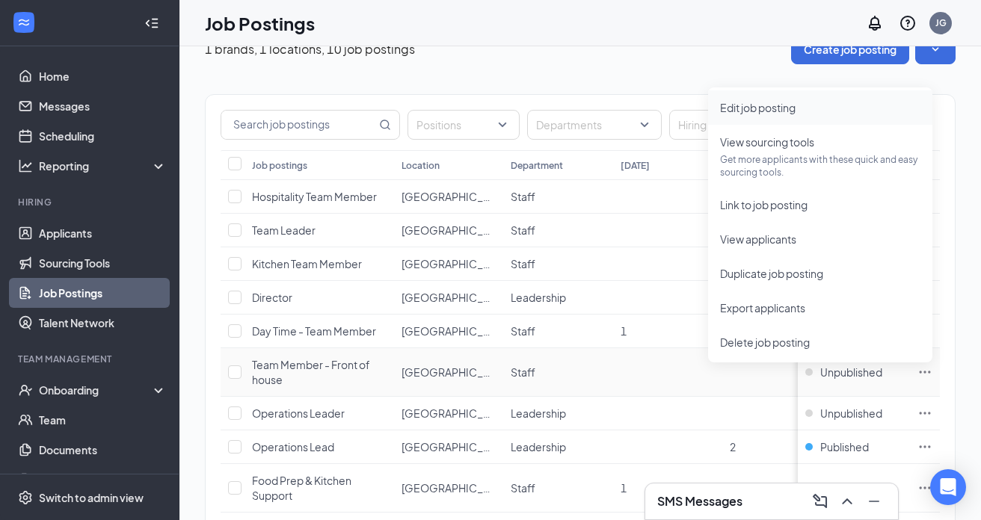
click at [777, 107] on span "Edit job posting" at bounding box center [757, 107] width 75 height 13
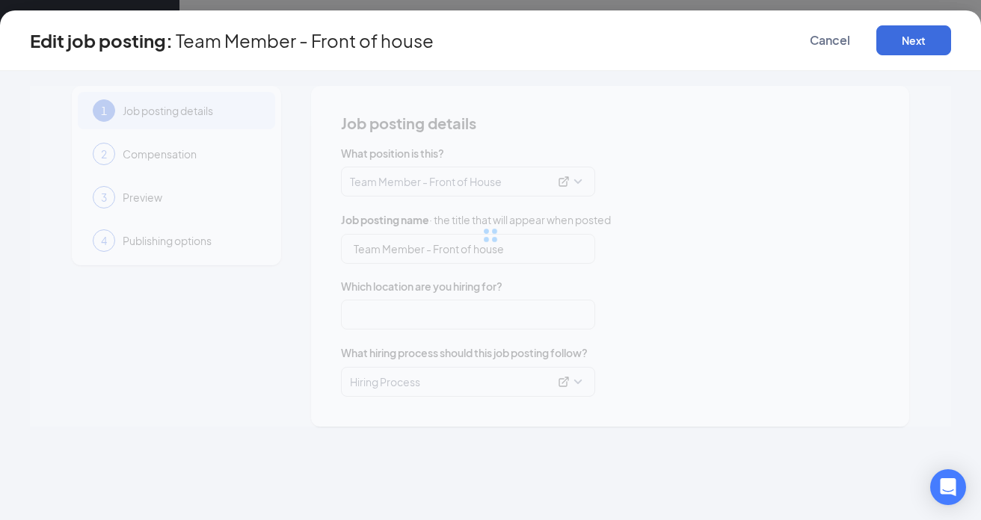
type input "Team Member - Front of house"
type input "[GEOGRAPHIC_DATA][PERSON_NAME]"
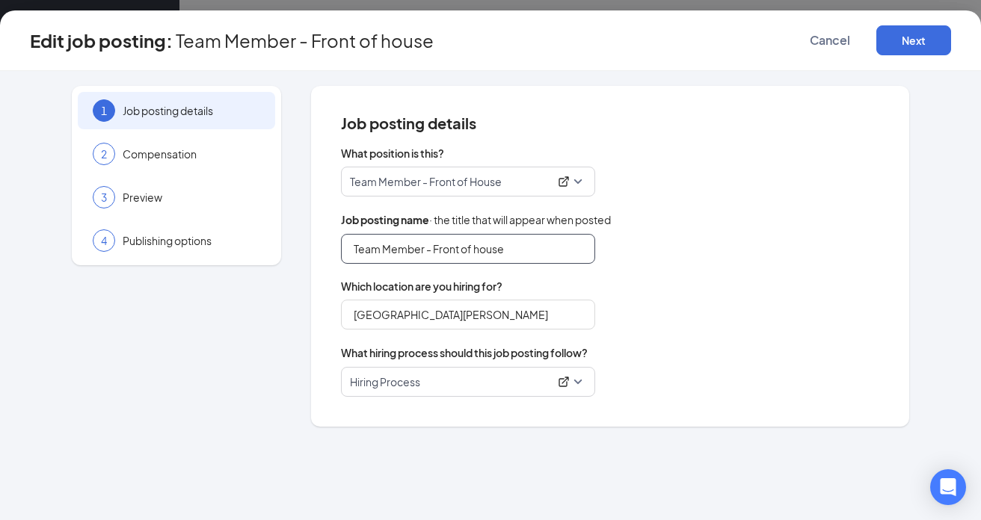
click at [478, 250] on input "Team Member - Front of house" at bounding box center [468, 249] width 254 height 30
click at [552, 253] on input "Team Member - Front of house" at bounding box center [468, 249] width 254 height 30
click at [479, 255] on input "Team Member - Front of house" at bounding box center [468, 249] width 254 height 30
type input "Team Member - Front of House"
click at [641, 250] on div "Team Member - Front of House" at bounding box center [610, 249] width 538 height 30
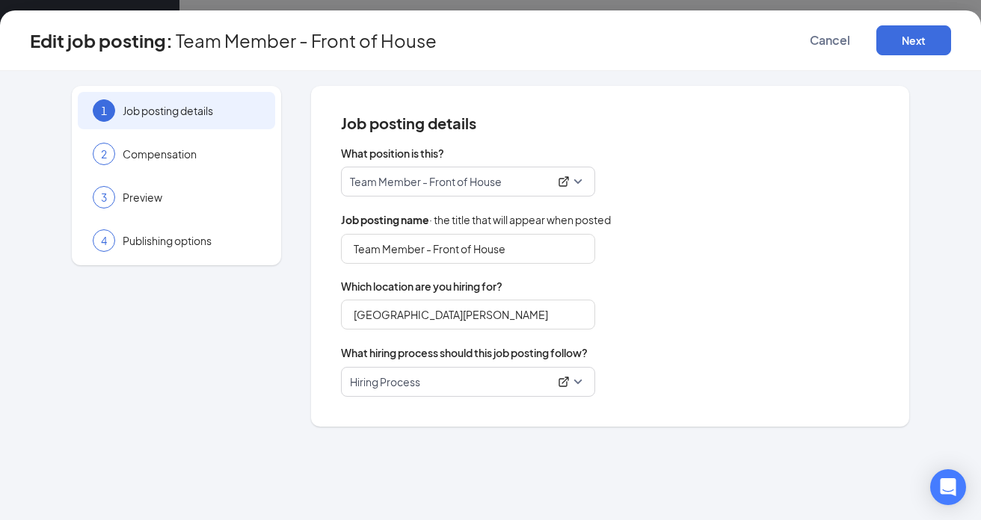
click at [536, 184] on p "Team Member - Front of House" at bounding box center [449, 181] width 199 height 15
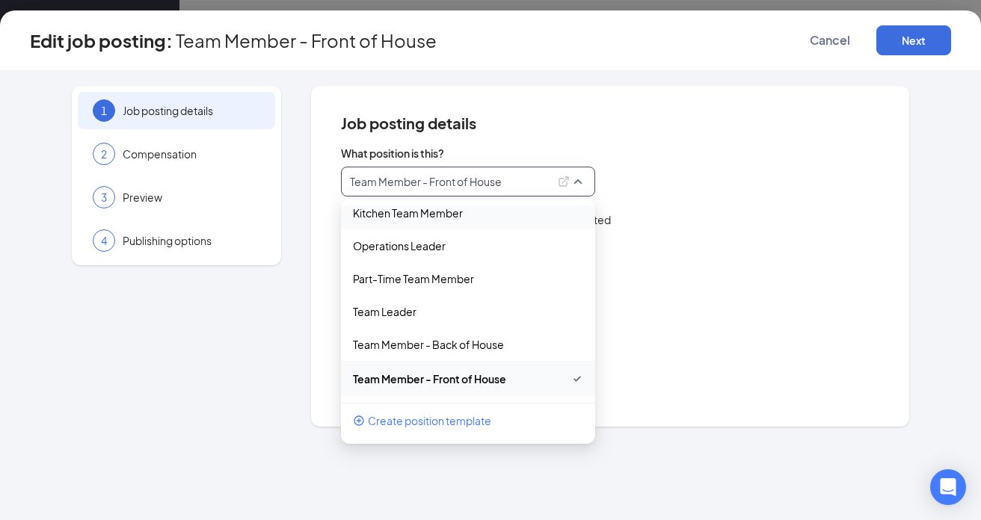
click at [700, 291] on span "Which location are you hiring for?" at bounding box center [610, 286] width 538 height 15
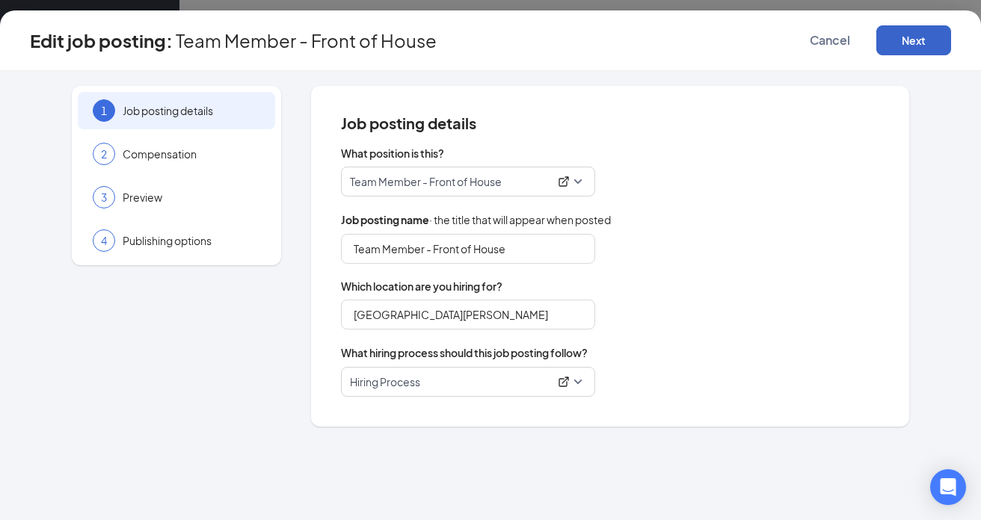
click at [910, 43] on button "Next" at bounding box center [913, 40] width 75 height 30
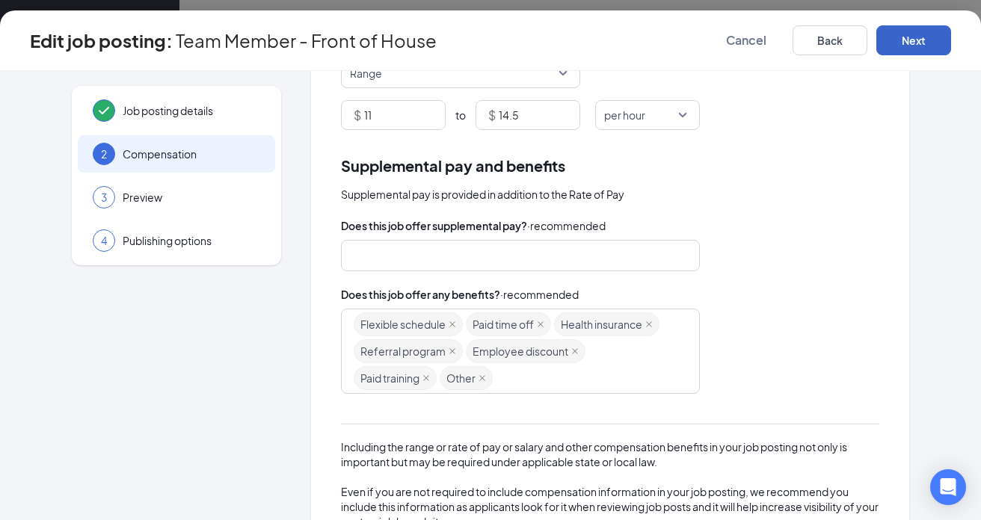
scroll to position [186, 0]
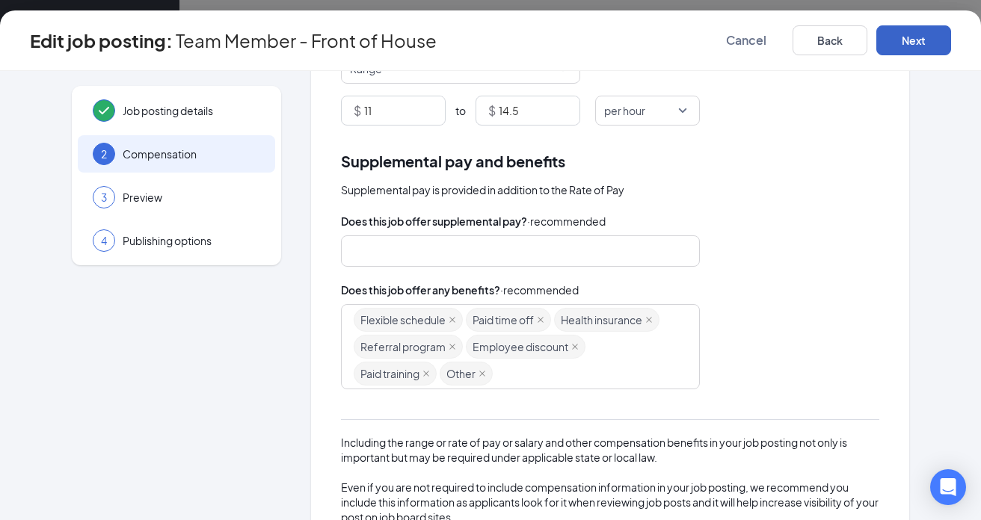
click at [510, 377] on div "Flexible schedule Paid time off Health insurance Referral program Employee disc…" at bounding box center [513, 346] width 319 height 81
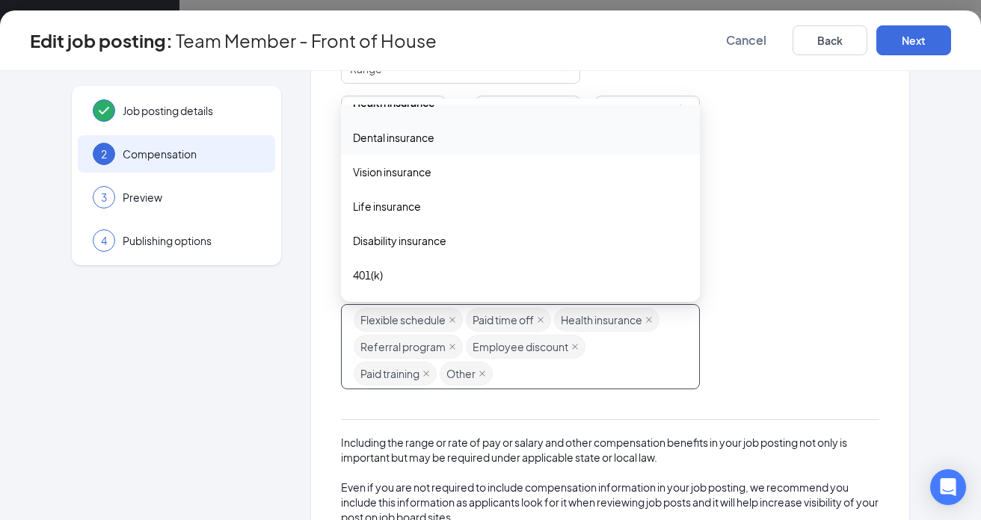
scroll to position [118, 0]
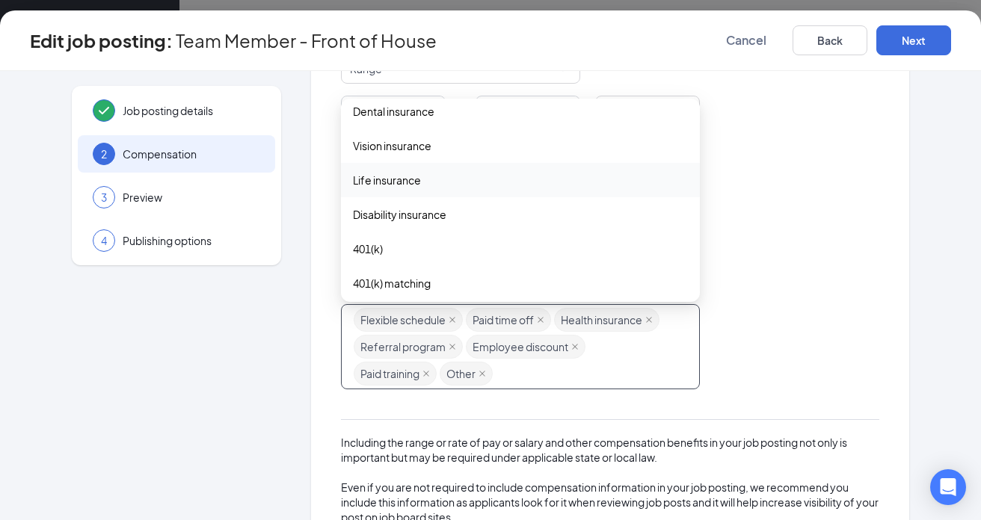
click at [457, 181] on span "Life insurance" at bounding box center [520, 180] width 335 height 16
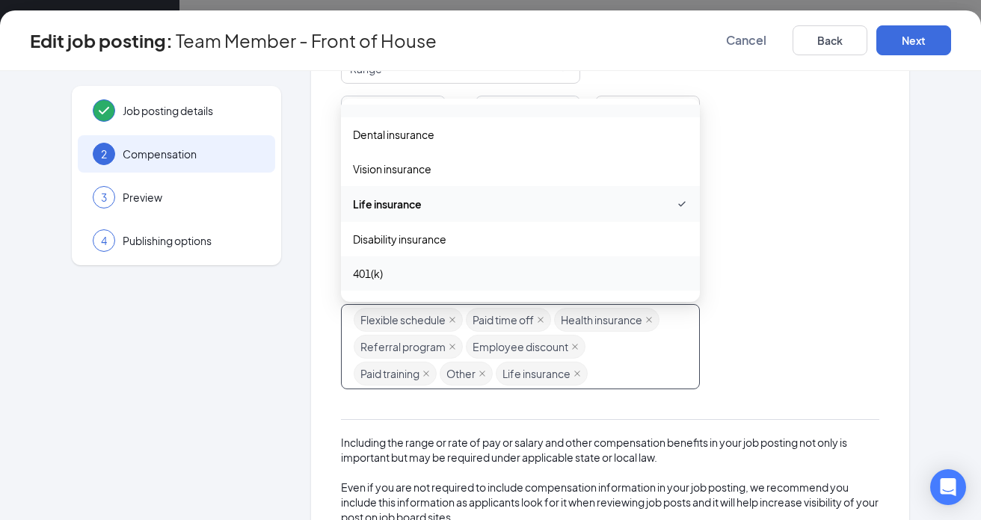
scroll to position [0, 0]
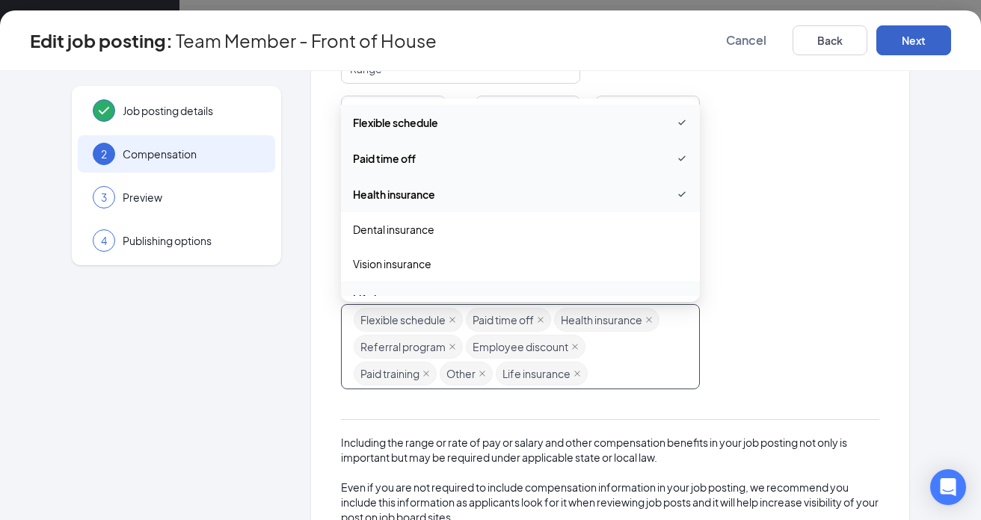
click at [906, 42] on button "Next" at bounding box center [913, 40] width 75 height 30
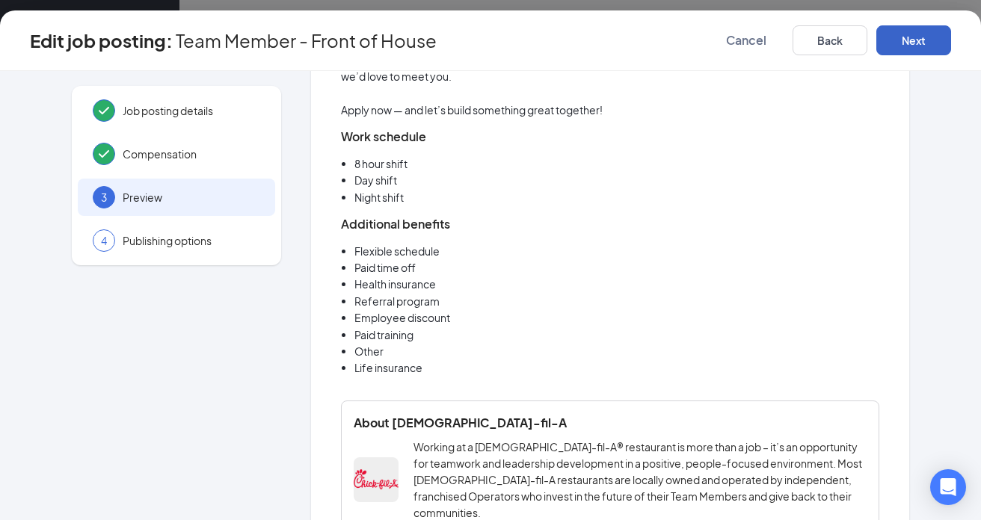
scroll to position [768, 0]
click at [925, 47] on button "Next" at bounding box center [913, 40] width 75 height 30
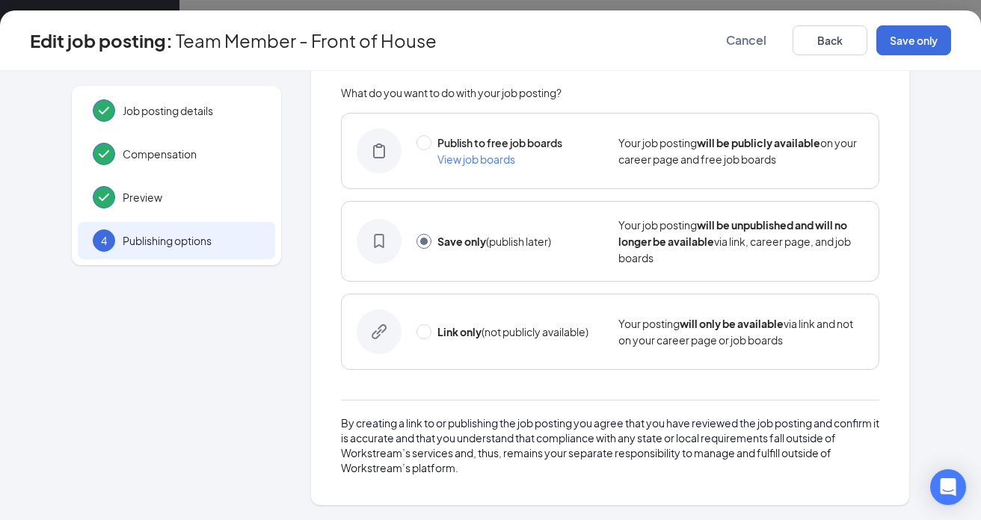
scroll to position [61, 0]
click at [425, 144] on input "radio" at bounding box center [423, 142] width 15 height 15
radio input "true"
radio input "false"
click at [927, 43] on button "Publish" at bounding box center [913, 40] width 75 height 30
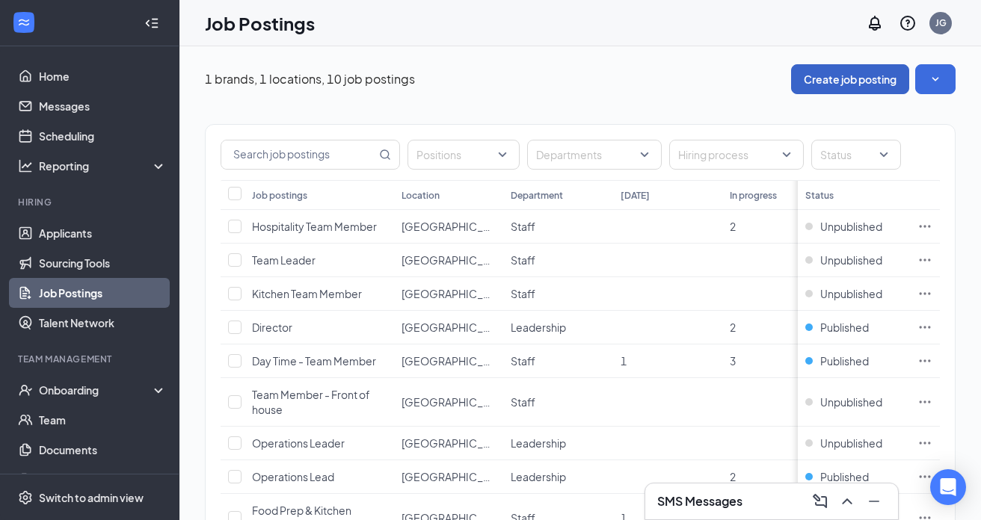
click at [849, 78] on button "Create job posting" at bounding box center [850, 79] width 118 height 30
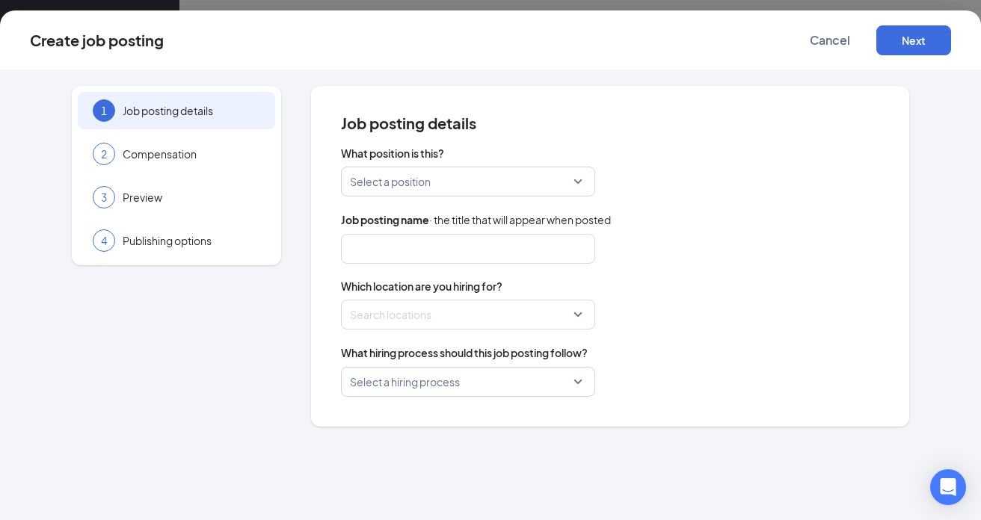
click at [562, 181] on input "search" at bounding box center [463, 181] width 226 height 28
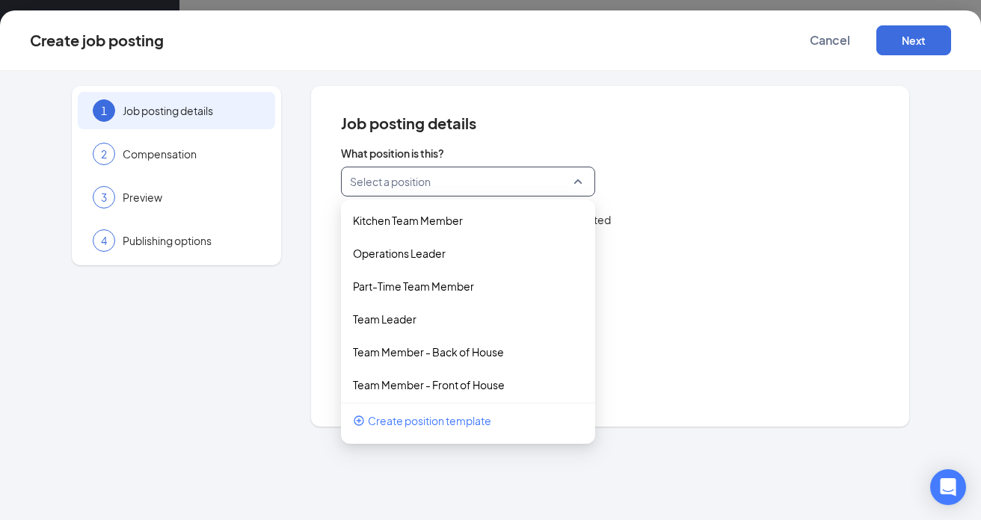
scroll to position [138, 0]
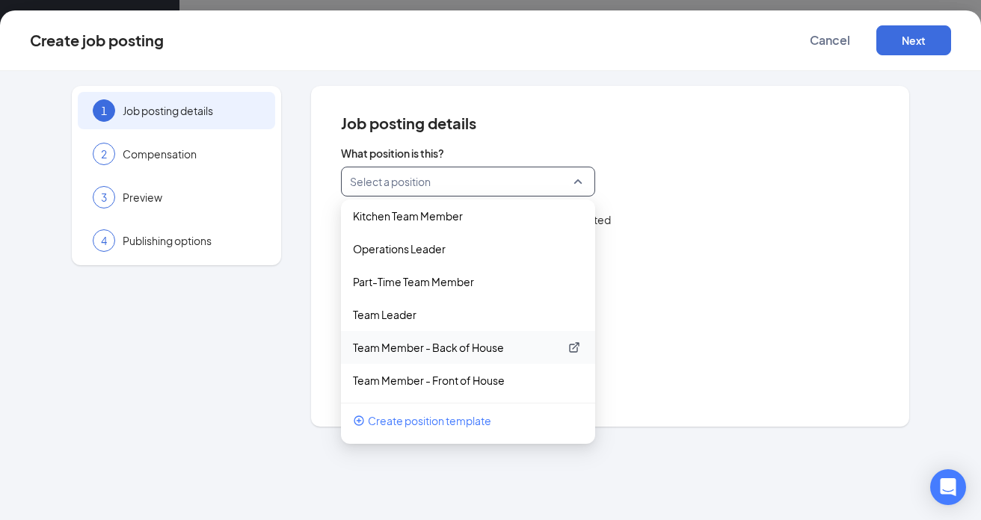
click at [442, 349] on p "Team Member - Back of House" at bounding box center [456, 347] width 206 height 15
type input "Team Member - Back of House"
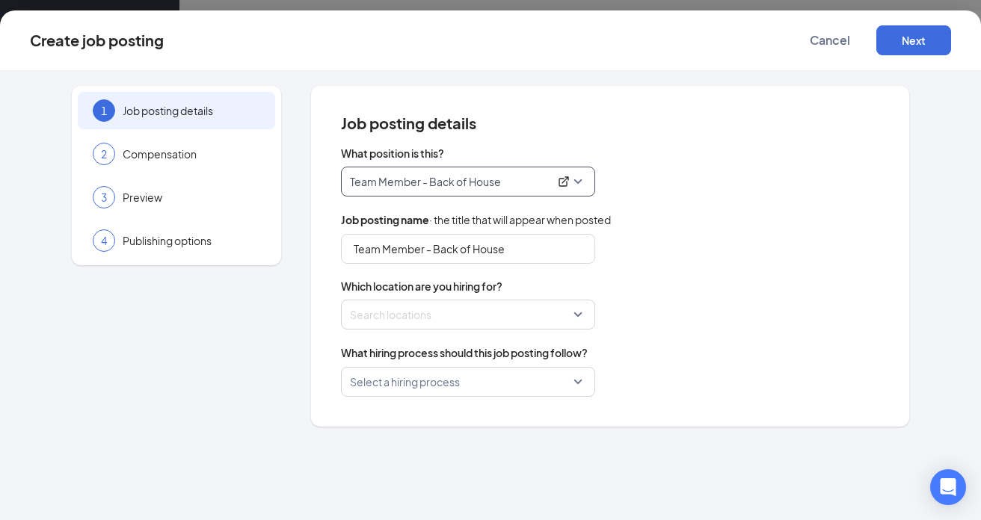
click at [436, 323] on div at bounding box center [464, 315] width 226 height 24
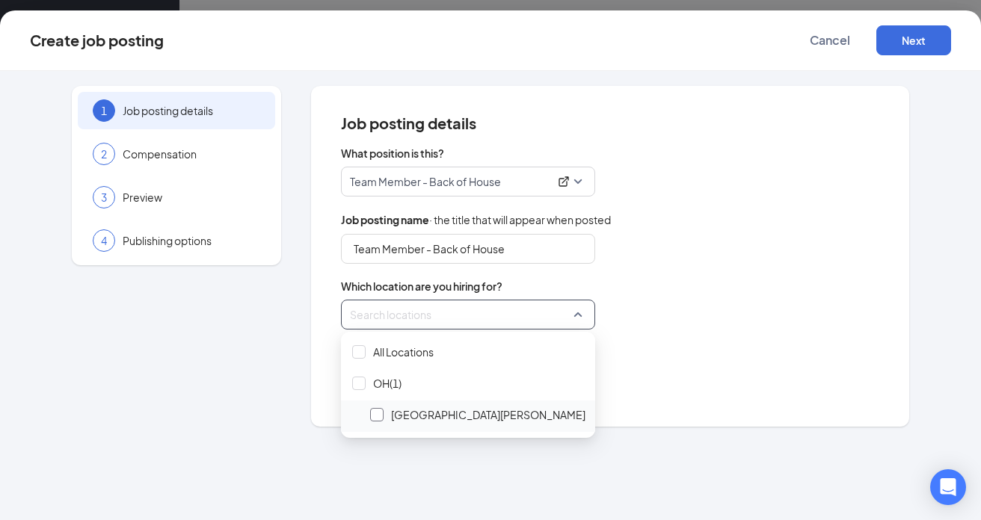
click at [380, 416] on div at bounding box center [376, 414] width 13 height 13
click at [723, 380] on div "Select a hiring process" at bounding box center [610, 382] width 538 height 30
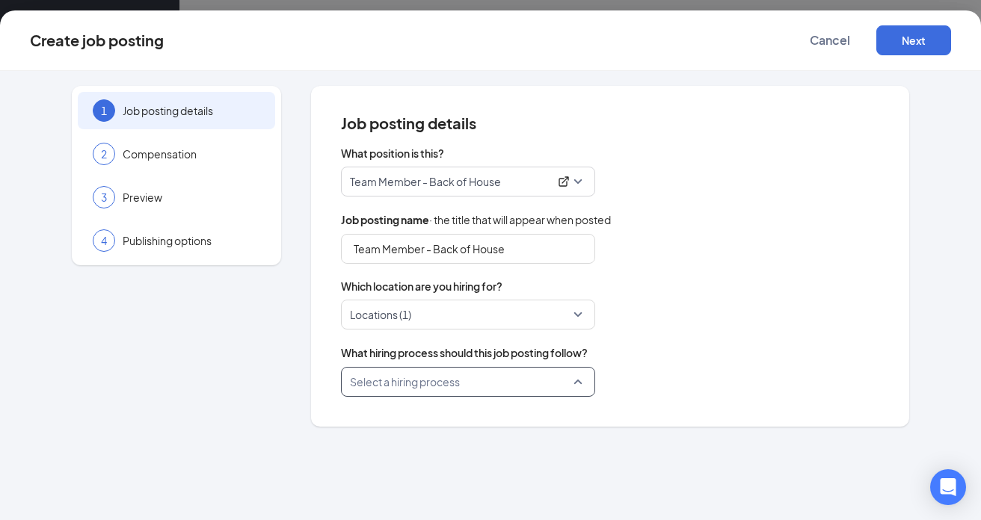
click at [519, 379] on input "search" at bounding box center [463, 382] width 226 height 28
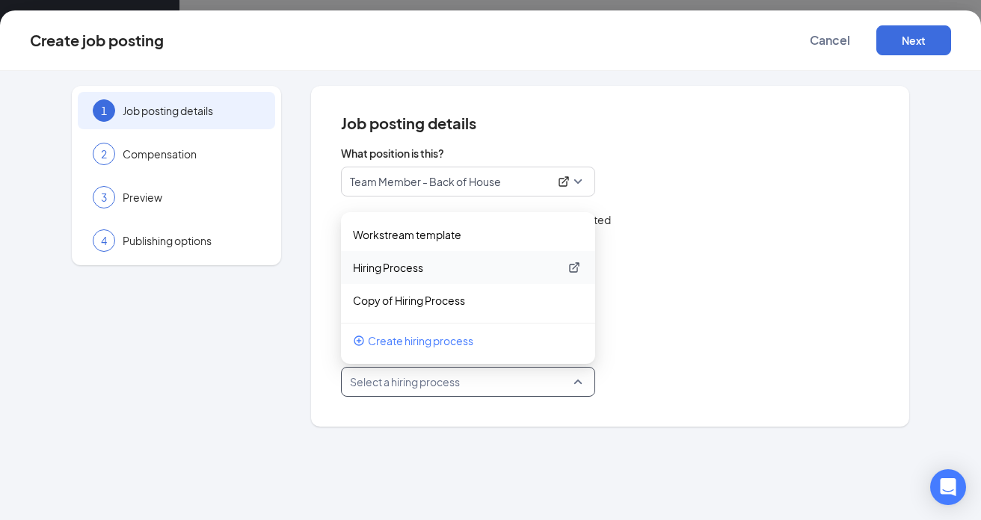
click at [416, 271] on p "Hiring Process" at bounding box center [456, 267] width 206 height 15
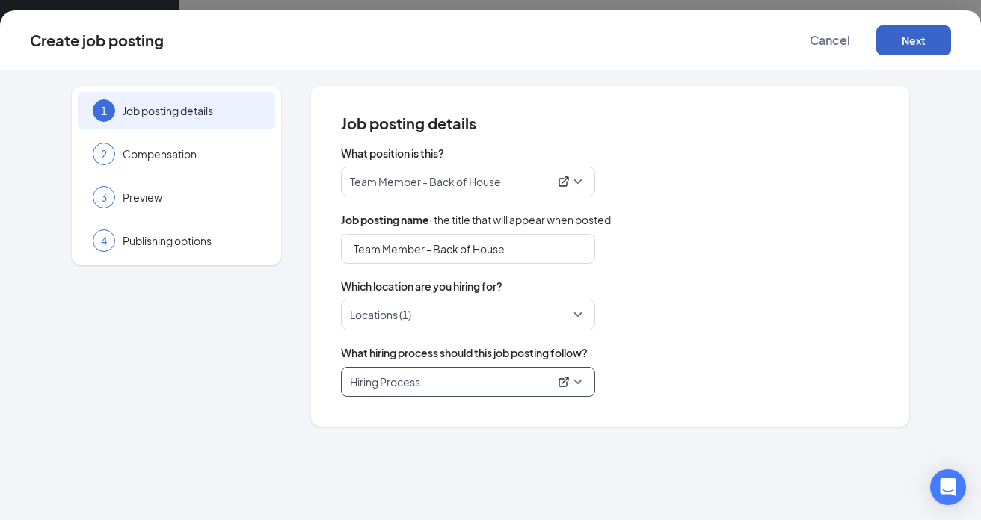
click at [903, 43] on button "Next" at bounding box center [913, 40] width 75 height 30
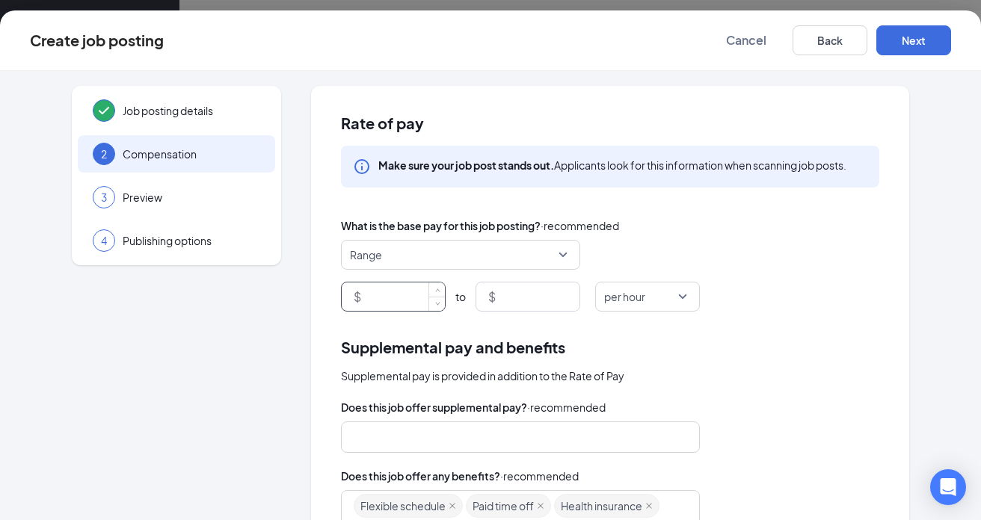
click at [410, 300] on input at bounding box center [404, 297] width 81 height 28
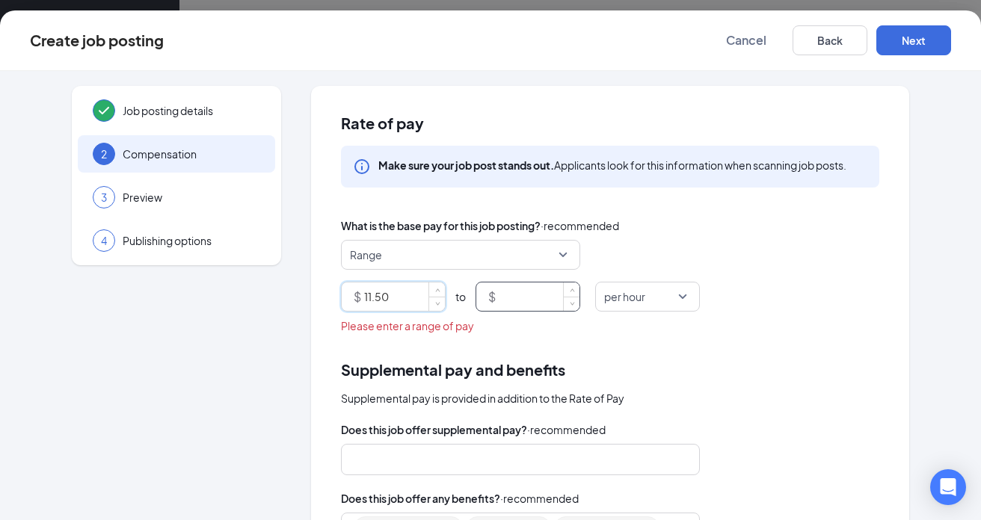
type input "11.5"
click at [520, 297] on input at bounding box center [539, 297] width 81 height 28
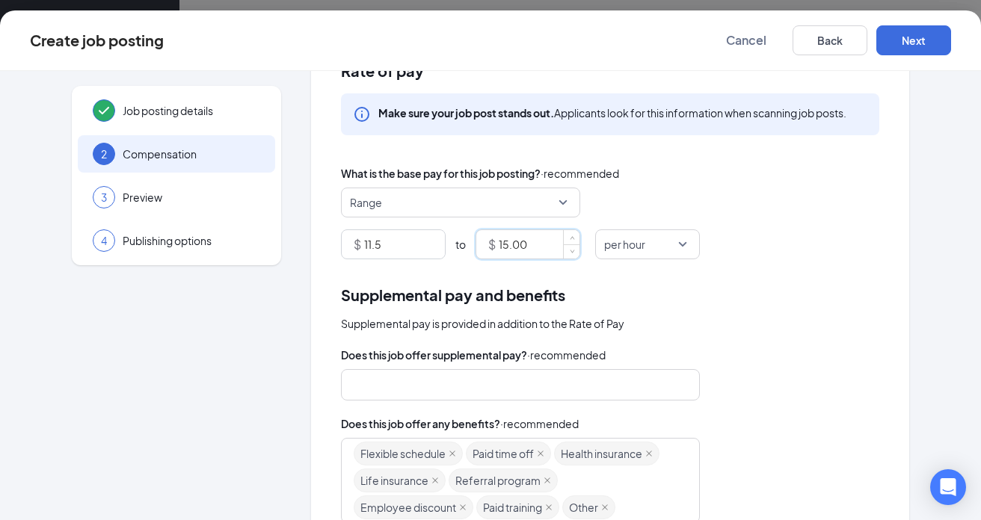
scroll to position [62, 0]
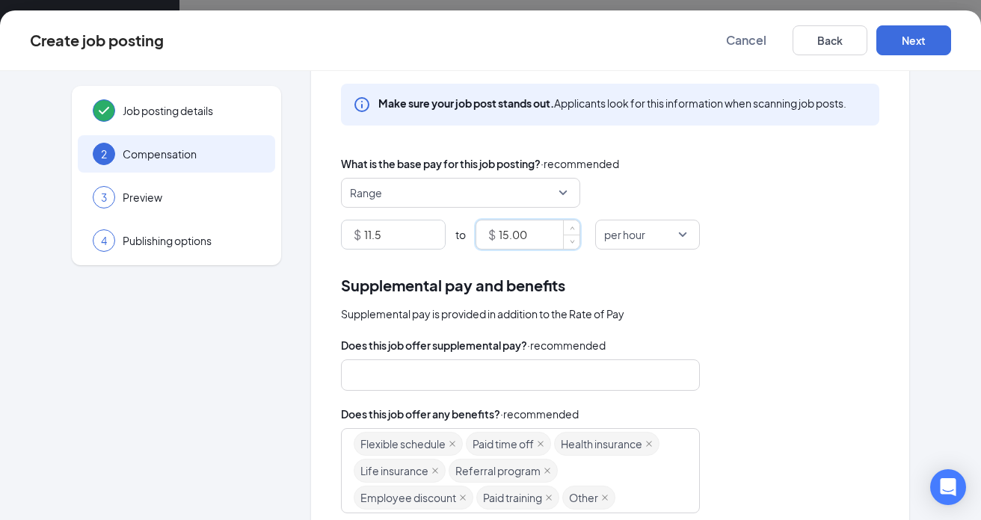
click at [483, 377] on div at bounding box center [513, 375] width 319 height 24
type input "15"
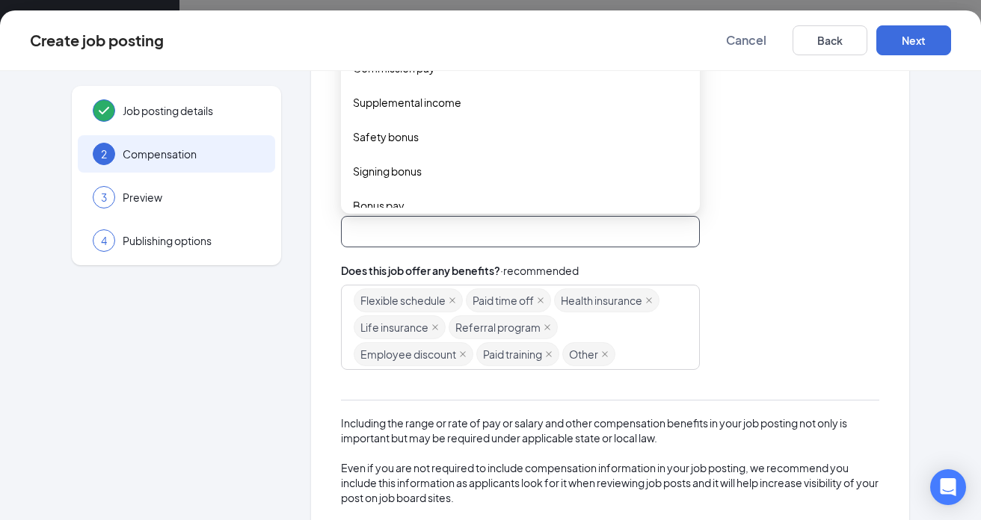
scroll to position [211, 0]
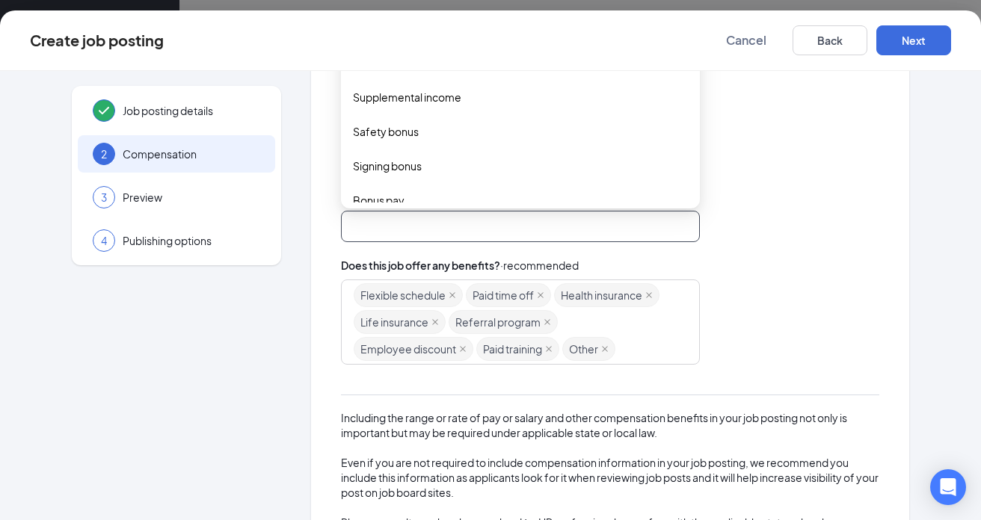
click at [732, 273] on div "Does this job offer any benefits? · recommended" at bounding box center [610, 265] width 538 height 16
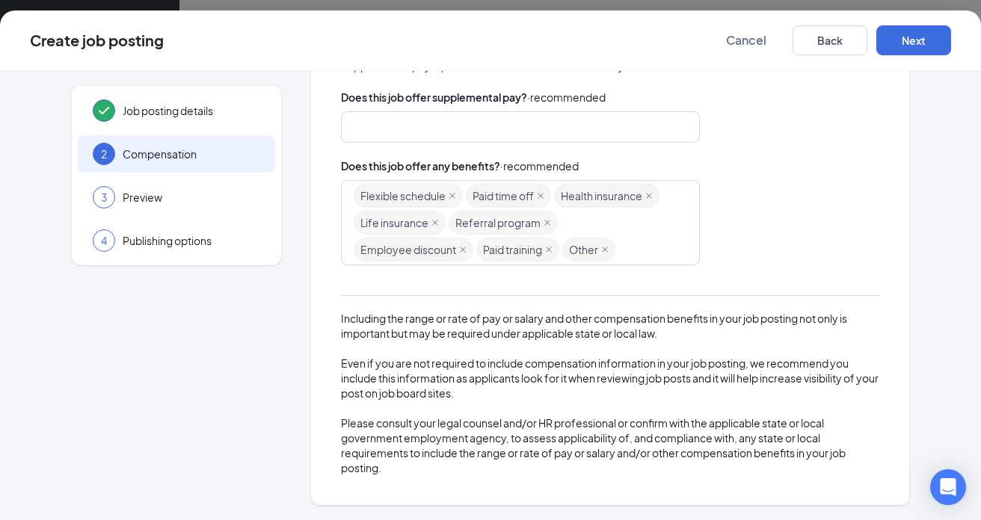
scroll to position [38, 0]
click at [916, 42] on button "Next" at bounding box center [913, 40] width 75 height 30
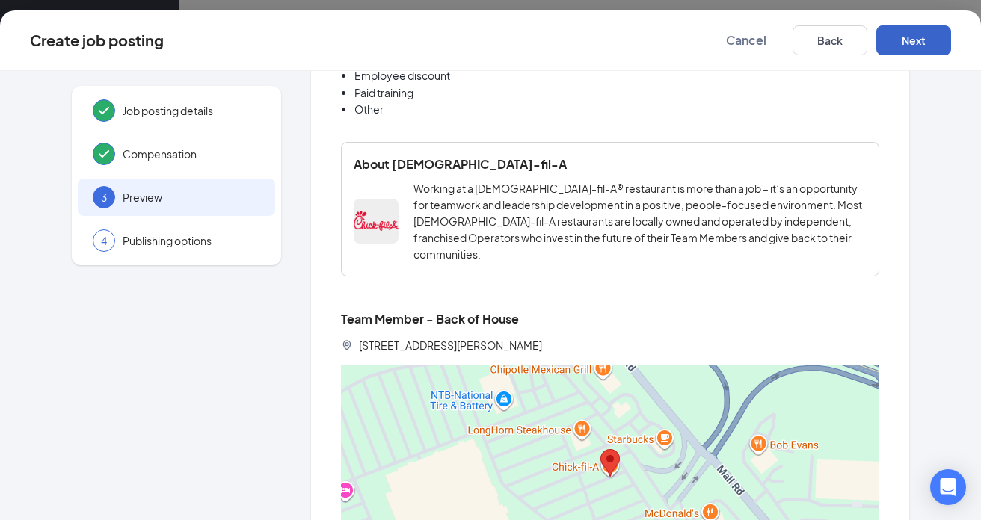
scroll to position [1073, 0]
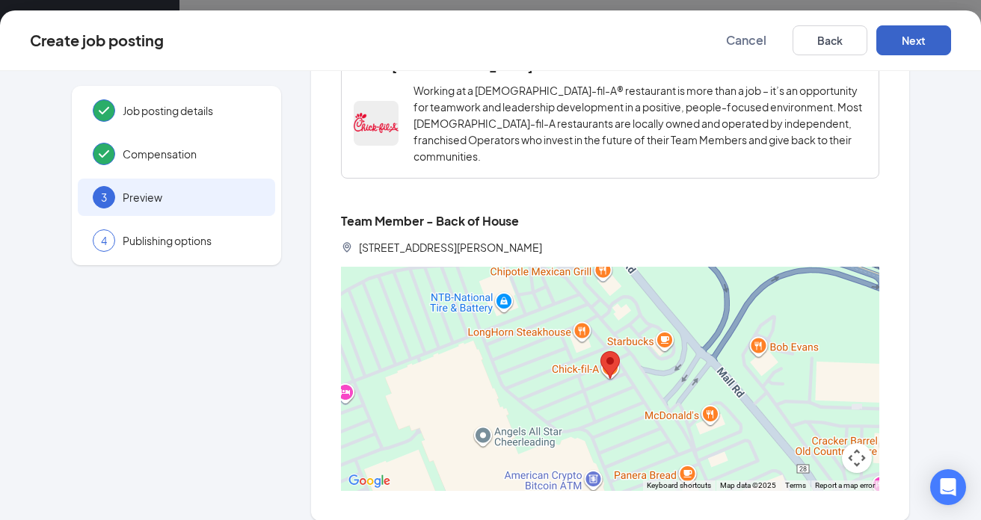
click at [913, 43] on button "Next" at bounding box center [913, 40] width 75 height 30
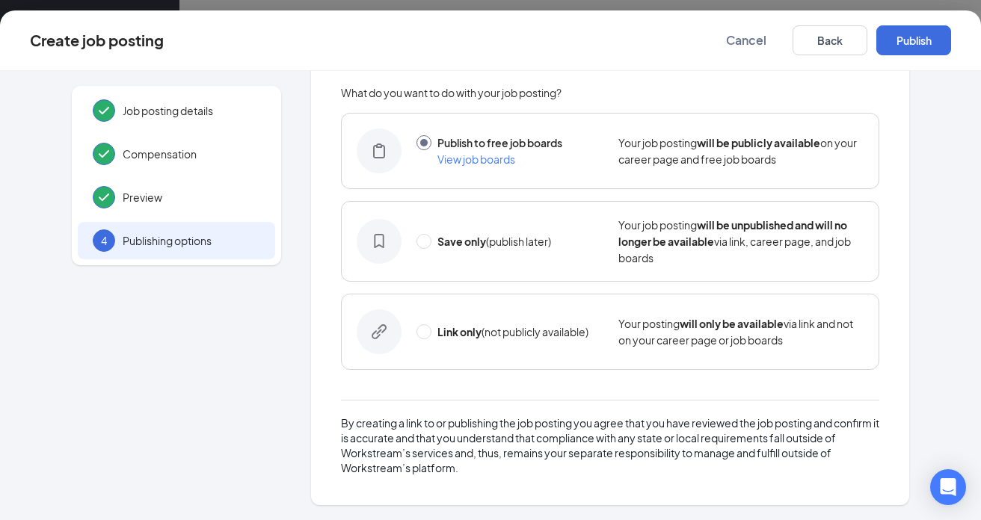
scroll to position [61, 0]
click at [919, 43] on button "Publish" at bounding box center [913, 40] width 75 height 30
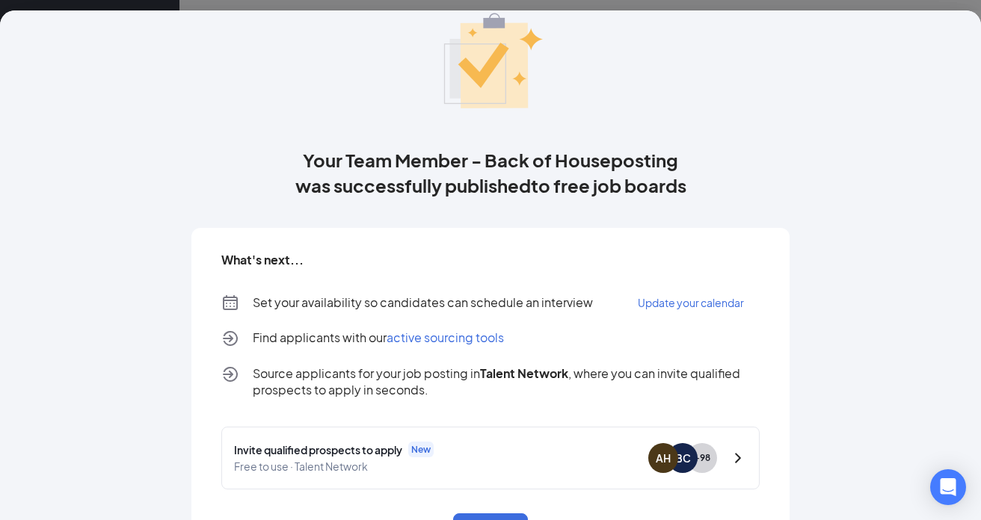
click at [760, 6] on div at bounding box center [490, 260] width 981 height 520
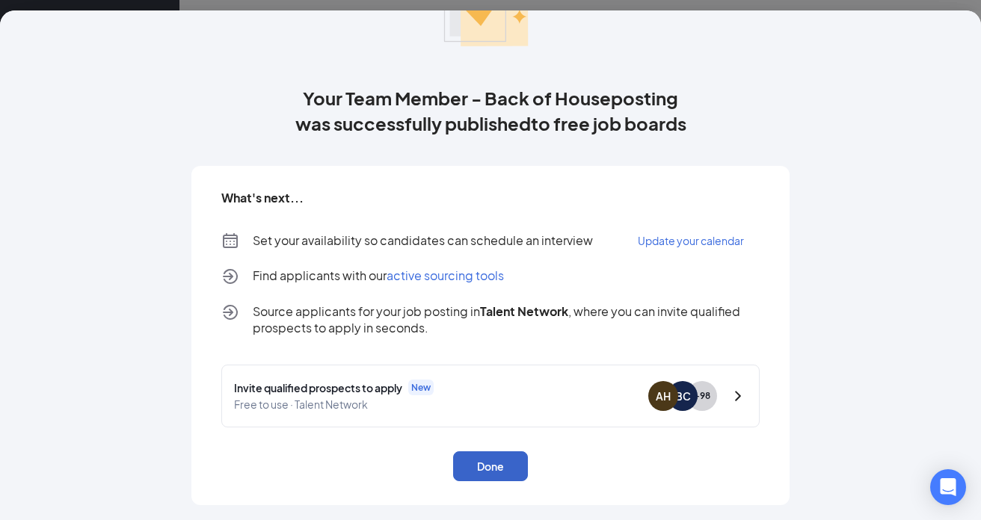
click at [489, 466] on button "Done" at bounding box center [490, 466] width 75 height 30
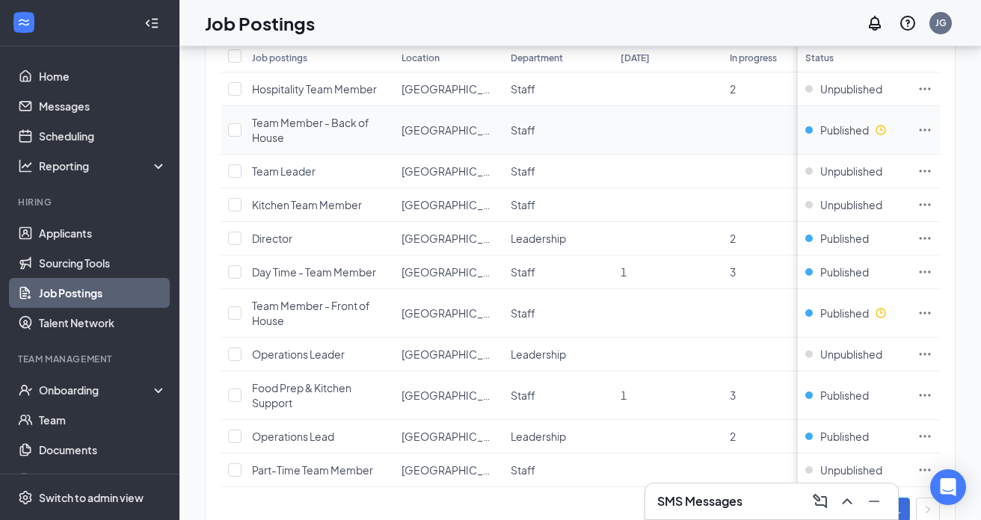
scroll to position [138, 0]
click at [647, 270] on td "1" at bounding box center [667, 272] width 109 height 34
click at [362, 271] on span "Day Time - Team Member" at bounding box center [314, 271] width 124 height 13
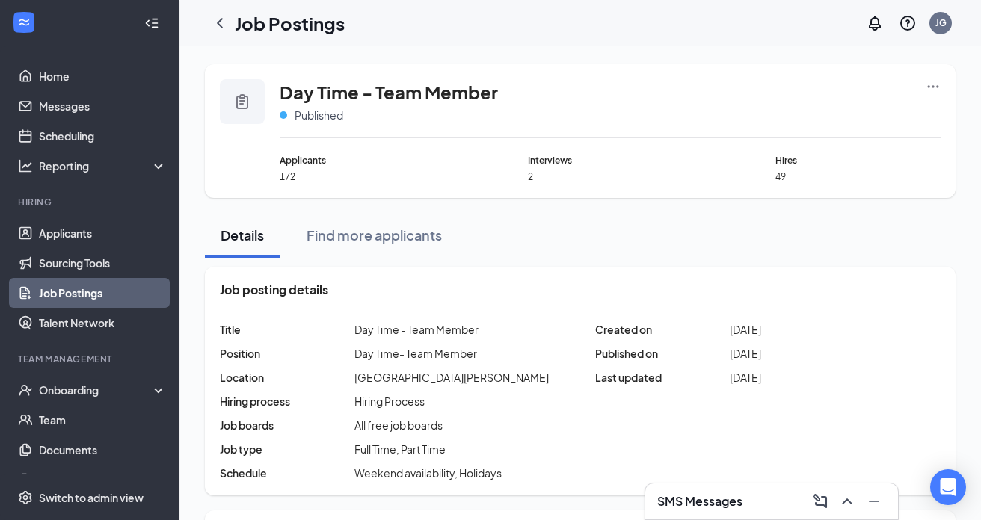
click at [934, 87] on icon "Ellipses" at bounding box center [932, 86] width 15 height 15
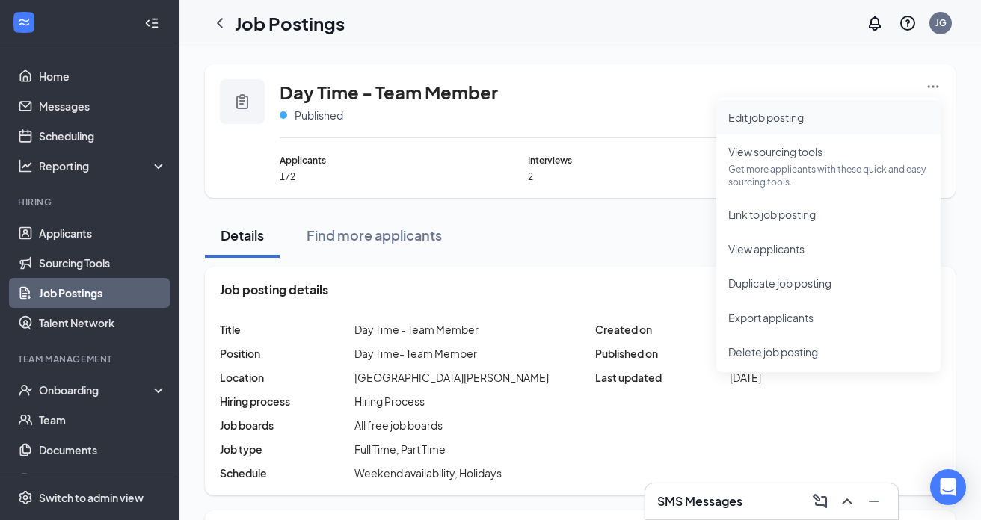
click at [756, 114] on span "Edit job posting" at bounding box center [765, 117] width 75 height 13
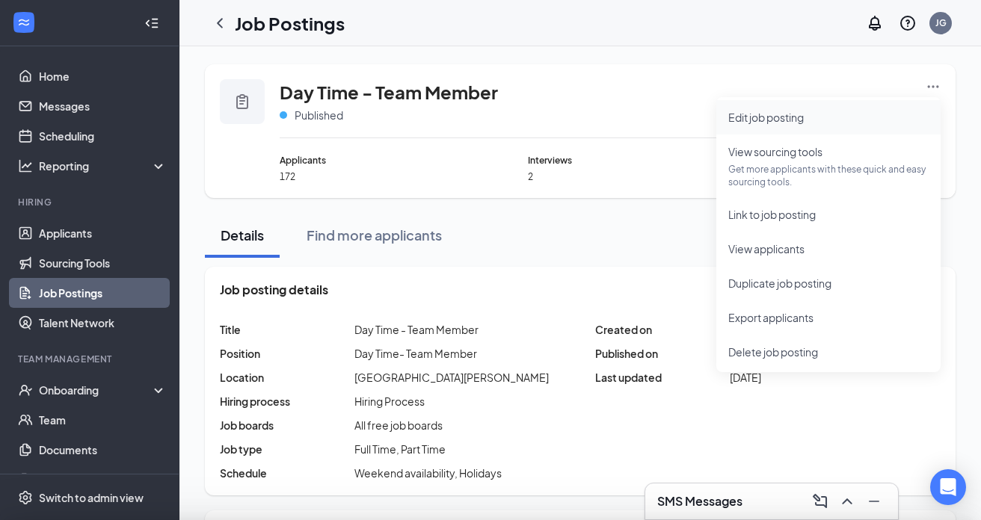
type input "Day Time - Team Member"
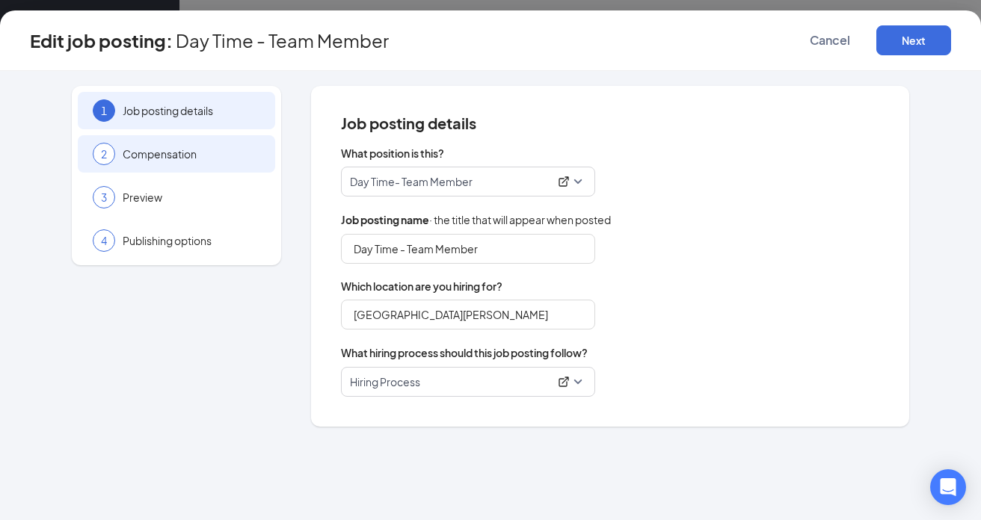
click at [238, 153] on span "Compensation" at bounding box center [192, 153] width 138 height 15
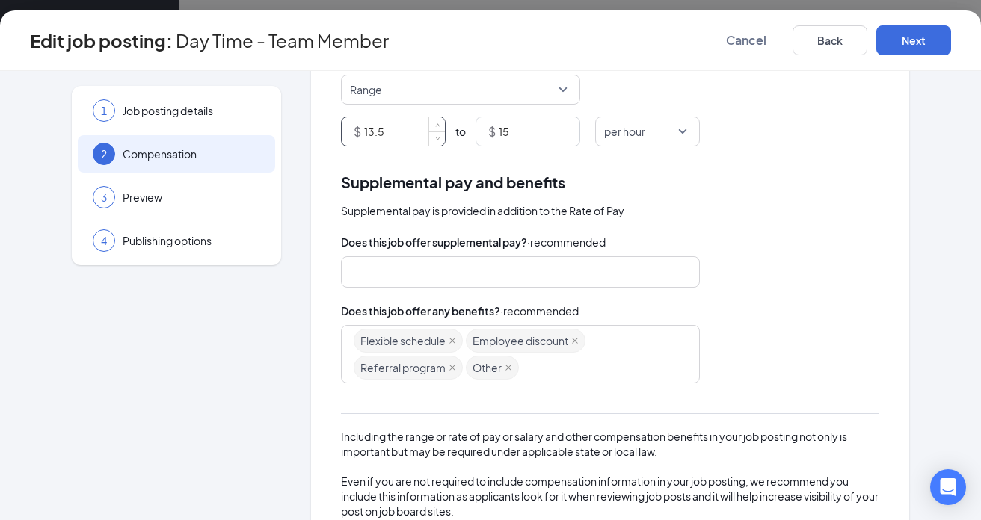
scroll to position [175, 0]
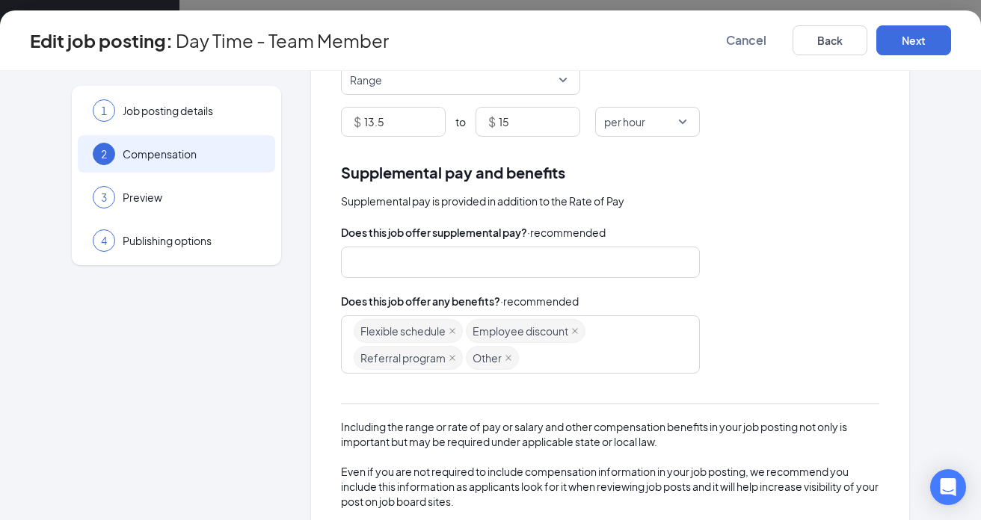
click at [540, 361] on div "Flexible schedule Employee discount Referral program Other" at bounding box center [513, 345] width 319 height 54
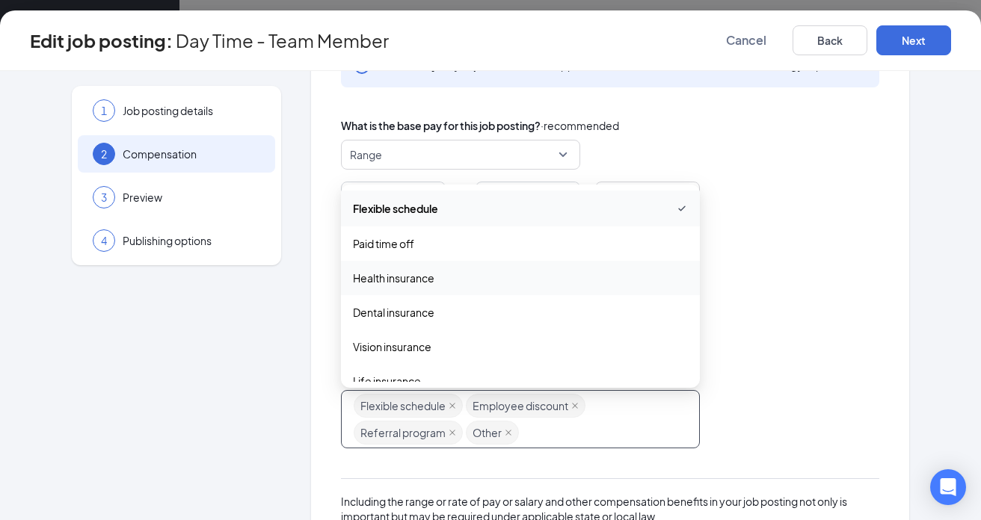
scroll to position [99, 0]
click at [434, 249] on span "Paid time off" at bounding box center [520, 244] width 335 height 16
click at [419, 280] on span "Health insurance" at bounding box center [393, 280] width 81 height 16
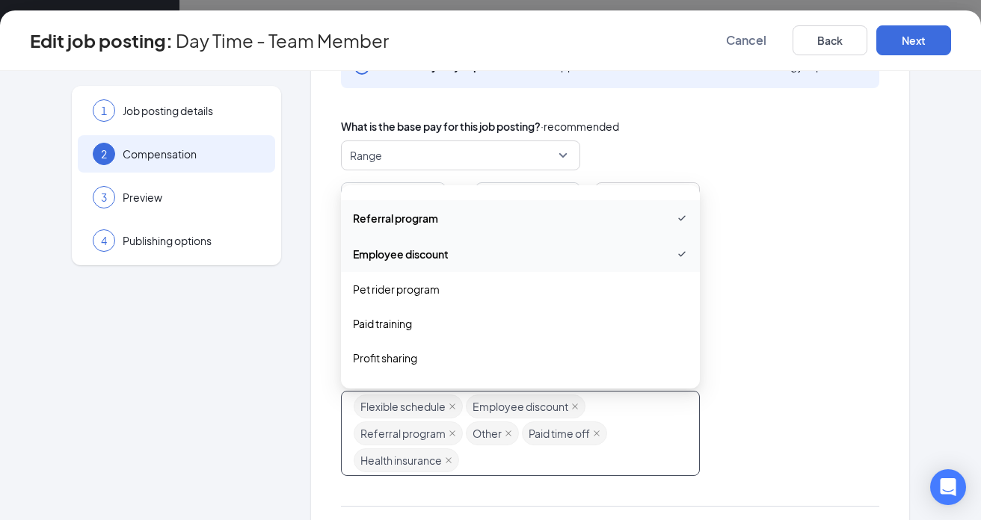
scroll to position [324, 0]
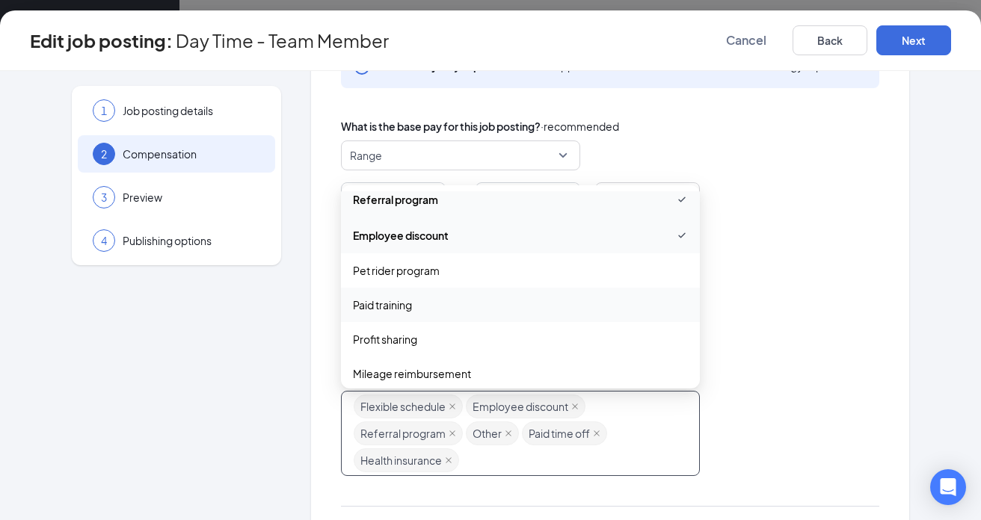
click at [414, 307] on span "Paid training" at bounding box center [520, 305] width 335 height 16
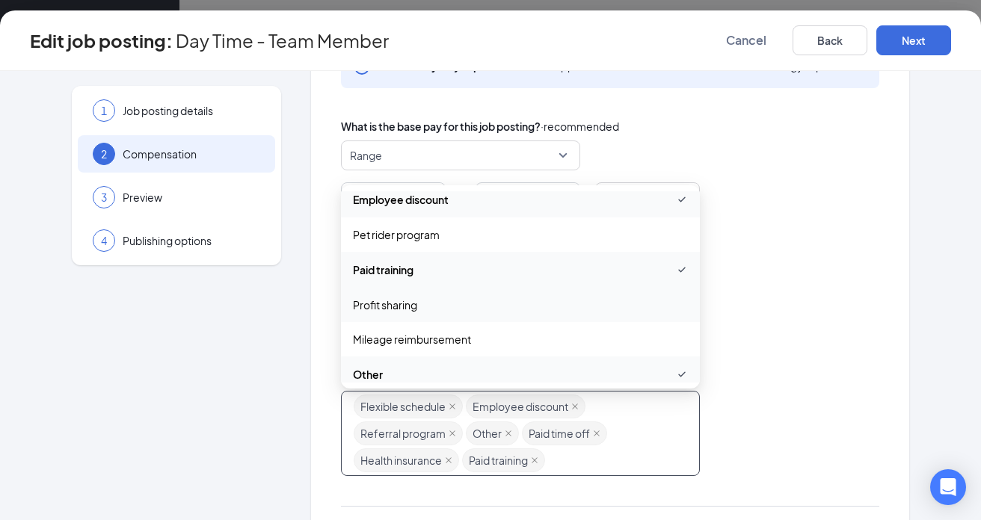
scroll to position [369, 0]
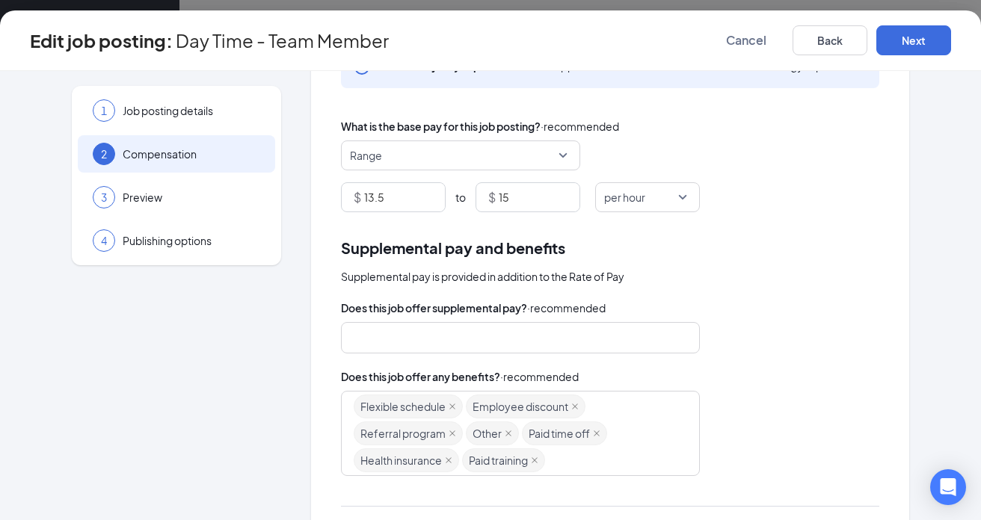
click at [795, 257] on div "Supplemental pay and benefits" at bounding box center [610, 247] width 538 height 23
click at [230, 206] on div "3 Preview" at bounding box center [176, 197] width 197 height 37
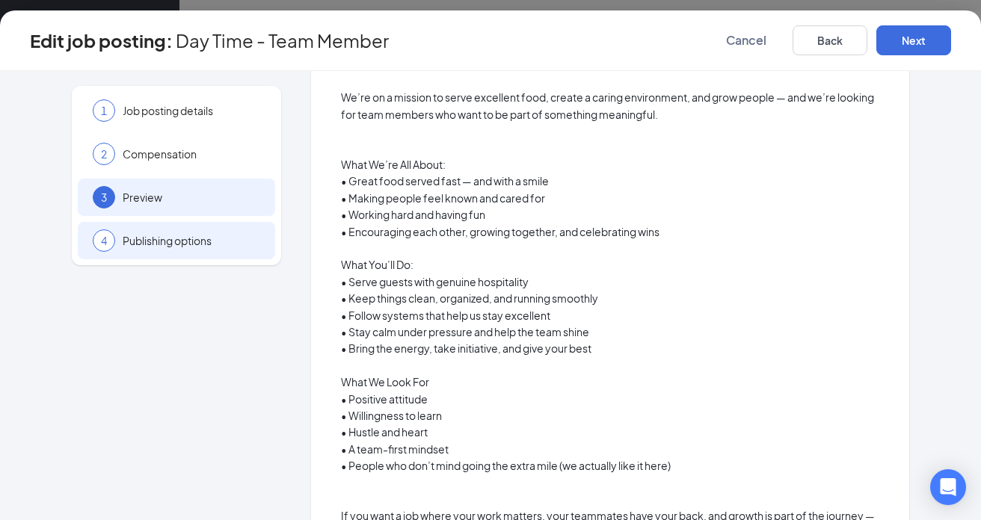
click at [260, 229] on div "4 Publishing options" at bounding box center [176, 240] width 197 height 37
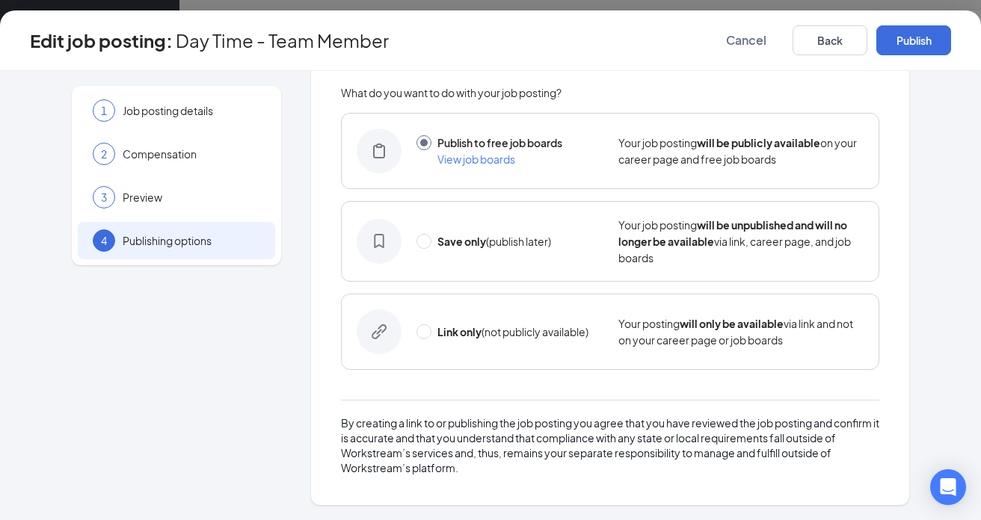
scroll to position [61, 0]
click at [924, 47] on button "Publish" at bounding box center [913, 40] width 75 height 30
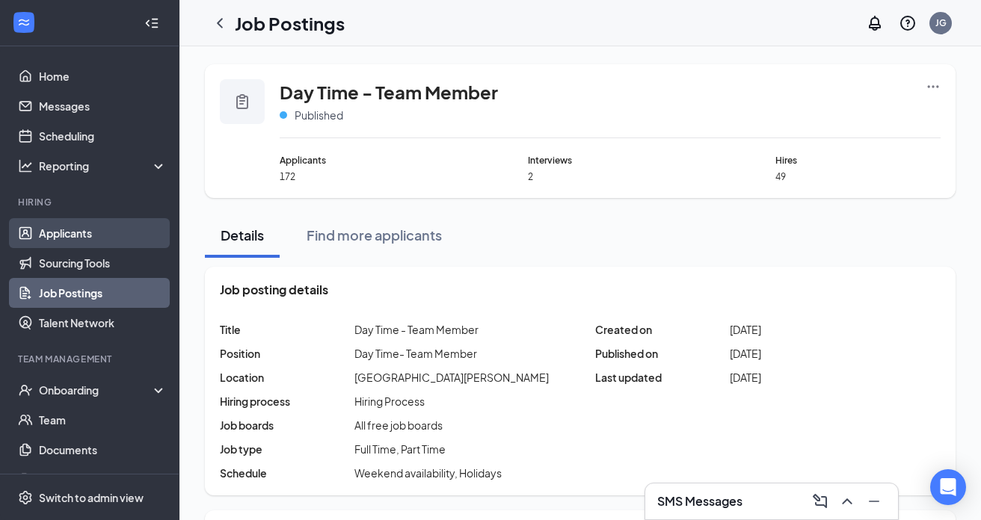
click at [75, 232] on link "Applicants" at bounding box center [103, 233] width 128 height 30
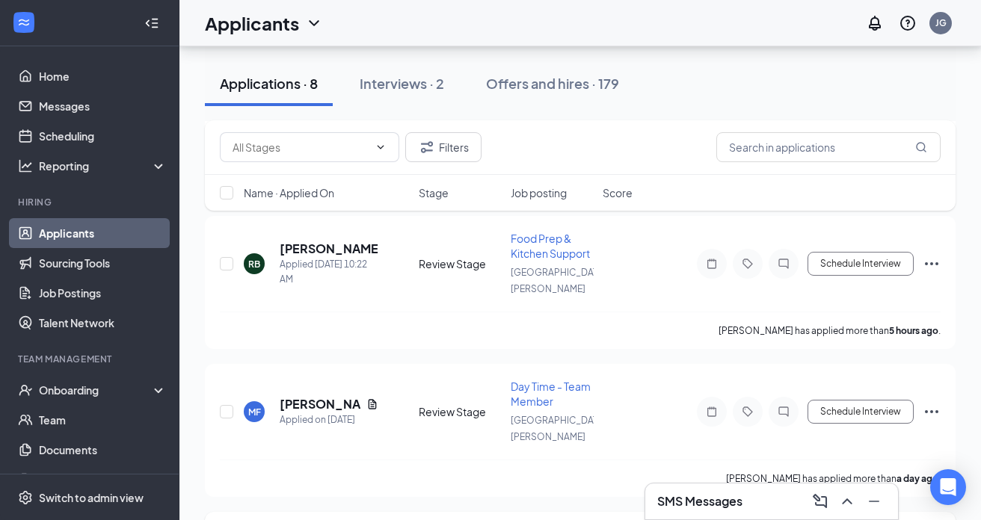
scroll to position [217, 0]
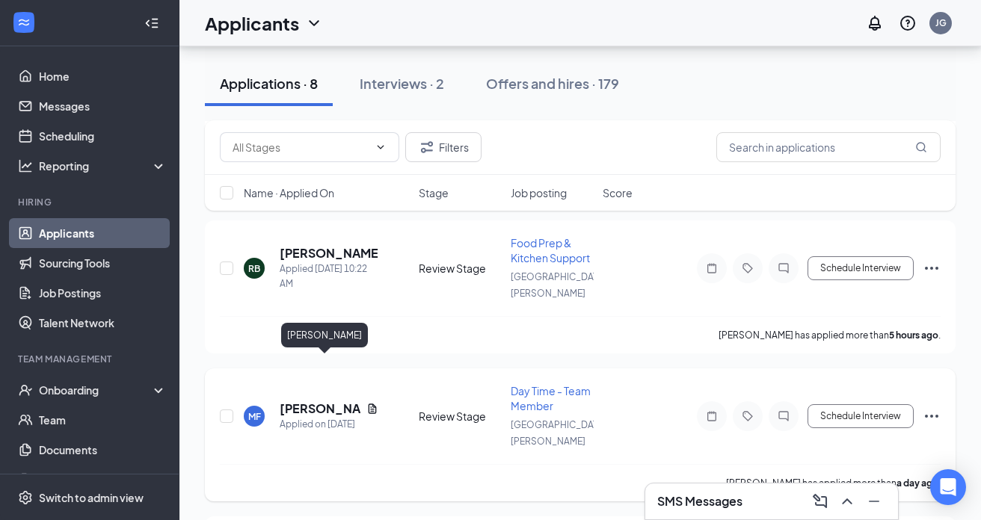
click at [312, 401] on h5 "[PERSON_NAME]" at bounding box center [320, 409] width 81 height 16
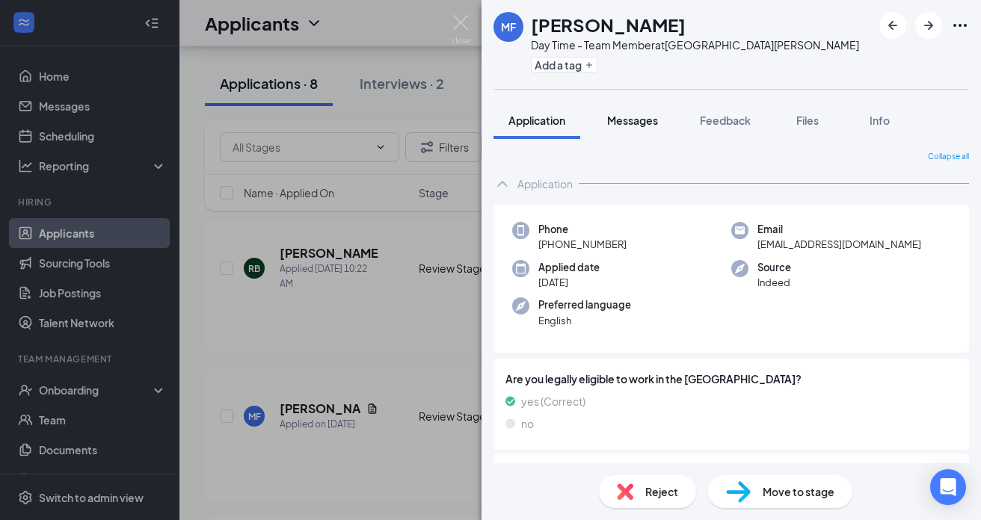
click at [632, 120] on span "Messages" at bounding box center [632, 120] width 51 height 13
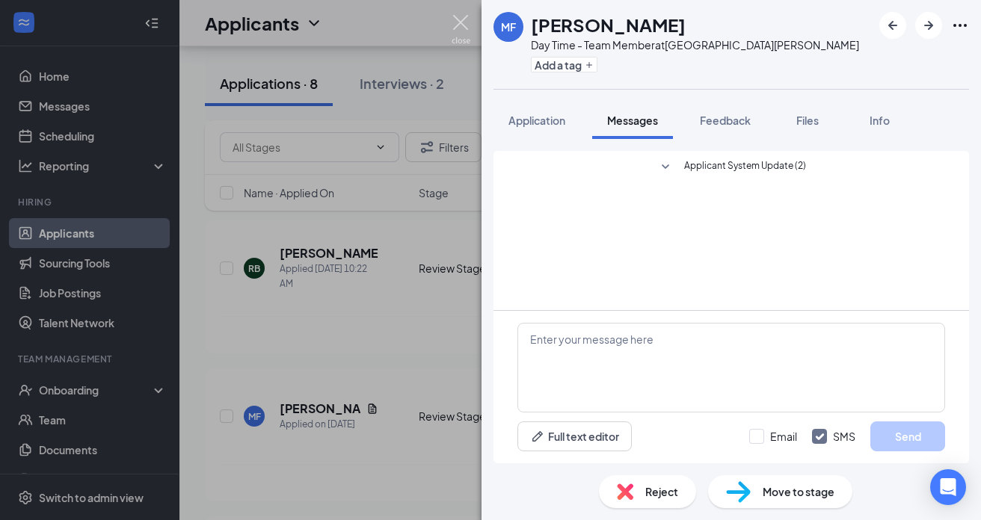
click at [460, 20] on img at bounding box center [460, 29] width 19 height 29
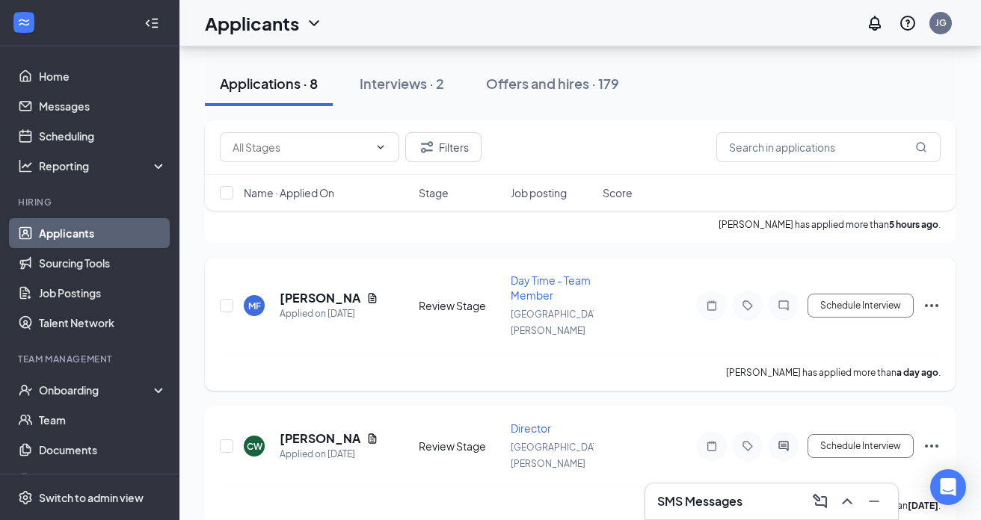
scroll to position [345, 0]
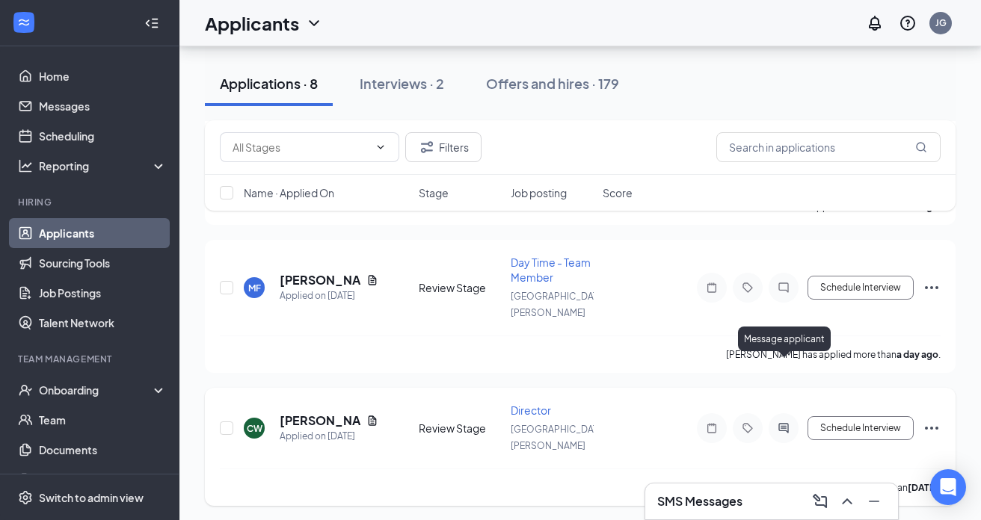
click at [784, 422] on icon "ActiveChat" at bounding box center [783, 428] width 18 height 12
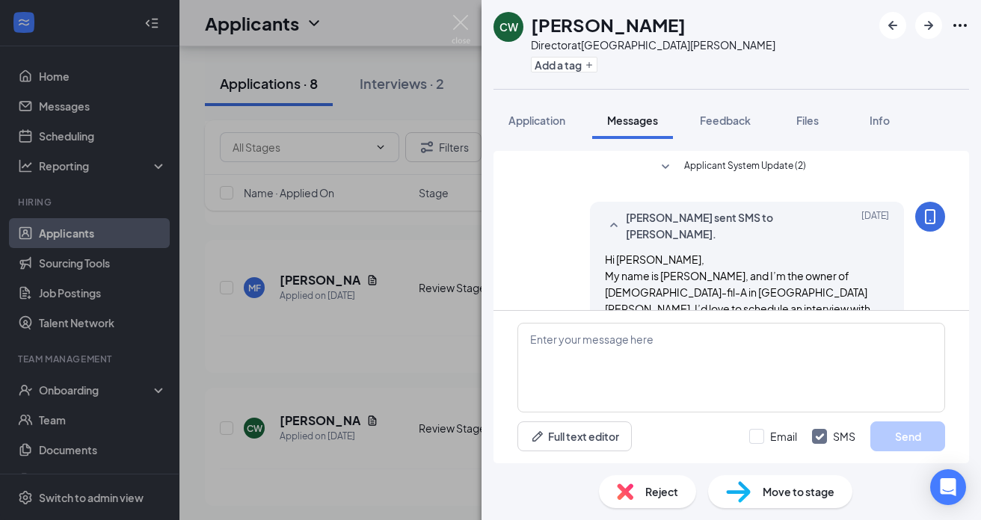
scroll to position [62, 0]
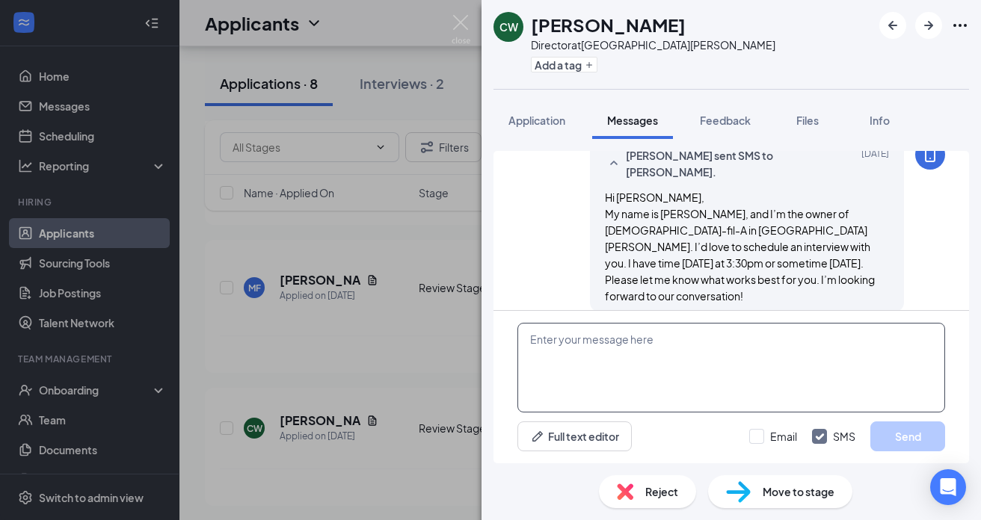
click at [570, 345] on textarea at bounding box center [731, 368] width 428 height 90
click at [560, 343] on textarea "Hey, Were you interested in setting up an interview?" at bounding box center [731, 368] width 428 height 90
click at [816, 341] on textarea "Hey, were you interested in setting up an interview?" at bounding box center [731, 368] width 428 height 90
type textarea "Hey, were you interested in setting up an interview?"
click at [889, 441] on button "Send" at bounding box center [907, 437] width 75 height 30
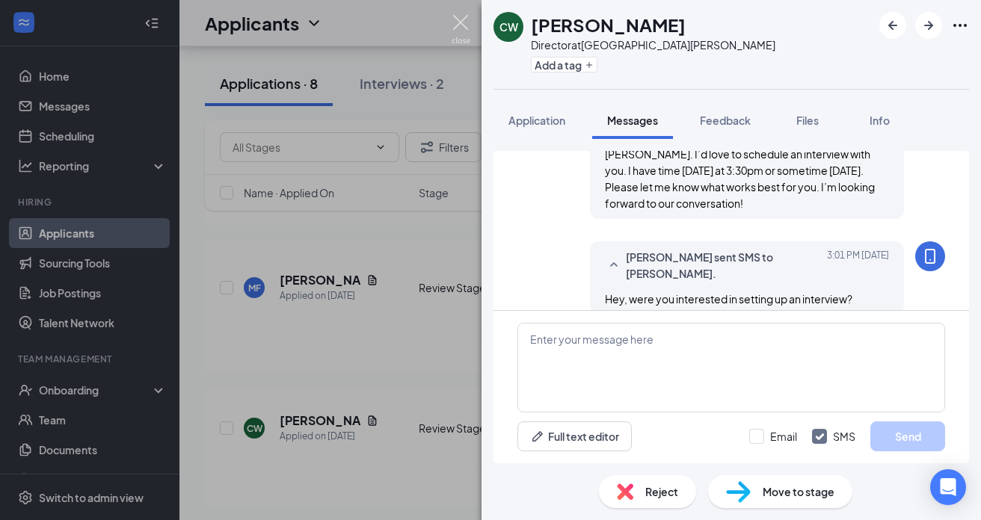
scroll to position [158, 0]
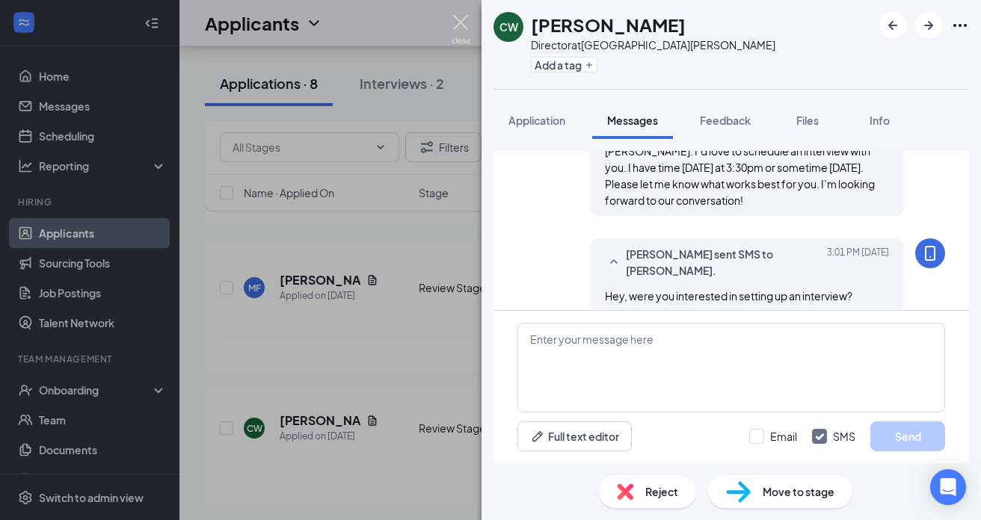
click at [460, 20] on img at bounding box center [460, 29] width 19 height 29
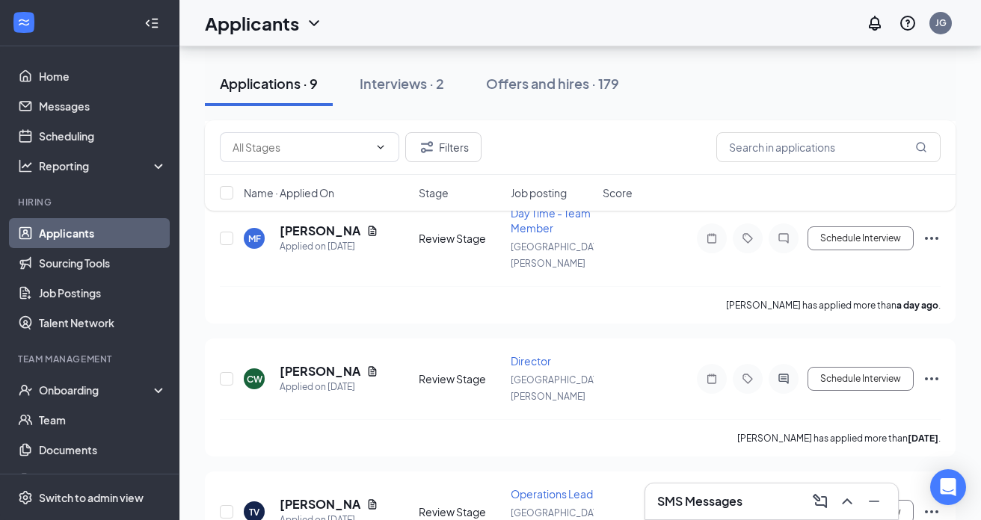
scroll to position [540, 0]
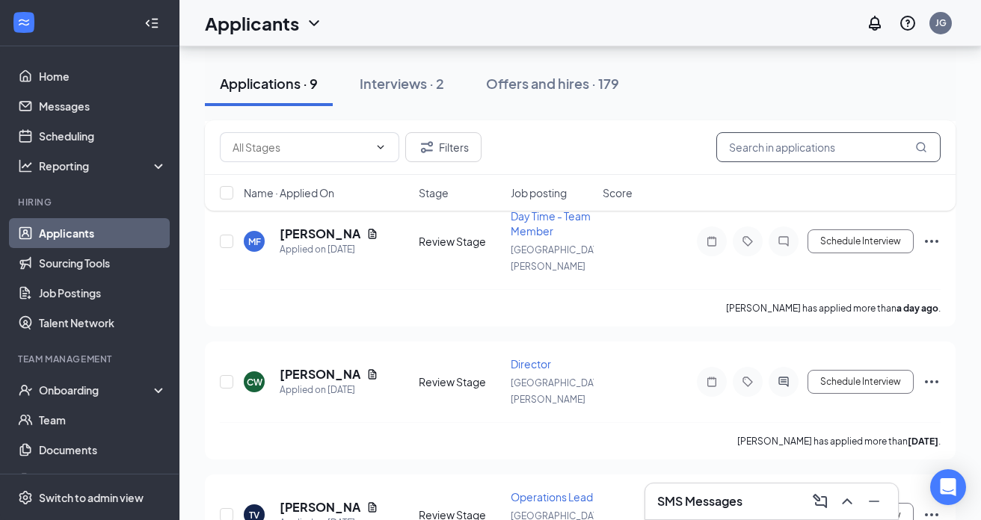
click at [838, 141] on input "text" at bounding box center [828, 147] width 224 height 30
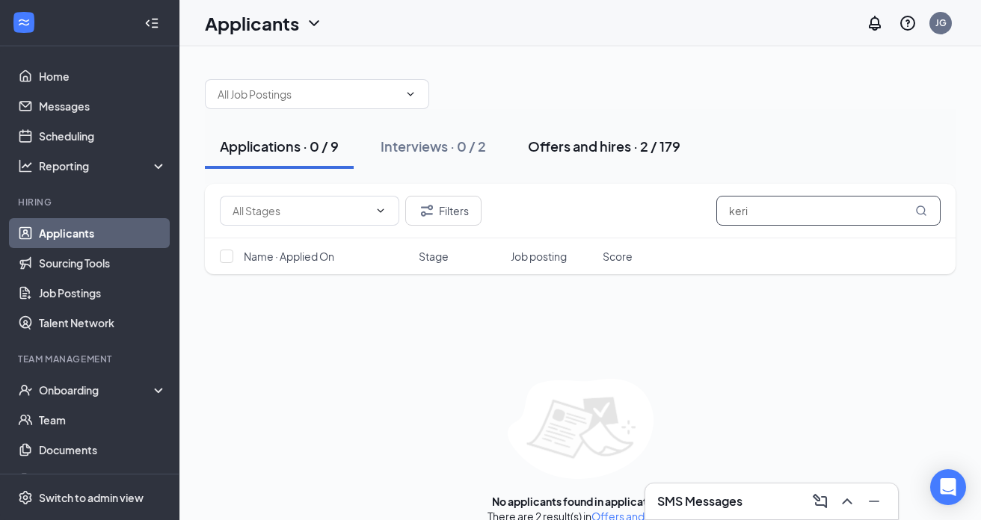
type input "keri"
click at [581, 149] on div "Offers and hires · 2 / 179" at bounding box center [604, 146] width 152 height 19
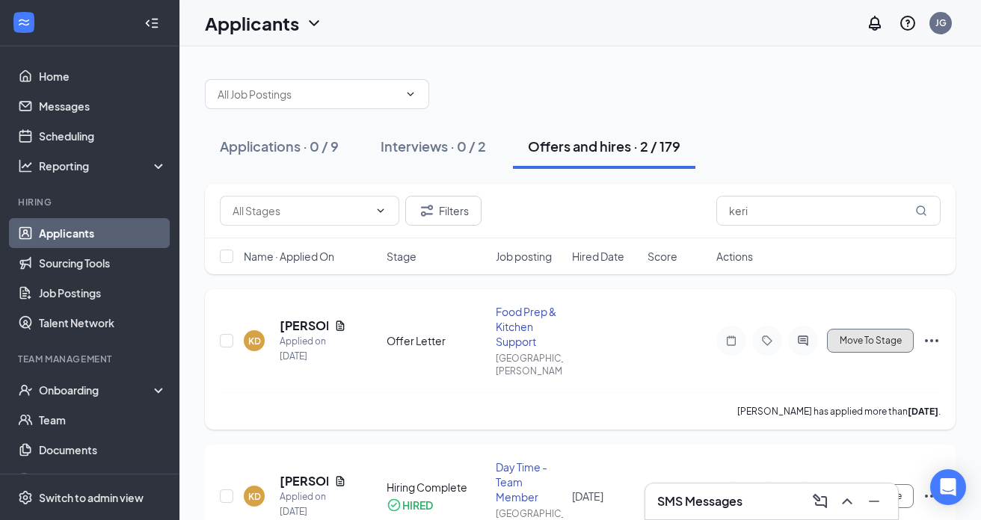
click at [860, 338] on span "Move To Stage" at bounding box center [870, 341] width 62 height 10
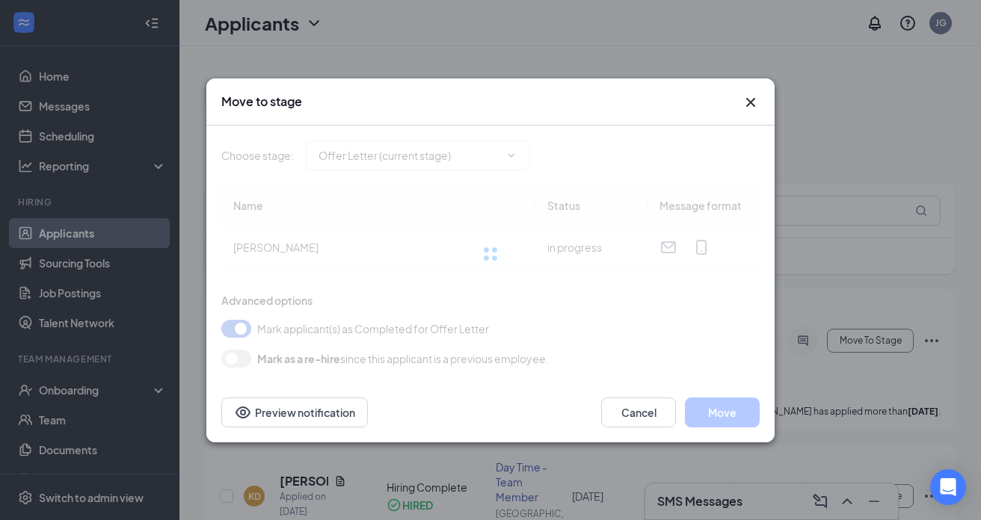
type input "Hiring Complete (next stage)"
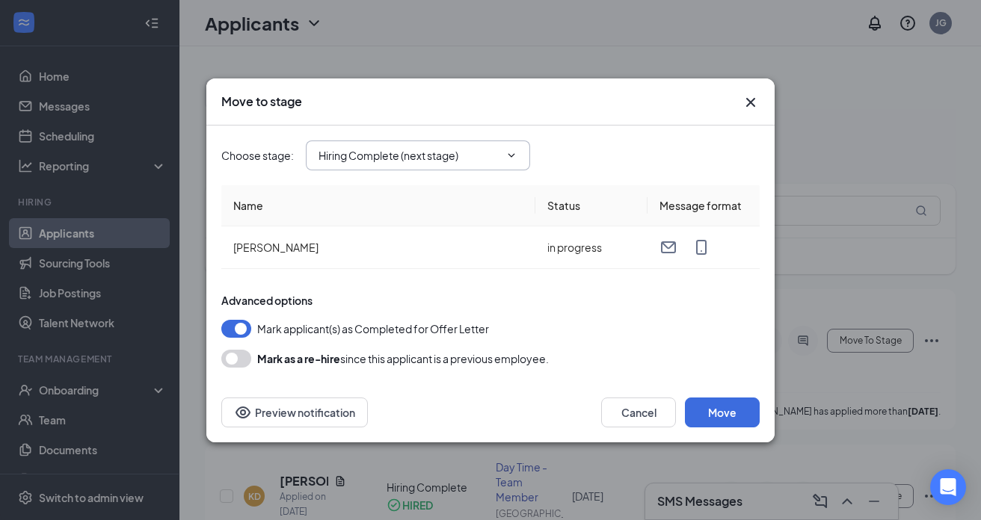
click at [498, 158] on input "Hiring Complete (next stage)" at bounding box center [408, 155] width 181 height 16
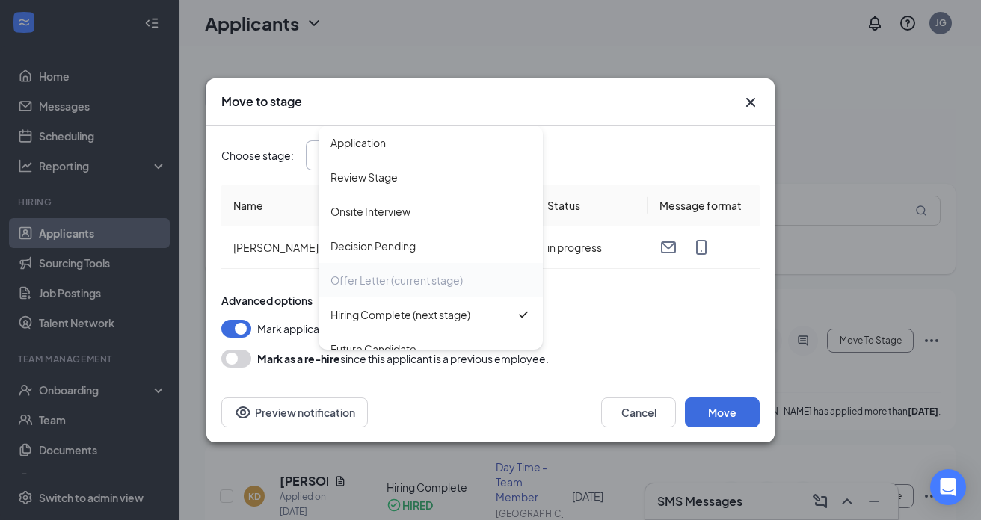
scroll to position [16, 0]
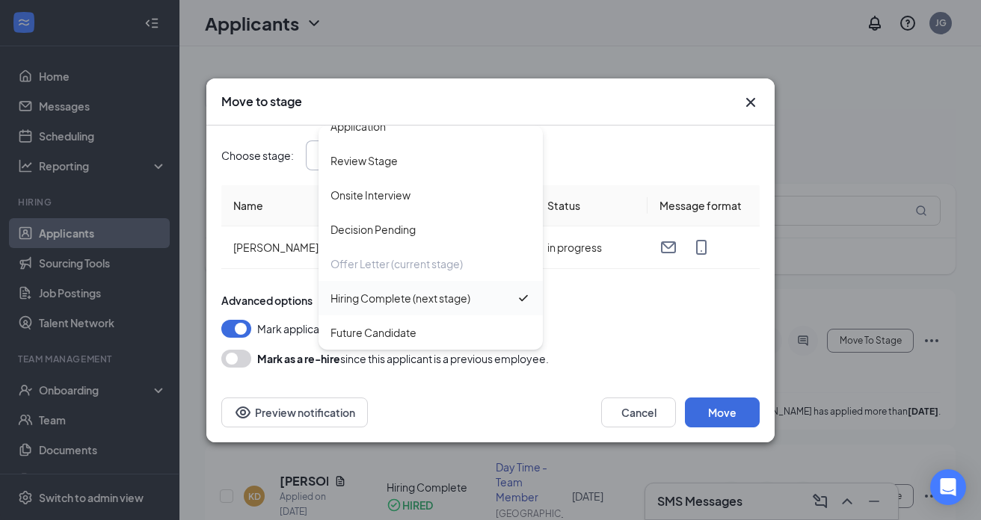
click at [401, 301] on div "Hiring Complete (next stage)" at bounding box center [400, 298] width 140 height 16
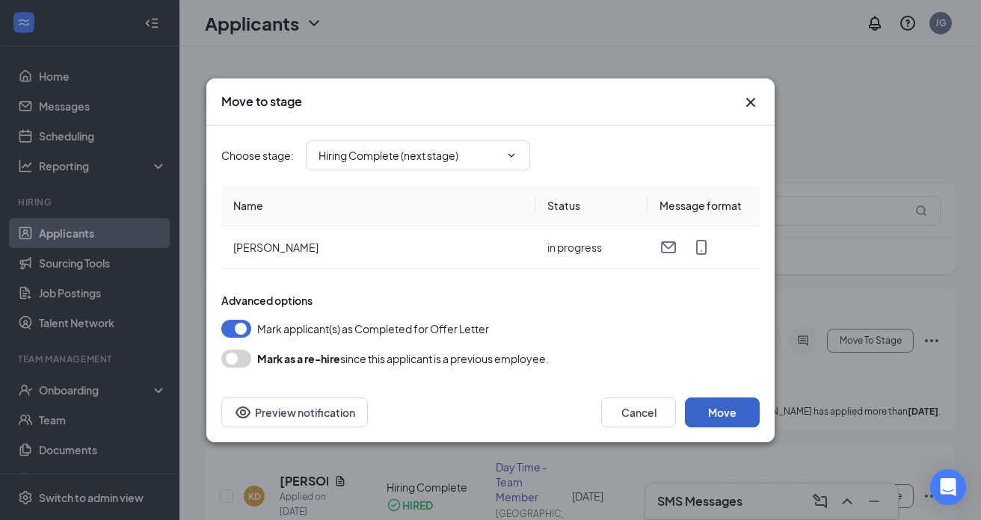
click at [733, 416] on button "Move" at bounding box center [722, 413] width 75 height 30
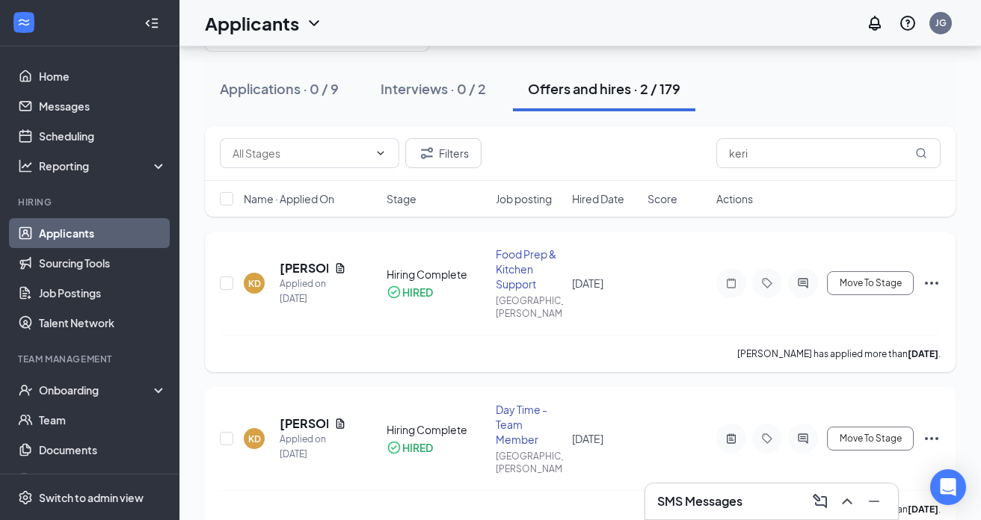
scroll to position [56, 0]
click at [435, 95] on div "Interviews · 0 / 2" at bounding box center [432, 90] width 105 height 19
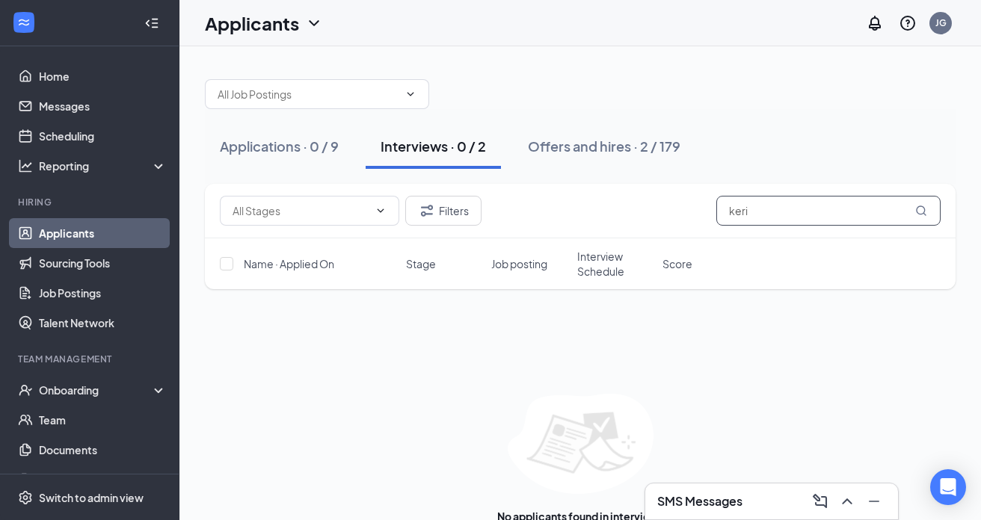
click at [772, 211] on input "keri" at bounding box center [828, 211] width 224 height 30
type input "k"
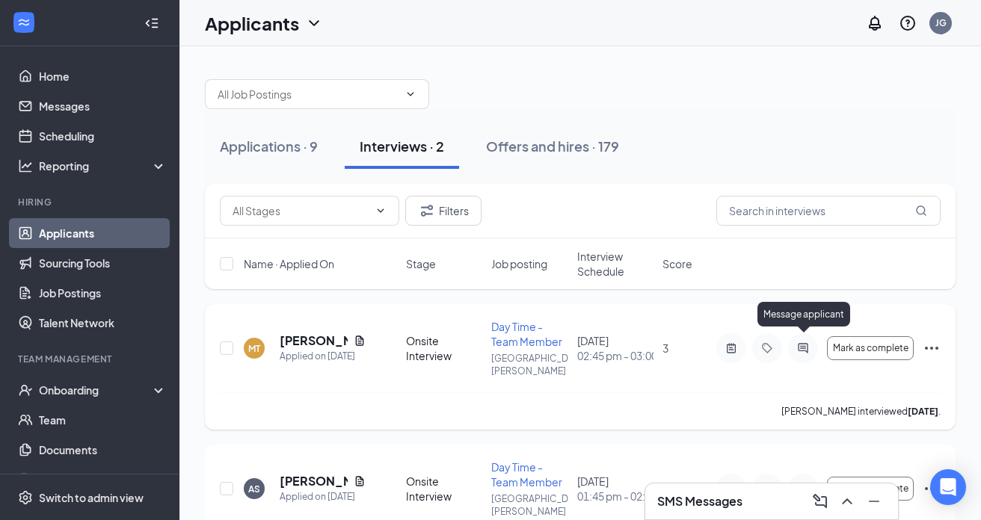
click at [799, 342] on icon "ActiveChat" at bounding box center [803, 348] width 18 height 12
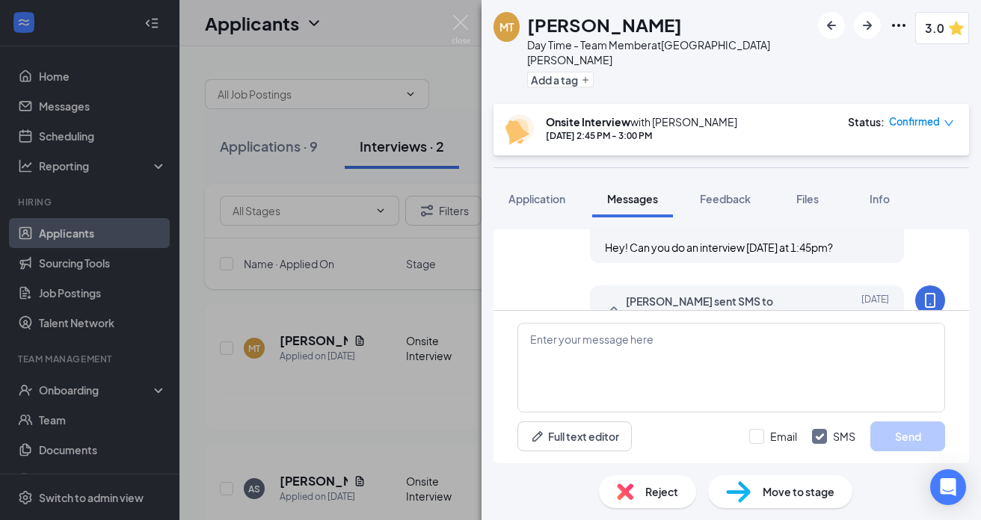
scroll to position [891, 0]
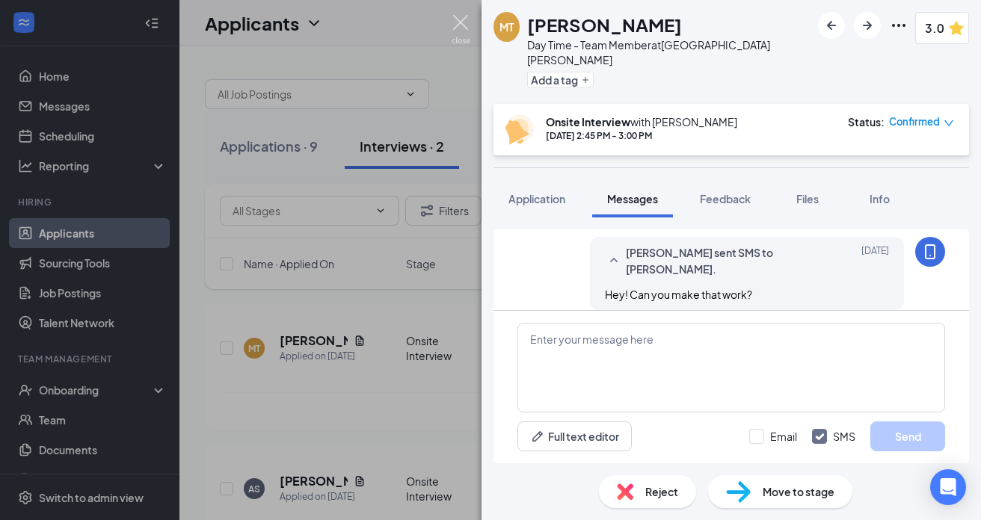
click at [458, 21] on img at bounding box center [460, 29] width 19 height 29
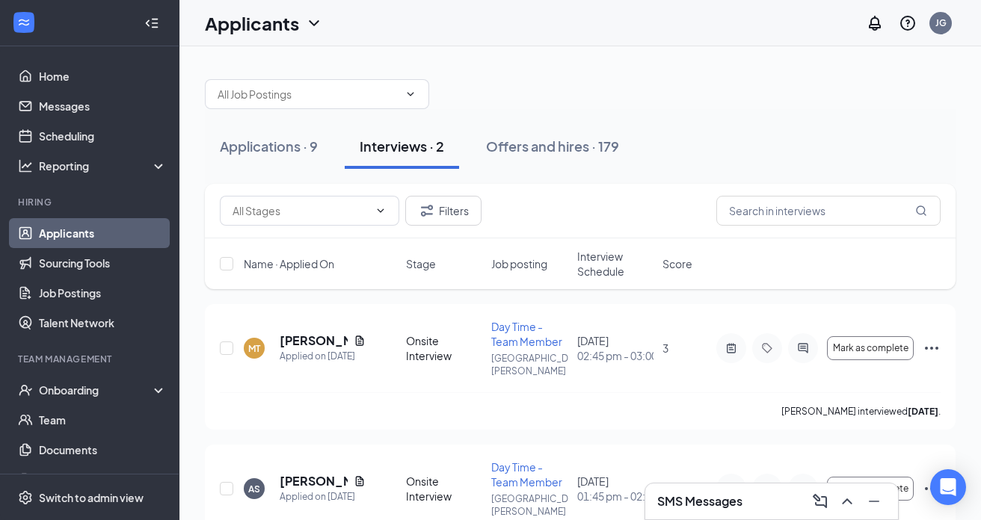
scroll to position [43, 0]
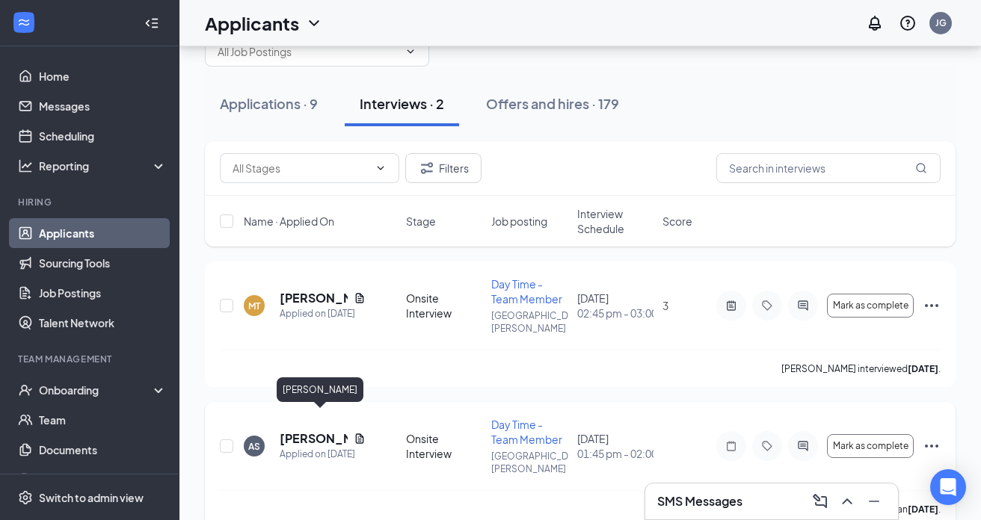
click at [294, 431] on h5 "[PERSON_NAME]" at bounding box center [314, 439] width 68 height 16
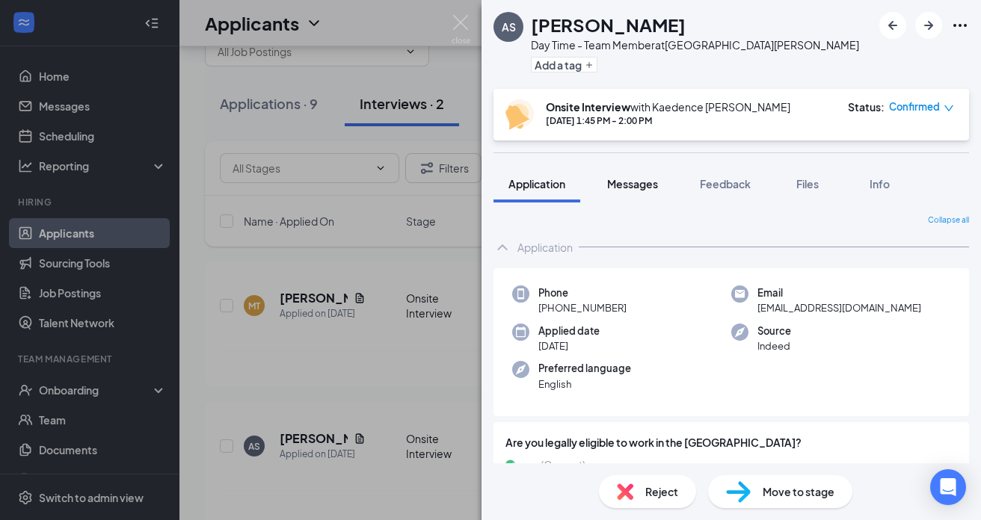
click at [632, 185] on span "Messages" at bounding box center [632, 183] width 51 height 13
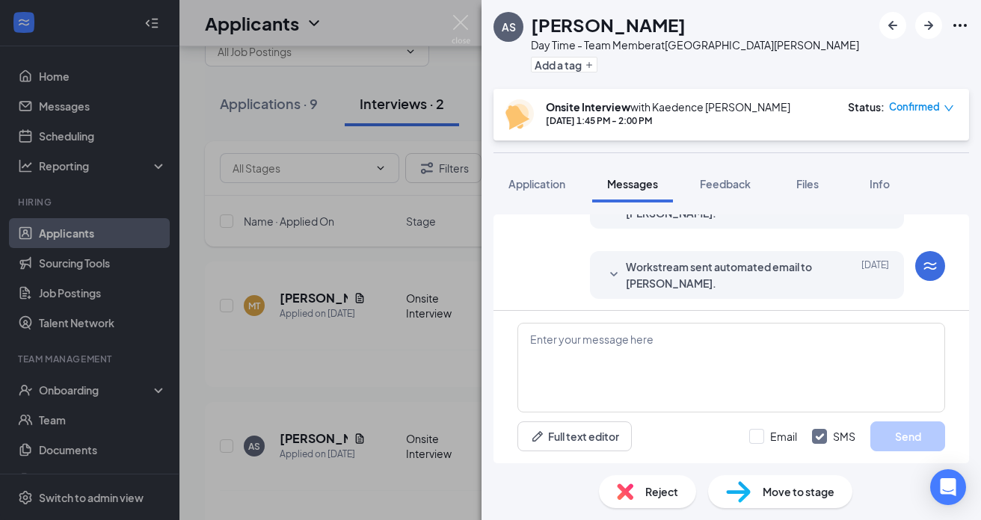
scroll to position [738, 0]
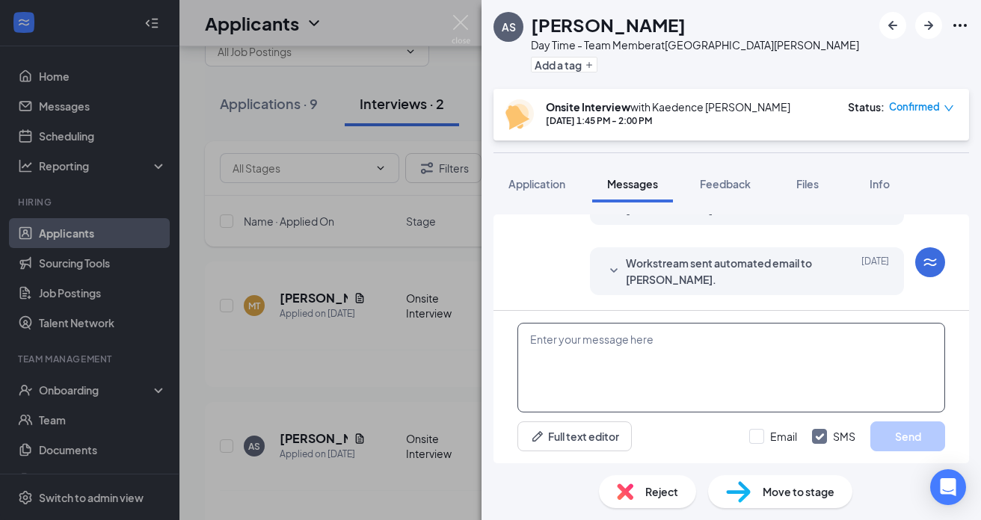
click at [655, 342] on textarea at bounding box center [731, 368] width 428 height 90
click at [463, 22] on img at bounding box center [460, 29] width 19 height 29
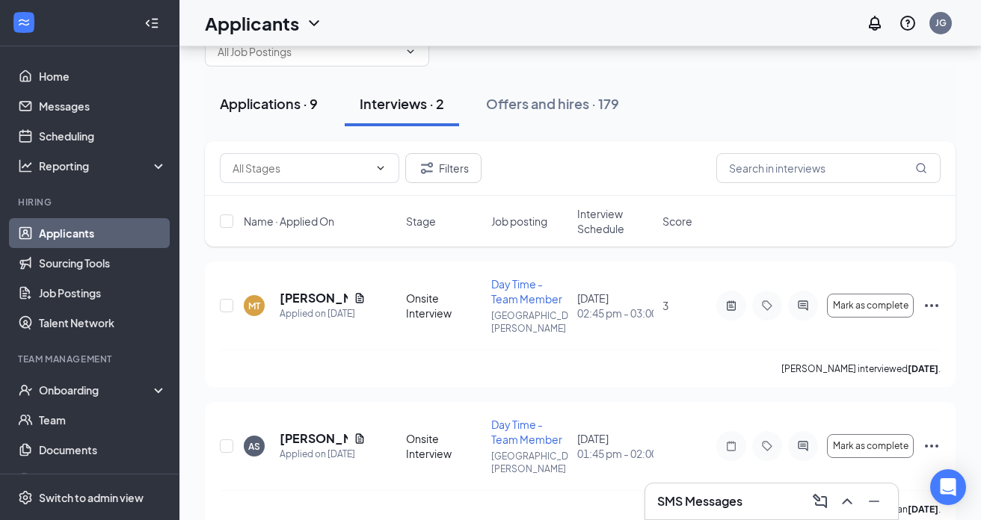
click at [263, 110] on div "Applications · 9" at bounding box center [269, 103] width 98 height 19
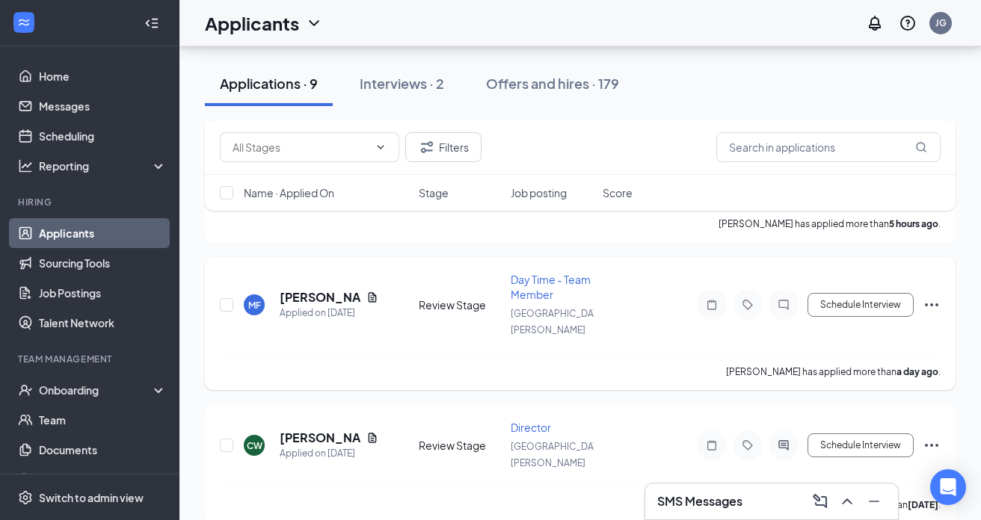
scroll to position [511, 0]
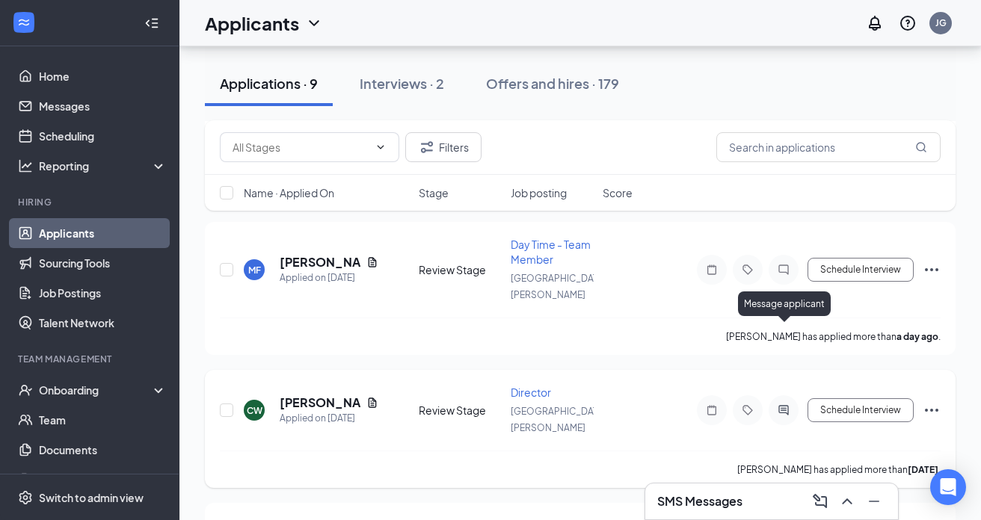
click at [780, 404] on icon "ActiveChat" at bounding box center [783, 410] width 18 height 12
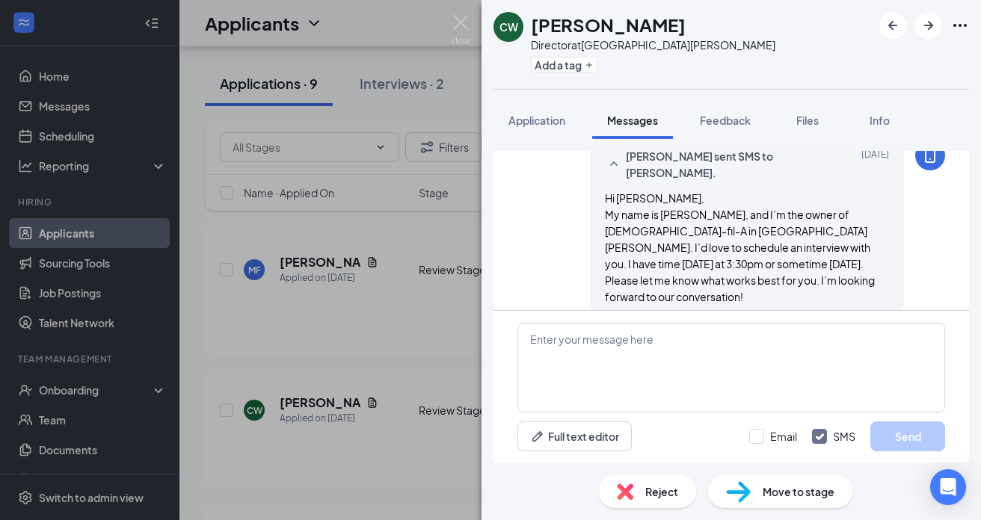
scroll to position [61, 0]
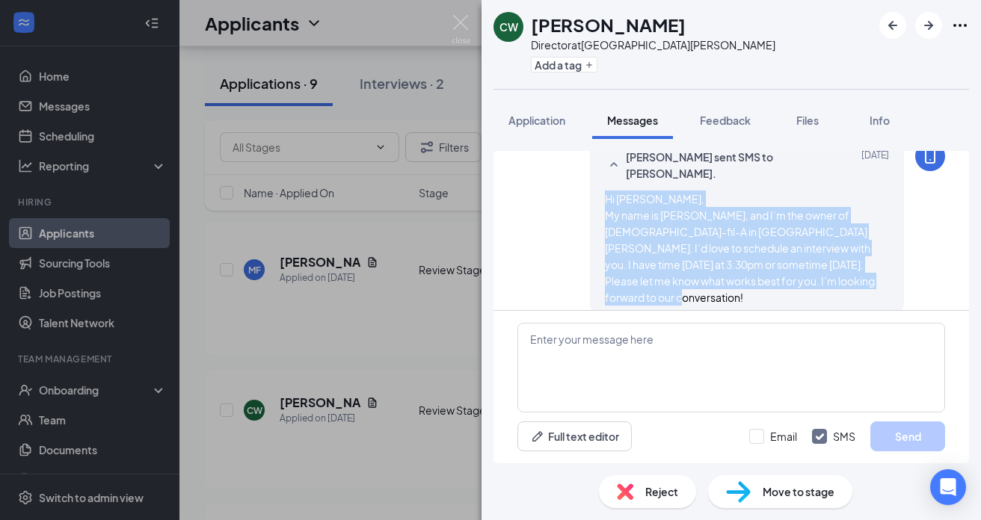
drag, startPoint x: 605, startPoint y: 199, endPoint x: 845, endPoint y: 286, distance: 256.1
click at [845, 286] on div "Hi [PERSON_NAME], My name is [PERSON_NAME], and I’m the owner of [DEMOGRAPHIC_D…" at bounding box center [747, 248] width 284 height 115
click at [464, 20] on img at bounding box center [460, 29] width 19 height 29
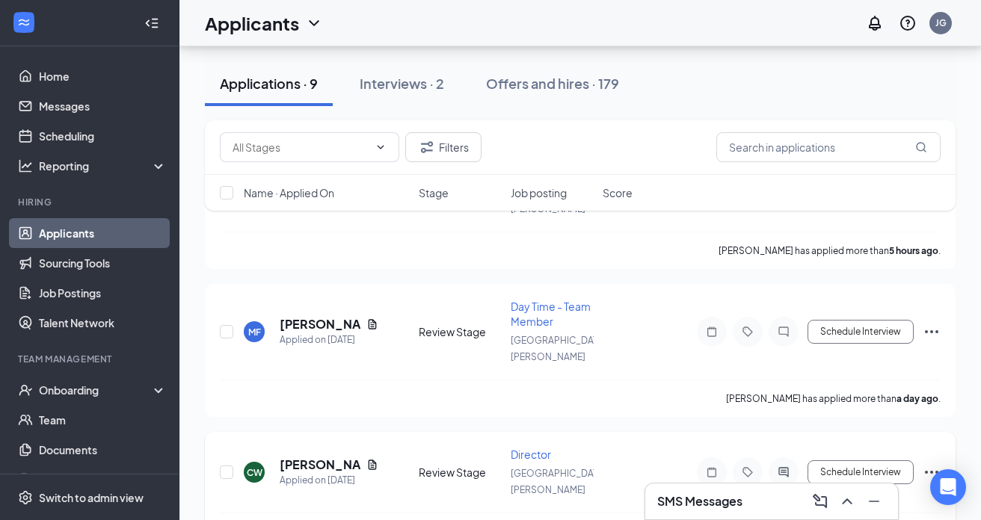
scroll to position [445, 0]
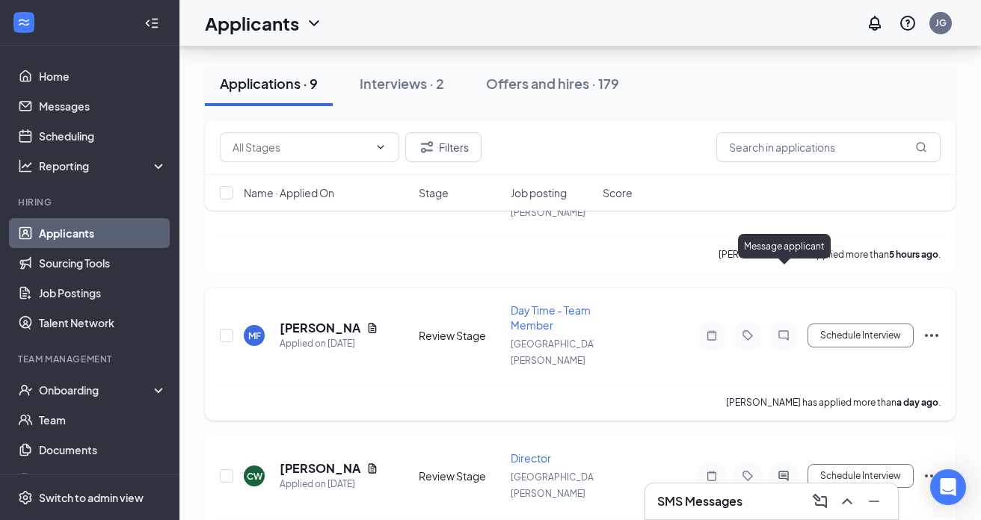
click at [783, 330] on icon "ChatInactive" at bounding box center [783, 335] width 10 height 10
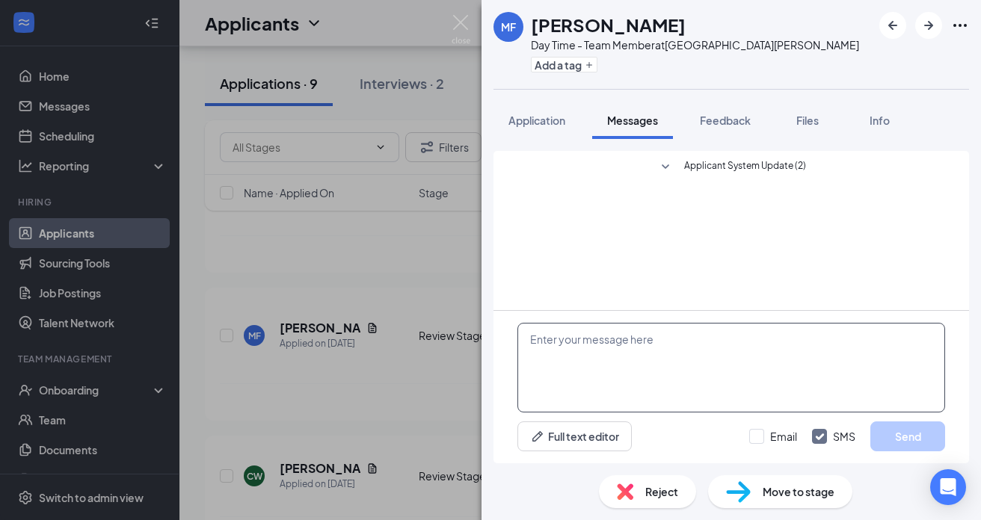
click at [635, 348] on textarea at bounding box center [731, 368] width 428 height 90
paste textarea "Hi [PERSON_NAME], My name is [PERSON_NAME], and I’m the owner of [DEMOGRAPHIC_D…"
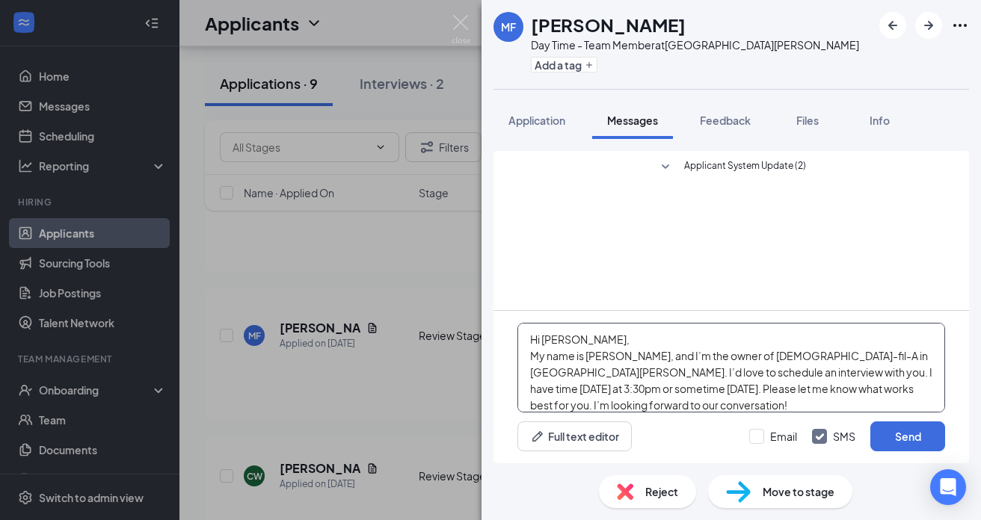
click at [576, 338] on textarea "Hi [PERSON_NAME], My name is [PERSON_NAME], and I’m the owner of [DEMOGRAPHIC_D…" at bounding box center [731, 368] width 428 height 90
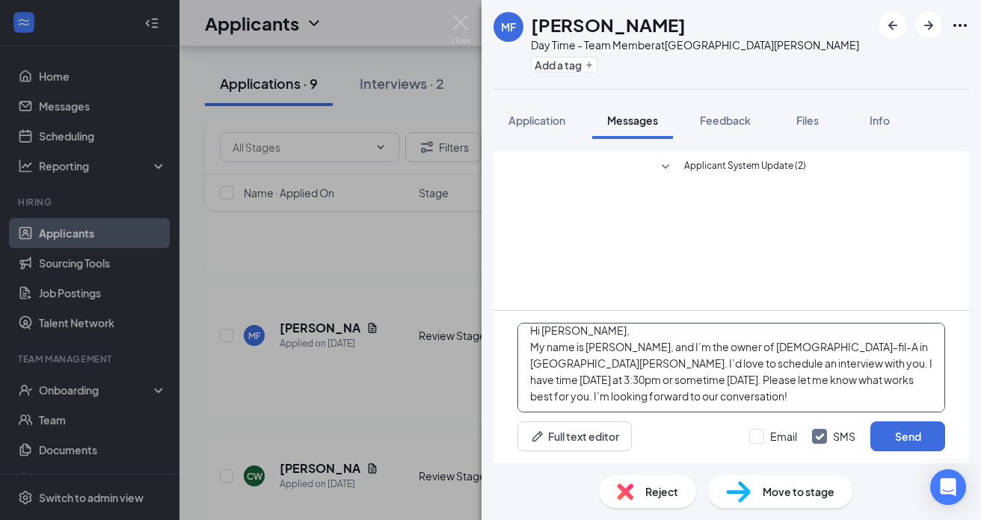
drag, startPoint x: 822, startPoint y: 361, endPoint x: 913, endPoint y: 366, distance: 90.6
click at [913, 366] on textarea "Hi Michelle, My name is Joanna Gibson, and I’m the owner of Chick-fil-A in St. …" at bounding box center [731, 368] width 428 height 90
drag, startPoint x: 678, startPoint y: 383, endPoint x: 918, endPoint y: 365, distance: 240.6
click at [918, 365] on textarea "Hi Michelle, My name is Joanna Gibson, and I’m the owner of Chick-fil-A in St. …" at bounding box center [731, 368] width 428 height 90
click at [824, 366] on textarea "Hi Michelle, My name is Joanna Gibson, and I’m the owner of Chick-fil-A in St. …" at bounding box center [731, 368] width 428 height 90
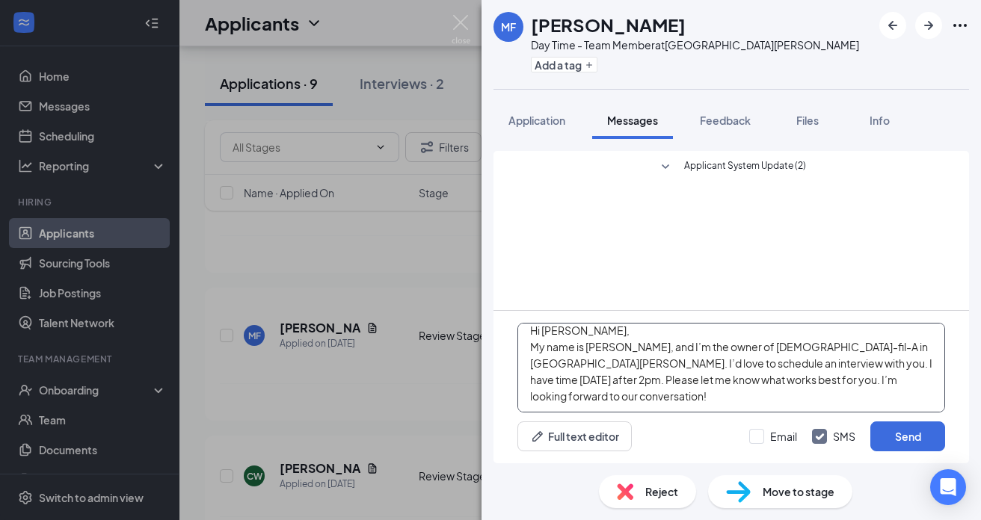
click at [821, 366] on textarea "Hi Michelle, My name is Joanna Gibson, and I’m the owner of Chick-fil-A in St. …" at bounding box center [731, 368] width 428 height 90
click at [806, 395] on textarea "Hi Michelle, My name is Joanna Gibson, and I’m the owner of Chick-fil-A in St. …" at bounding box center [731, 368] width 428 height 90
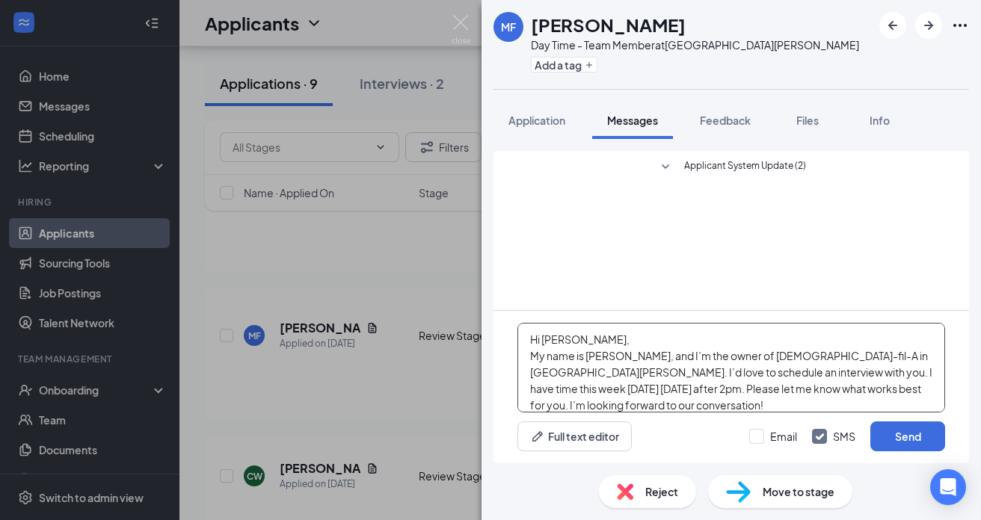
drag, startPoint x: 611, startPoint y: 394, endPoint x: 523, endPoint y: 327, distance: 110.3
click at [523, 327] on textarea "Hi Michelle, My name is Joanna Gibson, and I’m the owner of Chick-fil-A in St. …" at bounding box center [731, 368] width 428 height 90
click at [821, 380] on textarea "Hi Michelle, My name is Joanna Gibson, and I’m the owner of Chick-fil-A in St. …" at bounding box center [731, 368] width 428 height 90
click at [821, 373] on textarea "Hi Michelle, My name is Joanna Gibson, and I’m the owner of Chick-fil-A in St. …" at bounding box center [731, 368] width 428 height 90
drag, startPoint x: 821, startPoint y: 373, endPoint x: 776, endPoint y: 376, distance: 45.7
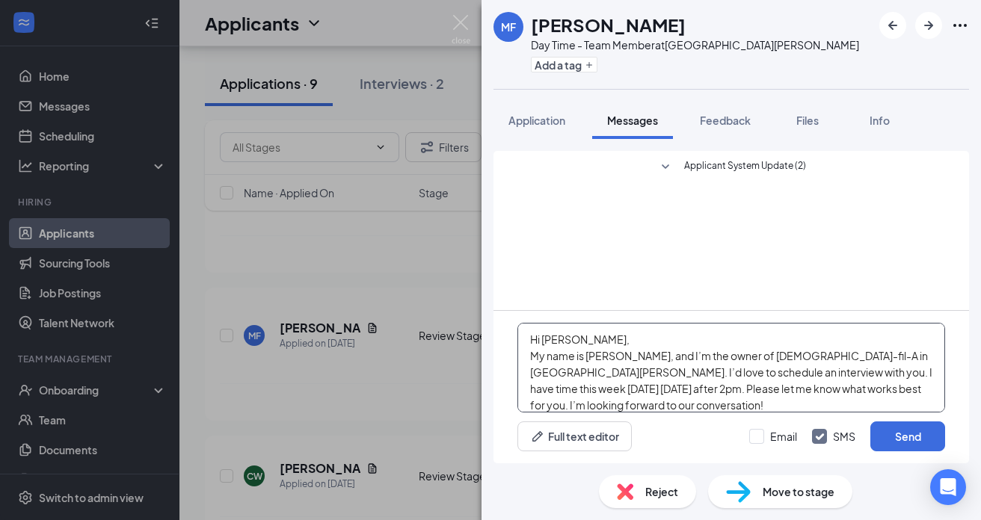
click at [776, 376] on textarea "Hi Michelle, My name is Joanna Gibson, and I’m the owner of Chick-fil-A in St. …" at bounding box center [731, 368] width 428 height 90
click at [898, 392] on textarea "Hi [PERSON_NAME], My name is [PERSON_NAME], and I’m the owner of [DEMOGRAPHIC_D…" at bounding box center [731, 368] width 428 height 90
drag, startPoint x: 794, startPoint y: 404, endPoint x: 513, endPoint y: 330, distance: 290.8
click at [513, 330] on div "Hi Michelle, My name is Joanna Gibson, and I’m the owner of Chick-fil-A in St. …" at bounding box center [730, 387] width 475 height 152
type textarea "Hi [PERSON_NAME], My name is [PERSON_NAME], and I’m the owner of [DEMOGRAPHIC_D…"
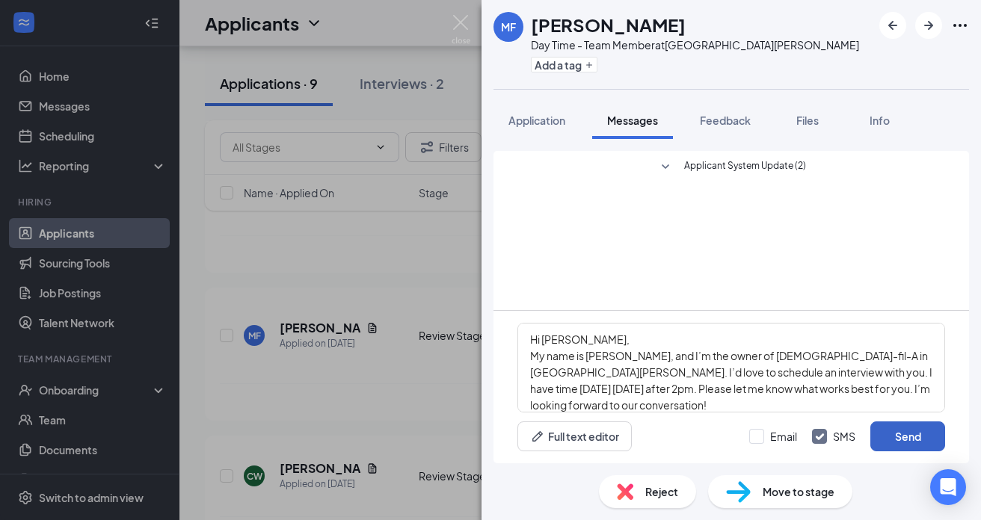
click at [910, 442] on button "Send" at bounding box center [907, 437] width 75 height 30
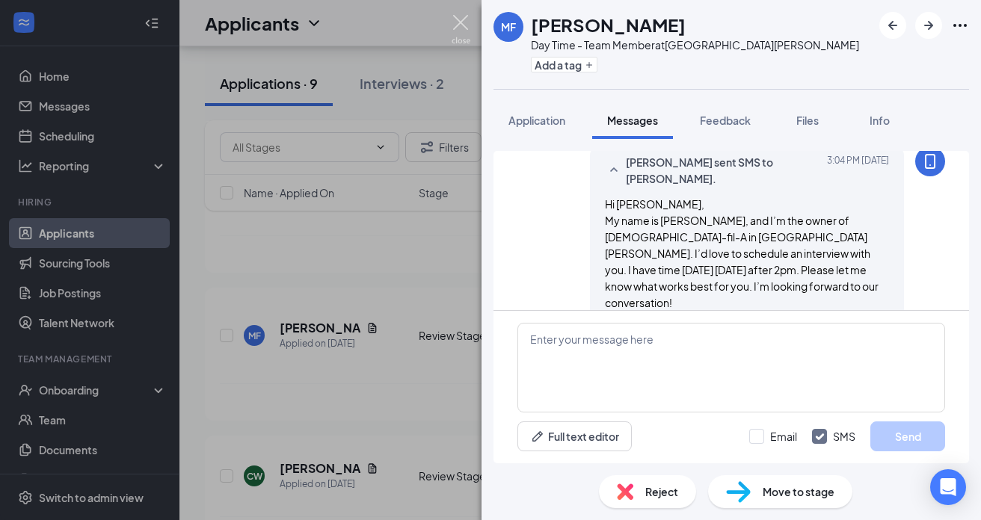
scroll to position [62, 0]
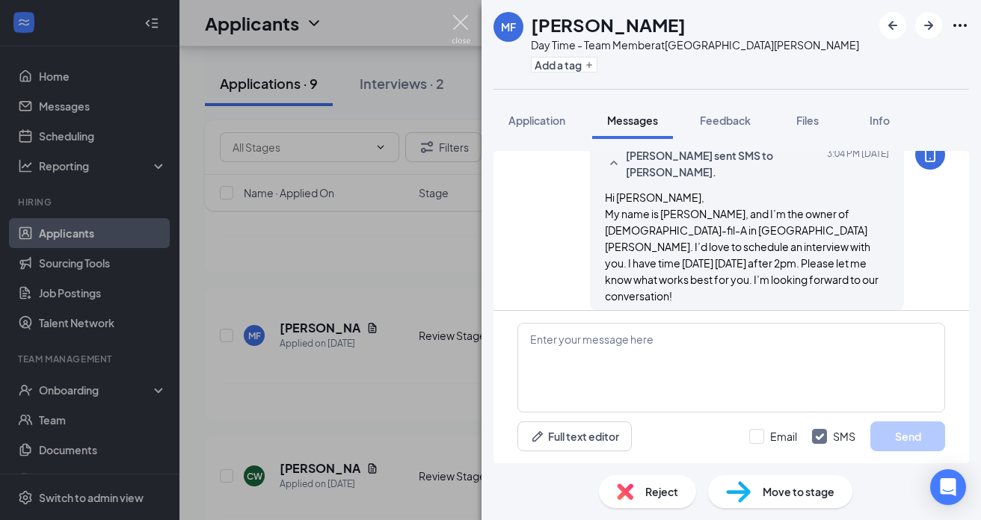
click at [458, 19] on img at bounding box center [460, 29] width 19 height 29
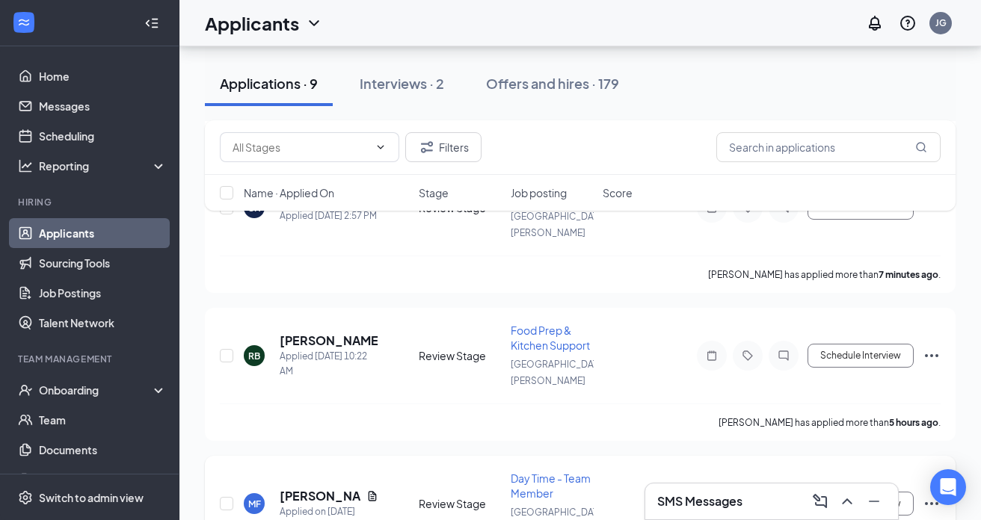
scroll to position [266, 0]
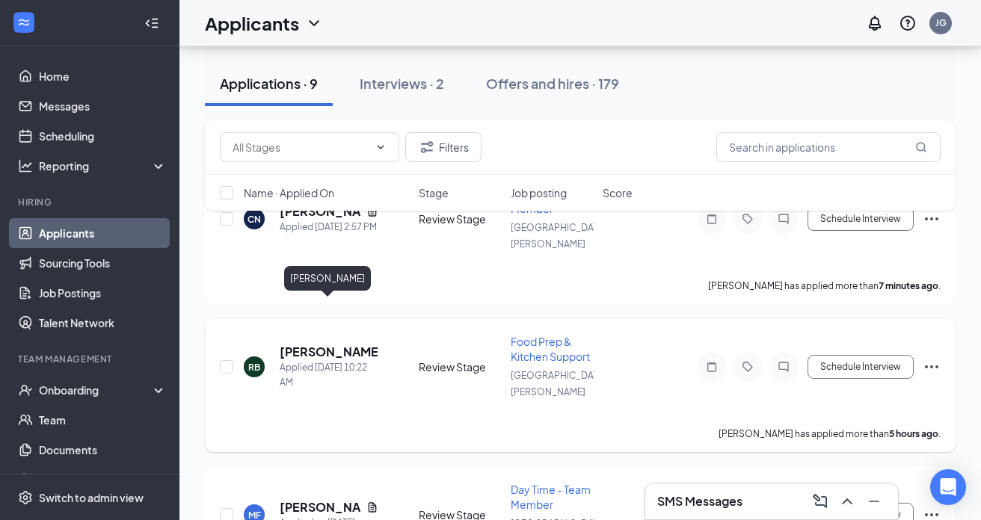
click at [323, 344] on h5 "[PERSON_NAME]" at bounding box center [329, 352] width 99 height 16
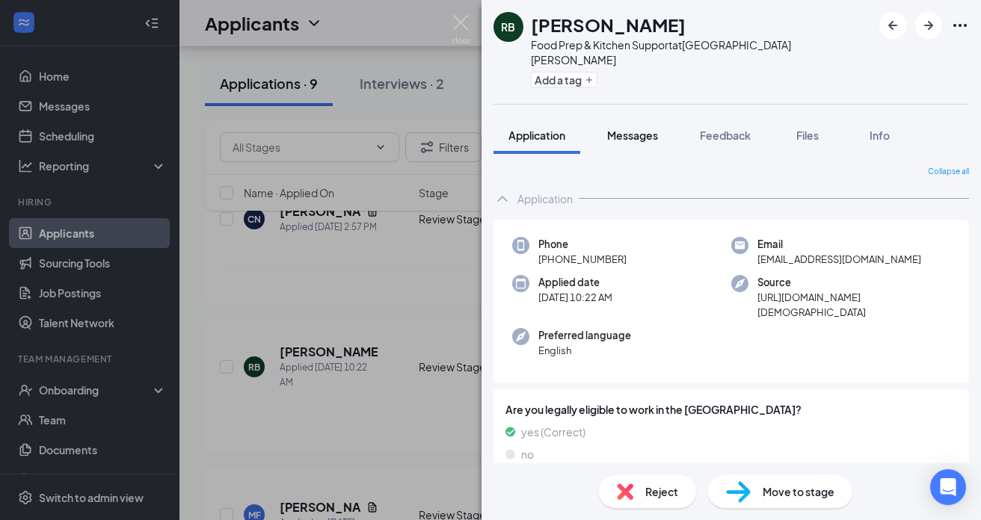
click at [625, 129] on span "Messages" at bounding box center [632, 135] width 51 height 13
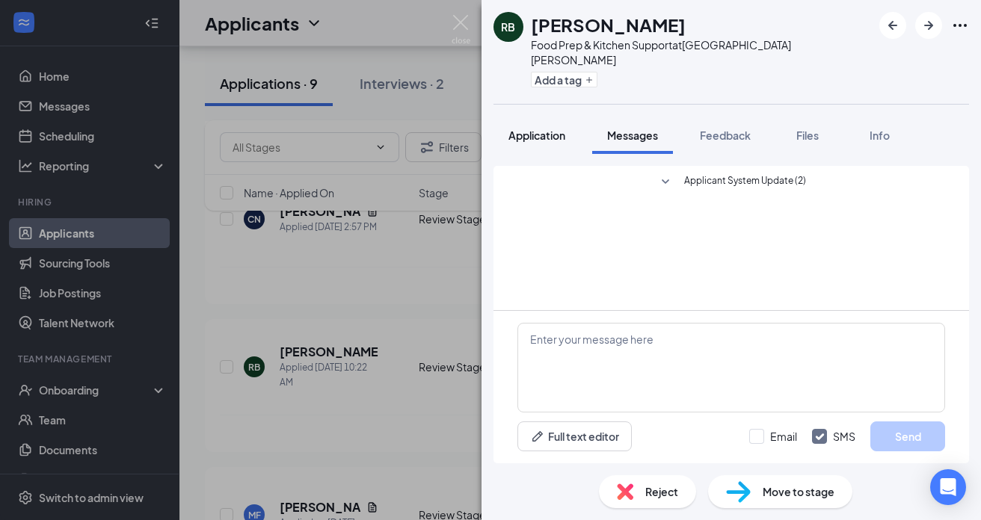
click at [550, 129] on span "Application" at bounding box center [536, 135] width 57 height 13
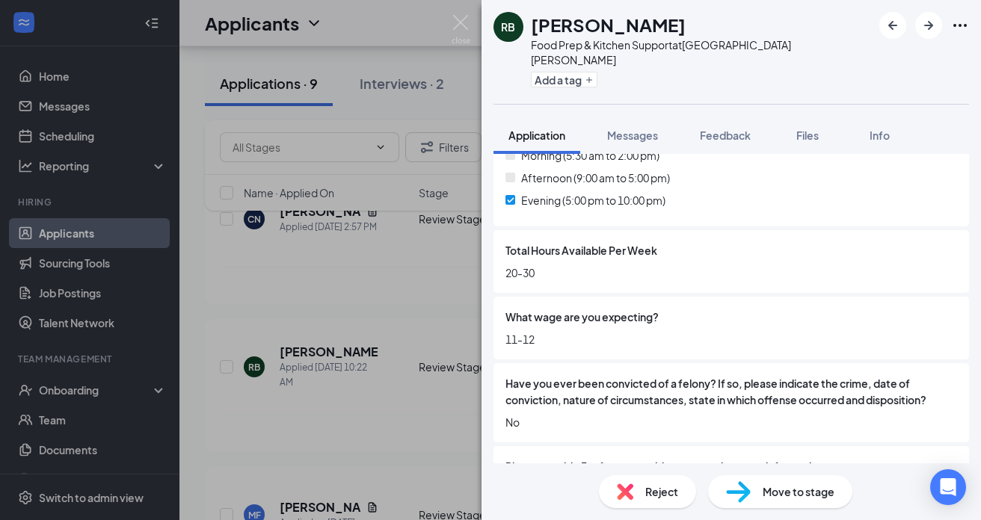
scroll to position [855, 0]
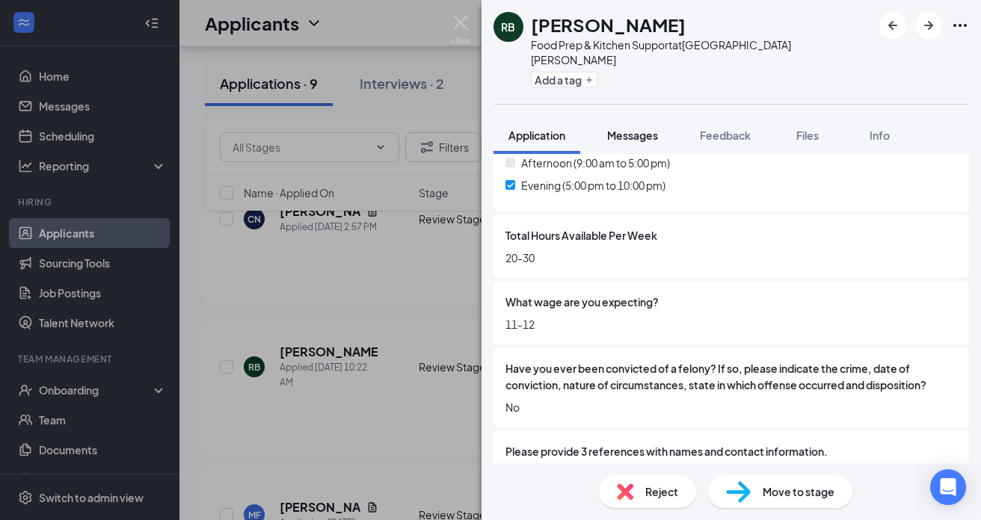
click at [635, 129] on span "Messages" at bounding box center [632, 135] width 51 height 13
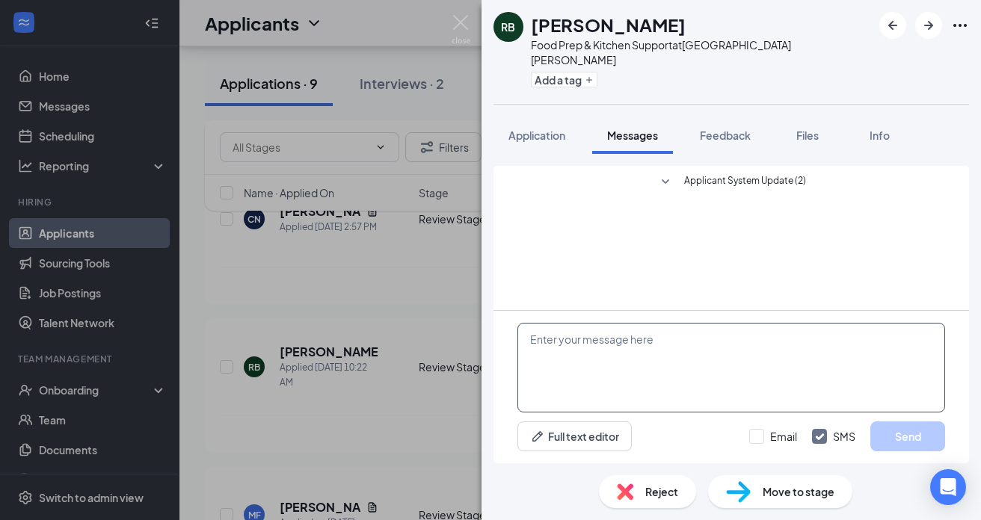
click at [601, 347] on textarea at bounding box center [731, 368] width 428 height 90
paste textarea "Hi [PERSON_NAME], My name is [PERSON_NAME], and I’m the owner of [DEMOGRAPHIC_D…"
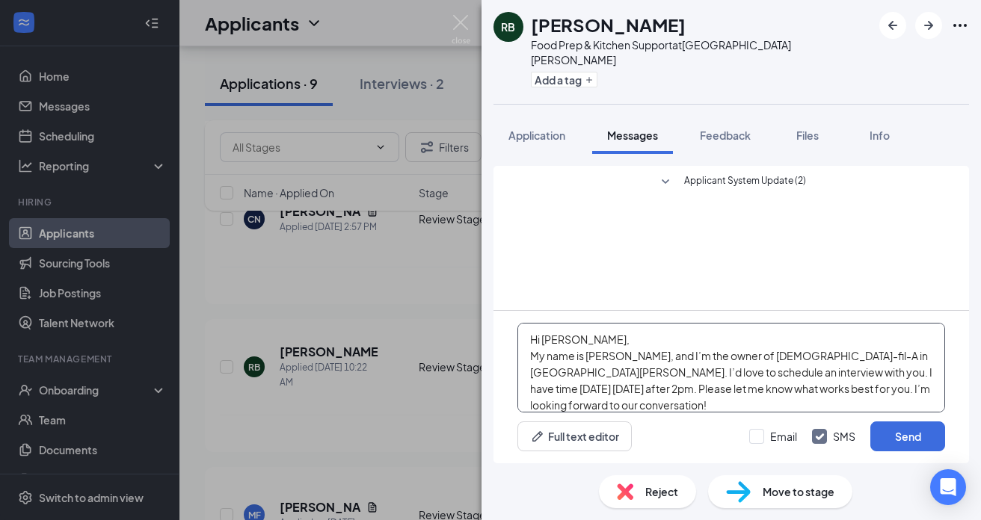
click at [584, 341] on textarea "Hi [PERSON_NAME], My name is [PERSON_NAME], and I’m the owner of [DEMOGRAPHIC_D…" at bounding box center [731, 368] width 428 height 90
click at [696, 403] on textarea "Hi Ryan, My name is Joanna Gibson, and I’m the owner of Chick-fil-A in St. Clai…" at bounding box center [731, 368] width 428 height 90
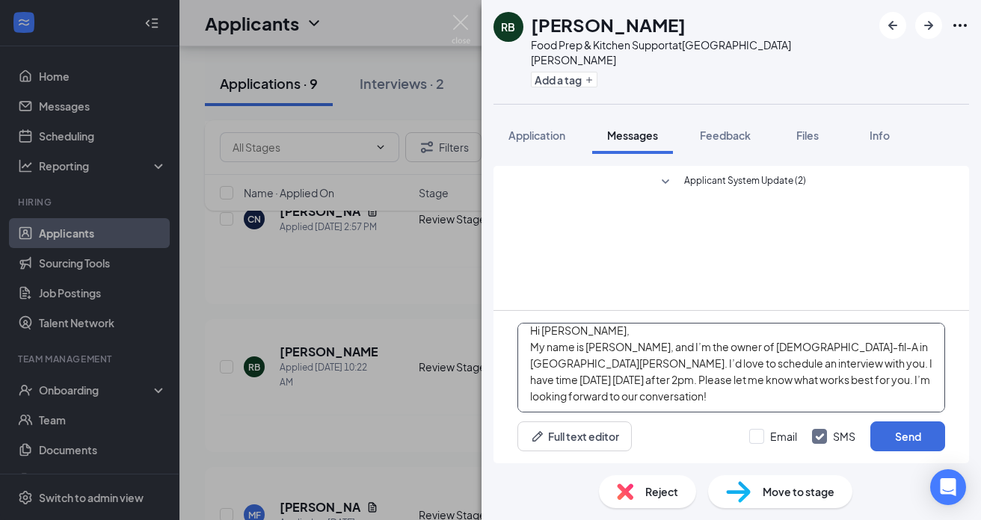
click at [767, 381] on textarea "Hi Ryan, My name is Joanna Gibson, and I’m the owner of Chick-fil-A in St. Clai…" at bounding box center [731, 368] width 428 height 90
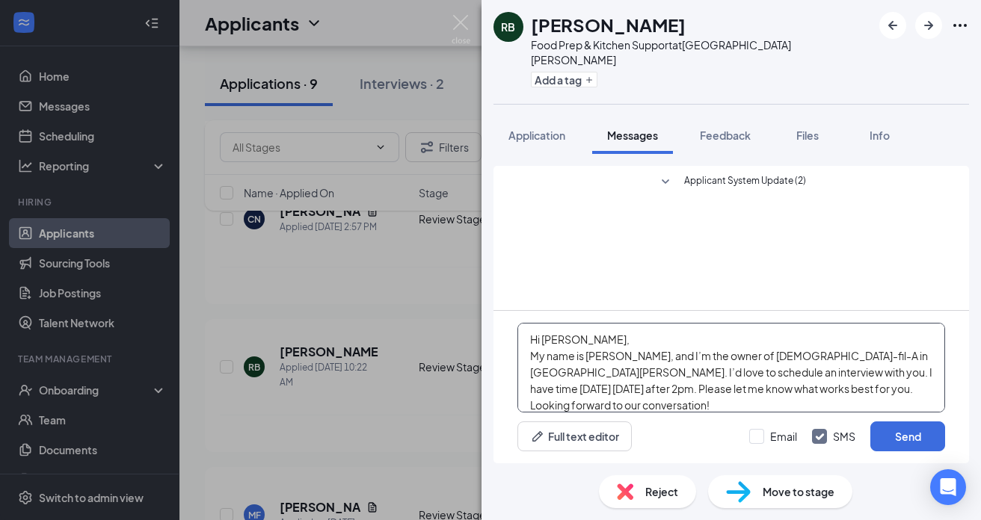
click at [894, 392] on textarea "Hi Ryan, My name is Joanna Gibson, and I’m the owner of Chick-fil-A in St. Clai…" at bounding box center [731, 368] width 428 height 90
click at [933, 392] on textarea "Hi Ryan, My name is Joanna Gibson, and I’m the owner of Chick-fil-A in St. Clai…" at bounding box center [731, 368] width 428 height 90
drag, startPoint x: 937, startPoint y: 390, endPoint x: 499, endPoint y: 339, distance: 441.0
click at [499, 339] on div "Hi Ryan, My name is Joanna Gibson, and I’m the owner of Chick-fil-A in St. Clai…" at bounding box center [730, 387] width 475 height 152
click at [651, 395] on textarea "Hi Ryan, My name is Joanna Gibson, and I’m the owner of Chick-fil-A in St. Clai…" at bounding box center [731, 368] width 428 height 90
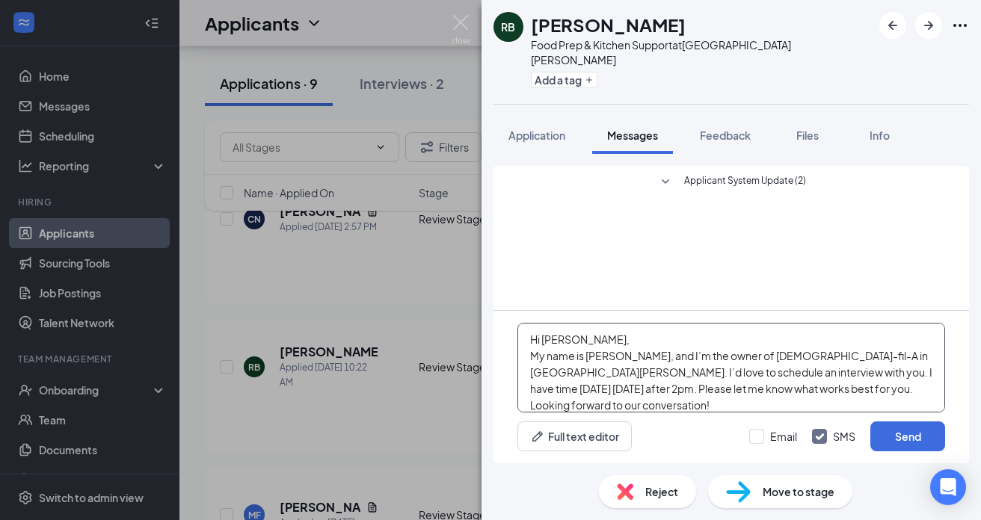
click at [706, 392] on textarea "Hi Ryan, My name is Joanna Gibson, and I’m the owner of Chick-fil-A in St. Clai…" at bounding box center [731, 368] width 428 height 90
drag, startPoint x: 925, startPoint y: 392, endPoint x: 529, endPoint y: 340, distance: 398.8
click at [529, 340] on textarea "Hi [PERSON_NAME], My name is [PERSON_NAME], and I’m the owner of [DEMOGRAPHIC_D…" at bounding box center [731, 368] width 428 height 90
click at [919, 390] on textarea "Hi [PERSON_NAME], My name is [PERSON_NAME], and I’m the owner of [DEMOGRAPHIC_D…" at bounding box center [731, 368] width 428 height 90
type textarea "Hi [PERSON_NAME], My name is [PERSON_NAME], and I’m the owner of [DEMOGRAPHIC_D…"
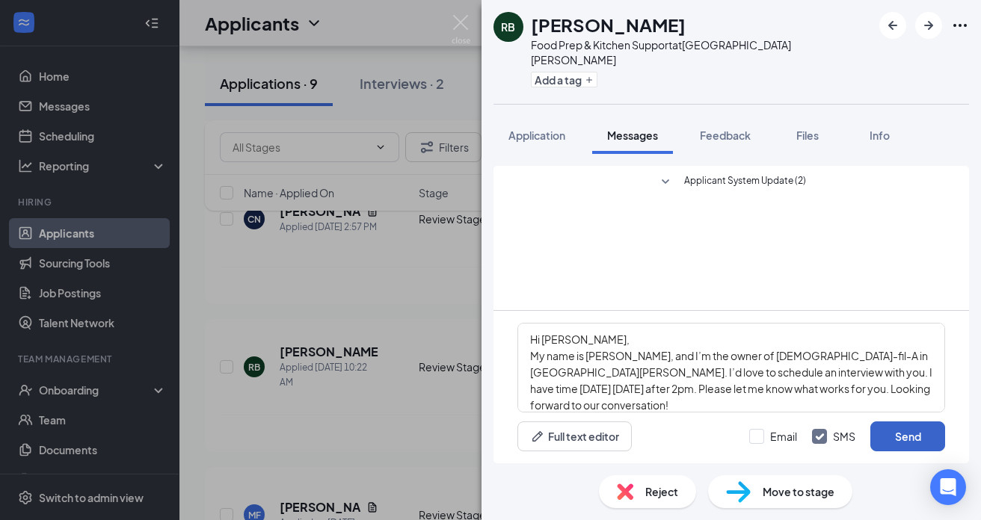
click at [913, 438] on button "Send" at bounding box center [907, 437] width 75 height 30
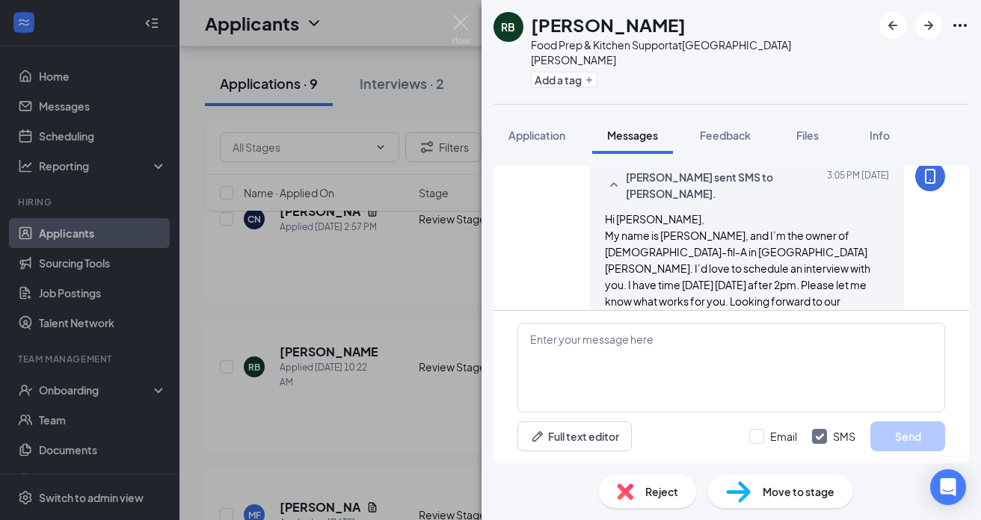
scroll to position [62, 0]
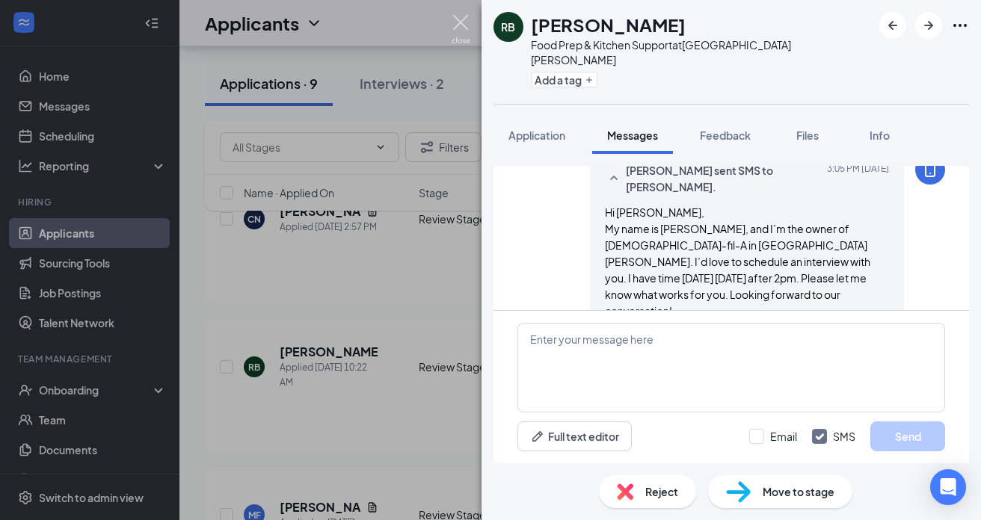
click at [459, 19] on img at bounding box center [460, 29] width 19 height 29
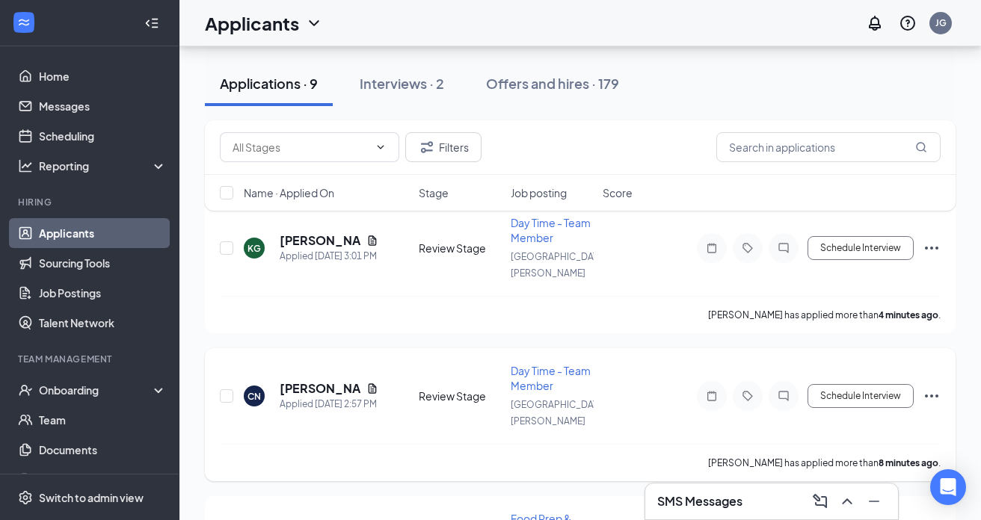
scroll to position [68, 0]
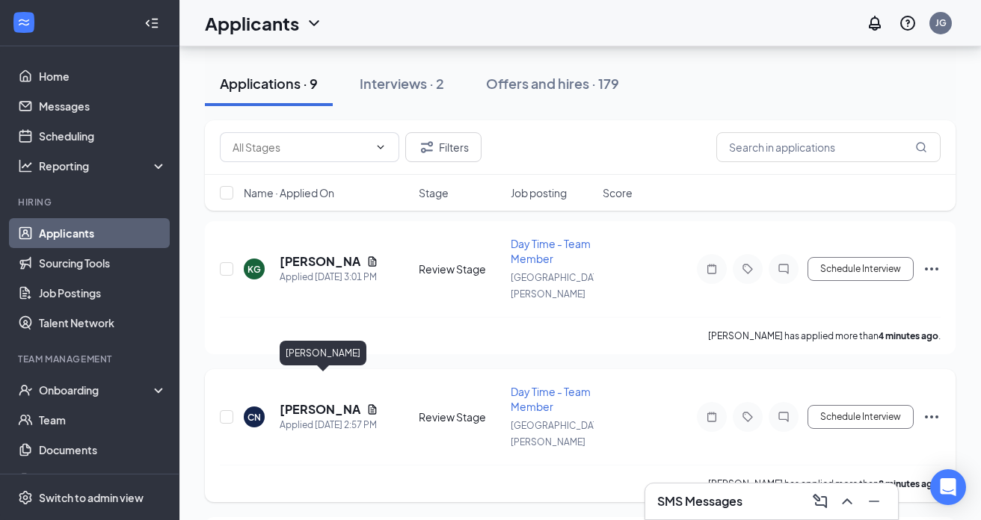
click at [291, 401] on h5 "[PERSON_NAME]" at bounding box center [320, 409] width 81 height 16
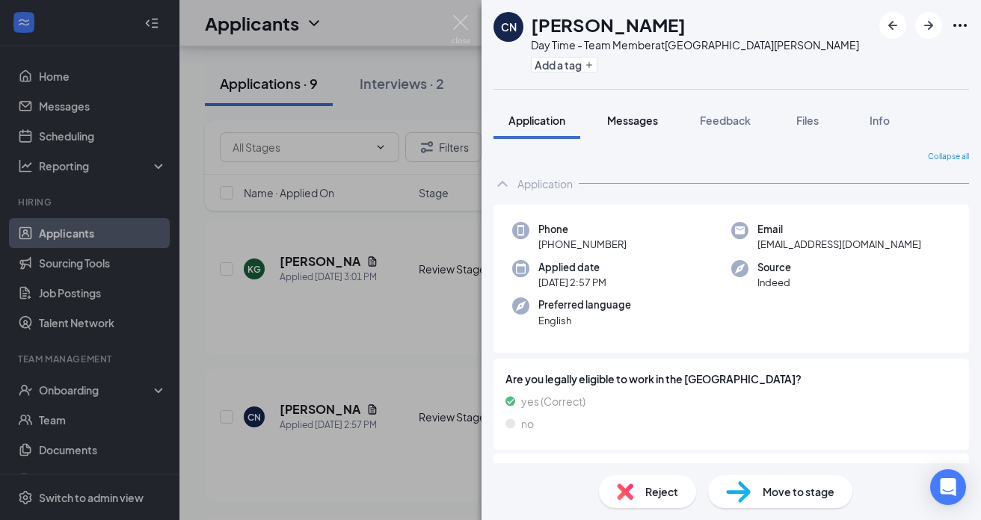
click at [644, 117] on span "Messages" at bounding box center [632, 120] width 51 height 13
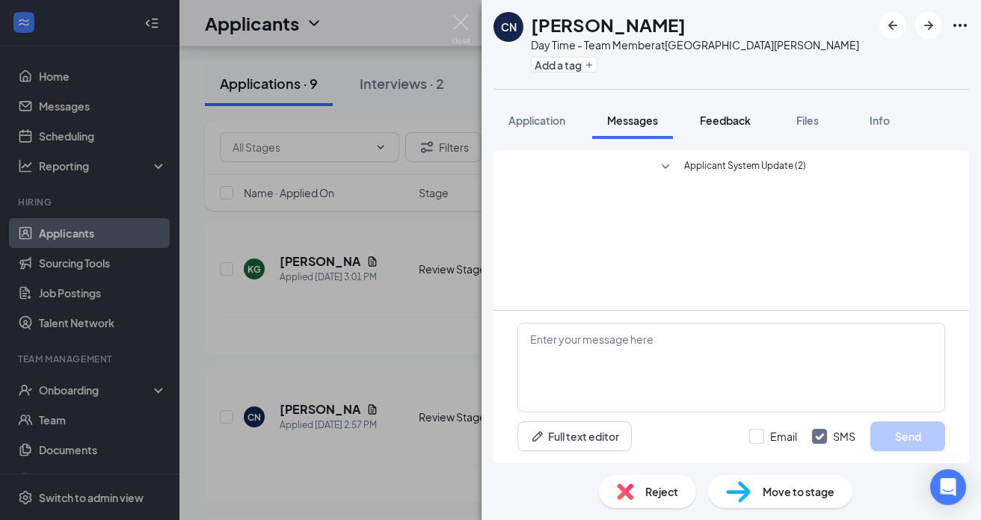
click at [724, 123] on span "Feedback" at bounding box center [725, 120] width 51 height 13
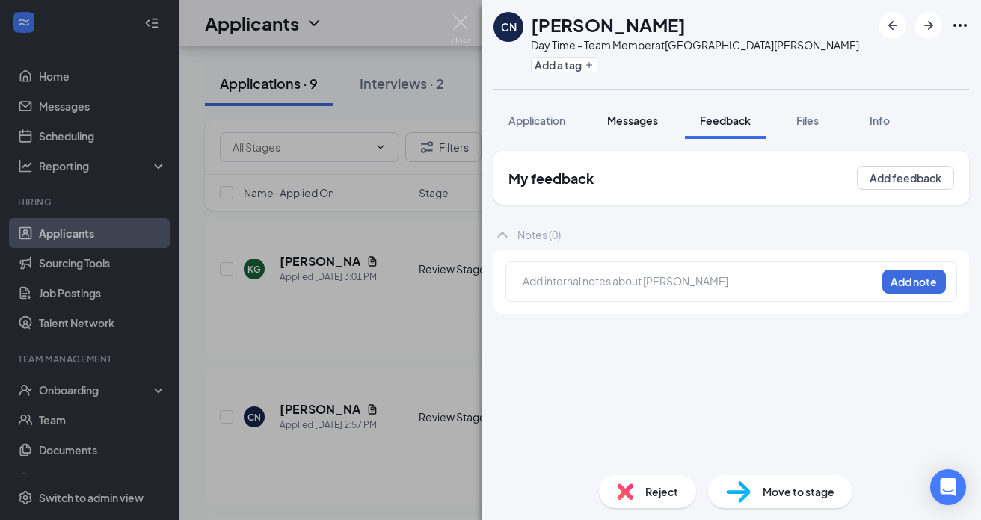
click at [641, 122] on span "Messages" at bounding box center [632, 120] width 51 height 13
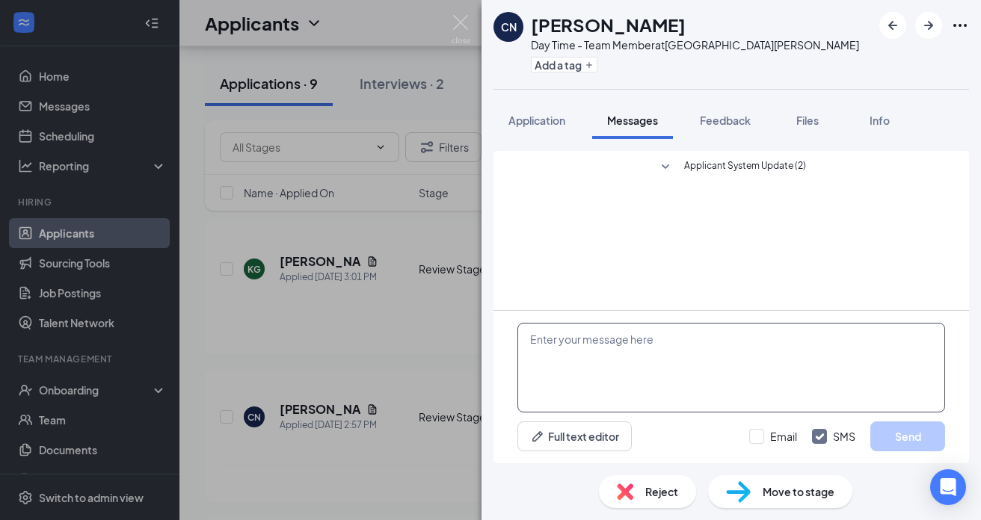
click at [583, 343] on textarea at bounding box center [731, 368] width 428 height 90
paste textarea "Hi [PERSON_NAME], My name is [PERSON_NAME], and I’m the owner of [DEMOGRAPHIC_D…"
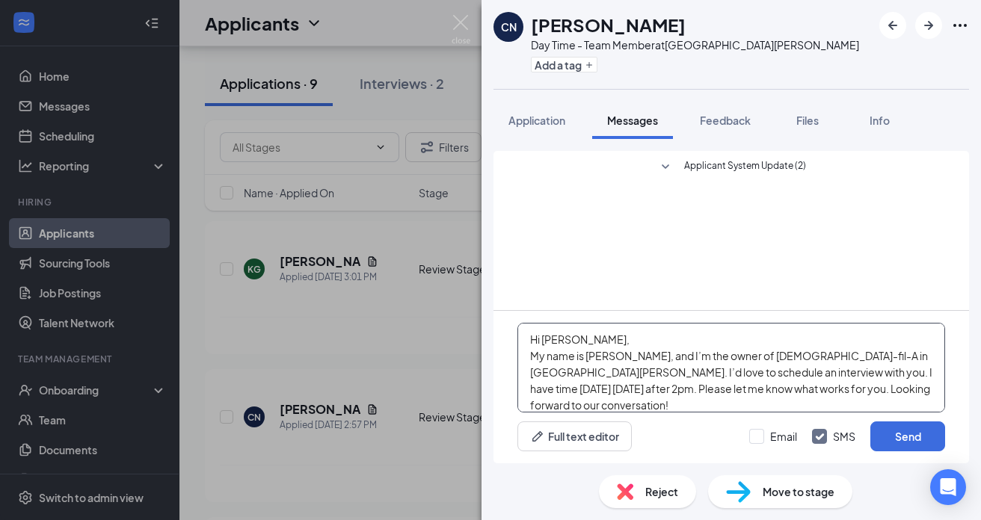
click at [567, 342] on textarea "Hi [PERSON_NAME], My name is [PERSON_NAME], and I’m the owner of [DEMOGRAPHIC_D…" at bounding box center [731, 368] width 428 height 90
click at [913, 389] on textarea "Hi [PERSON_NAME], My name is [PERSON_NAME], and I’m the owner of [DEMOGRAPHIC_D…" at bounding box center [731, 368] width 428 height 90
type textarea "Hi [PERSON_NAME], My name is [PERSON_NAME], and I’m the owner of [DEMOGRAPHIC_D…"
click at [895, 435] on button "Send" at bounding box center [907, 437] width 75 height 30
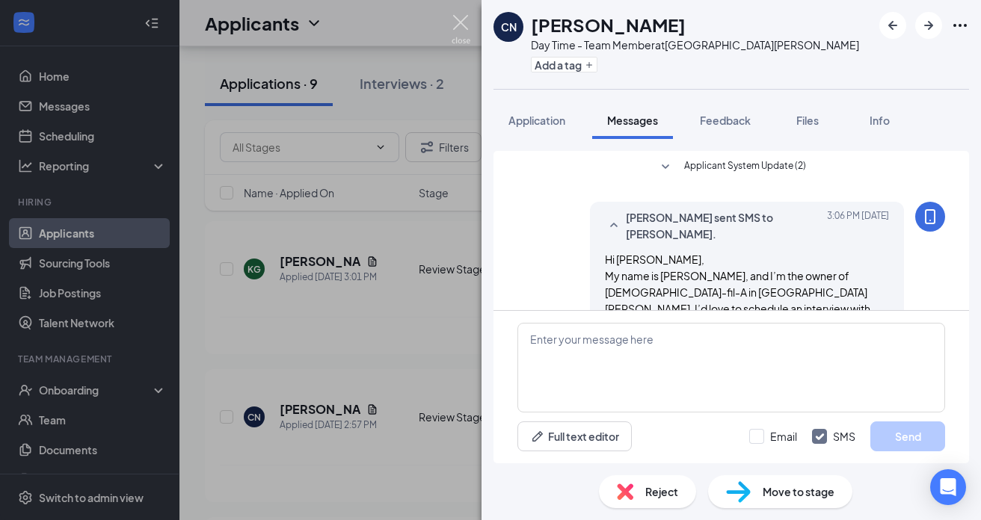
scroll to position [62, 0]
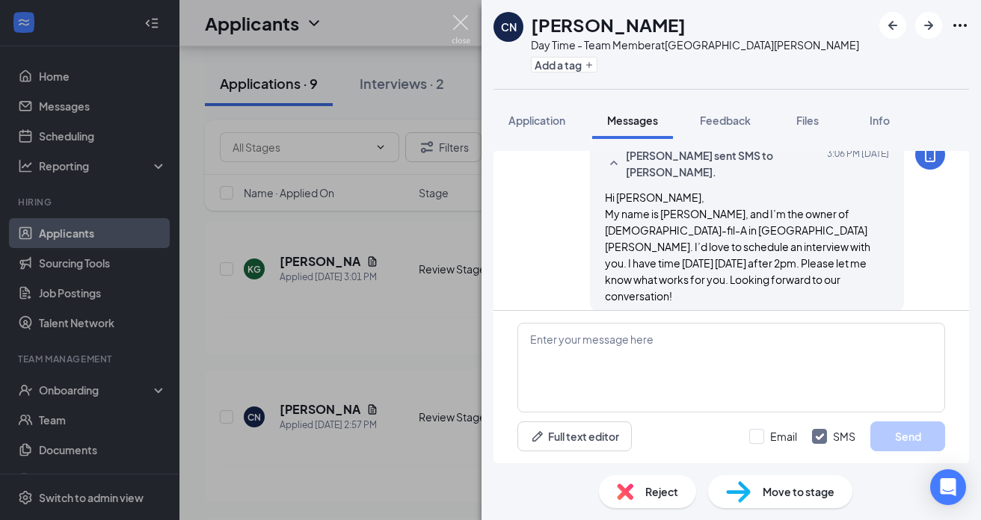
click at [466, 22] on img at bounding box center [460, 29] width 19 height 29
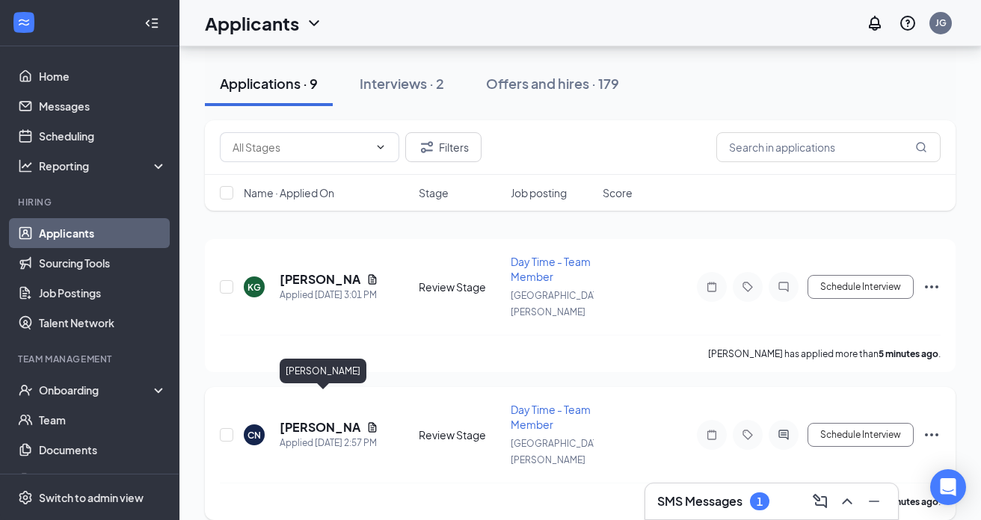
scroll to position [22, 0]
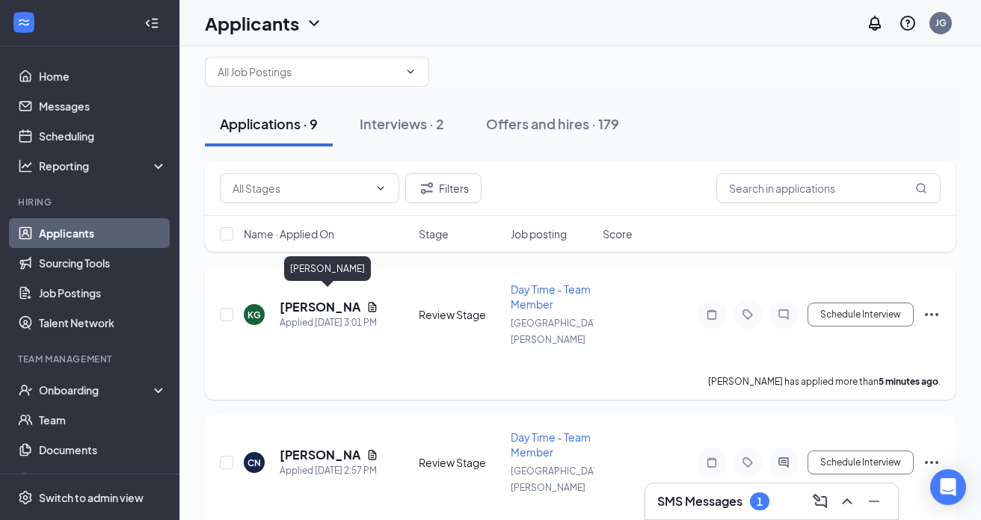
click at [334, 299] on h5 "[PERSON_NAME]" at bounding box center [320, 307] width 81 height 16
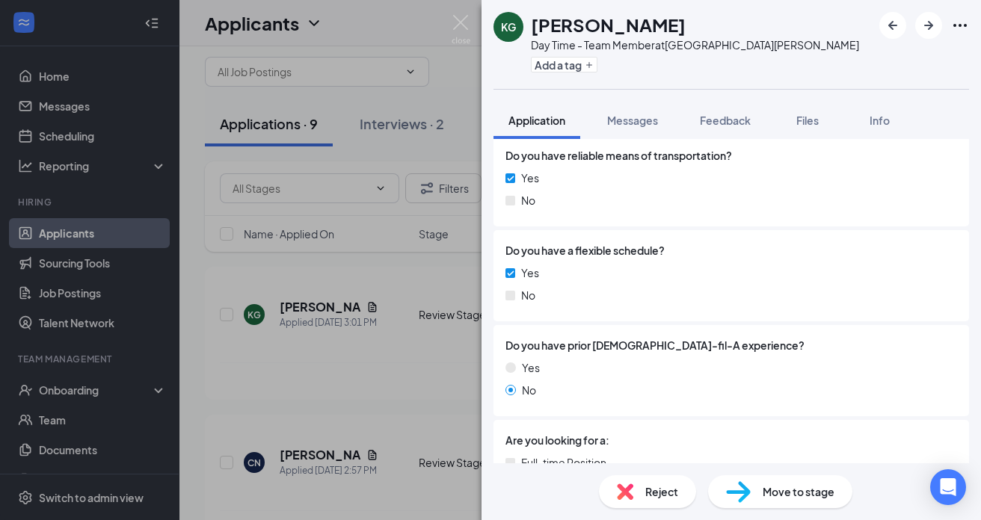
scroll to position [398, 0]
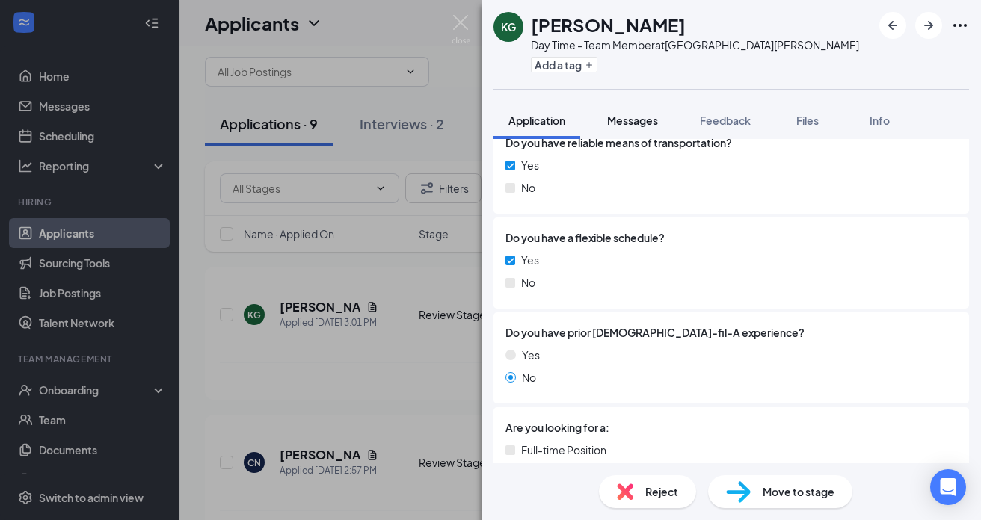
click at [638, 123] on span "Messages" at bounding box center [632, 120] width 51 height 13
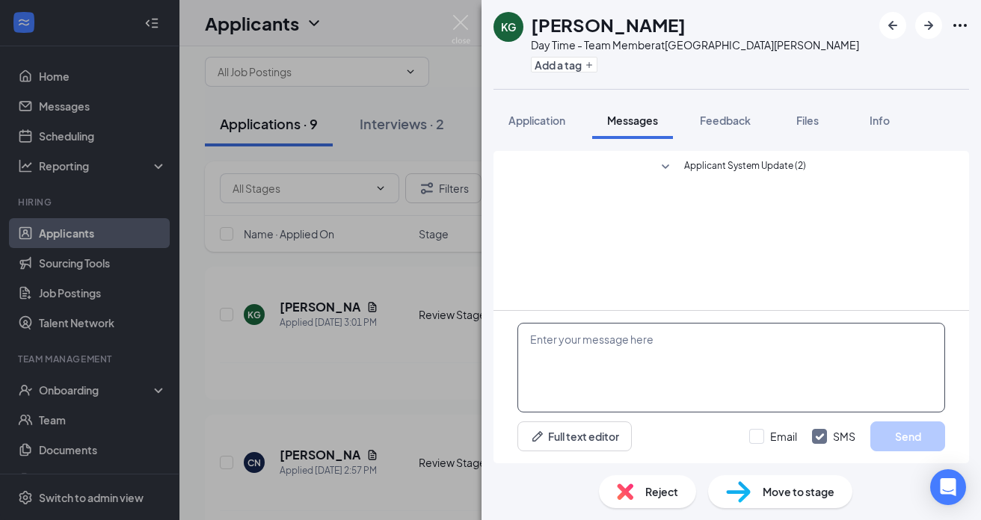
click at [636, 339] on textarea at bounding box center [731, 368] width 428 height 90
paste textarea "Hi [PERSON_NAME], My name is [PERSON_NAME], and I’m the owner of [DEMOGRAPHIC_D…"
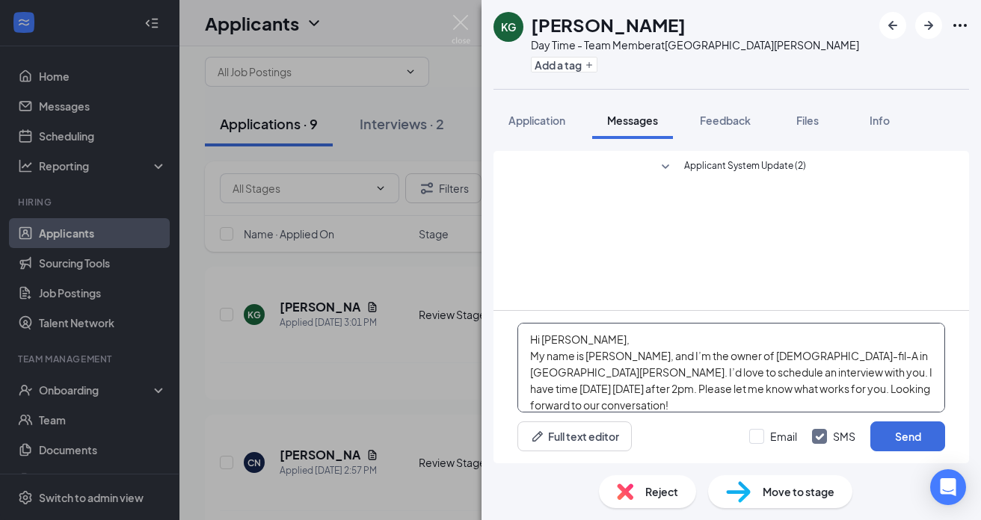
click at [567, 344] on textarea "Hi [PERSON_NAME], My name is [PERSON_NAME], and I’m the owner of [DEMOGRAPHIC_D…" at bounding box center [731, 368] width 428 height 90
click at [729, 392] on textarea "Hi Kaitlyn, My name is Joanna Gibson, and I’m the owner of Chick-fil-A in St. C…" at bounding box center [731, 368] width 428 height 90
click at [922, 390] on textarea "Hi [PERSON_NAME], My name is [PERSON_NAME], and I’m the owner of [DEMOGRAPHIC_D…" at bounding box center [731, 368] width 428 height 90
type textarea "Hi [PERSON_NAME], My name is [PERSON_NAME], and I’m the owner of [DEMOGRAPHIC_D…"
click at [906, 439] on button "Send" at bounding box center [907, 437] width 75 height 30
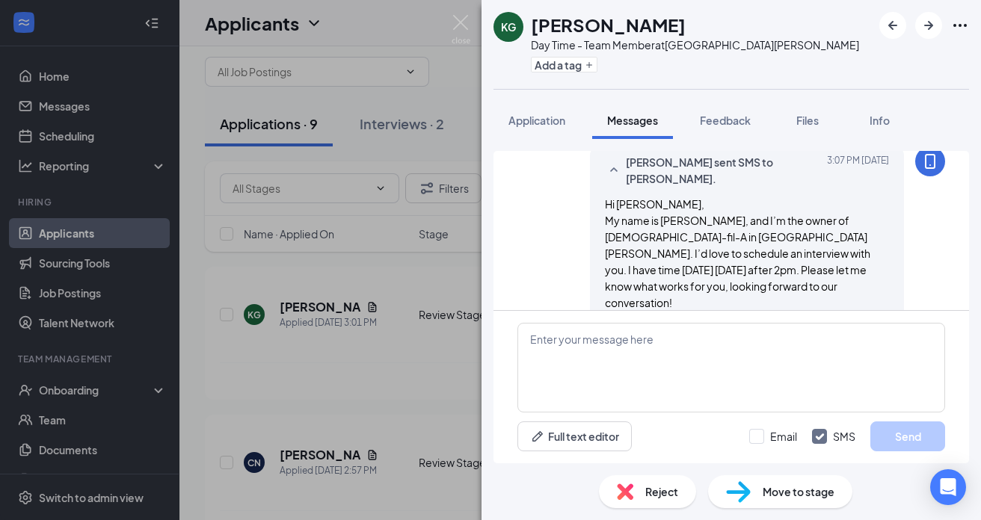
scroll to position [62, 0]
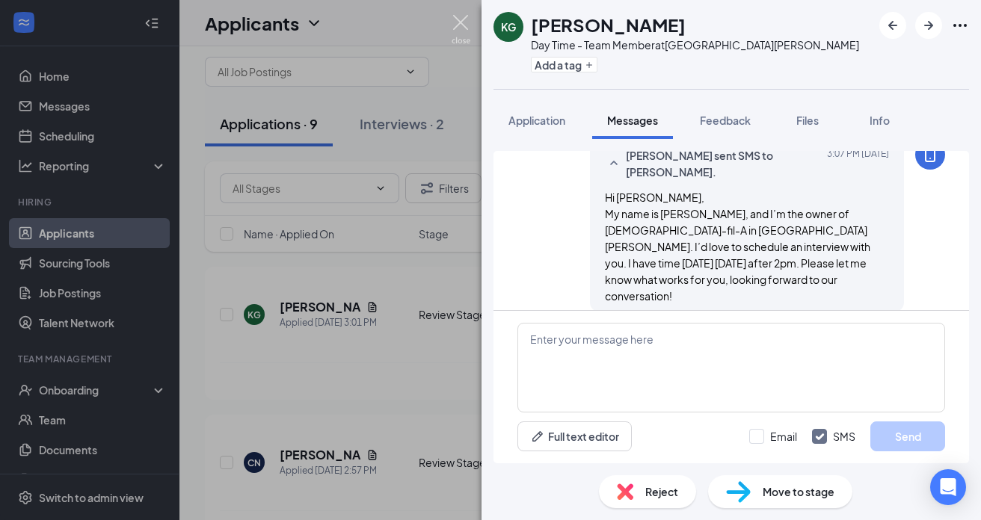
click at [463, 19] on img at bounding box center [460, 29] width 19 height 29
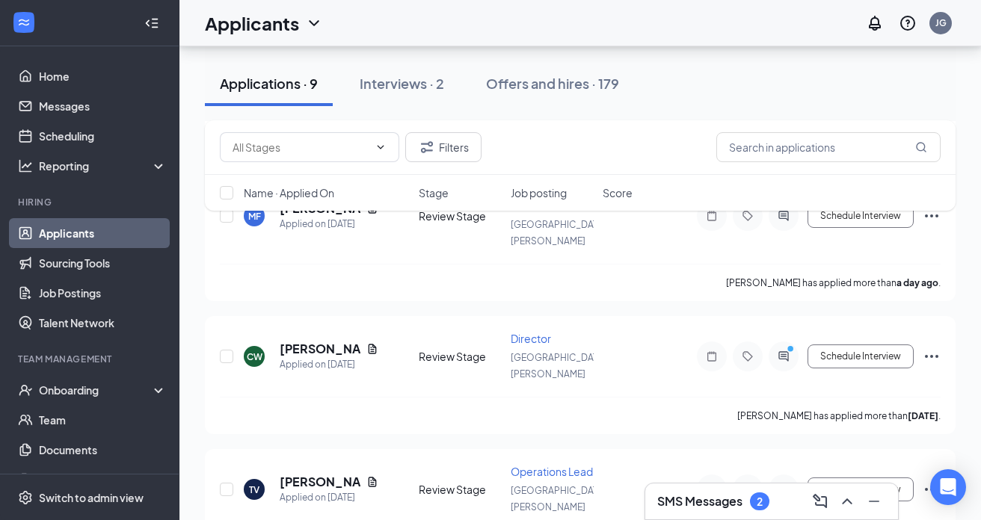
scroll to position [567, 0]
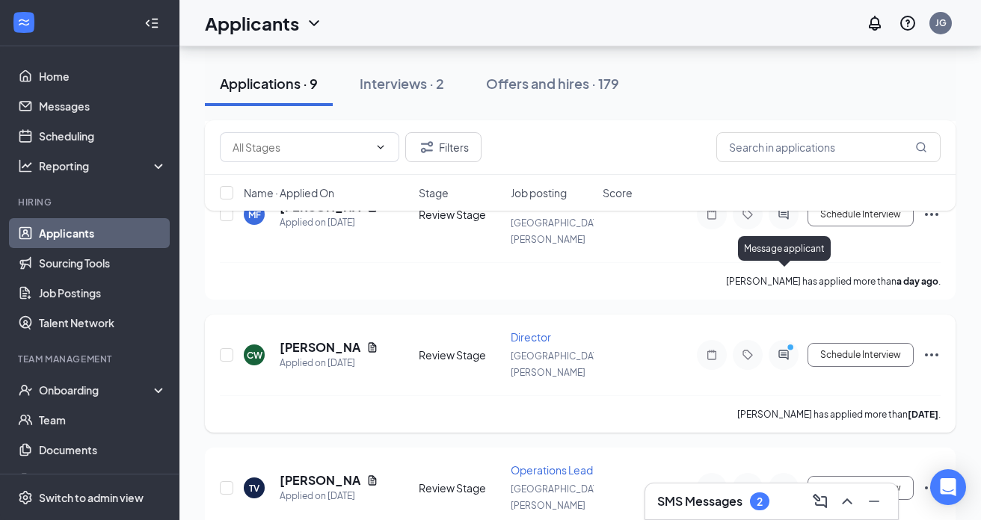
click at [783, 349] on icon "ActiveChat" at bounding box center [783, 355] width 18 height 12
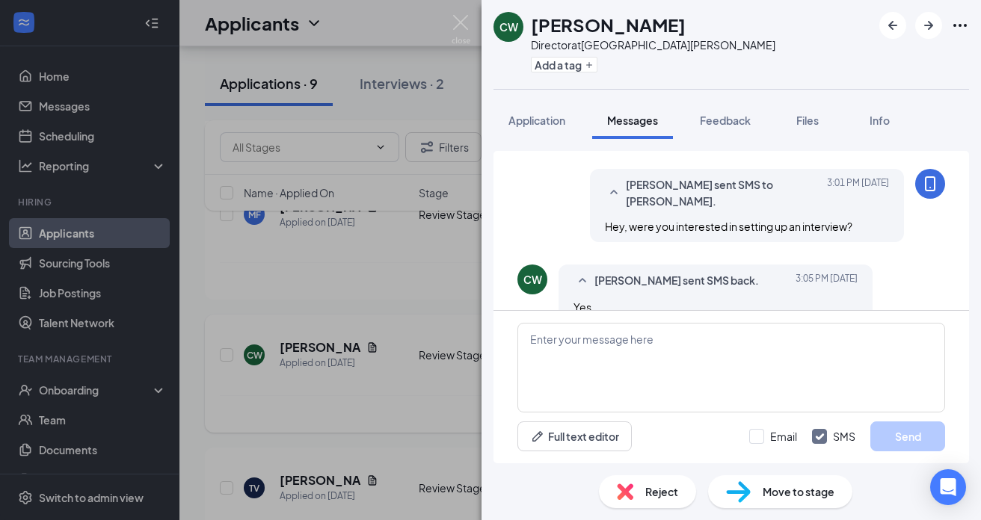
scroll to position [238, 0]
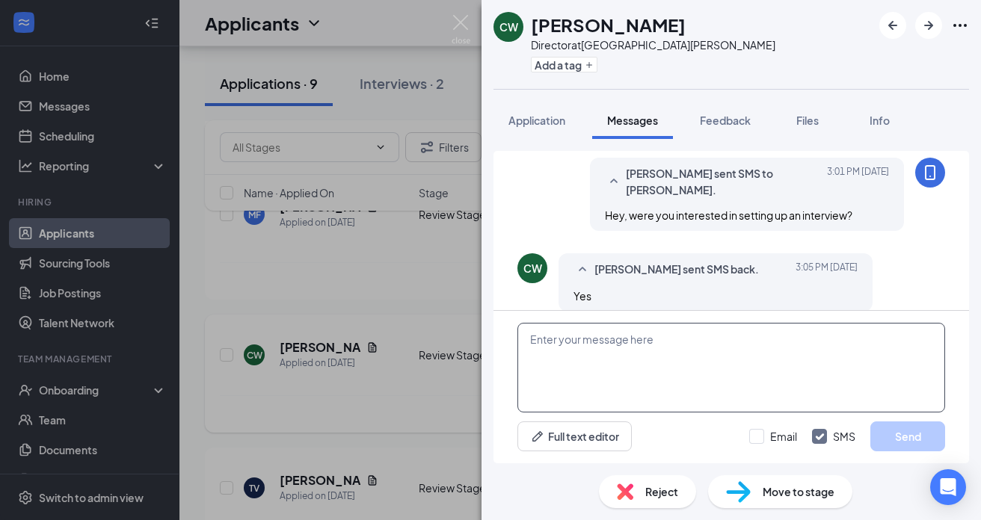
click at [619, 347] on textarea at bounding box center [731, 368] width 428 height 90
click at [529, 345] on textarea "I have time [DATE] after 2pm, can you do 2:15pm?" at bounding box center [731, 368] width 428 height 90
click at [567, 339] on textarea "I have time [DATE] after 2pm, can you do 2:15pm?" at bounding box center [731, 368] width 428 height 90
click at [590, 339] on textarea "I have time [DATE] after 2pm, can you do 2:15pm?" at bounding box center [731, 368] width 428 height 90
click at [646, 339] on textarea "I have time [DATE] after 2pm, can you do 2:15pm?" at bounding box center [731, 368] width 428 height 90
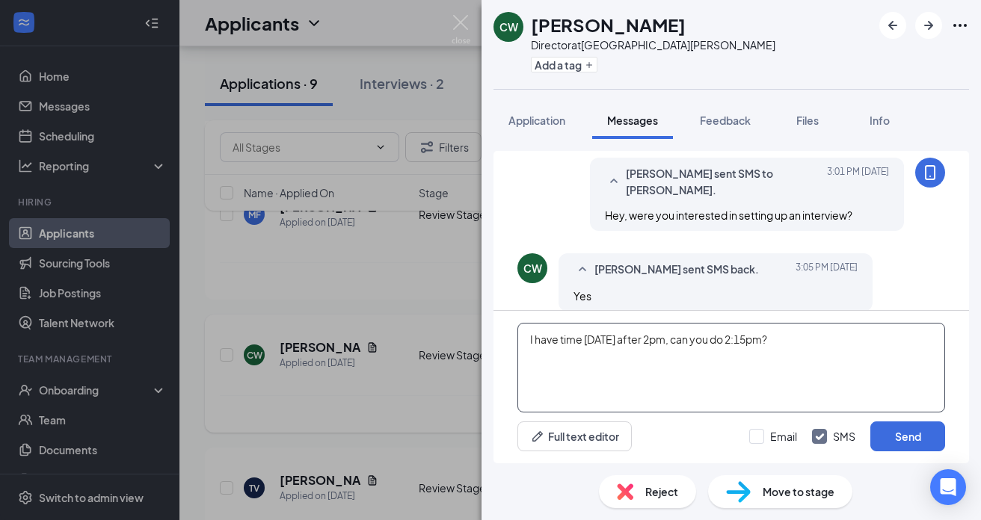
click at [678, 339] on textarea "I have time [DATE] after 2pm, can you do 2:15pm?" at bounding box center [731, 368] width 428 height 90
click at [700, 341] on textarea "I have time [DATE] after 2pm, can you do 2:15pm?" at bounding box center [731, 368] width 428 height 90
click at [716, 341] on textarea "I have time [DATE] after 2pm, can you do 2:15pm?" at bounding box center [731, 368] width 428 height 90
click at [744, 341] on textarea "I have time [DATE] after 2pm, can you do 2:15pm?" at bounding box center [731, 368] width 428 height 90
click at [815, 342] on textarea "I have time [DATE] after 2pm, can you do 2:15pm?" at bounding box center [731, 368] width 428 height 90
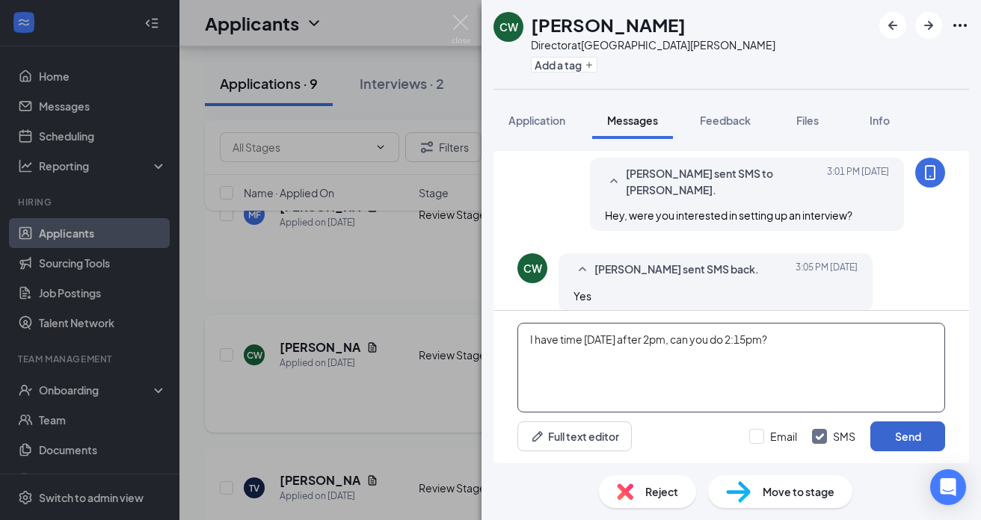
type textarea "I have time [DATE] after 2pm, can you do 2:15pm?"
click at [898, 439] on button "Send" at bounding box center [907, 437] width 75 height 30
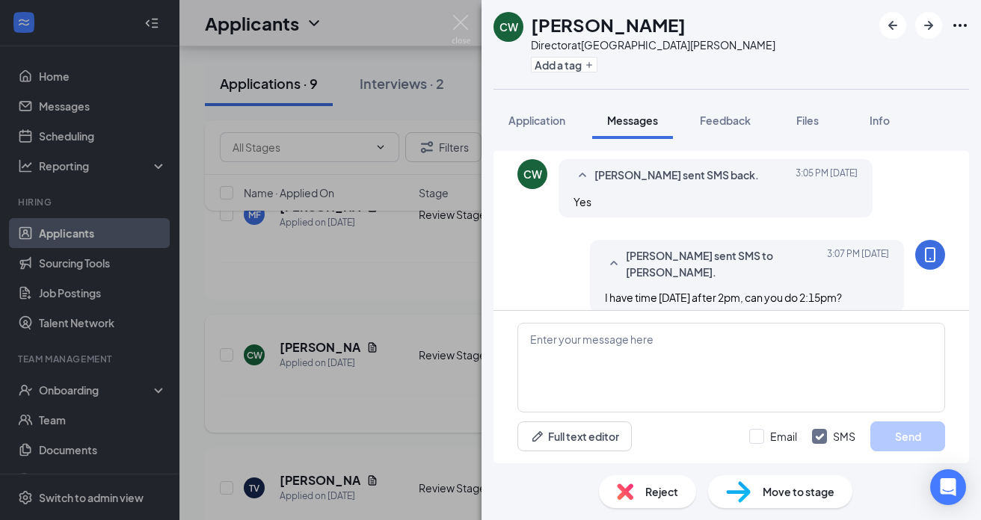
scroll to position [334, 0]
click at [461, 17] on img at bounding box center [460, 29] width 19 height 29
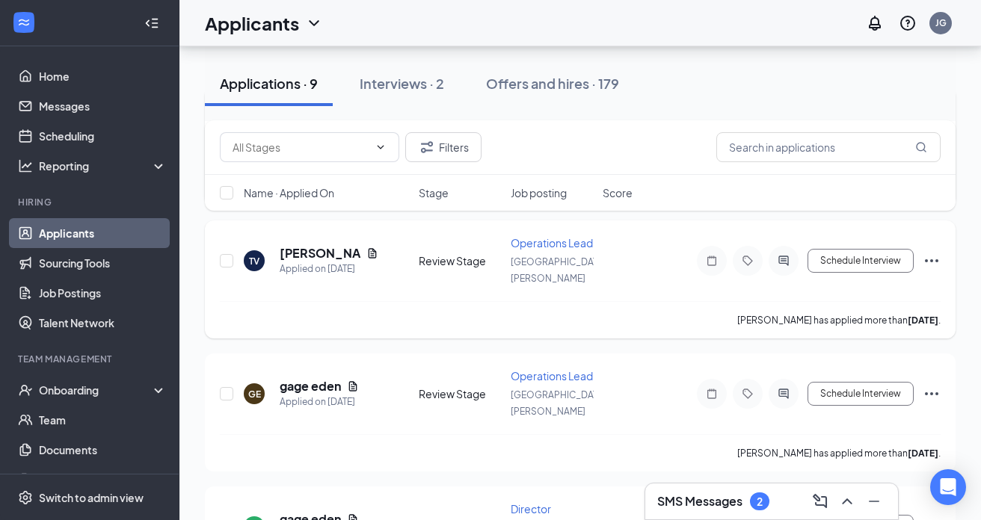
scroll to position [791, 0]
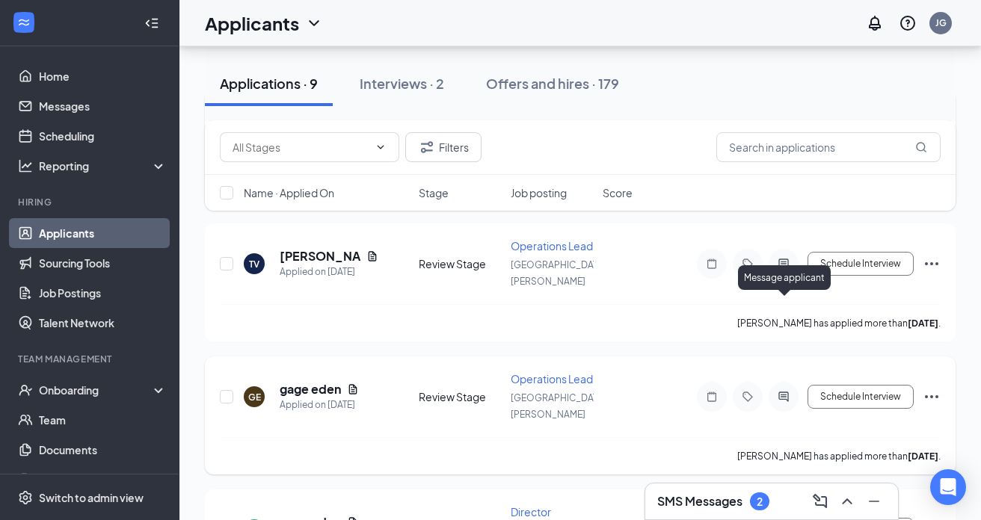
click at [786, 392] on icon "ActiveChat" at bounding box center [783, 397] width 10 height 10
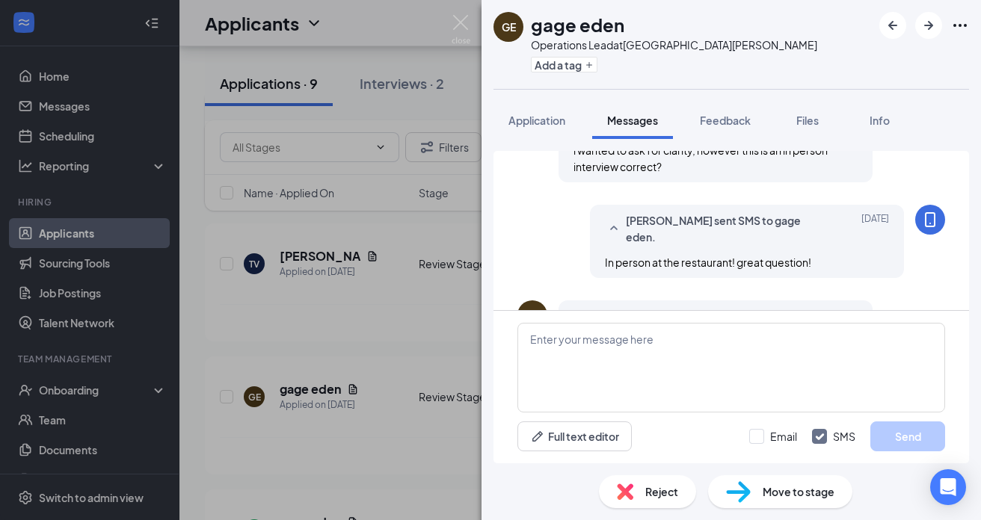
scroll to position [564, 0]
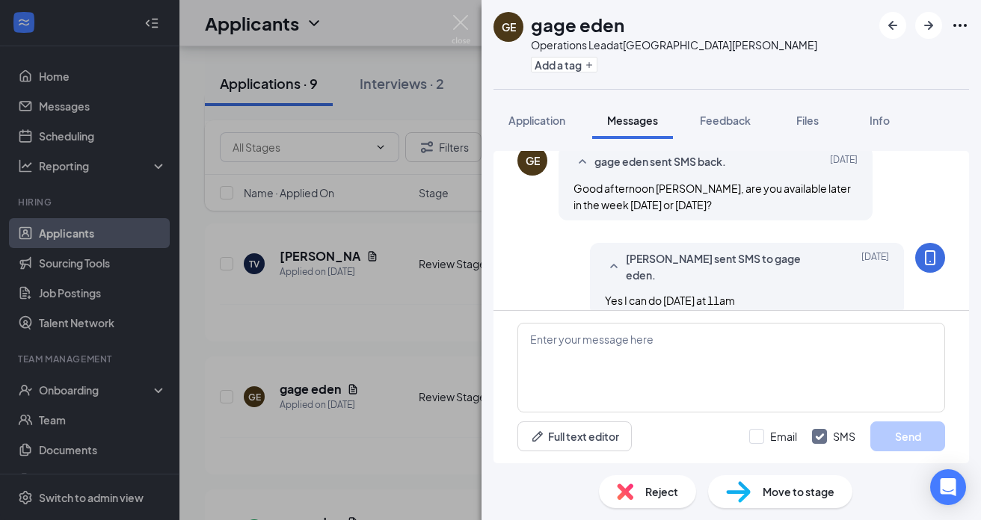
scroll to position [251, 0]
click at [766, 496] on span "Move to stage" at bounding box center [798, 492] width 72 height 16
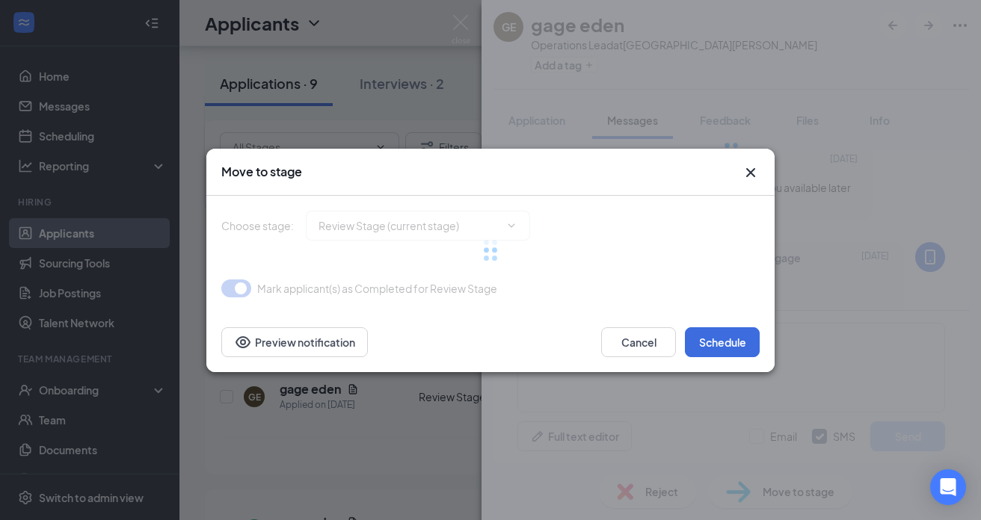
type input "Onsite Interview (next stage)"
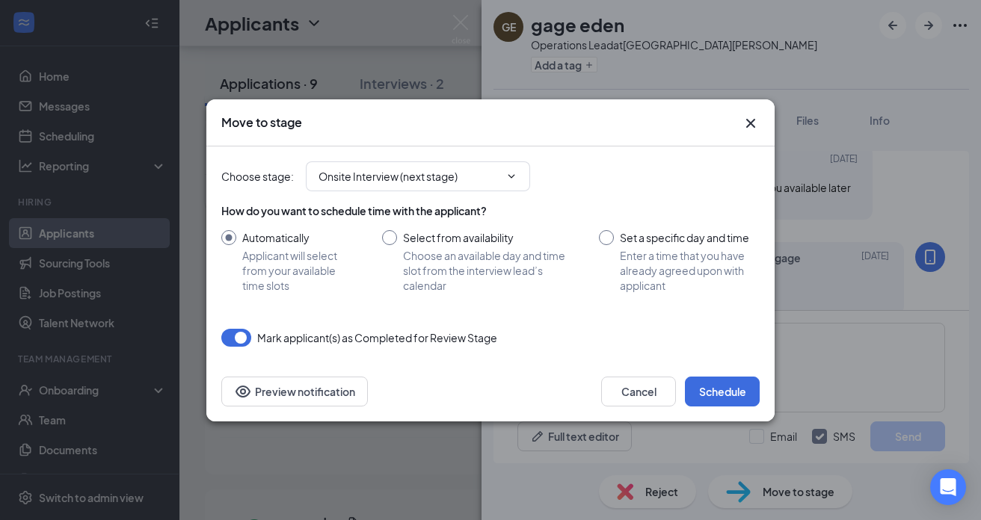
click at [604, 238] on input "Set a specific day and time Enter a time that you have already agreed upon with…" at bounding box center [679, 261] width 161 height 63
radio input "true"
radio input "false"
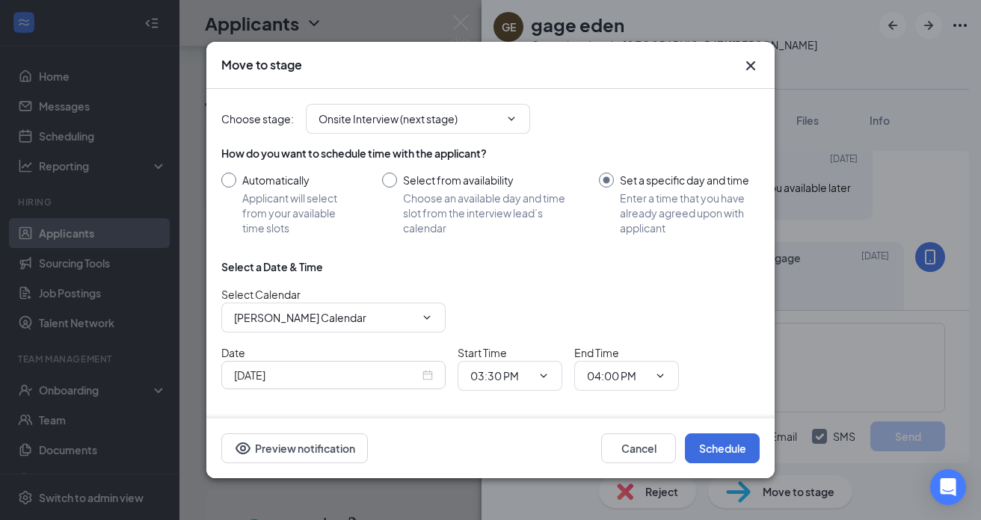
click at [424, 371] on div "[DATE]" at bounding box center [333, 375] width 199 height 16
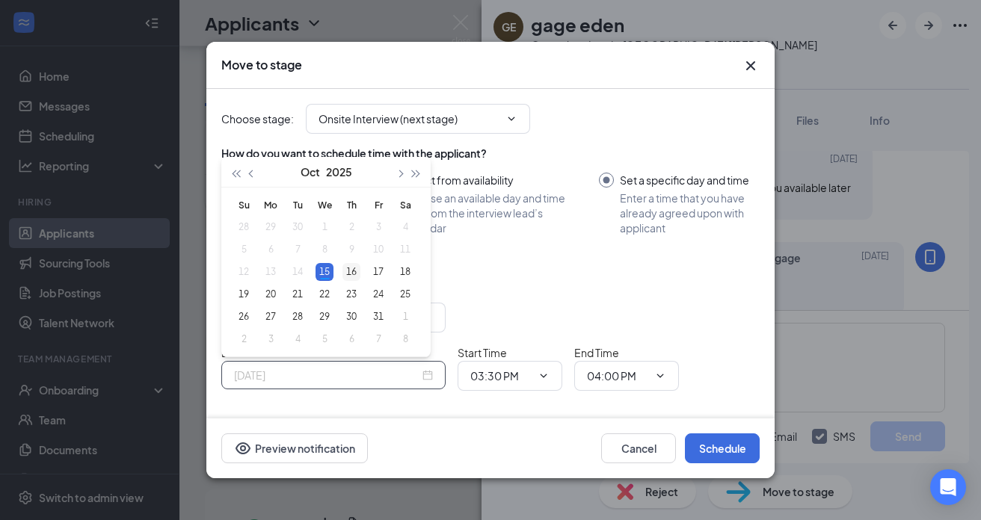
type input "[DATE]"
click at [357, 272] on div "16" at bounding box center [351, 272] width 18 height 18
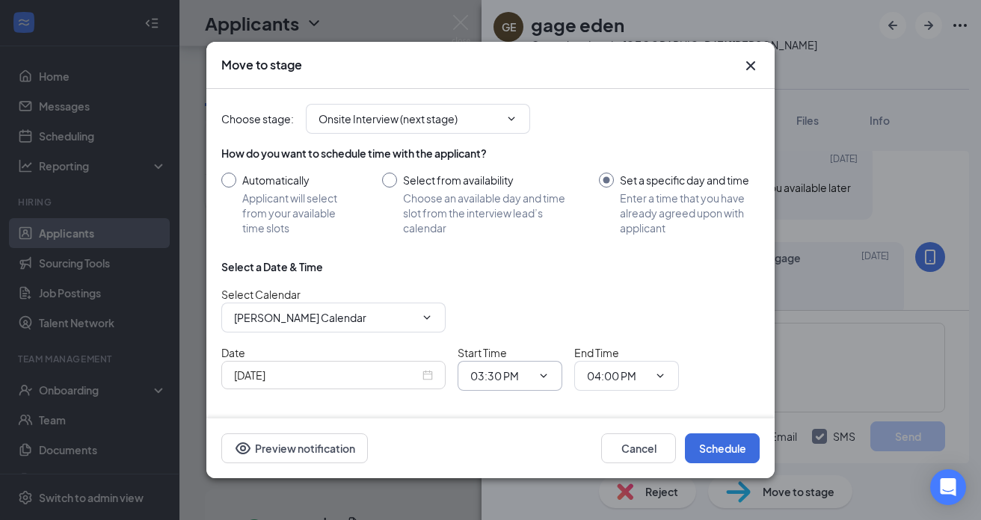
click at [545, 371] on icon "ChevronDown" at bounding box center [543, 376] width 12 height 12
click at [508, 257] on div "11:00 AM" at bounding box center [504, 262] width 44 height 16
type input "11:00 AM"
click at [667, 375] on span "04:00 PM" at bounding box center [626, 376] width 105 height 30
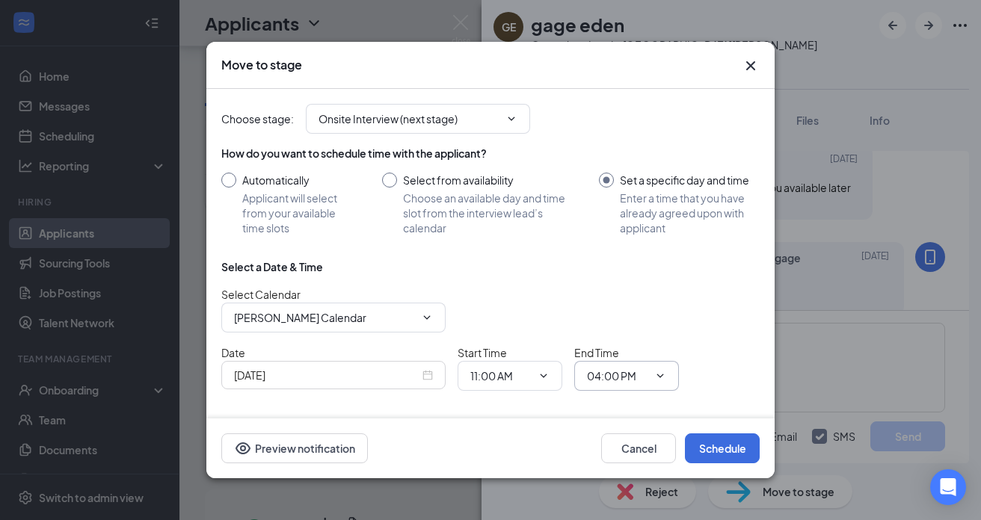
click at [658, 376] on icon "ChevronDown" at bounding box center [660, 376] width 12 height 12
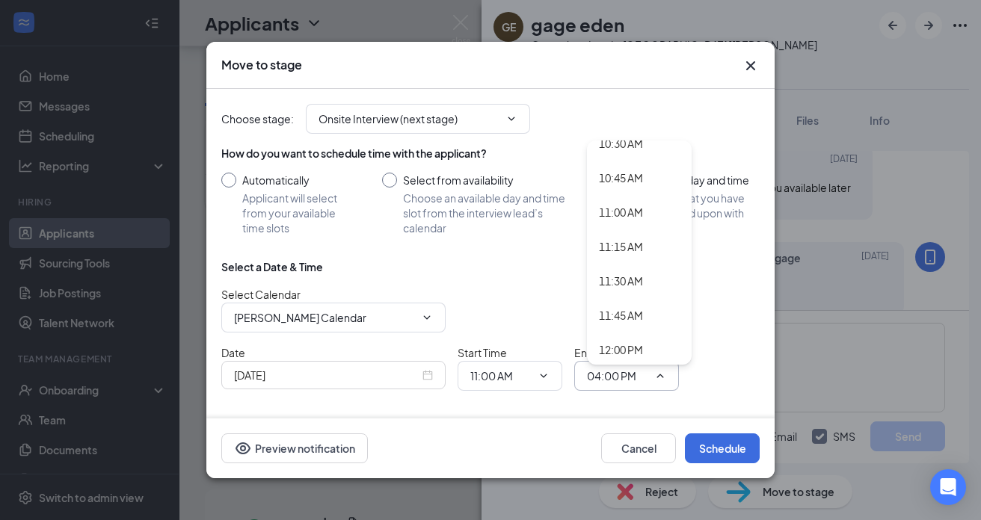
scroll to position [1463, 0]
click at [638, 238] on div "11:15 AM" at bounding box center [621, 241] width 44 height 16
type input "11:15 AM"
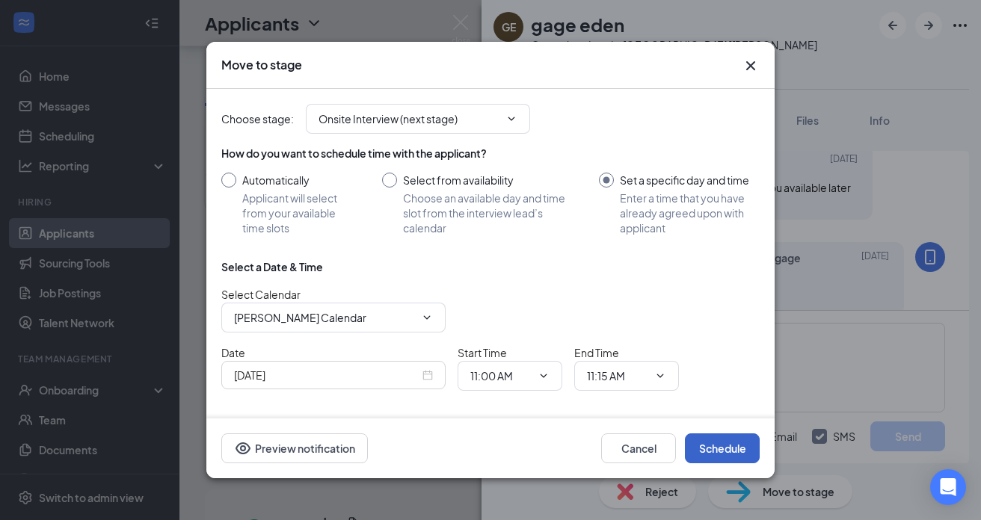
click at [720, 450] on button "Schedule" at bounding box center [722, 449] width 75 height 30
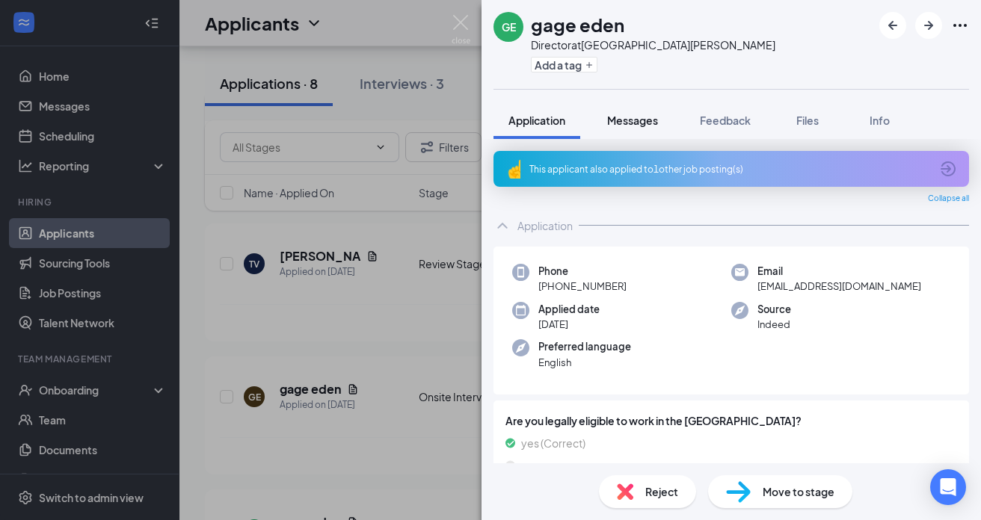
click at [645, 121] on span "Messages" at bounding box center [632, 120] width 51 height 13
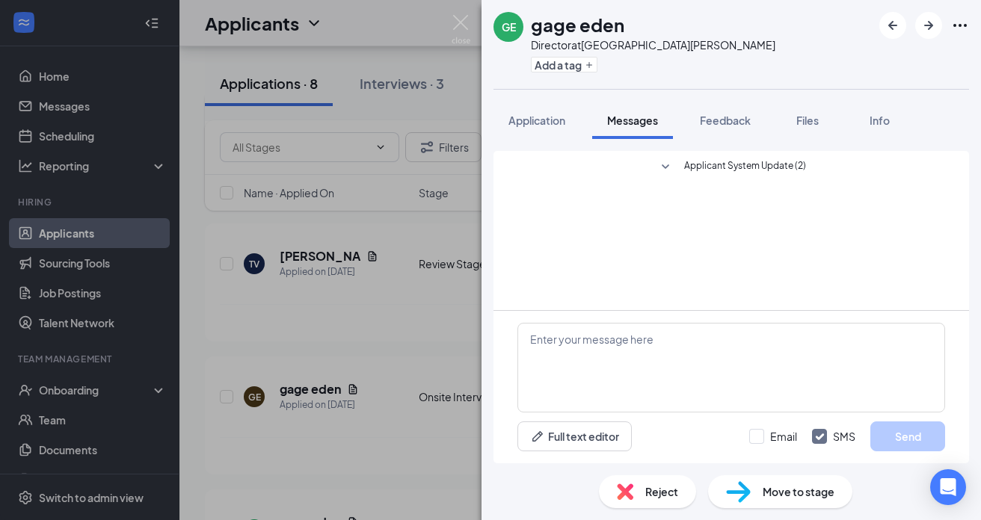
scroll to position [786, 0]
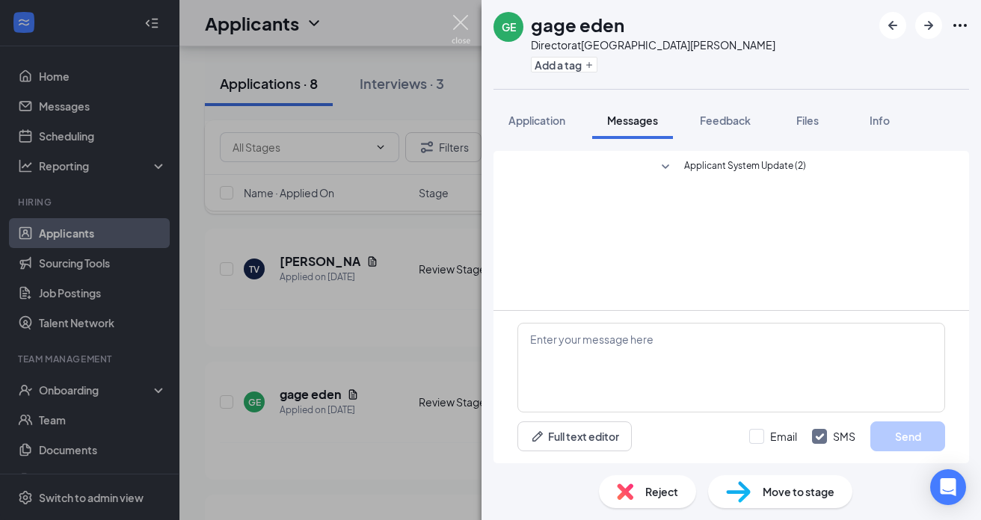
click at [462, 24] on img at bounding box center [460, 29] width 19 height 29
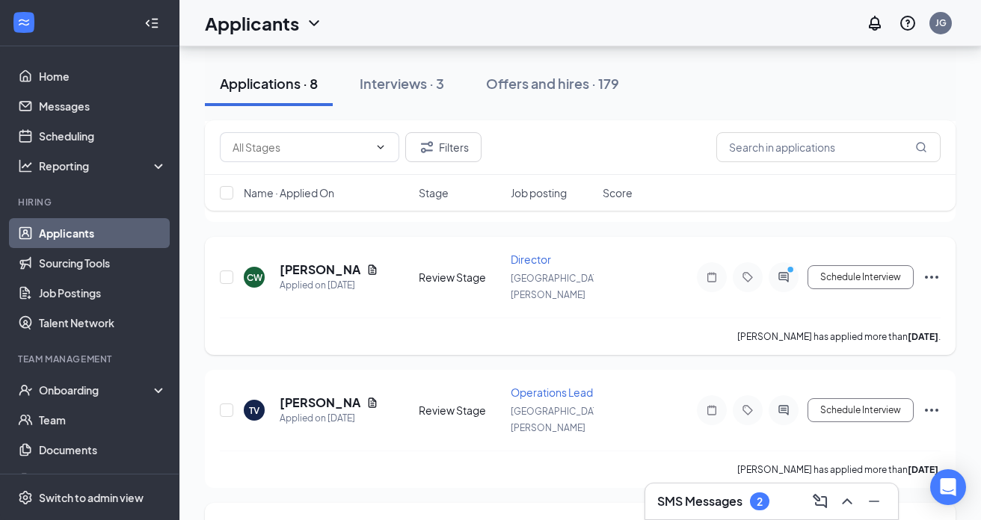
scroll to position [623, 0]
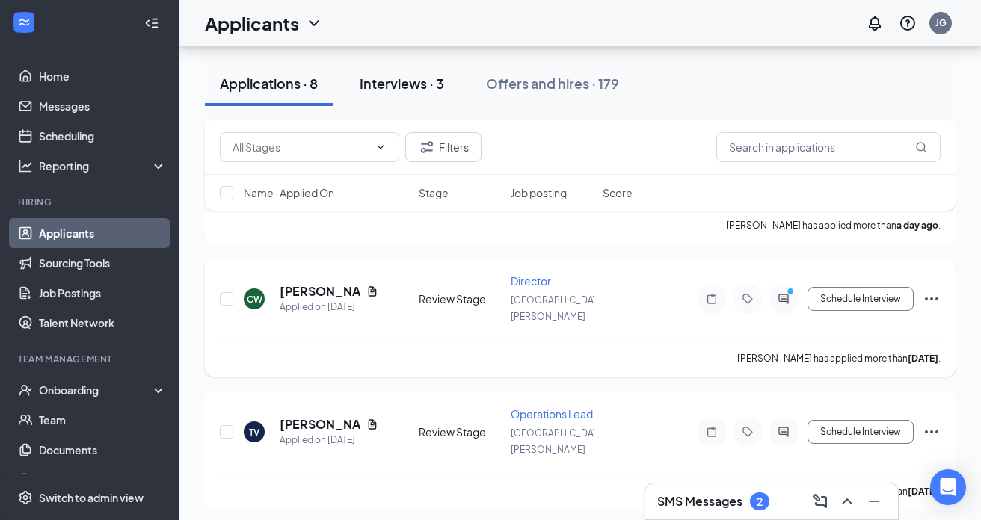
click at [422, 85] on div "Interviews · 3" at bounding box center [402, 83] width 84 height 19
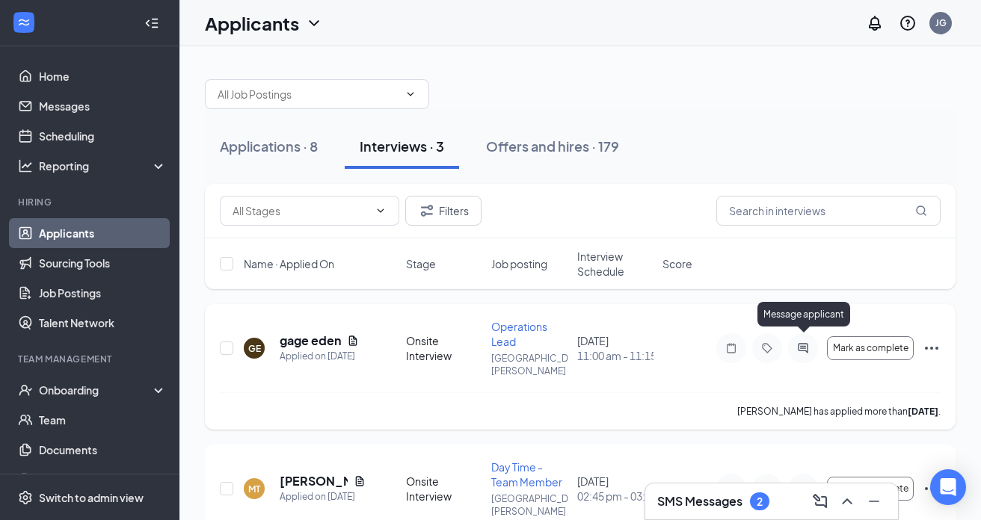
click at [806, 345] on icon "ActiveChat" at bounding box center [803, 348] width 10 height 10
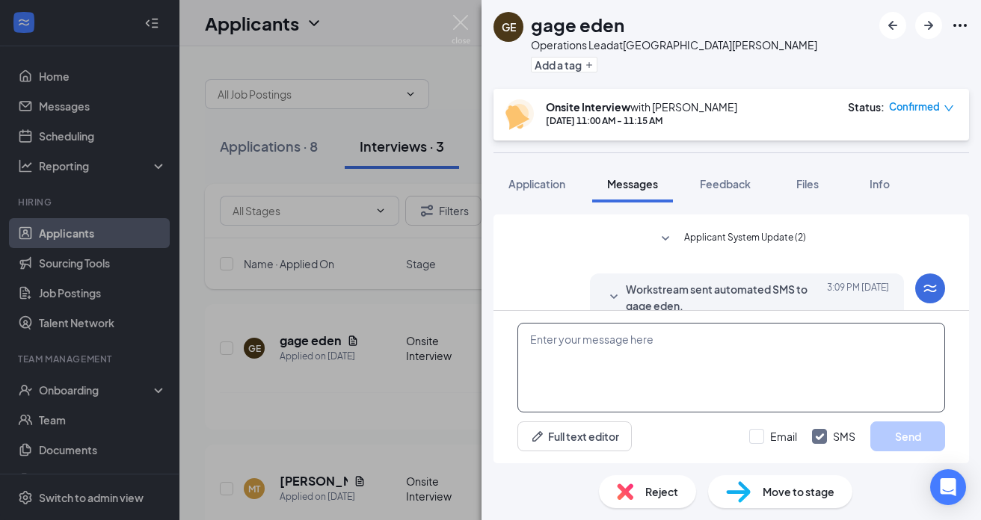
scroll to position [590, 0]
click at [656, 339] on textarea at bounding box center [731, 368] width 428 height 90
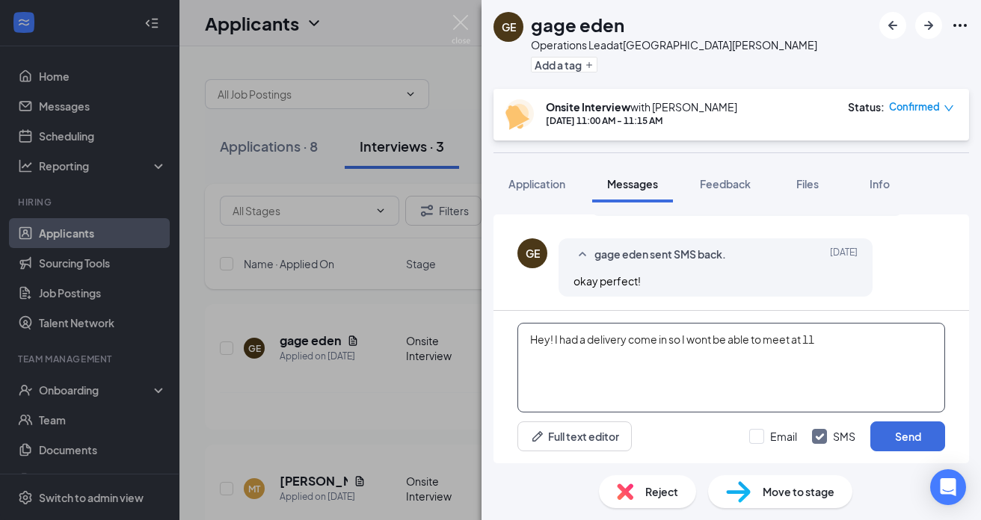
scroll to position [238, 0]
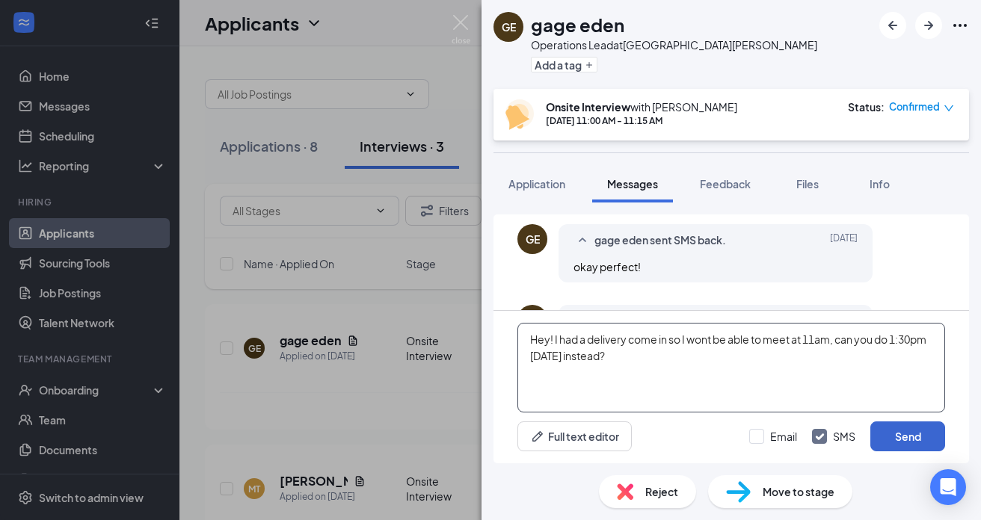
type textarea "Hey! I had a delivery come in so I wont be able to meet at 11am, can you do 1:3…"
click at [934, 439] on button "Send" at bounding box center [907, 437] width 75 height 30
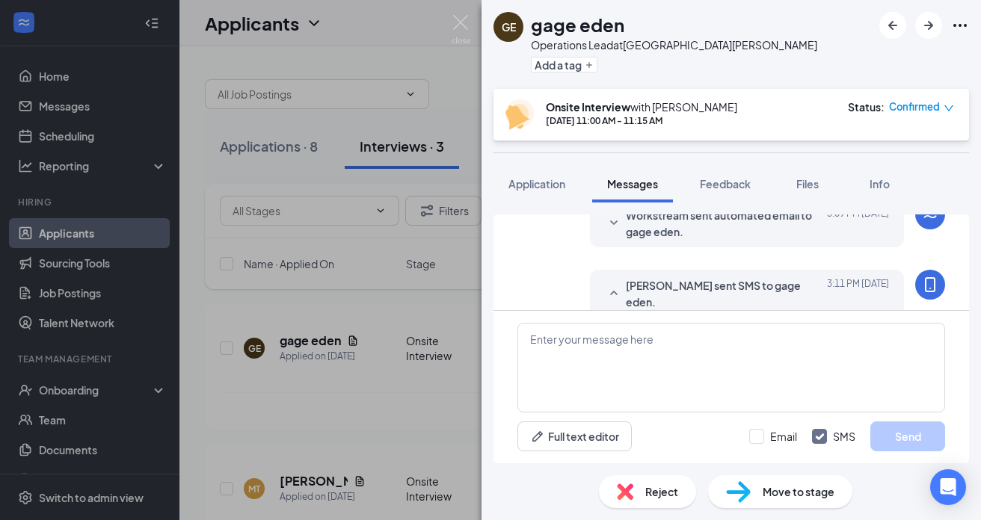
scroll to position [750, 0]
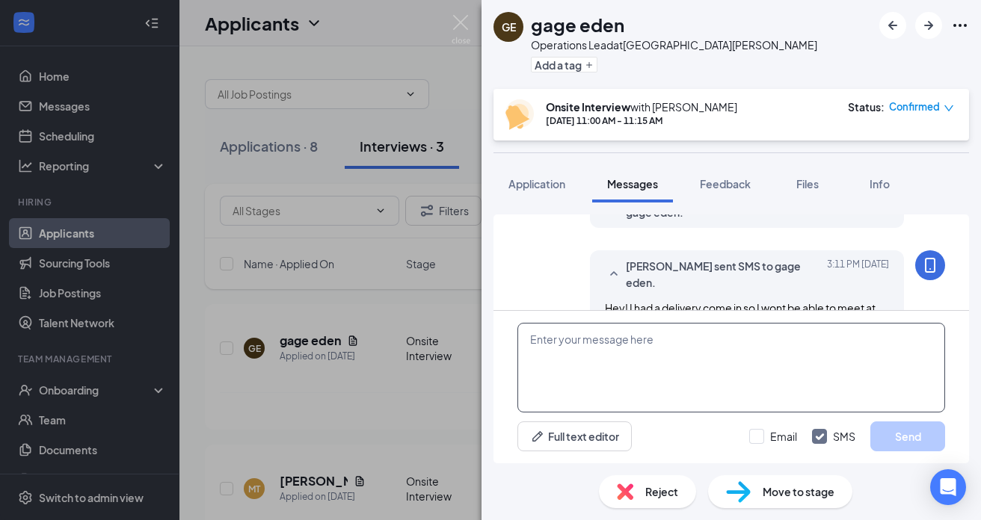
click at [686, 357] on textarea at bounding box center [731, 368] width 428 height 90
type textarea "I can also do later if that works better for you"
click at [895, 438] on button "Send" at bounding box center [907, 437] width 75 height 30
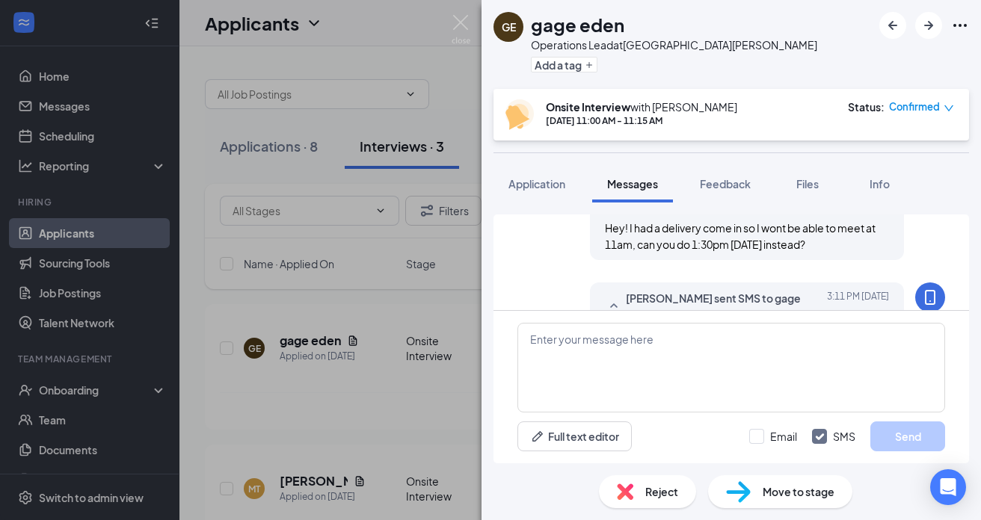
scroll to position [831, 0]
click at [458, 23] on img at bounding box center [460, 29] width 19 height 29
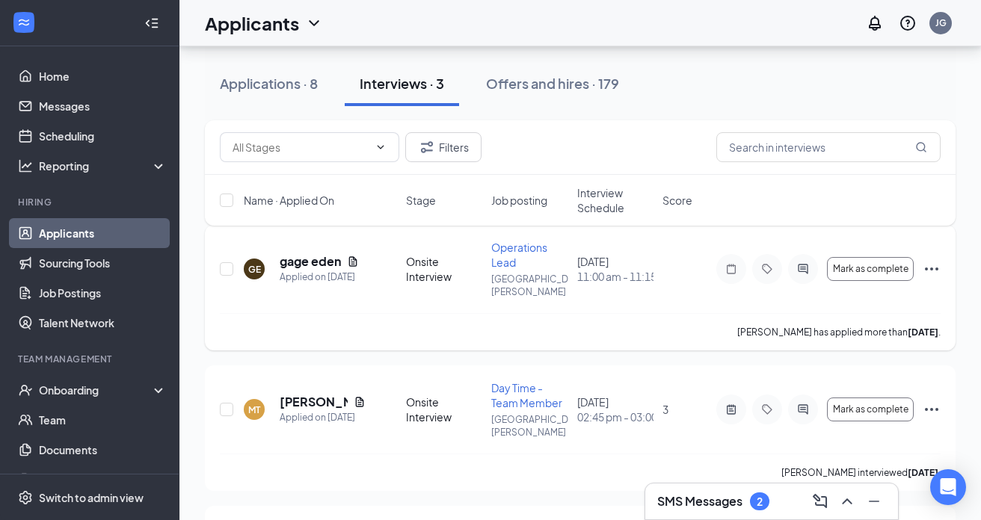
scroll to position [170, 0]
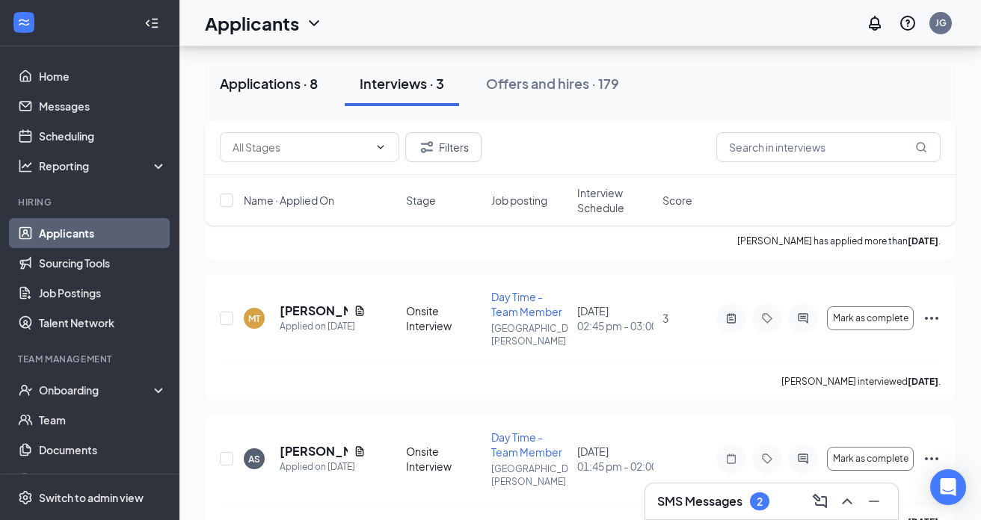
click at [283, 82] on div "Applications · 8" at bounding box center [269, 83] width 98 height 19
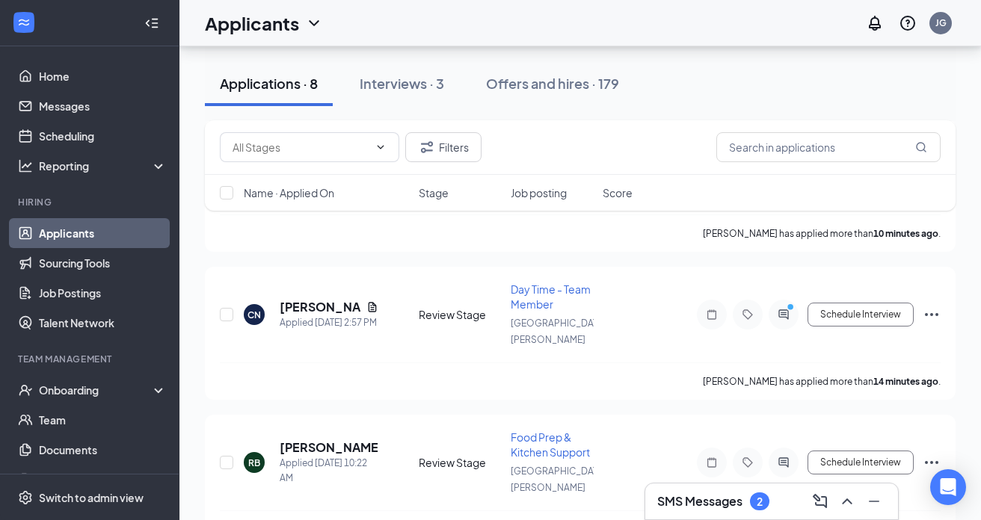
click at [699, 505] on h3 "SMS Messages" at bounding box center [699, 501] width 85 height 16
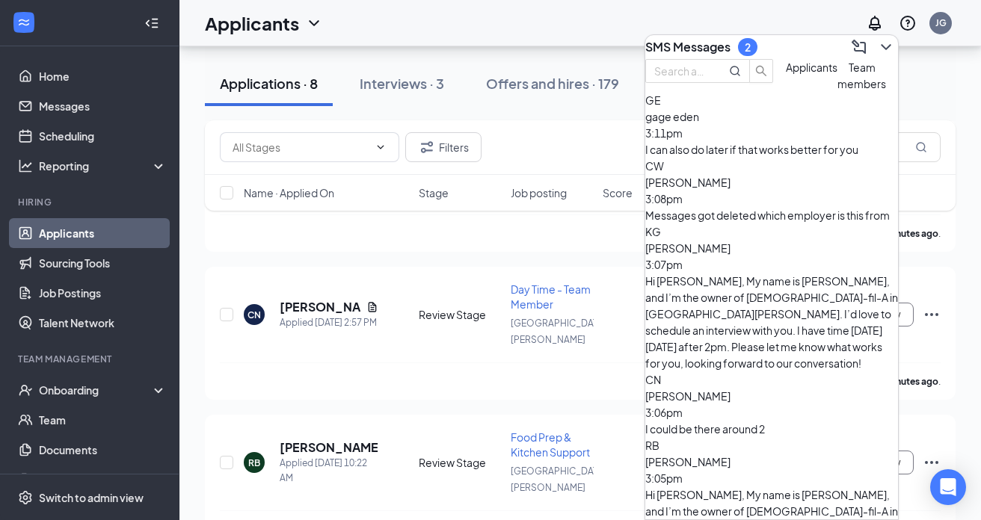
click at [767, 223] on div "Messages got deleted which employer is this from" at bounding box center [771, 215] width 253 height 16
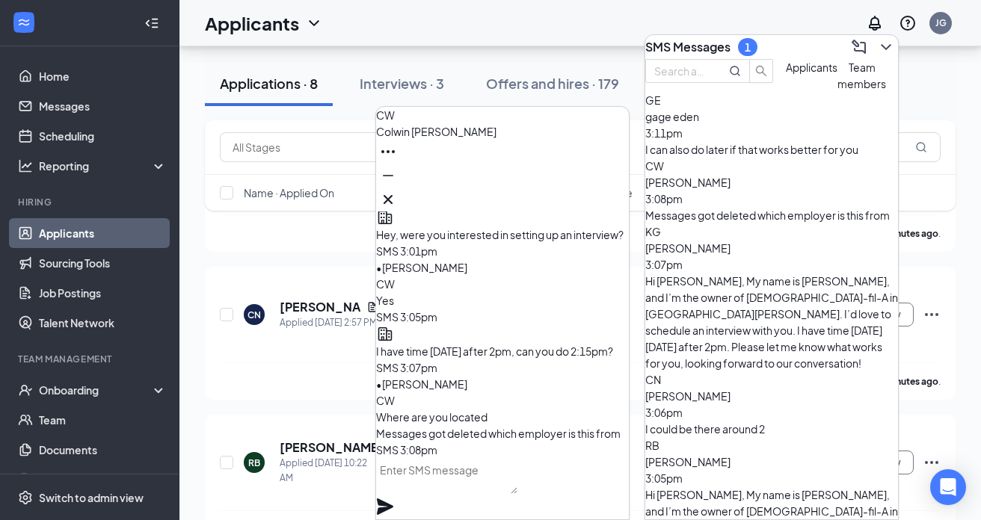
click at [488, 484] on textarea at bounding box center [446, 476] width 141 height 36
type textarea "c"
type textarea "[DEMOGRAPHIC_DATA]-fil-A in [GEOGRAPHIC_DATA][PERSON_NAME]"
click at [393, 499] on icon "Plane" at bounding box center [385, 507] width 16 height 16
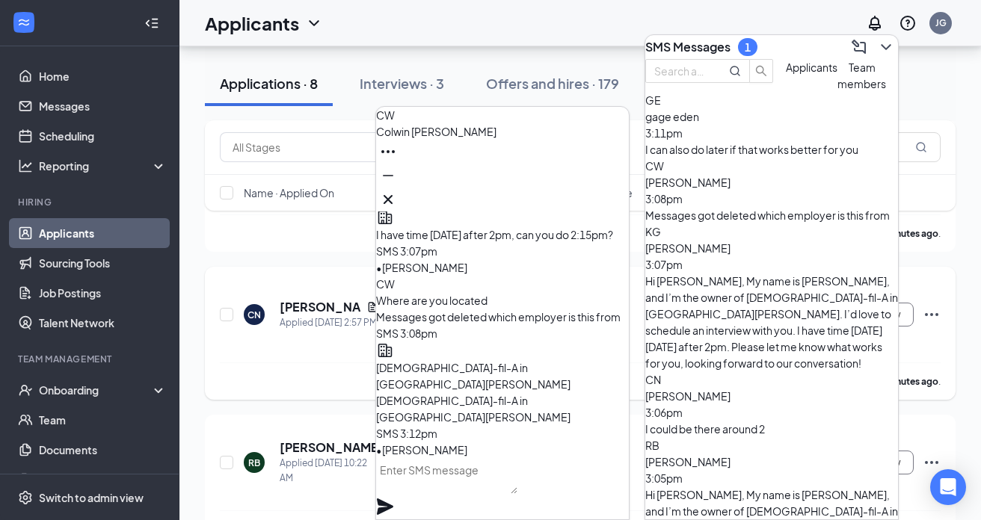
click at [328, 267] on div "CN Cory Napolitano Applied Today 2:57 PM Review Stage Day Time - Team Member St…" at bounding box center [580, 333] width 750 height 133
click at [820, 388] on div "Cory Napolitano 3:06pm" at bounding box center [771, 404] width 253 height 33
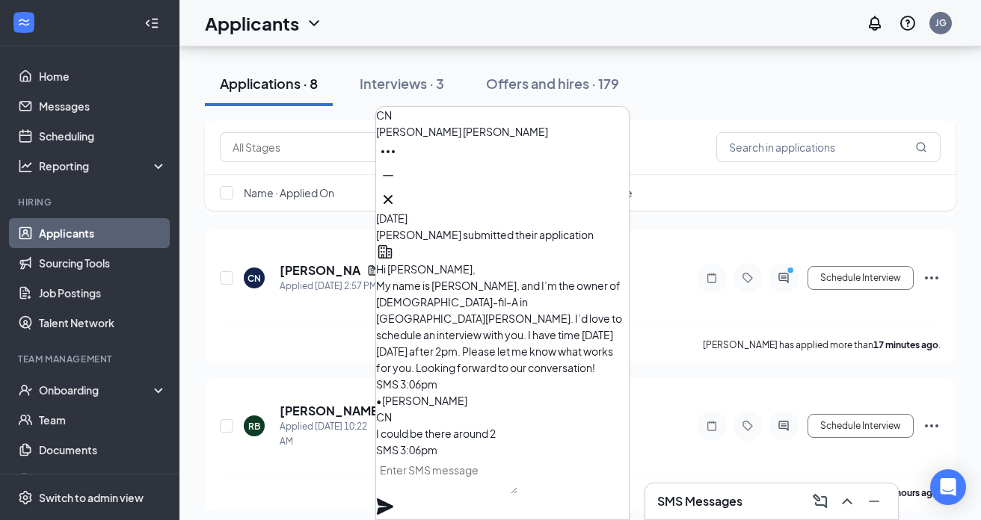
scroll to position [223, 0]
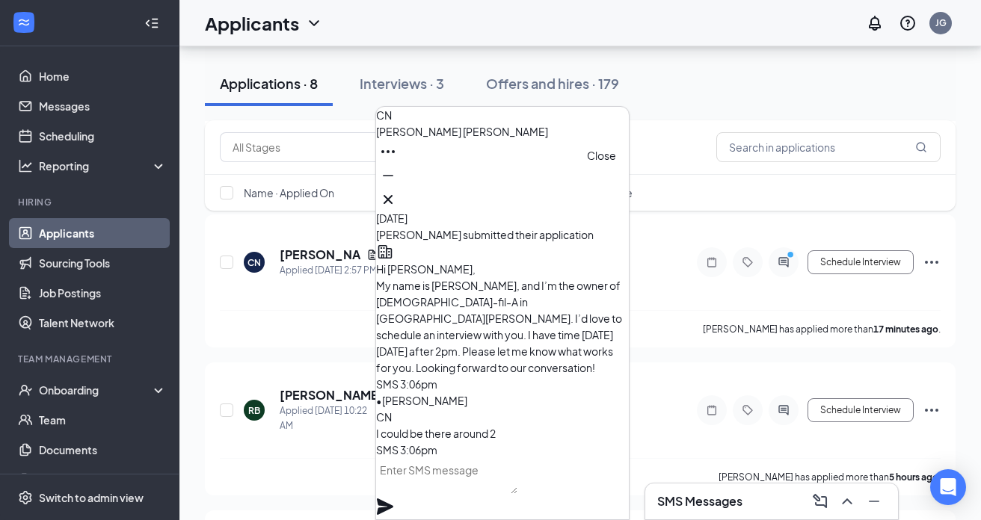
click at [397, 191] on icon "Cross" at bounding box center [388, 200] width 18 height 18
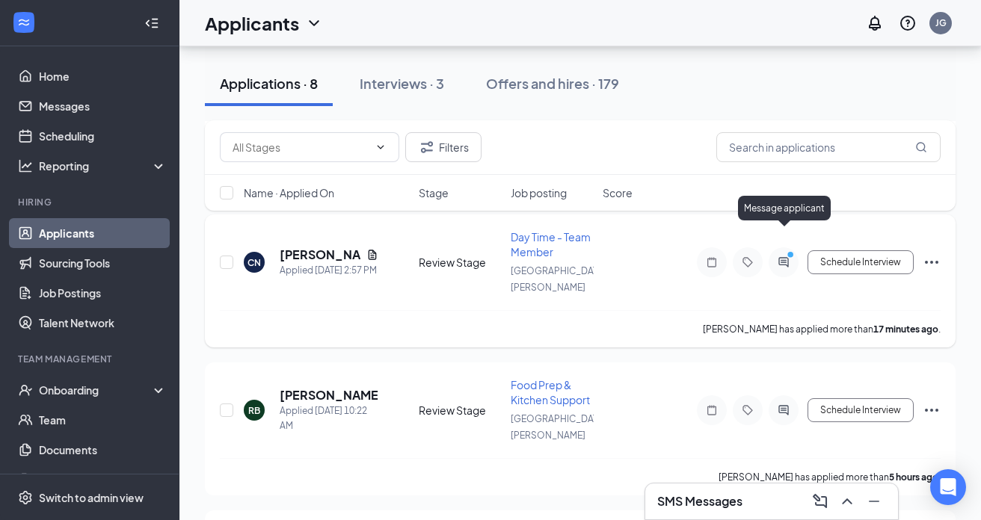
click at [788, 257] on icon "ActiveChat" at bounding box center [783, 262] width 10 height 10
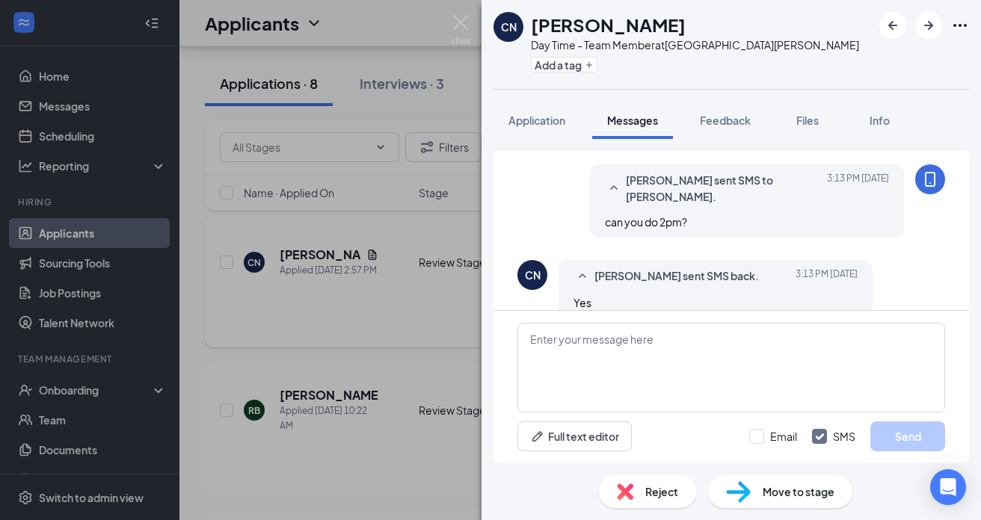
scroll to position [506, 0]
click at [786, 496] on span "Move to stage" at bounding box center [798, 492] width 72 height 16
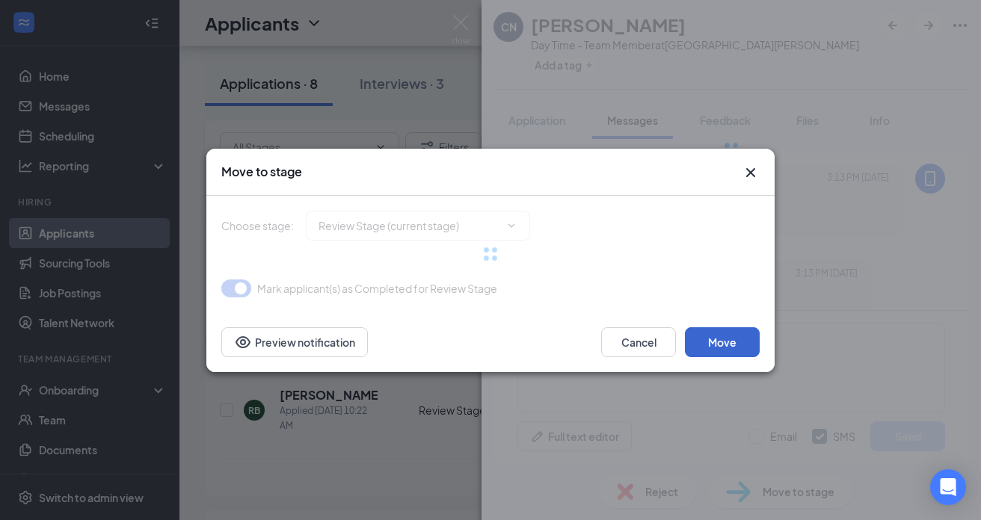
type input "Onsite Interview (next stage)"
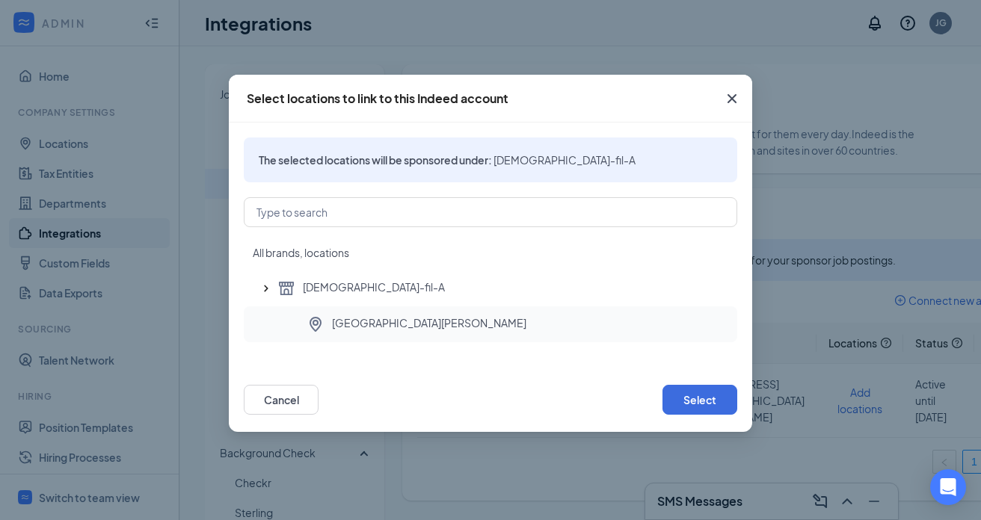
click at [450, 324] on div "[GEOGRAPHIC_DATA][PERSON_NAME]" at bounding box center [515, 324] width 419 height 18
click at [706, 401] on button "Select" at bounding box center [699, 400] width 75 height 30
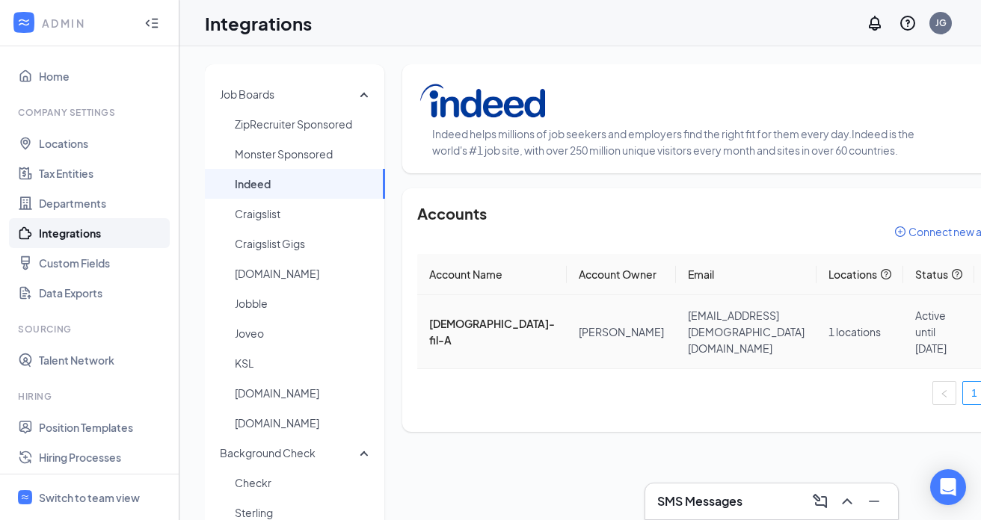
click at [986, 339] on icon "Ellipses" at bounding box center [995, 332] width 18 height 18
click at [699, 397] on ul "1" at bounding box center [716, 393] width 599 height 24
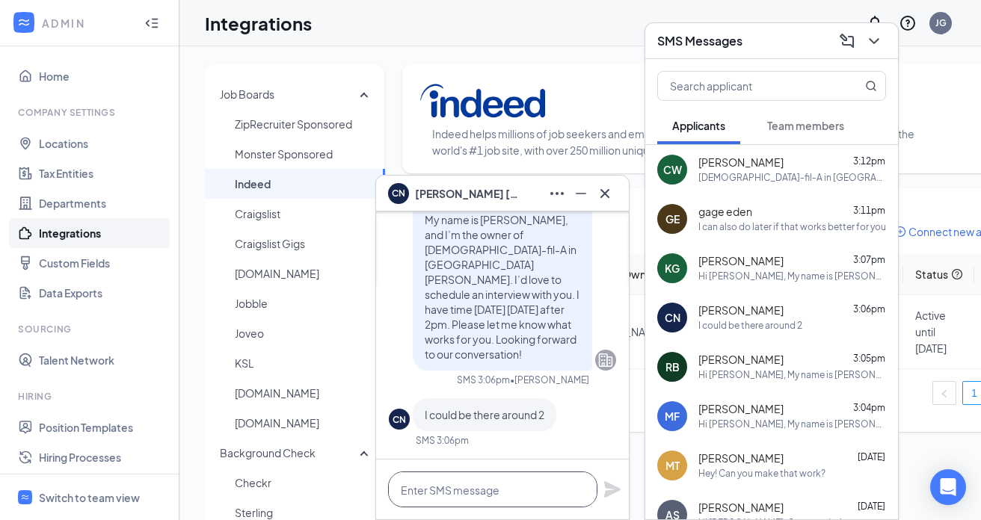
click at [514, 493] on textarea at bounding box center [492, 490] width 209 height 36
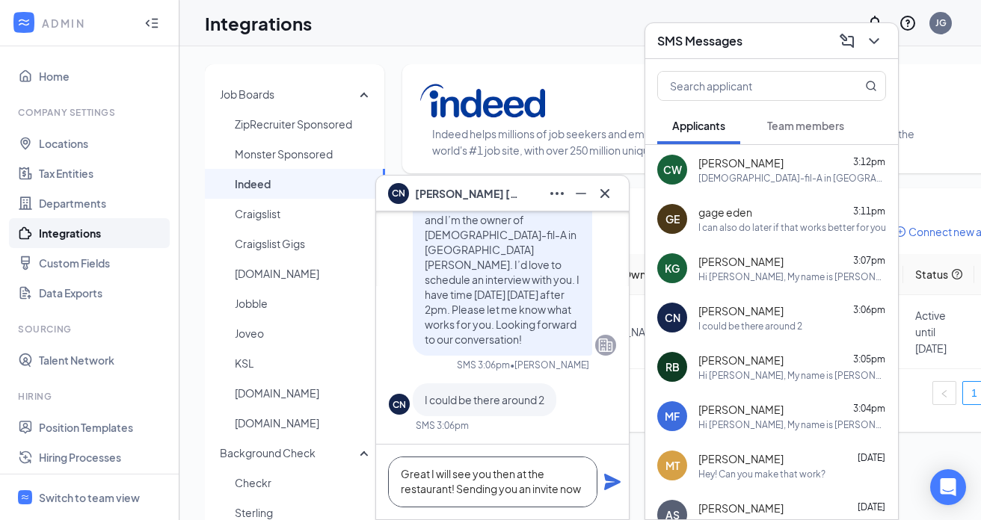
type textarea "Great I will see you then at the restaurant! Sending you an invite now"
click at [614, 481] on icon "Plane" at bounding box center [612, 482] width 16 height 16
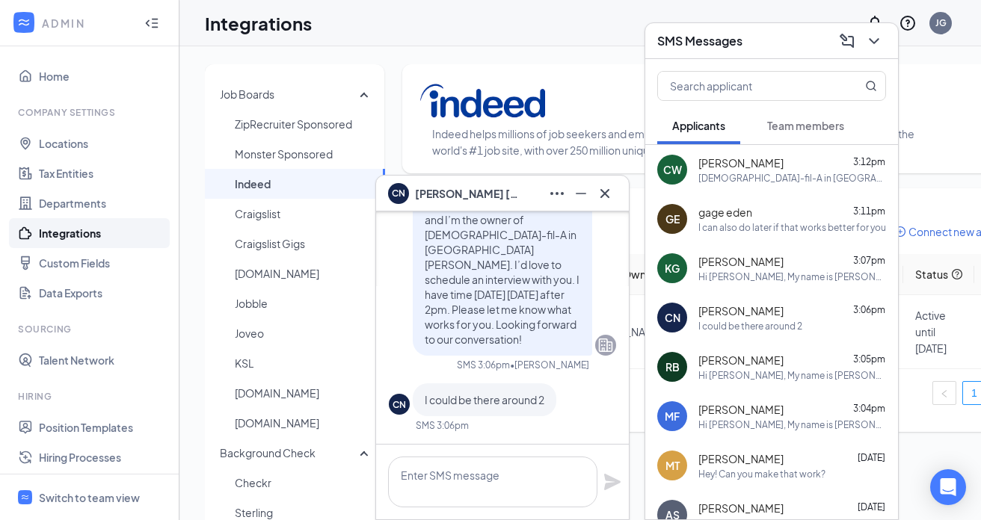
scroll to position [0, 0]
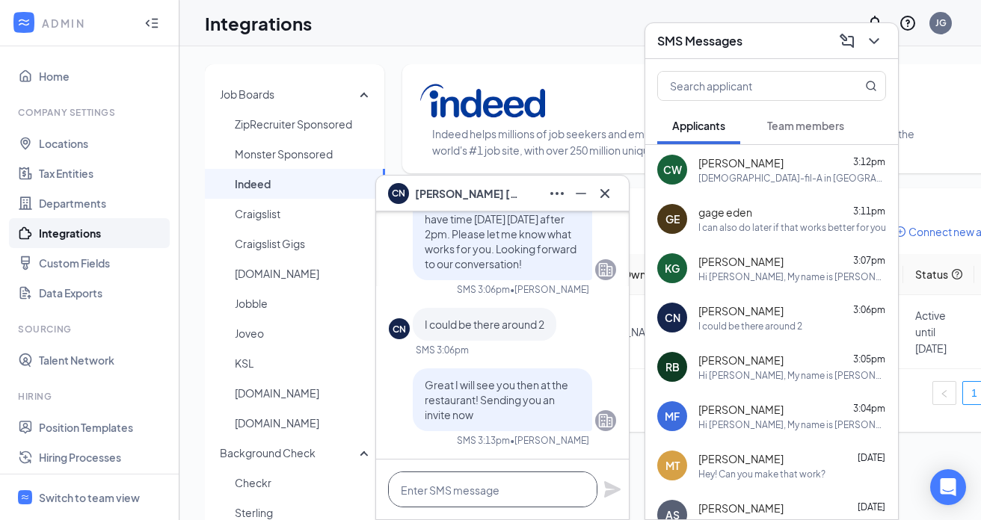
click at [497, 487] on textarea at bounding box center [492, 490] width 209 height 36
click at [461, 494] on textarea "can you do 2pm?" at bounding box center [492, 490] width 209 height 36
type textarea "can you do 2pm?"
click at [609, 489] on icon "Plane" at bounding box center [612, 490] width 18 height 18
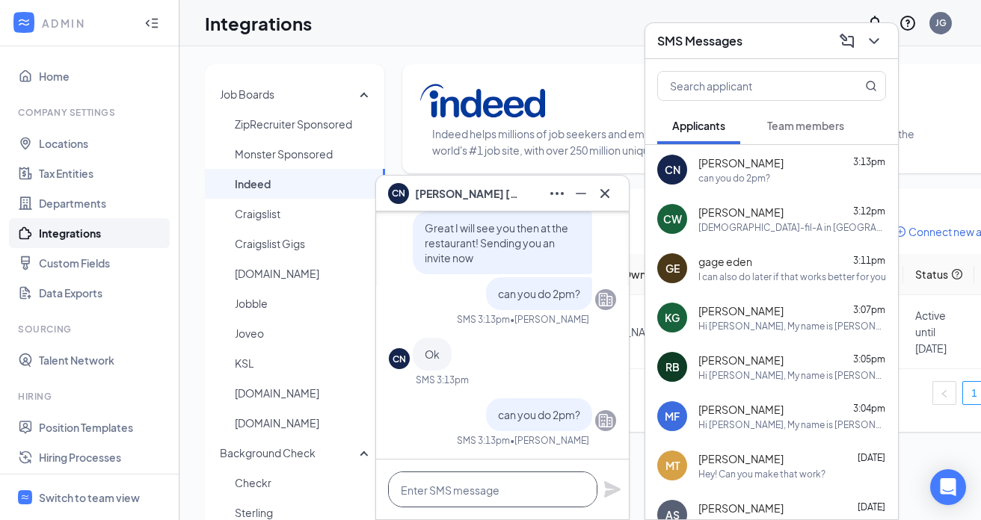
click at [523, 492] on textarea at bounding box center [492, 490] width 209 height 36
type textarea "o"
type textarea "or 2;30pm"
click at [614, 489] on icon "Plane" at bounding box center [612, 489] width 16 height 16
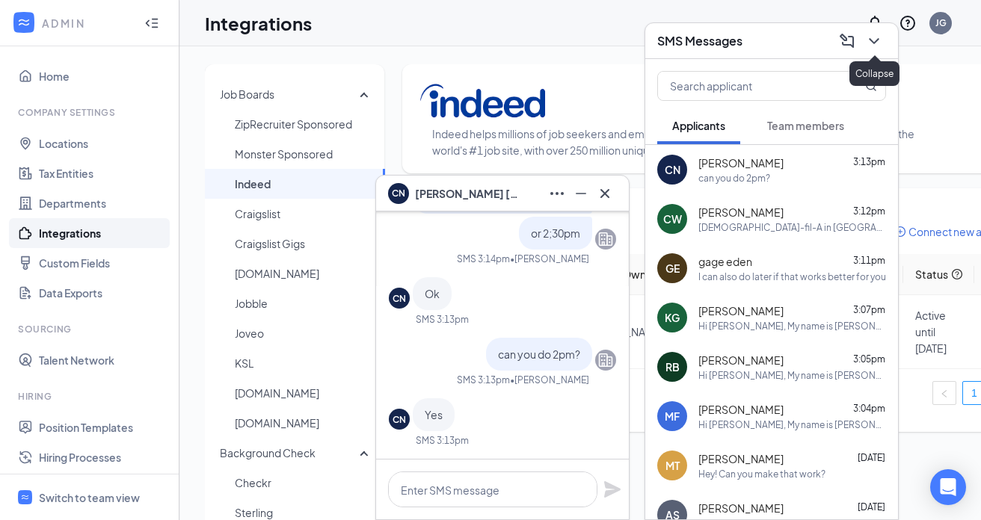
click at [869, 40] on icon "ChevronDown" at bounding box center [874, 41] width 18 height 18
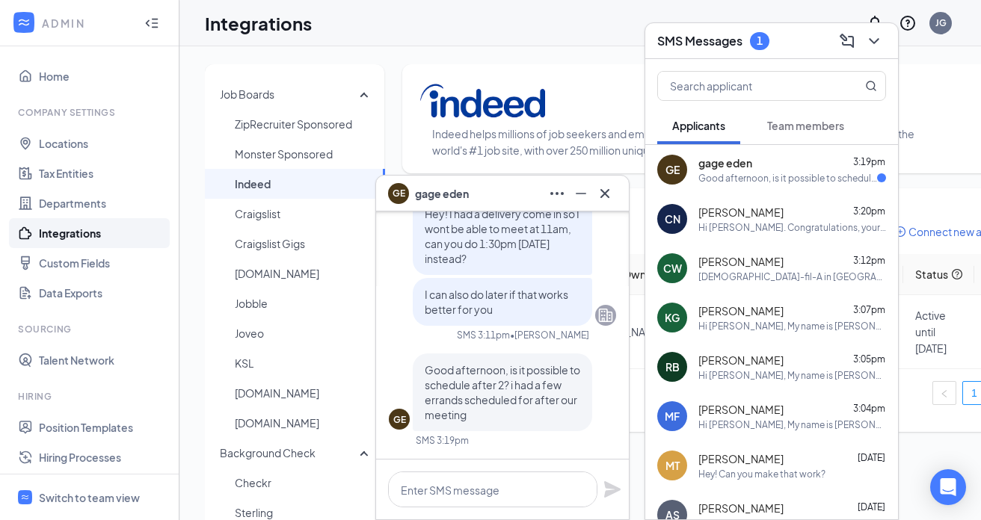
click at [770, 167] on div "gage eden 3:19pm" at bounding box center [792, 162] width 188 height 15
click at [538, 488] on textarea at bounding box center [492, 490] width 209 height 36
type textarea "Can you do 2:30pm?"
click at [609, 491] on icon "Plane" at bounding box center [612, 489] width 16 height 16
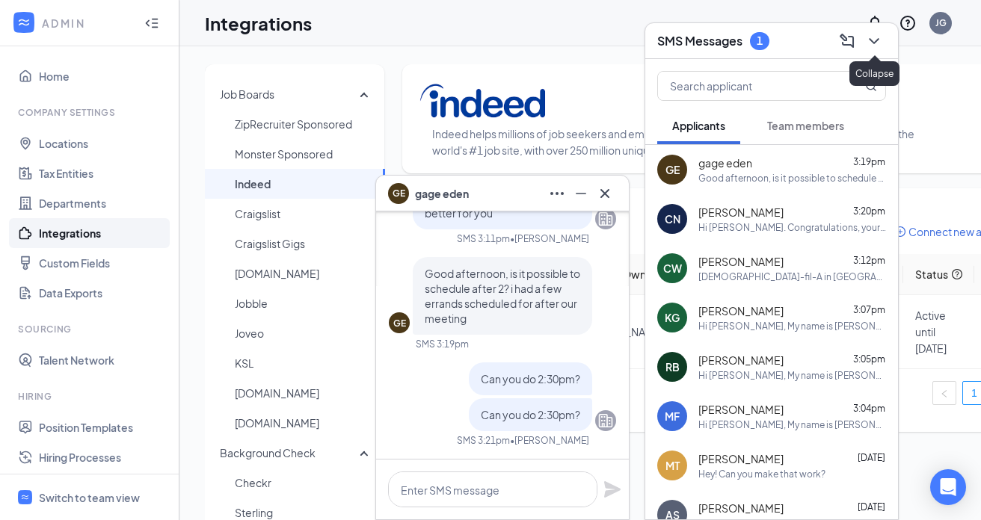
click at [874, 44] on icon "ChevronDown" at bounding box center [874, 41] width 18 height 18
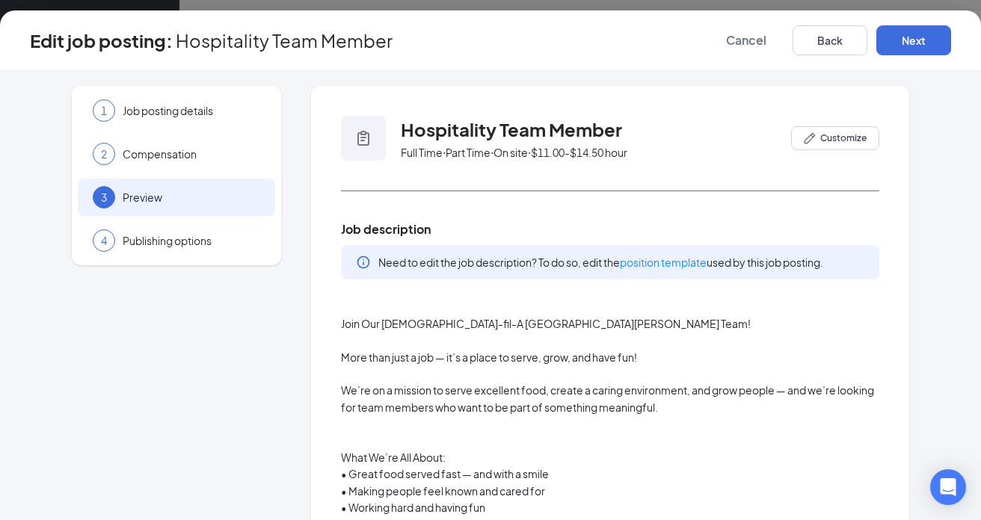
scroll to position [155, 0]
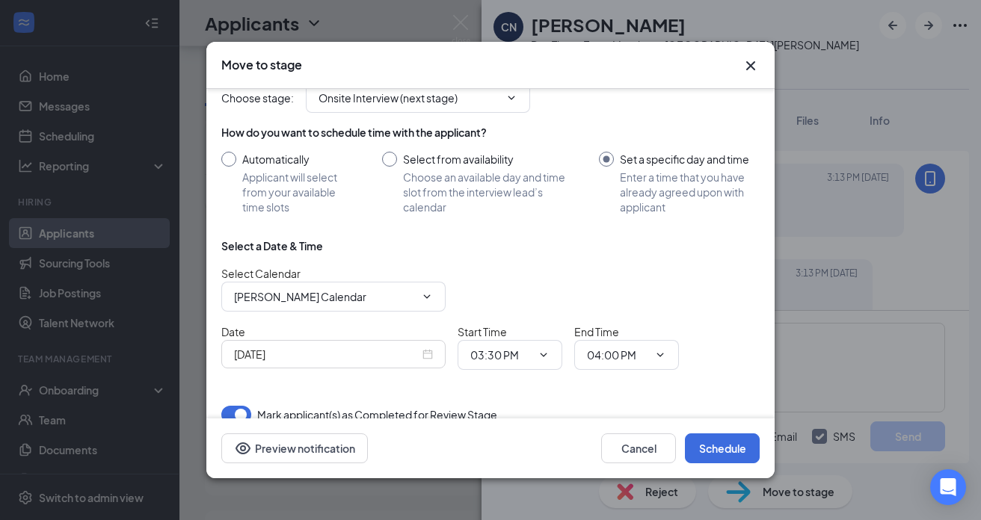
scroll to position [40, 0]
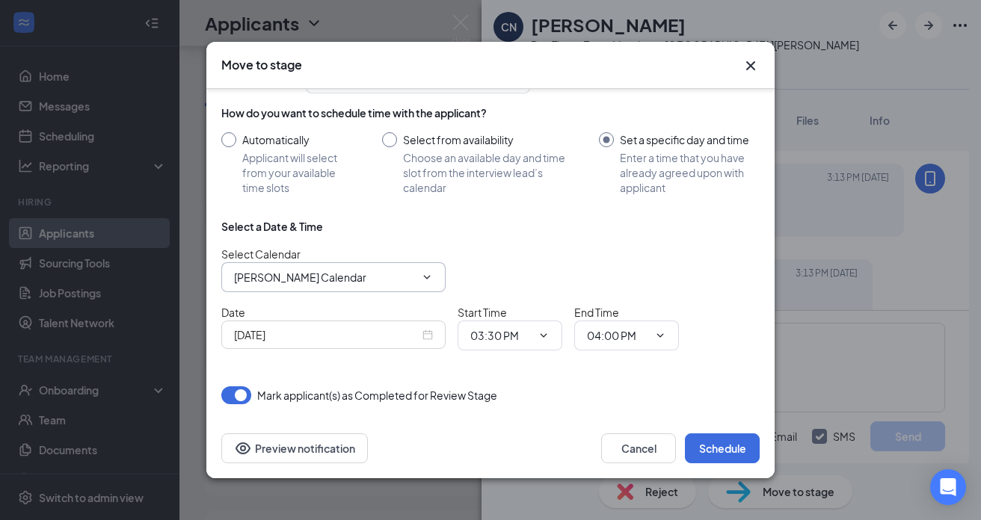
click at [430, 277] on icon "ChevronDown" at bounding box center [427, 277] width 12 height 12
click at [380, 308] on div "[PERSON_NAME] Calendar" at bounding box center [338, 305] width 185 height 16
click at [751, 64] on icon "Cross" at bounding box center [750, 65] width 9 height 9
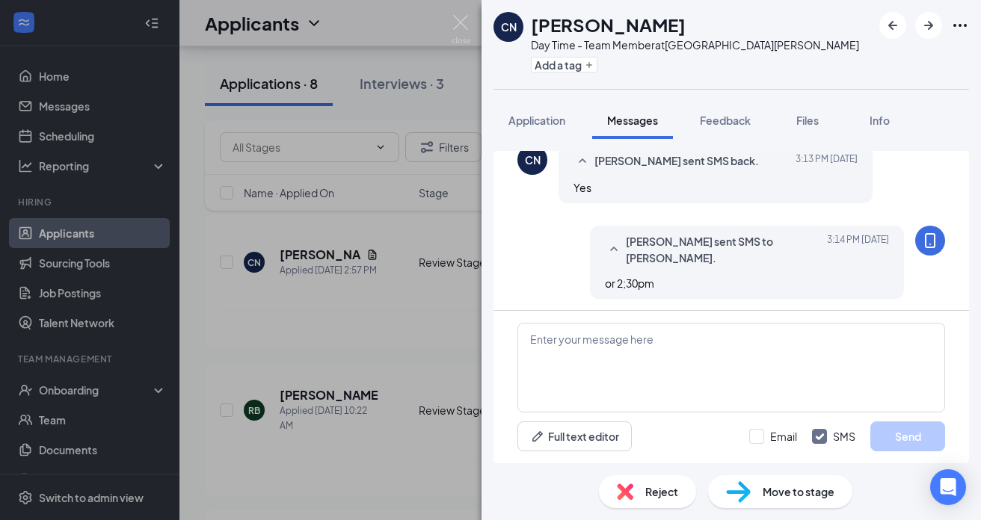
scroll to position [618, 0]
click at [811, 494] on span "Move to stage" at bounding box center [798, 492] width 72 height 16
type input "Onsite Interview (next stage)"
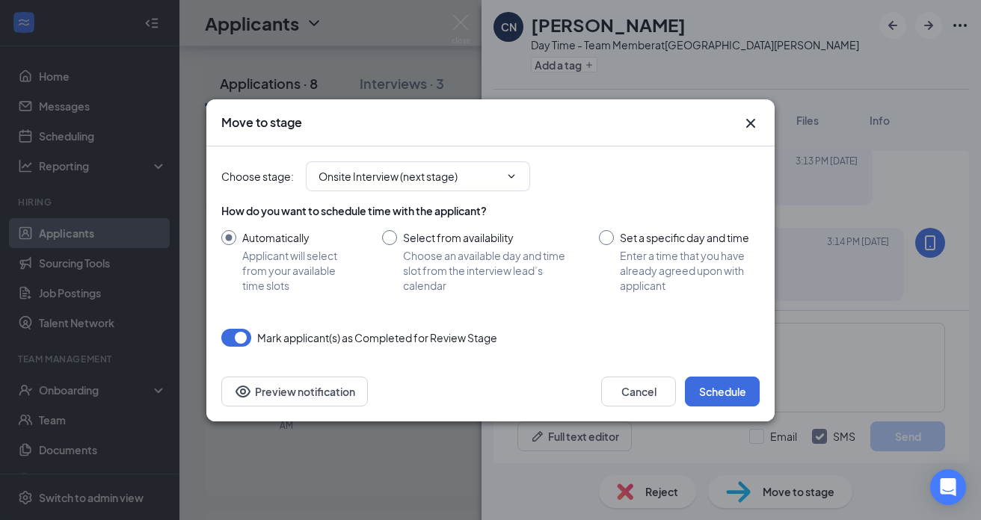
click at [606, 238] on input "Set a specific day and time Enter a time that you have already agreed upon with…" at bounding box center [679, 261] width 161 height 63
radio input "true"
radio input "false"
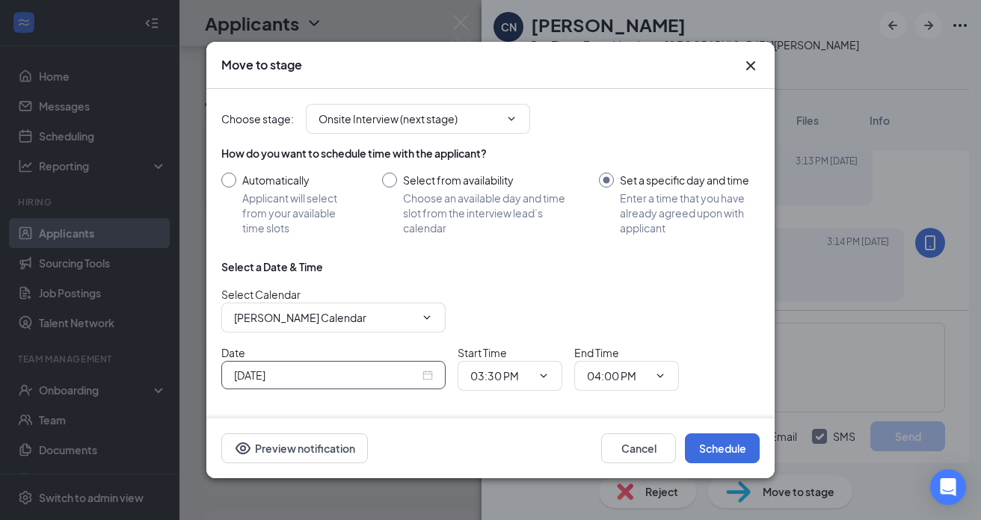
click at [365, 379] on input "[DATE]" at bounding box center [326, 375] width 185 height 16
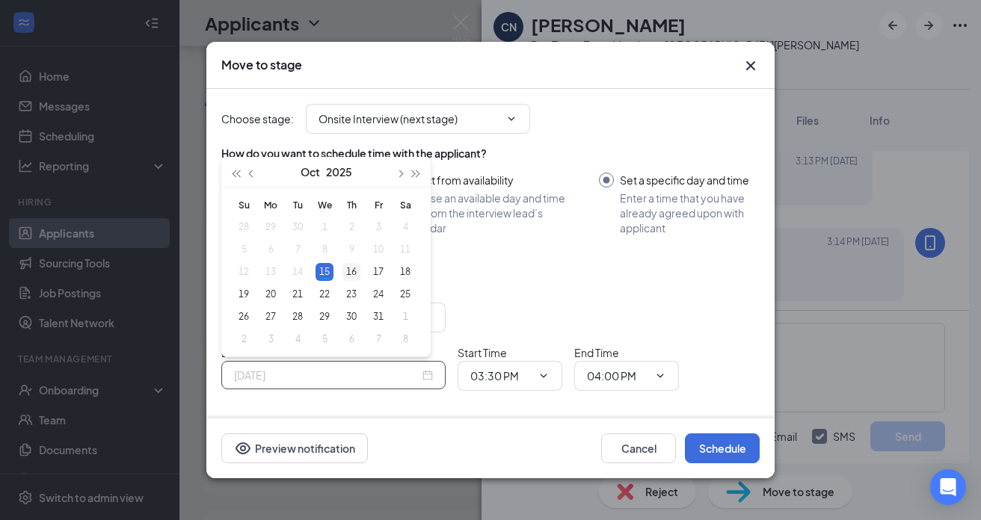
type input "[DATE]"
click at [355, 273] on div "16" at bounding box center [351, 272] width 18 height 18
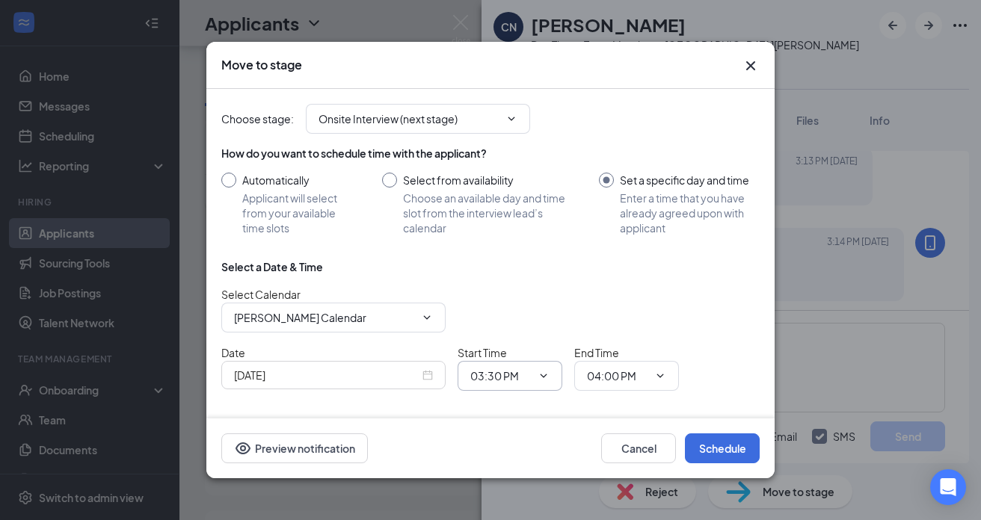
click at [544, 375] on icon "ChevronDown" at bounding box center [543, 376] width 7 height 4
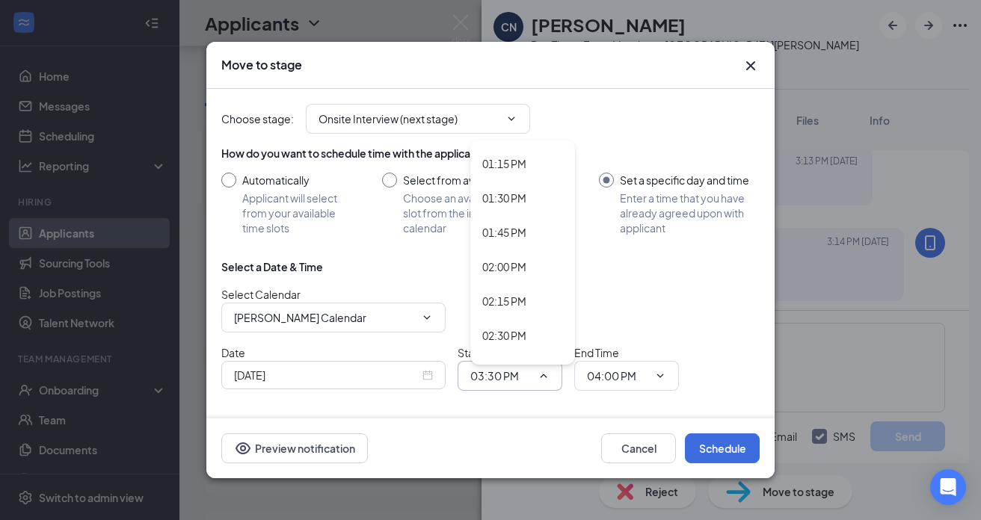
click at [515, 266] on div "02:00 PM" at bounding box center [504, 267] width 44 height 16
type input "02:00 PM"
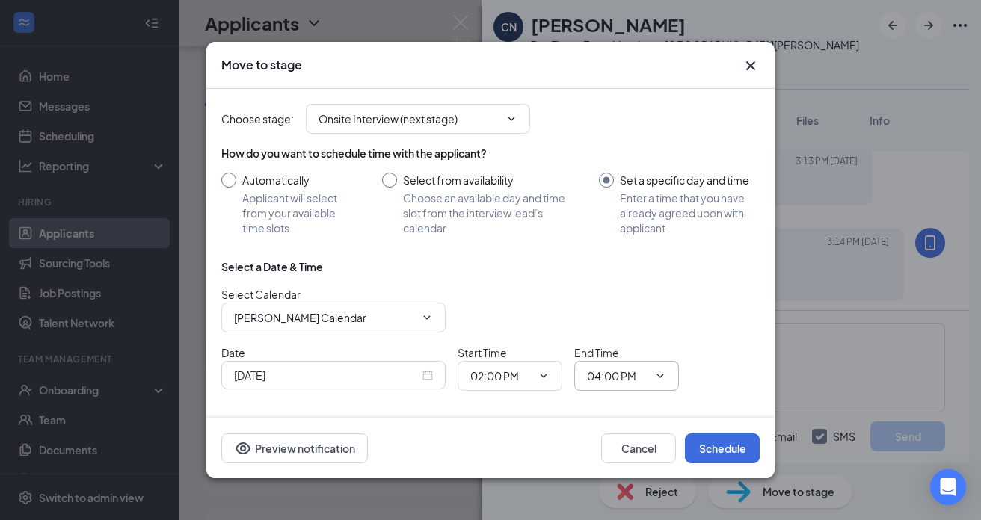
click at [661, 375] on icon "ChevronDown" at bounding box center [660, 376] width 7 height 4
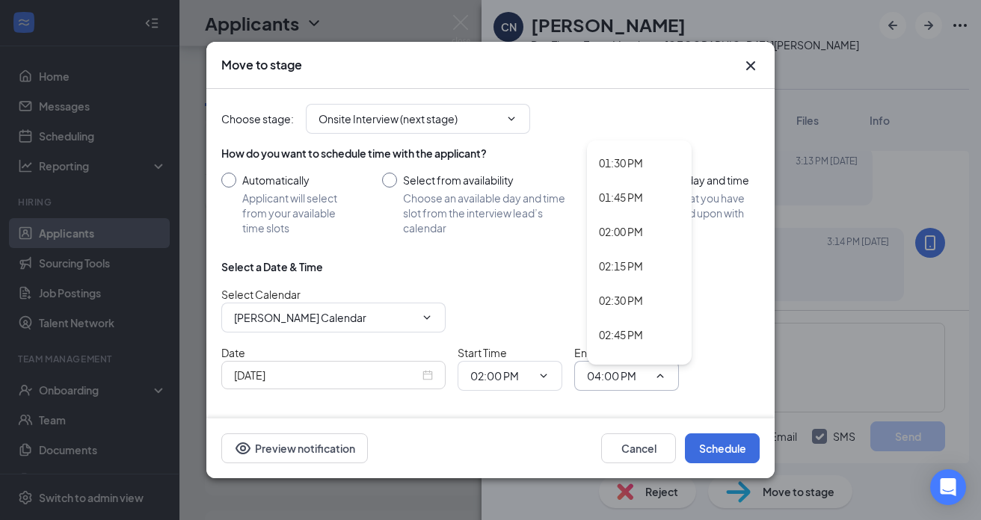
scroll to position [1849, 0]
click at [632, 272] on div "02:15 PM" at bounding box center [621, 268] width 44 height 16
type input "02:15 PM"
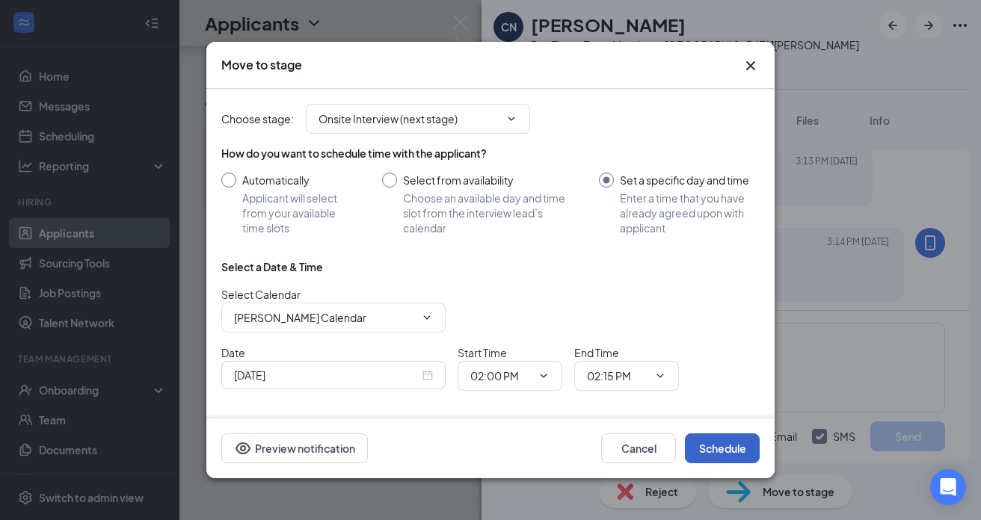
click at [734, 448] on button "Schedule" at bounding box center [722, 449] width 75 height 30
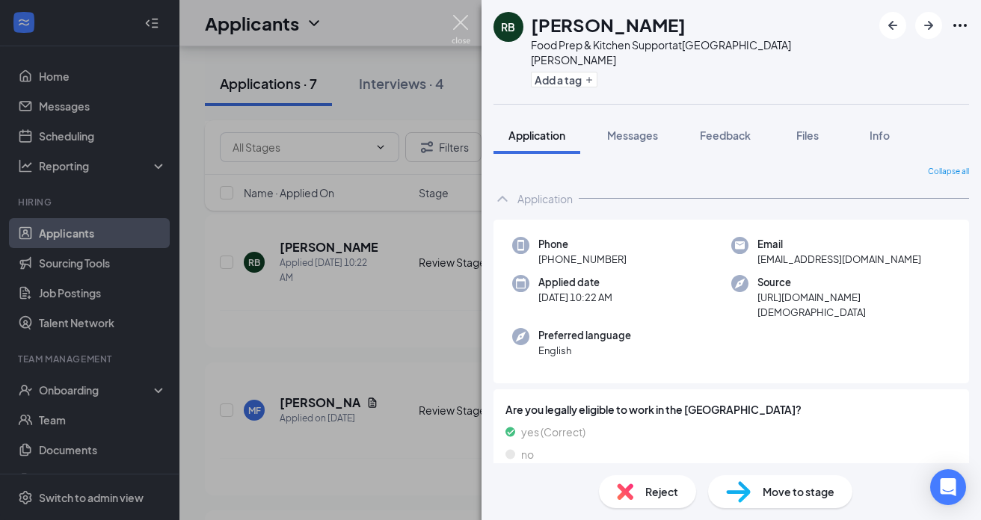
click at [461, 23] on img at bounding box center [460, 29] width 19 height 29
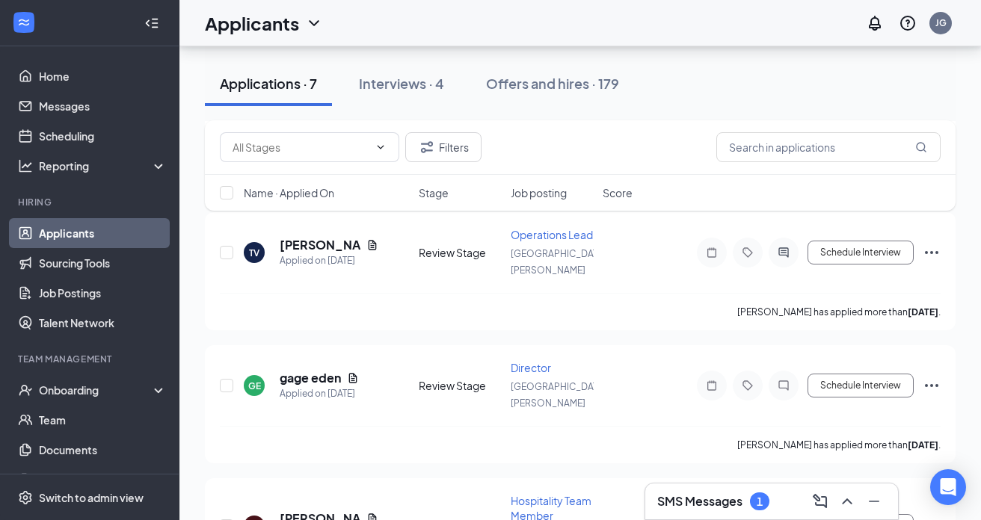
scroll to position [655, 0]
click at [702, 502] on h3 "SMS Messages" at bounding box center [699, 501] width 85 height 16
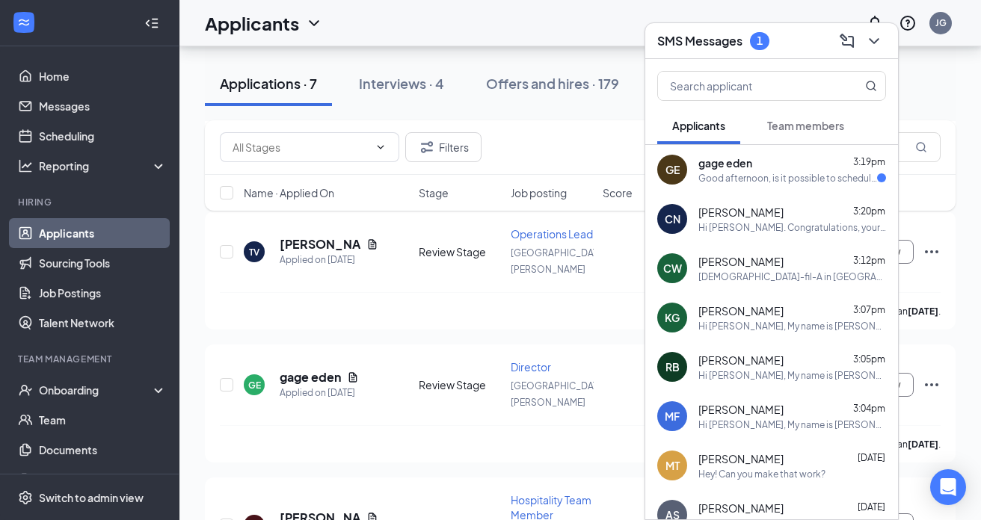
click at [761, 170] on div "gage eden 3:19pm" at bounding box center [792, 162] width 188 height 15
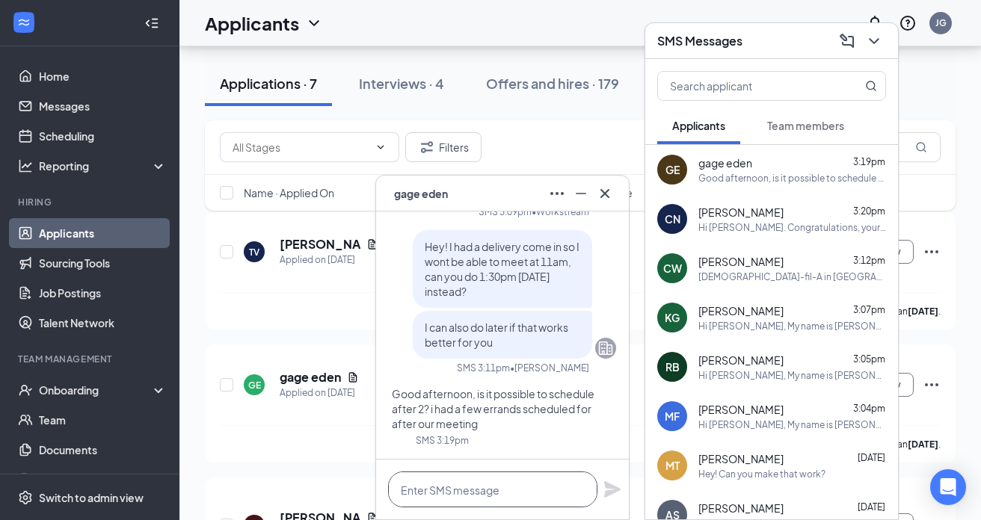
click at [497, 493] on textarea at bounding box center [492, 490] width 209 height 36
type textarea "Yep, can you do"
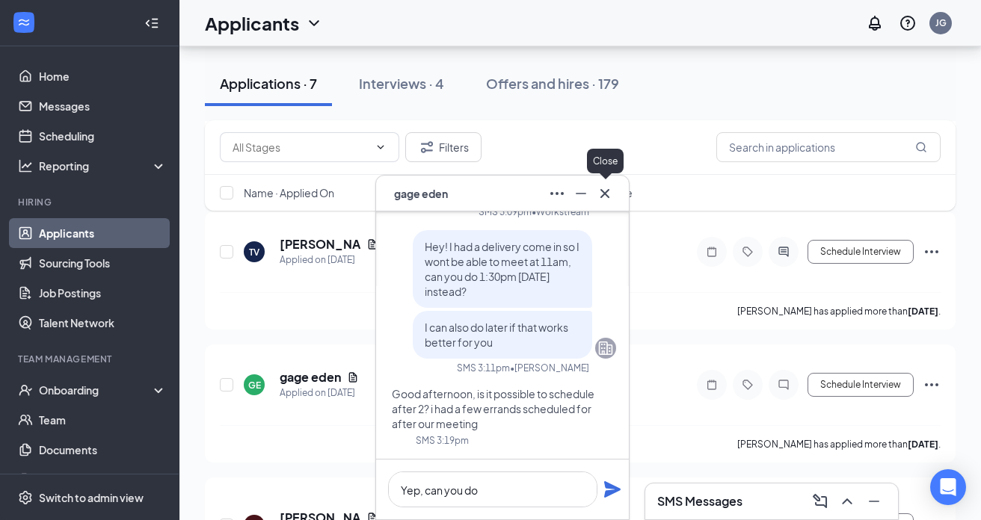
click at [600, 191] on icon "Cross" at bounding box center [605, 194] width 18 height 18
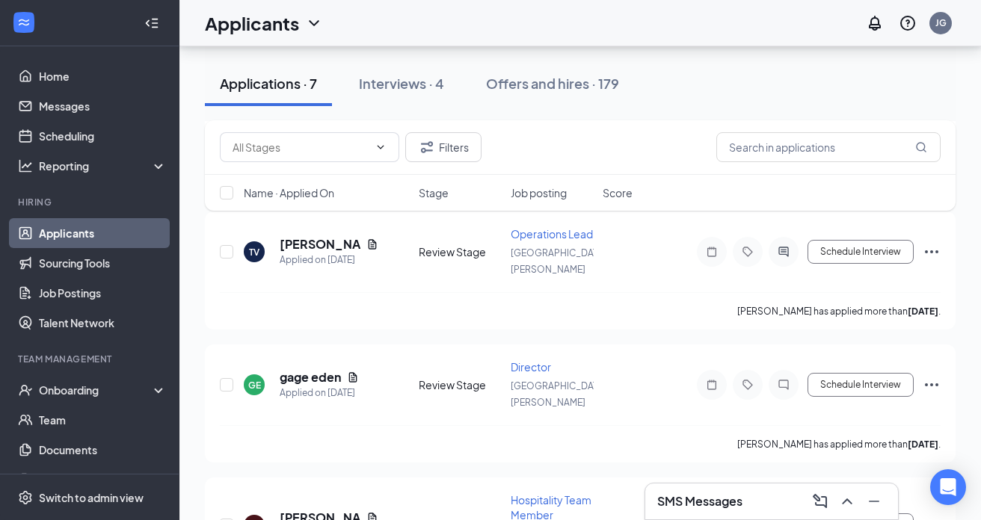
click at [692, 493] on h3 "SMS Messages" at bounding box center [699, 501] width 85 height 16
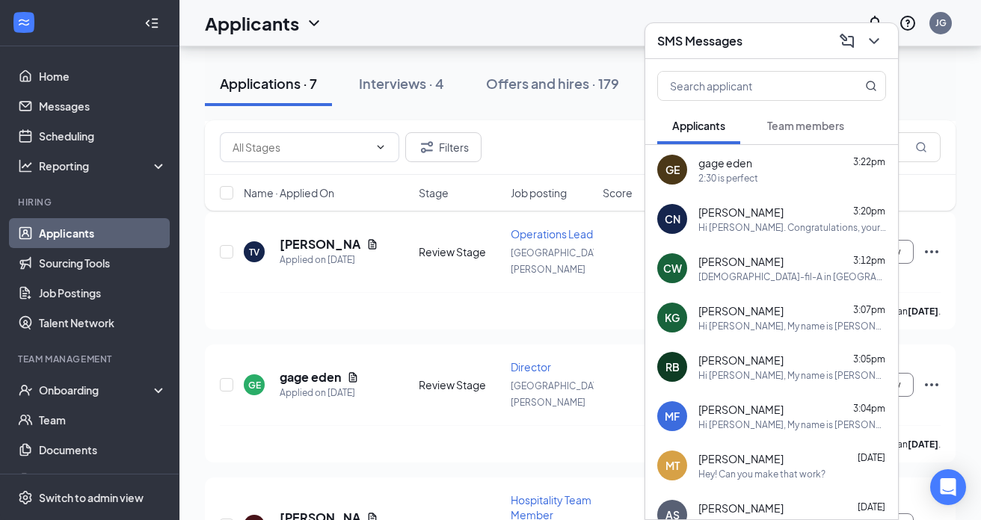
click at [767, 175] on div "2:30 is perfect" at bounding box center [792, 178] width 188 height 13
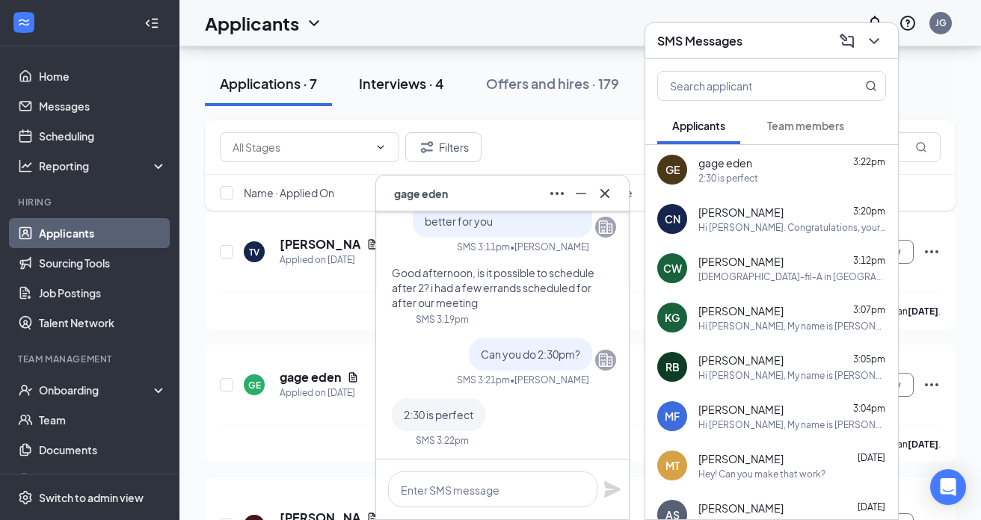
click at [411, 89] on div "Interviews · 4" at bounding box center [401, 83] width 85 height 19
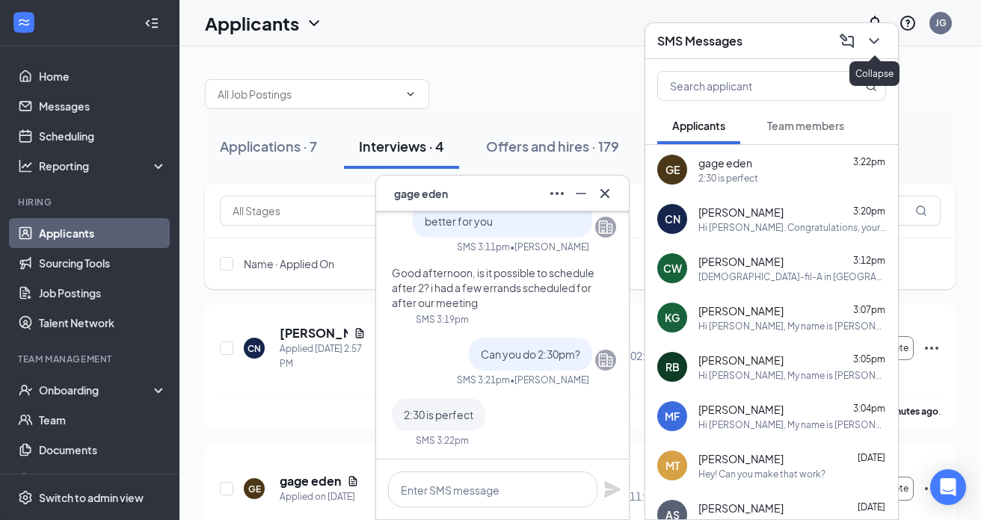
click at [881, 41] on icon "ChevronDown" at bounding box center [874, 41] width 18 height 18
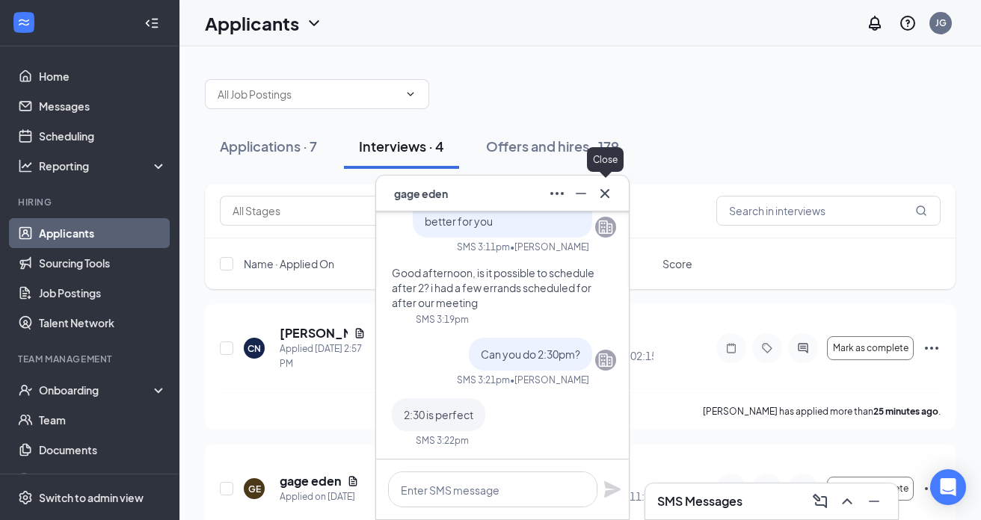
click at [606, 189] on icon "Cross" at bounding box center [605, 194] width 18 height 18
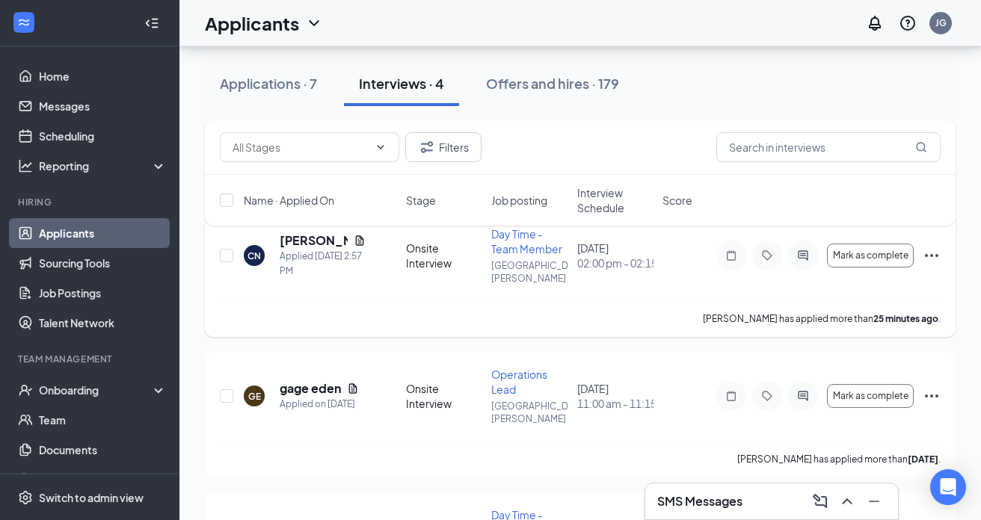
scroll to position [92, 0]
click at [936, 388] on icon "Ellipses" at bounding box center [931, 397] width 18 height 18
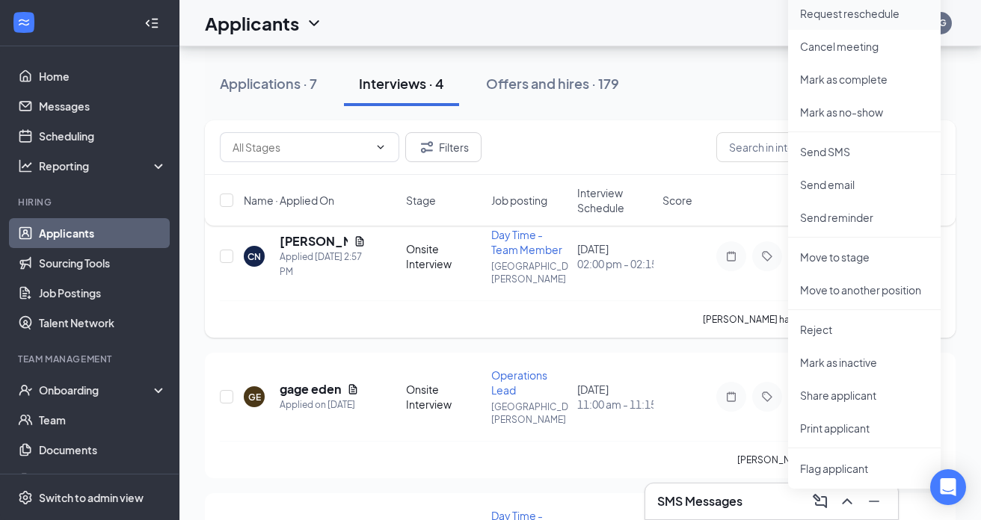
click at [855, 18] on p "Request reschedule" at bounding box center [864, 13] width 129 height 15
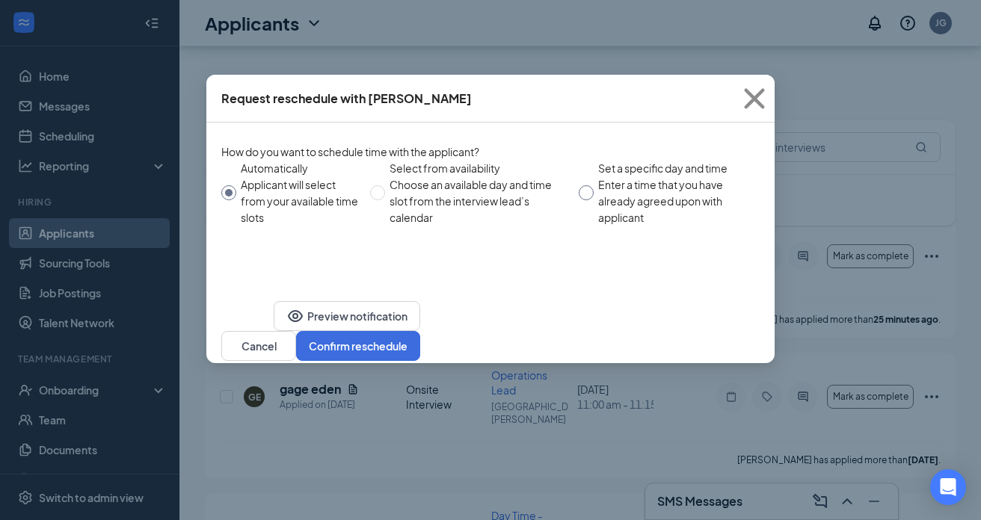
click at [587, 185] on input "Set a specific day and time Enter a time that you have already agreed upon with…" at bounding box center [586, 192] width 15 height 15
radio input "true"
radio input "false"
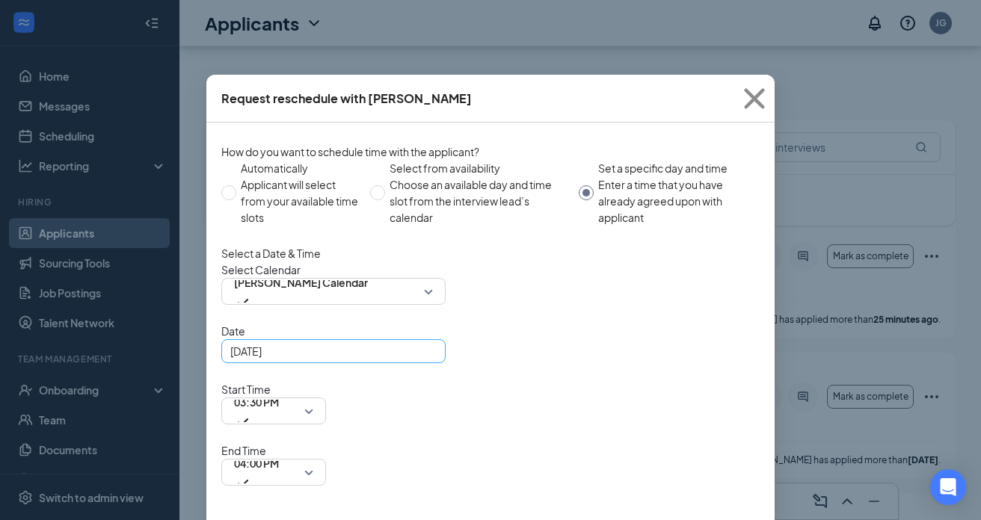
click at [424, 360] on div "[DATE]" at bounding box center [333, 351] width 206 height 16
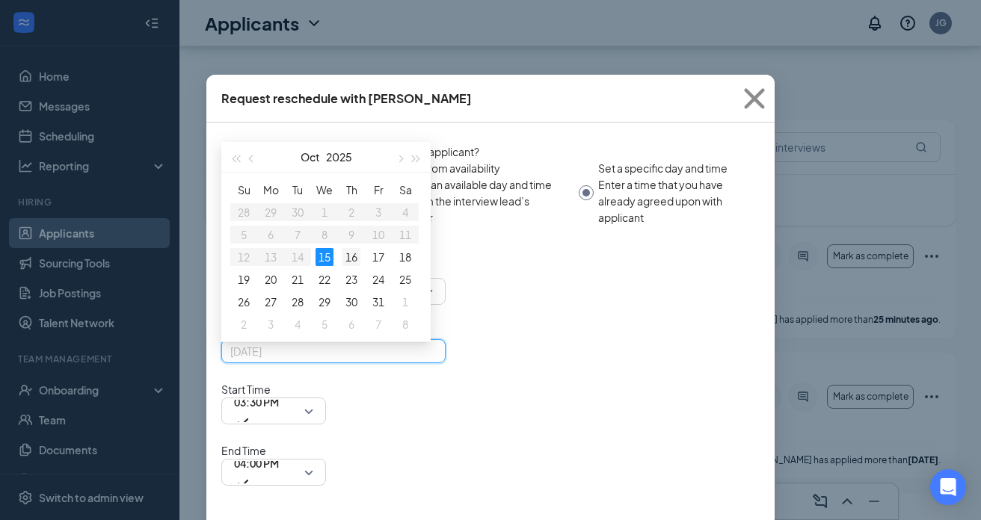
type input "[DATE]"
click at [352, 266] on div "16" at bounding box center [351, 257] width 18 height 18
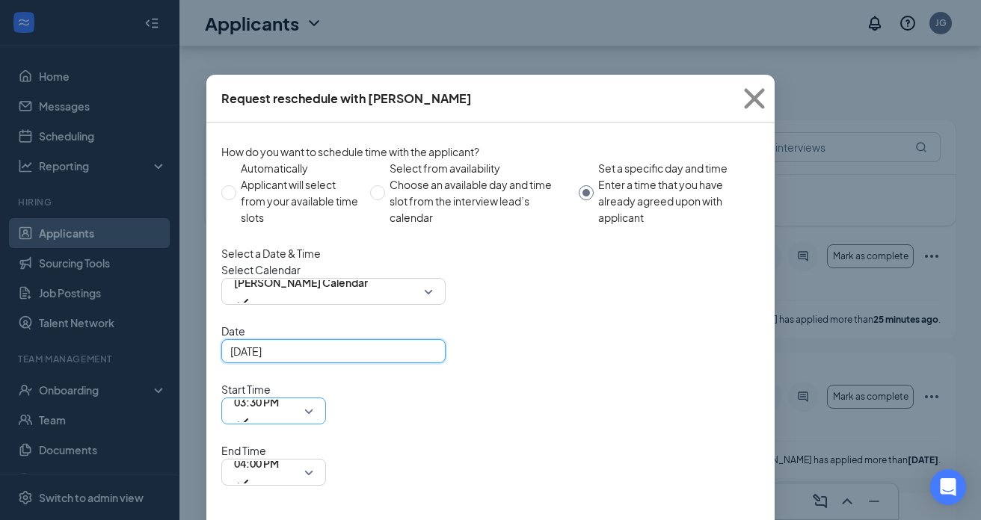
click at [313, 400] on span "03:30 PM" at bounding box center [273, 411] width 79 height 22
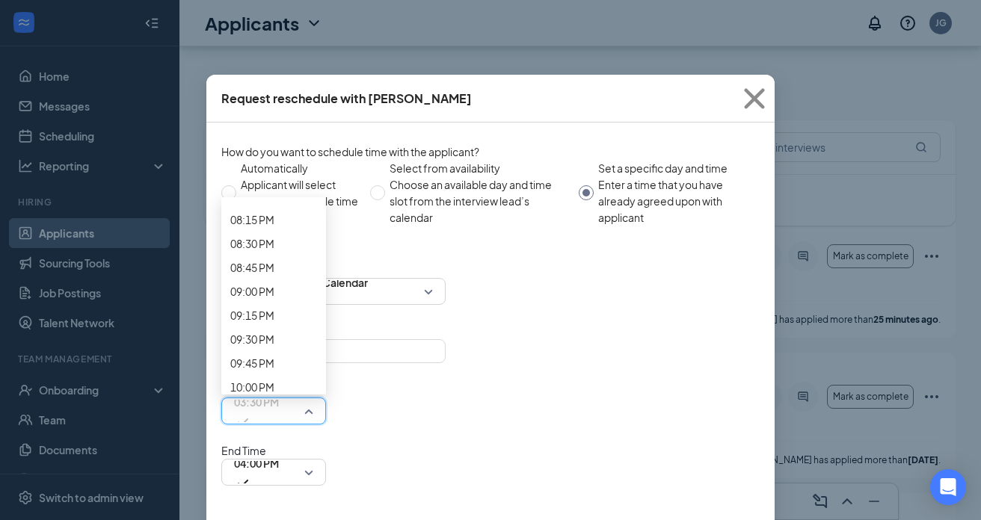
scroll to position [1930, 0]
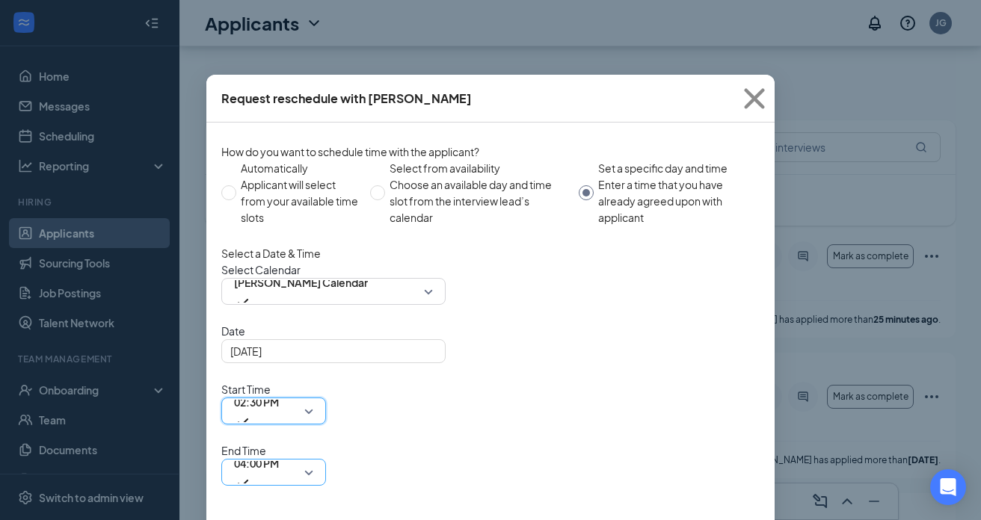
click at [313, 461] on span "04:00 PM" at bounding box center [273, 472] width 79 height 22
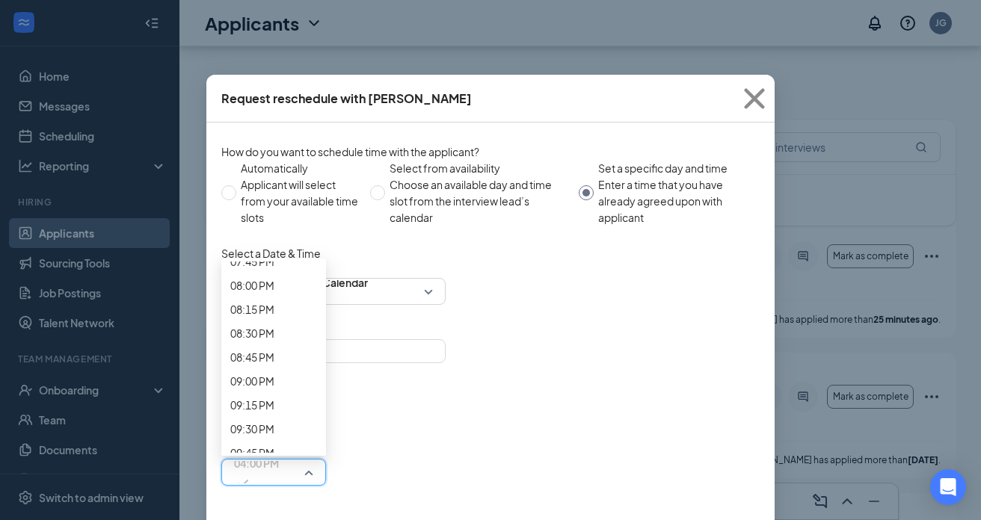
scroll to position [1916, 0]
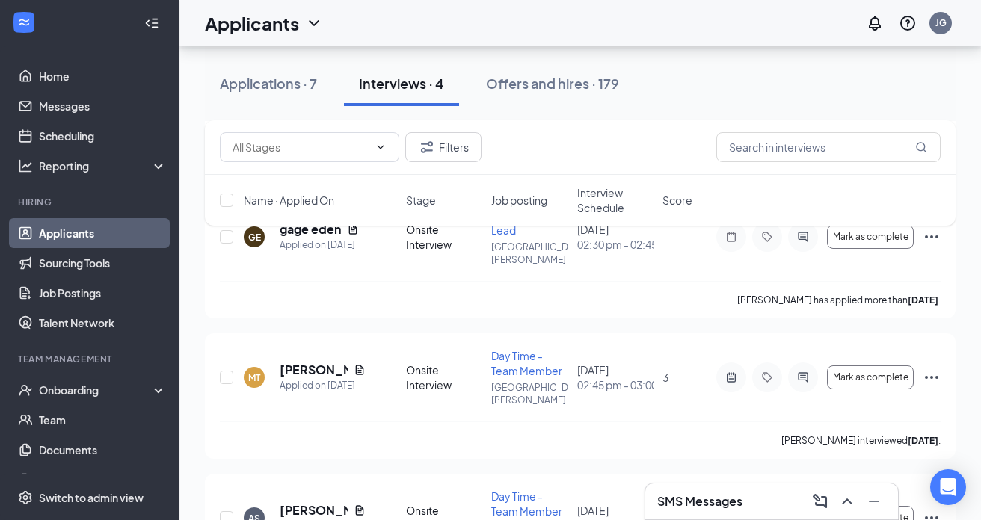
scroll to position [280, 0]
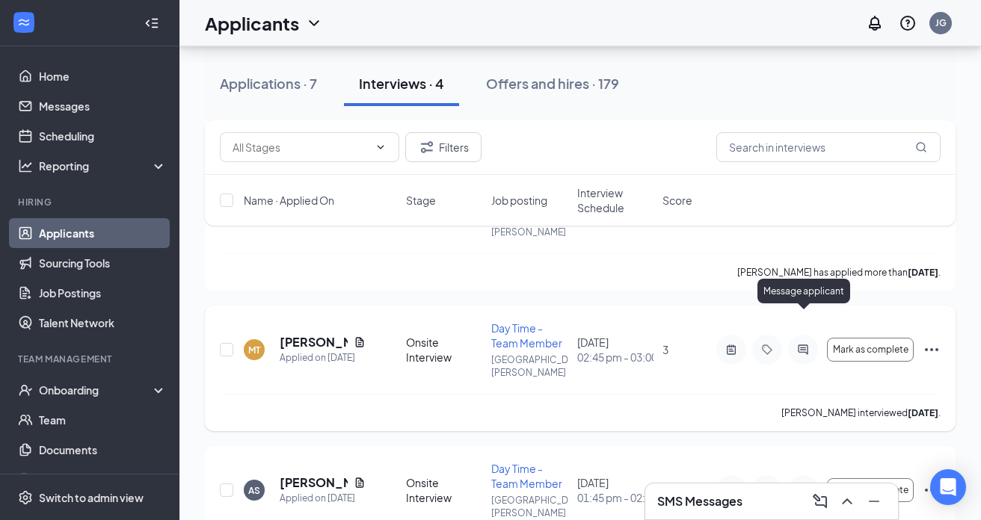
click at [806, 345] on icon "ActiveChat" at bounding box center [803, 350] width 10 height 10
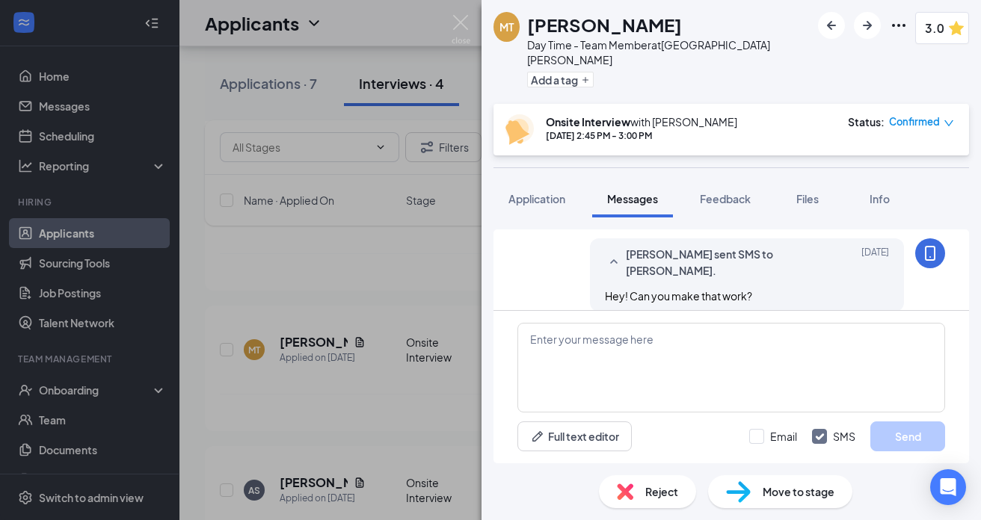
scroll to position [891, 0]
click at [650, 495] on span "Reject" at bounding box center [661, 492] width 33 height 16
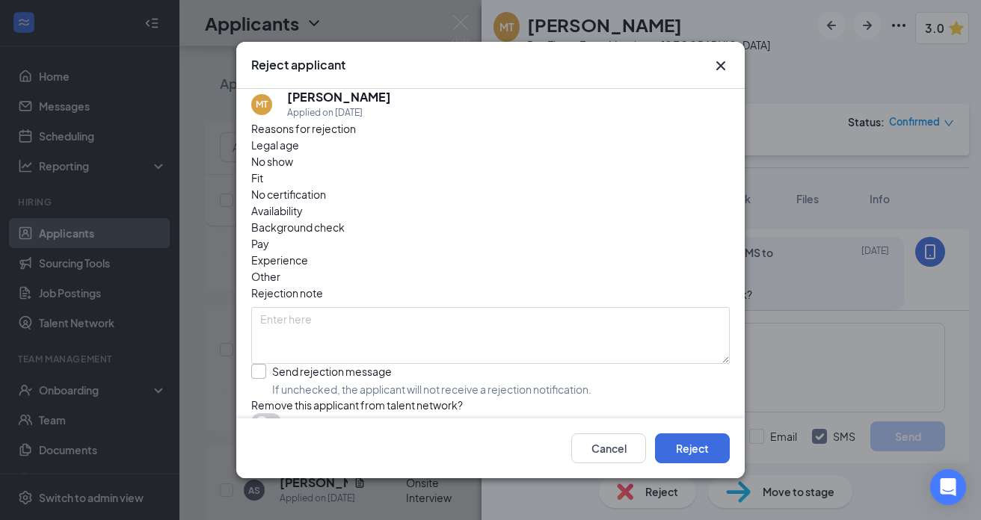
click at [255, 364] on input "Send rejection message If unchecked, the applicant will not receive a rejection…" at bounding box center [421, 380] width 340 height 33
checkbox input "true"
click at [685, 452] on button "Reject" at bounding box center [692, 449] width 75 height 30
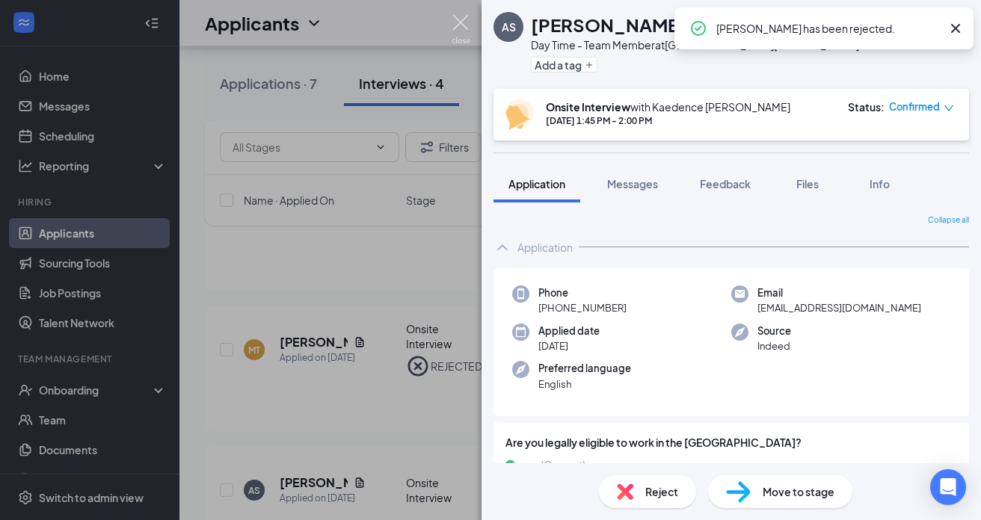
click at [466, 23] on img at bounding box center [460, 29] width 19 height 29
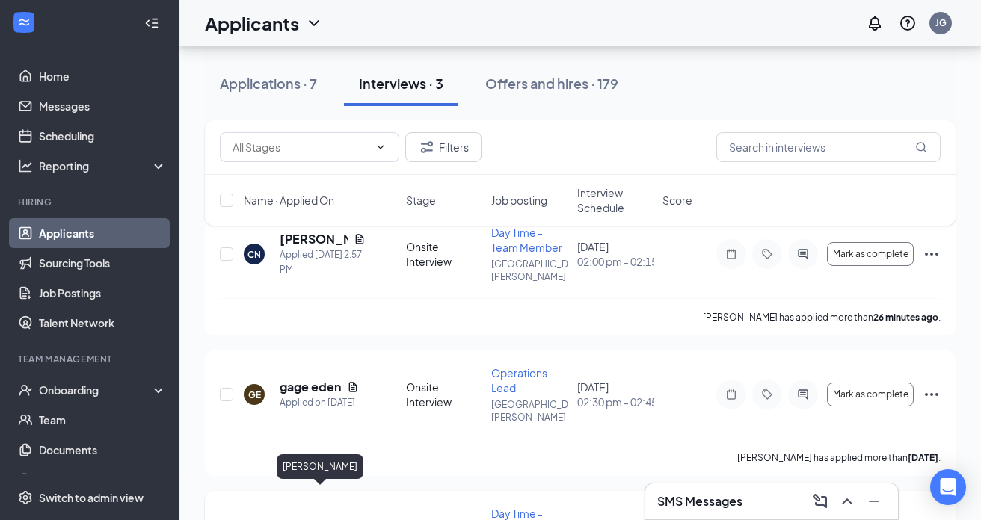
scroll to position [70, 0]
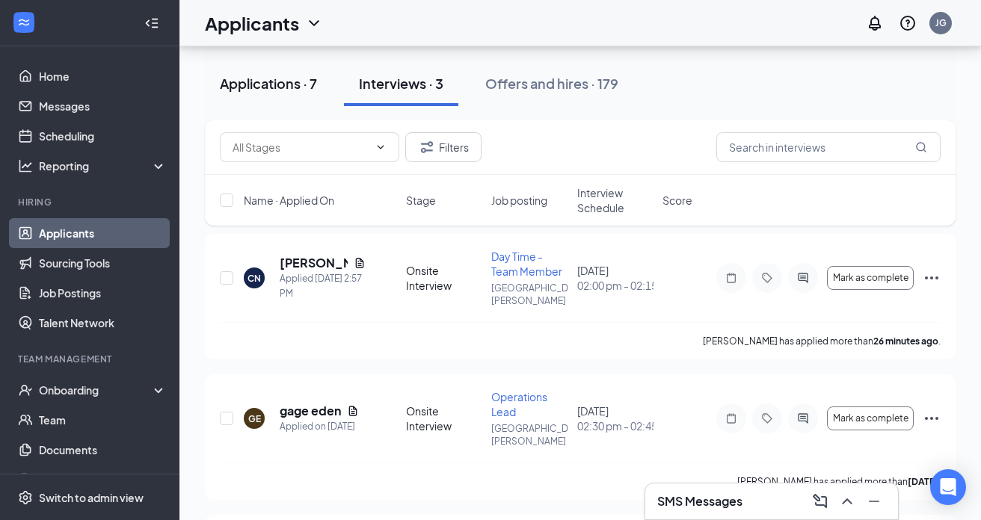
click at [273, 79] on div "Applications · 7" at bounding box center [268, 83] width 97 height 19
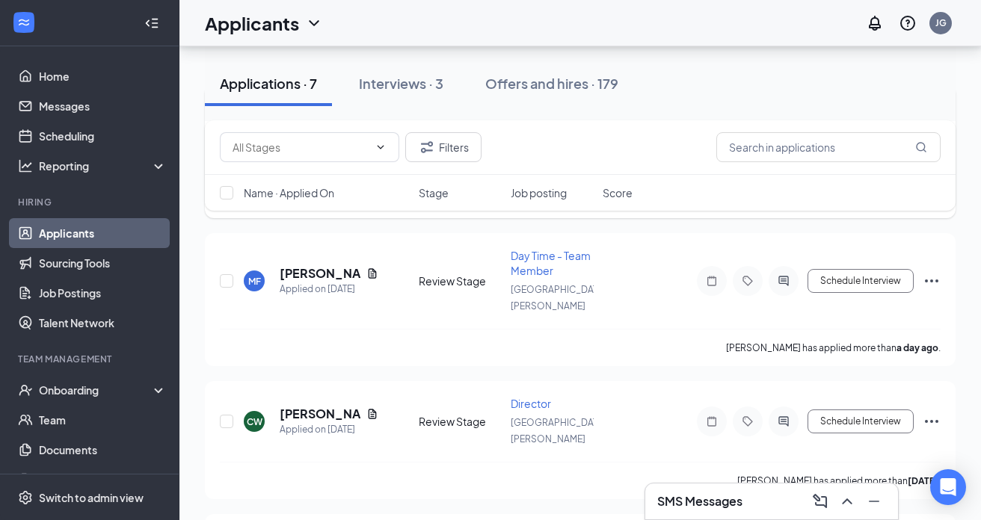
scroll to position [655, 0]
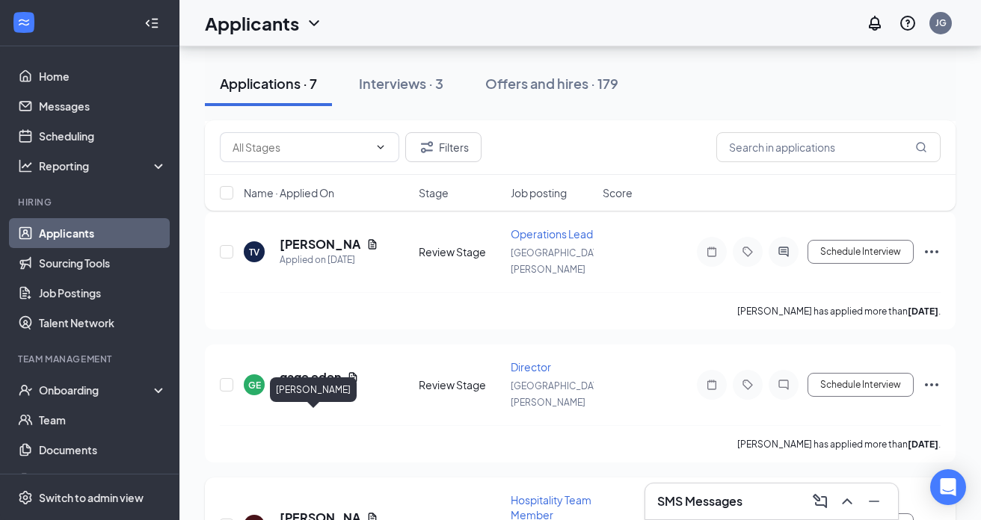
click at [320, 510] on h5 "[PERSON_NAME]" at bounding box center [320, 518] width 81 height 16
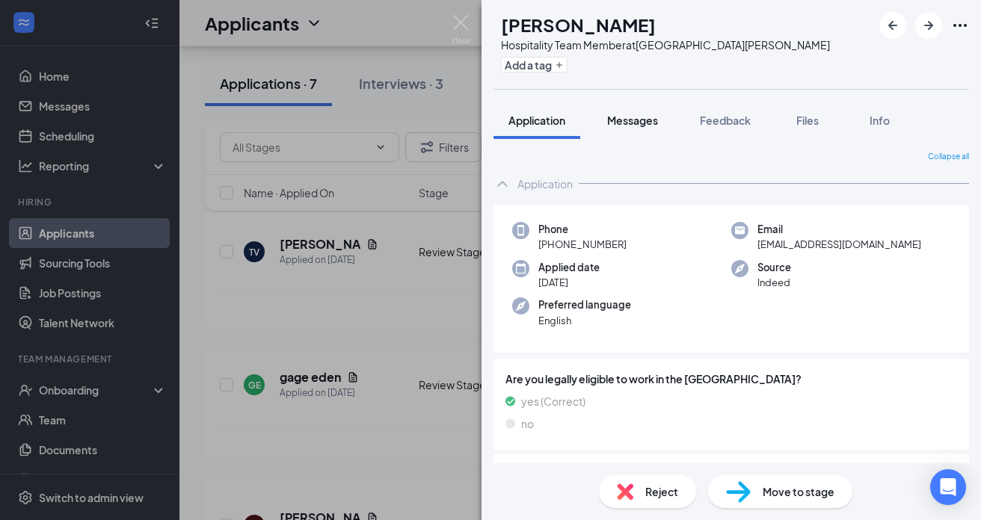
click at [647, 119] on span "Messages" at bounding box center [632, 120] width 51 height 13
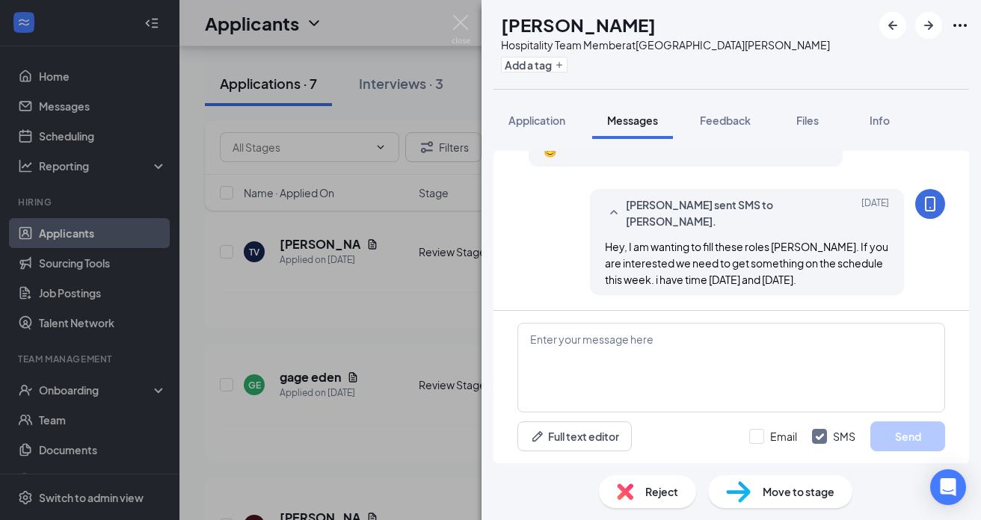
scroll to position [1001, 0]
click at [688, 337] on textarea at bounding box center [731, 368] width 428 height 90
click at [664, 493] on span "Reject" at bounding box center [661, 492] width 33 height 16
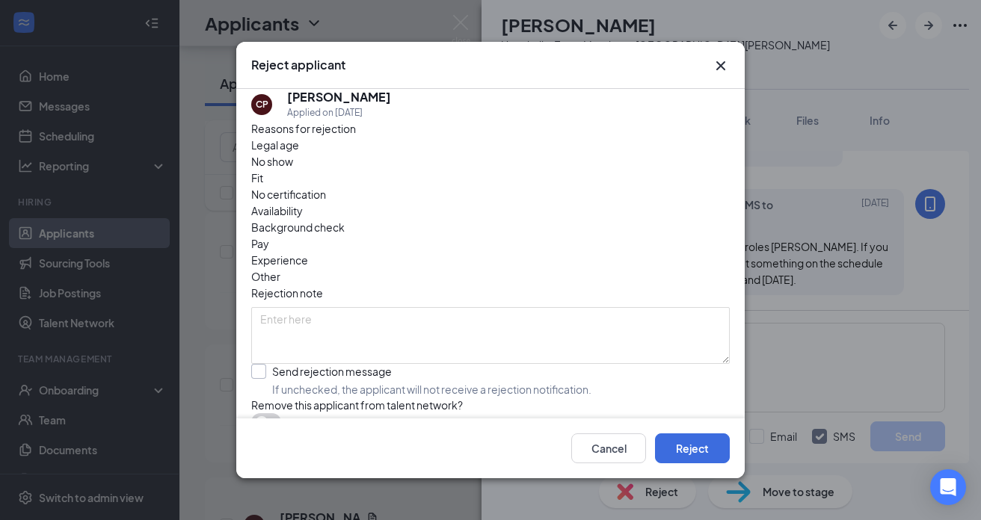
click at [261, 364] on input "Send rejection message If unchecked, the applicant will not receive a rejection…" at bounding box center [421, 380] width 340 height 33
checkbox input "true"
click at [706, 451] on button "Reject" at bounding box center [692, 449] width 75 height 30
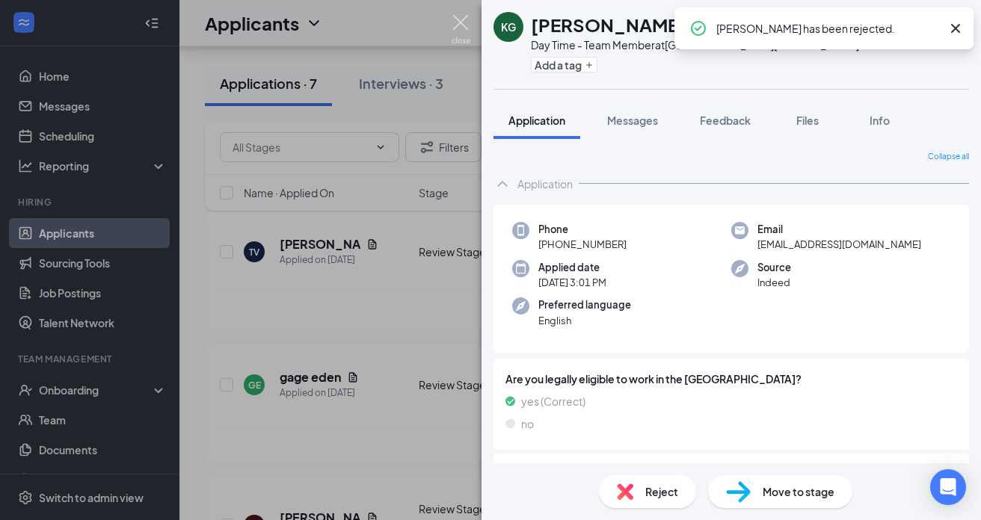
click at [458, 23] on img at bounding box center [460, 29] width 19 height 29
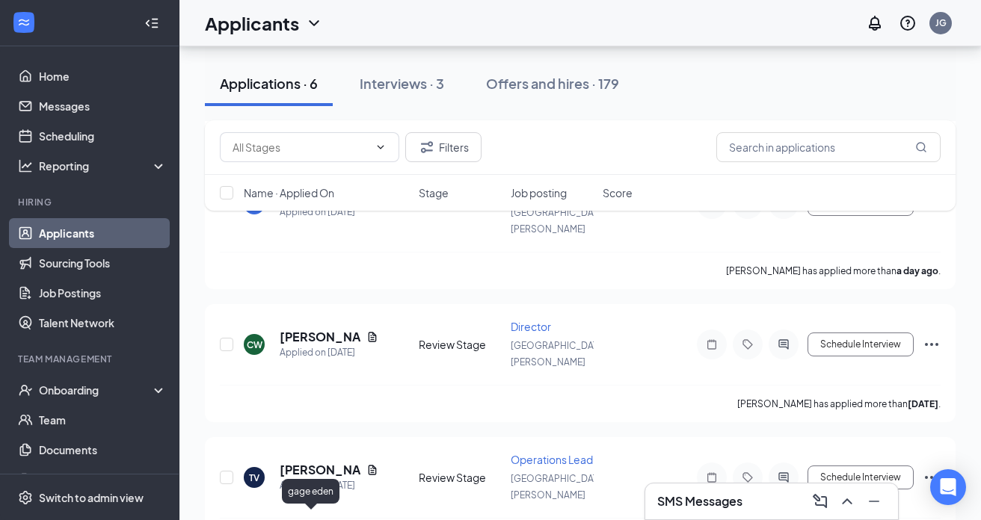
scroll to position [428, 0]
click at [788, 473] on icon "ActiveChat" at bounding box center [783, 478] width 10 height 10
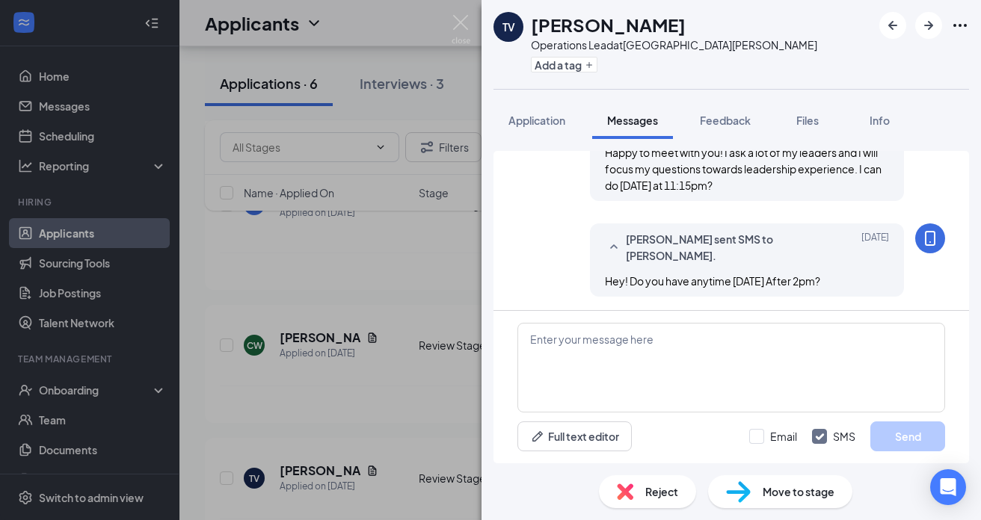
scroll to position [416, 0]
drag, startPoint x: 605, startPoint y: 279, endPoint x: 854, endPoint y: 279, distance: 248.1
click at [854, 279] on div "Hey! Do you have anytime [DATE] After 2pm?" at bounding box center [747, 279] width 284 height 16
click at [766, 366] on textarea at bounding box center [731, 368] width 428 height 90
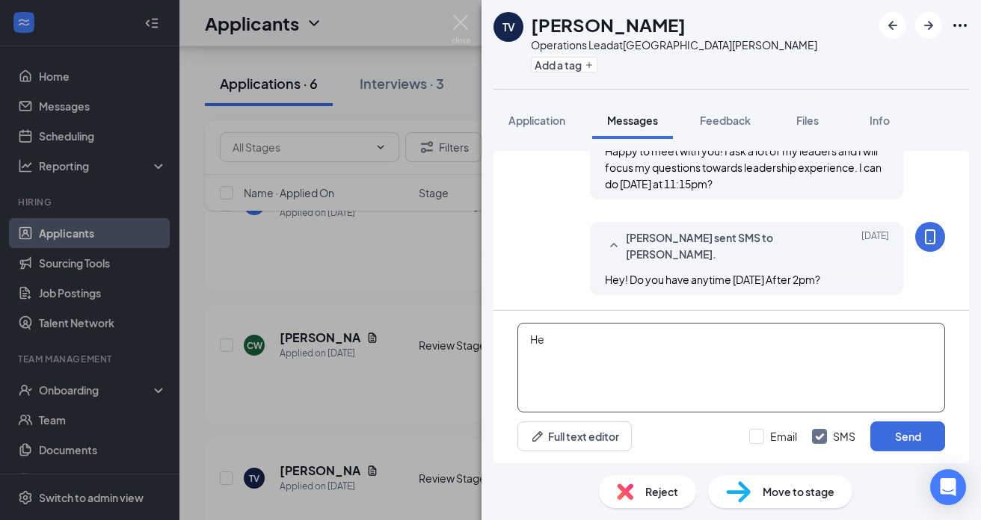
type textarea "H"
drag, startPoint x: 827, startPoint y: 341, endPoint x: 529, endPoint y: 339, distance: 297.5
click at [529, 339] on textarea "Are you still interested in setting up an interview or not?" at bounding box center [731, 368] width 428 height 90
click at [858, 338] on textarea "Are you still interested in setting up an interview or not?" at bounding box center [731, 368] width 428 height 90
type textarea "Are you still interested in setting up an interview or not?"
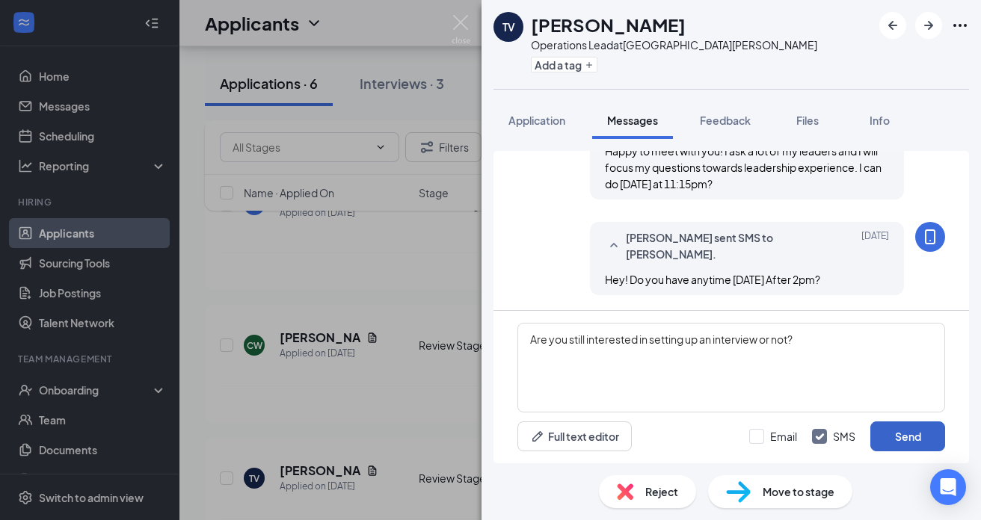
click at [895, 438] on button "Send" at bounding box center [907, 437] width 75 height 30
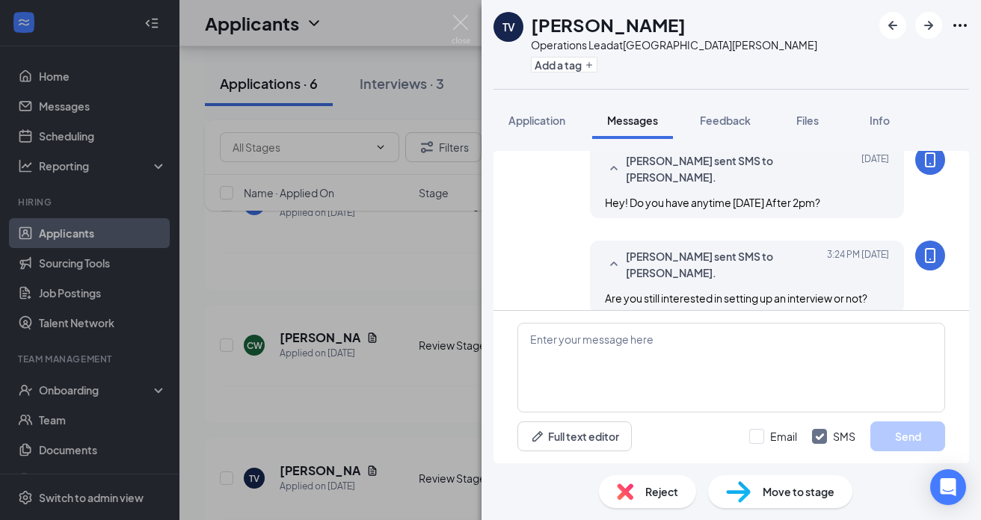
scroll to position [512, 0]
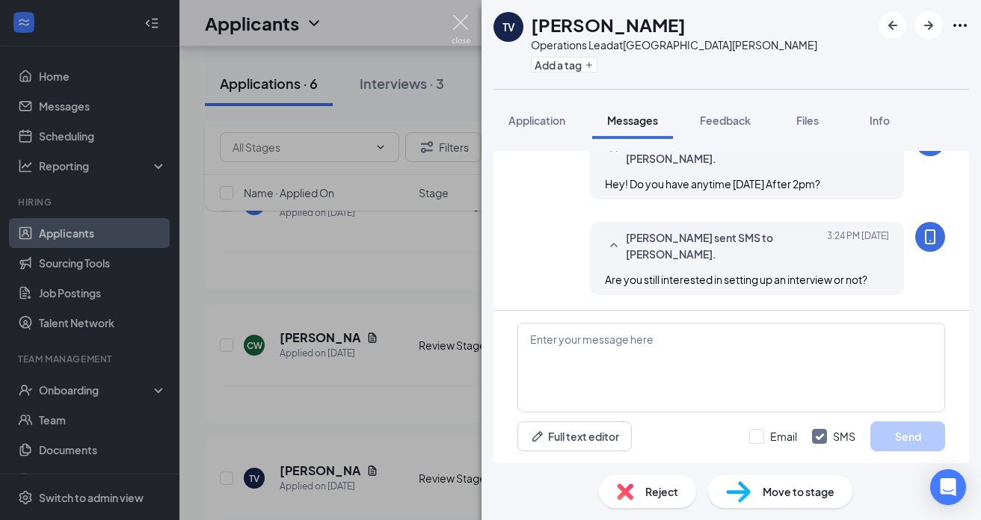
click at [460, 18] on img at bounding box center [460, 29] width 19 height 29
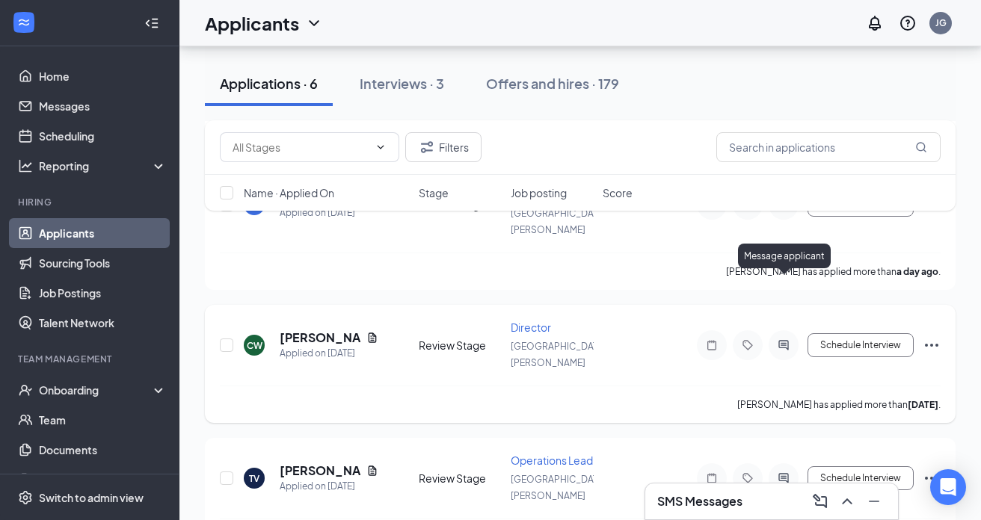
click at [781, 339] on icon "ActiveChat" at bounding box center [783, 345] width 18 height 12
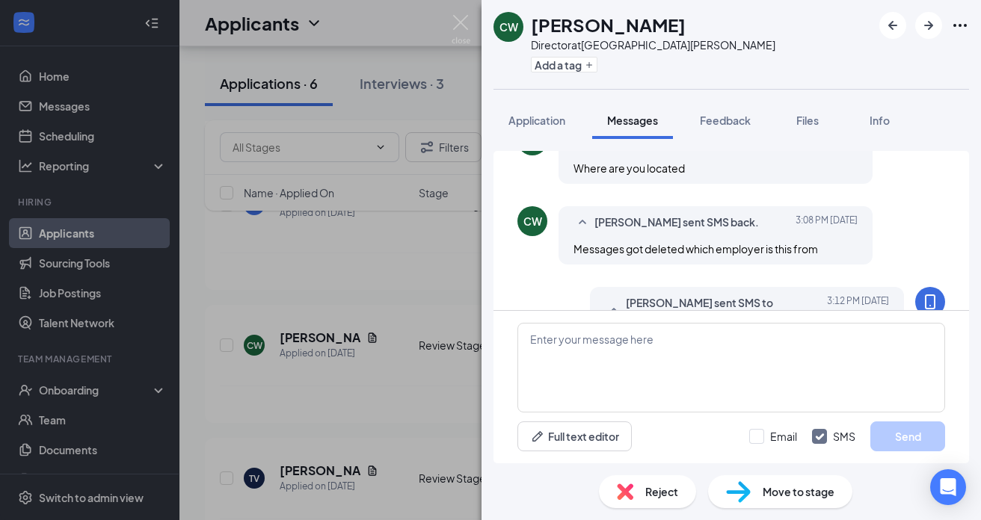
scroll to position [591, 0]
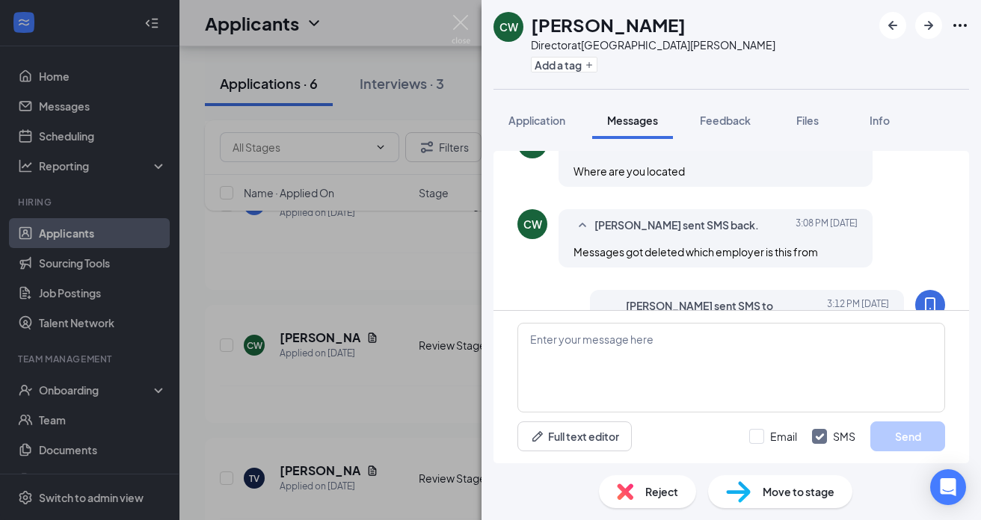
scroll to position [591, 0]
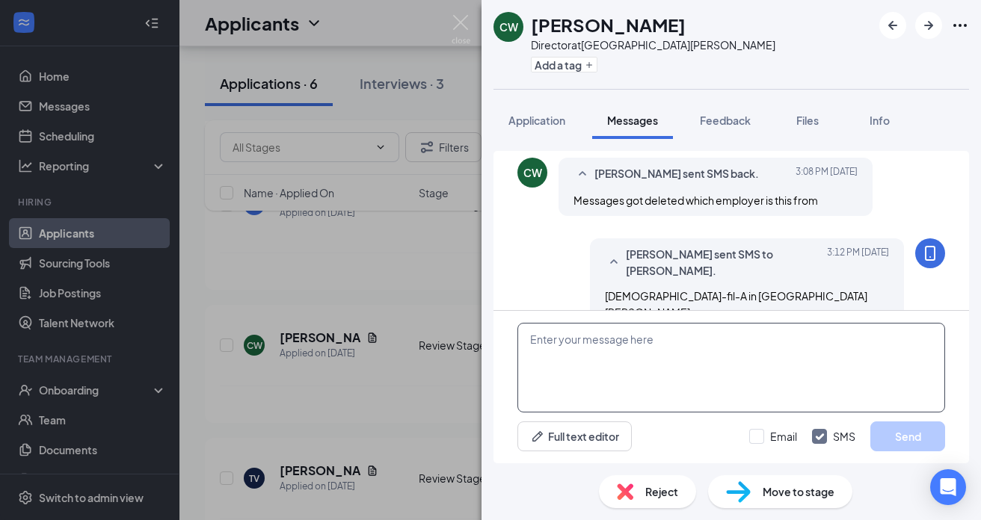
click at [678, 344] on textarea at bounding box center [731, 368] width 428 height 90
paste textarea "Are you still interested in setting up an interview or not?"
type textarea "Are you still interested in setting up an interview or not?"
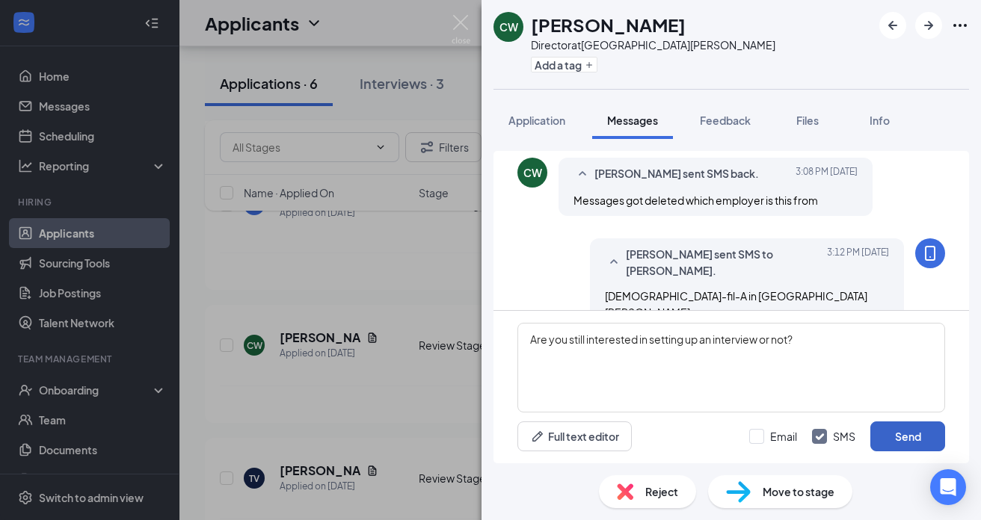
click at [897, 436] on button "Send" at bounding box center [907, 437] width 75 height 30
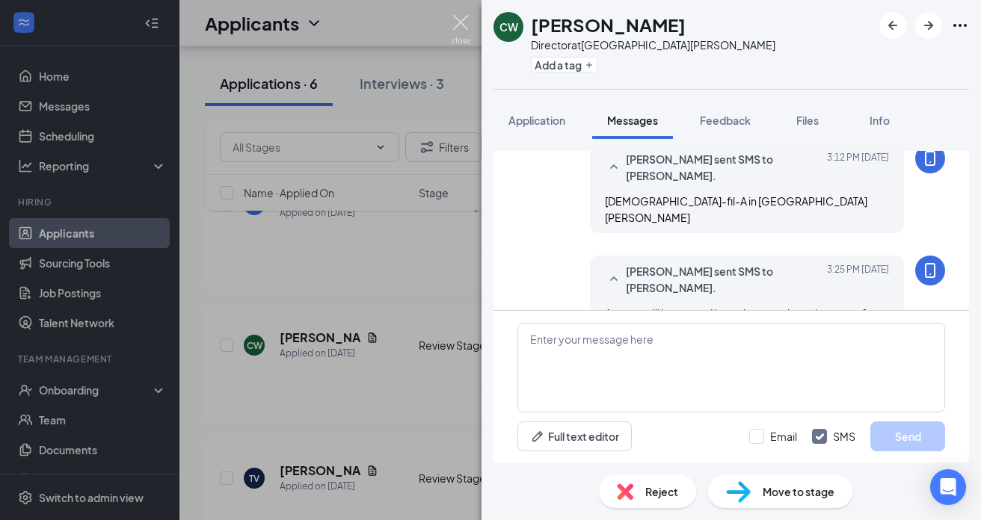
scroll to position [687, 0]
click at [464, 22] on img at bounding box center [460, 29] width 19 height 29
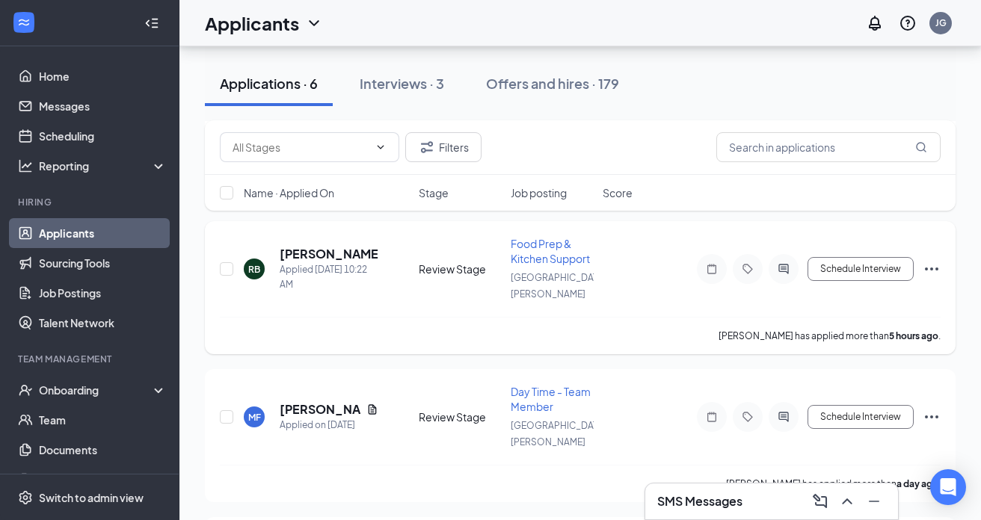
scroll to position [195, 0]
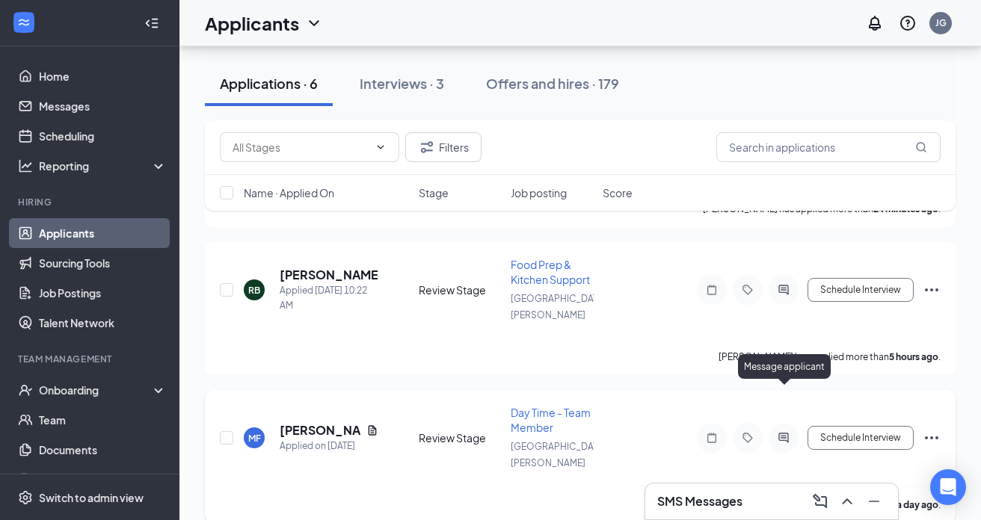
click at [784, 433] on icon "ActiveChat" at bounding box center [783, 438] width 10 height 10
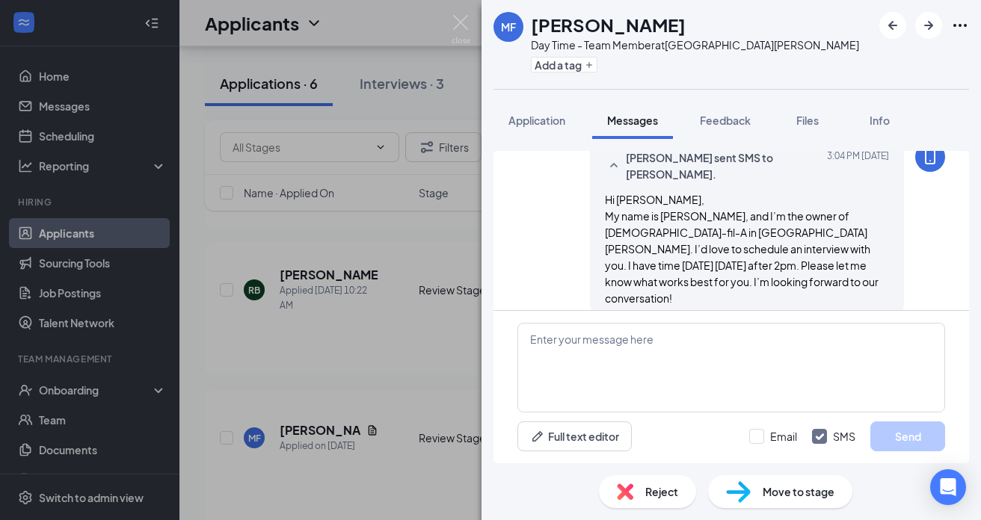
scroll to position [62, 0]
click at [461, 22] on img at bounding box center [460, 29] width 19 height 29
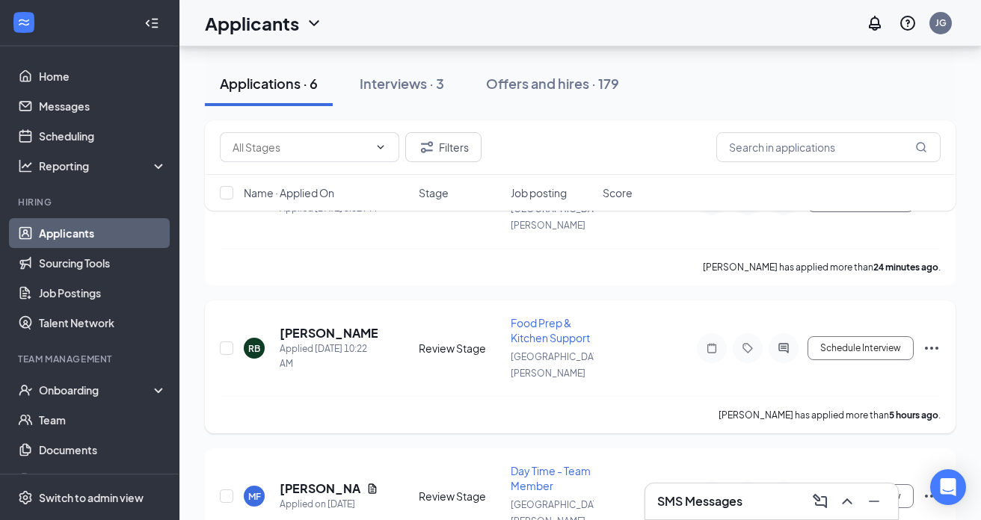
scroll to position [113, 0]
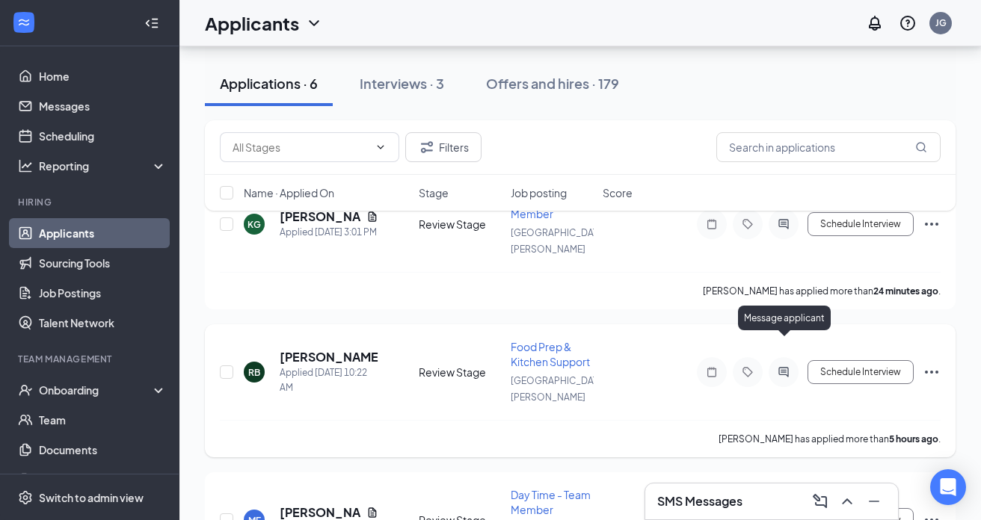
click at [783, 366] on icon "ActiveChat" at bounding box center [783, 372] width 18 height 12
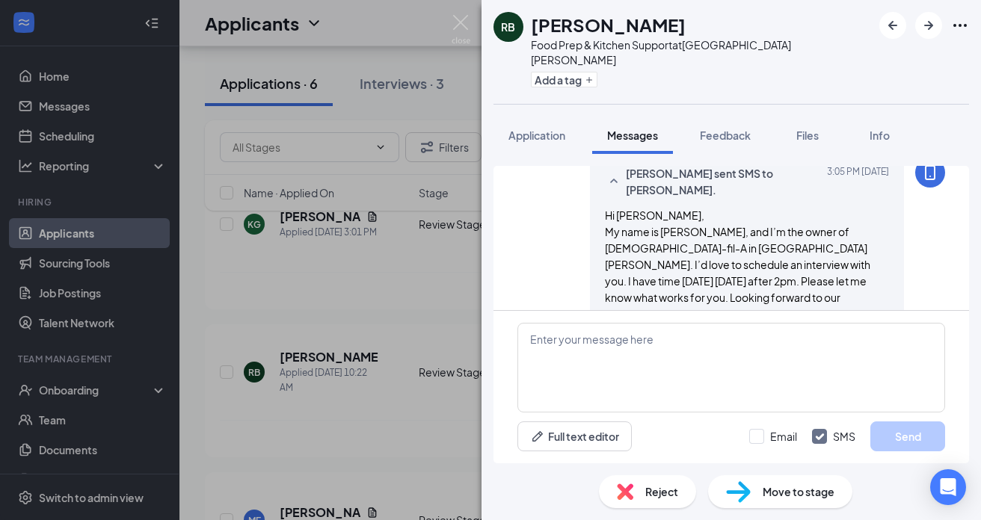
scroll to position [62, 0]
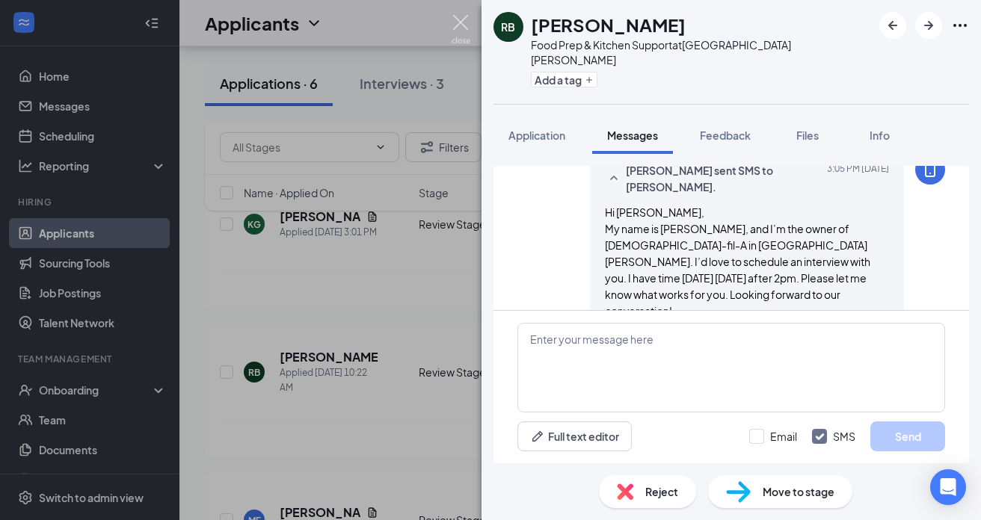
click at [460, 21] on img at bounding box center [460, 29] width 19 height 29
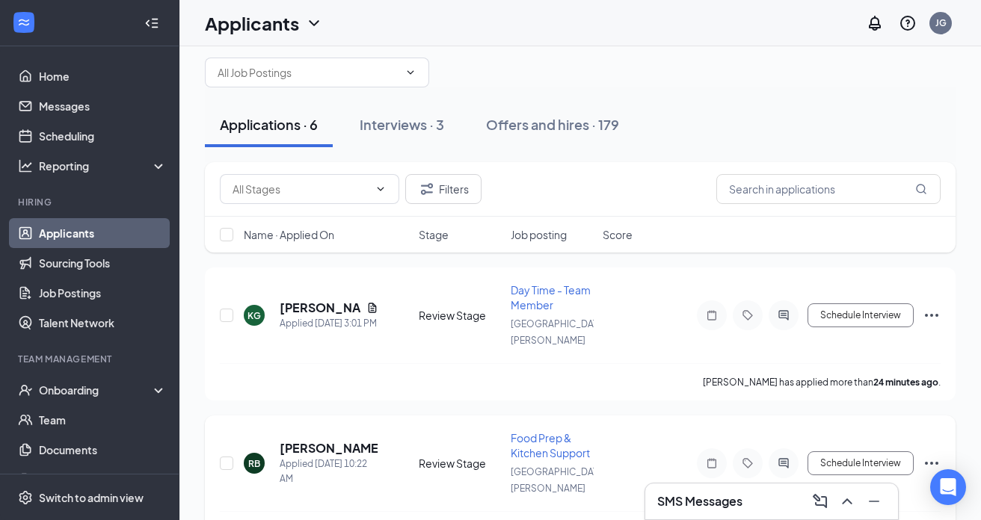
scroll to position [17, 0]
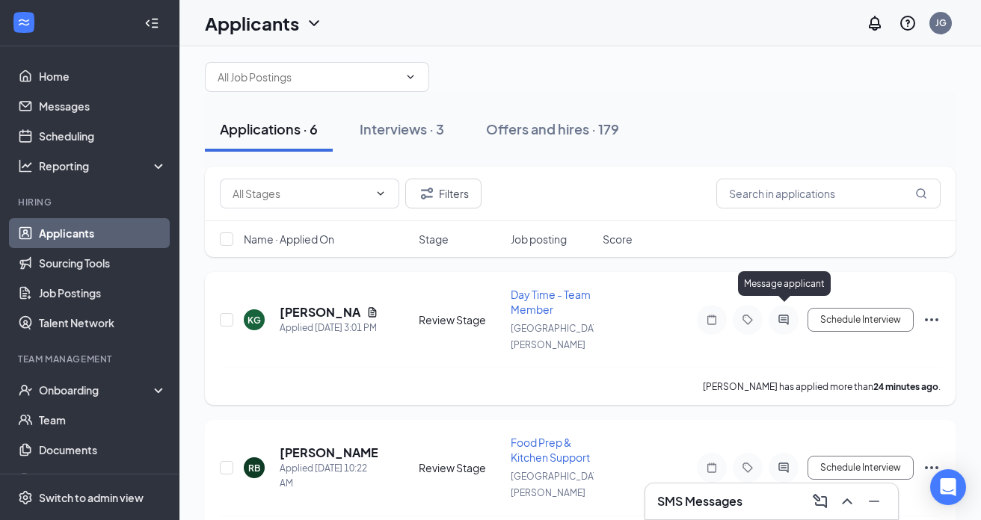
click at [786, 314] on icon "ActiveChat" at bounding box center [783, 320] width 18 height 12
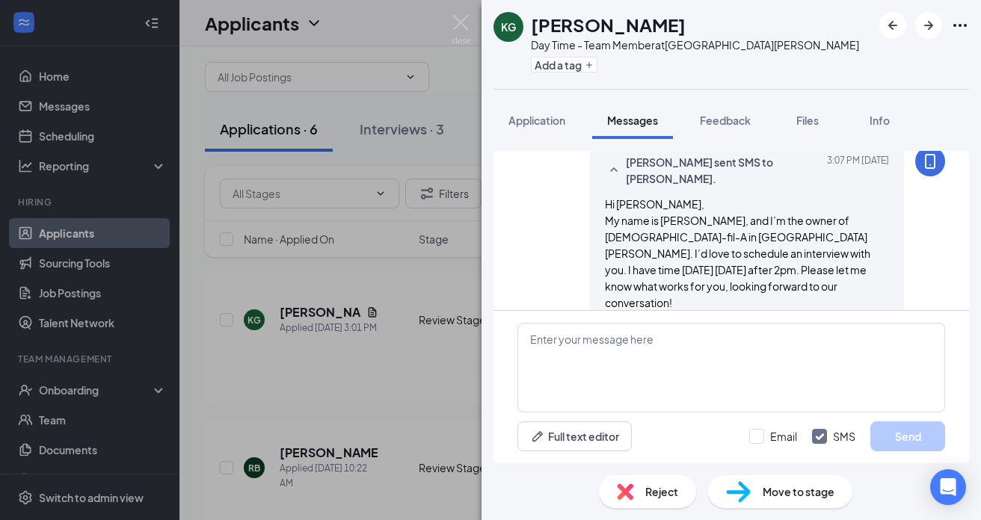
scroll to position [62, 0]
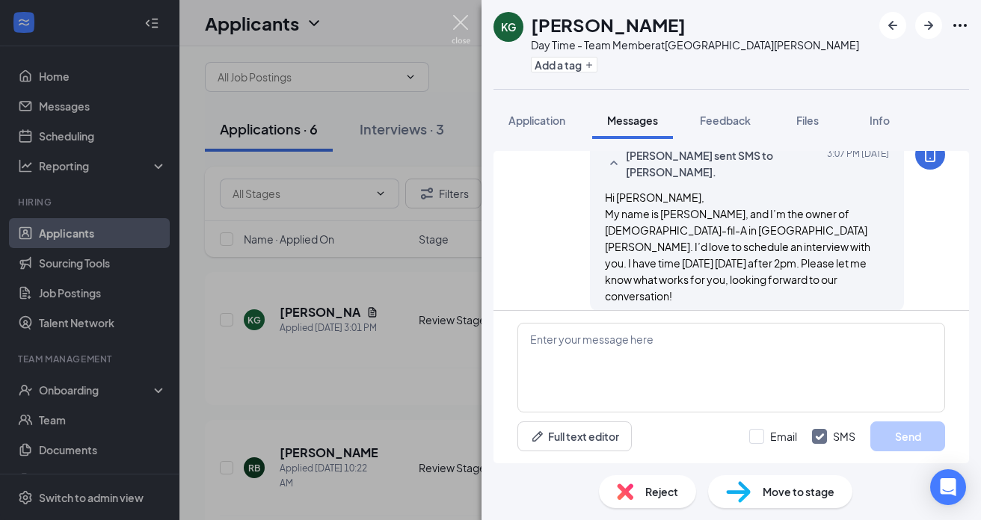
click at [462, 19] on img at bounding box center [460, 29] width 19 height 29
